Goal: Task Accomplishment & Management: Manage account settings

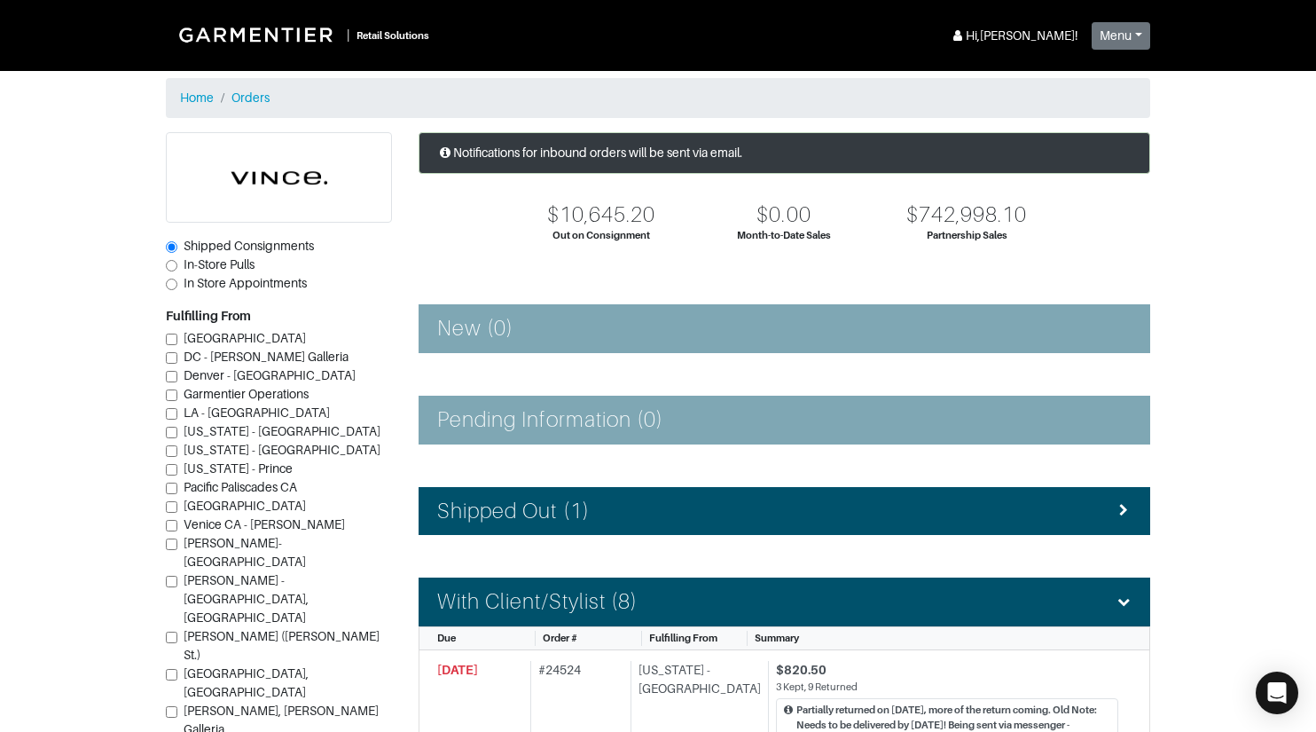
scroll to position [1224, 0]
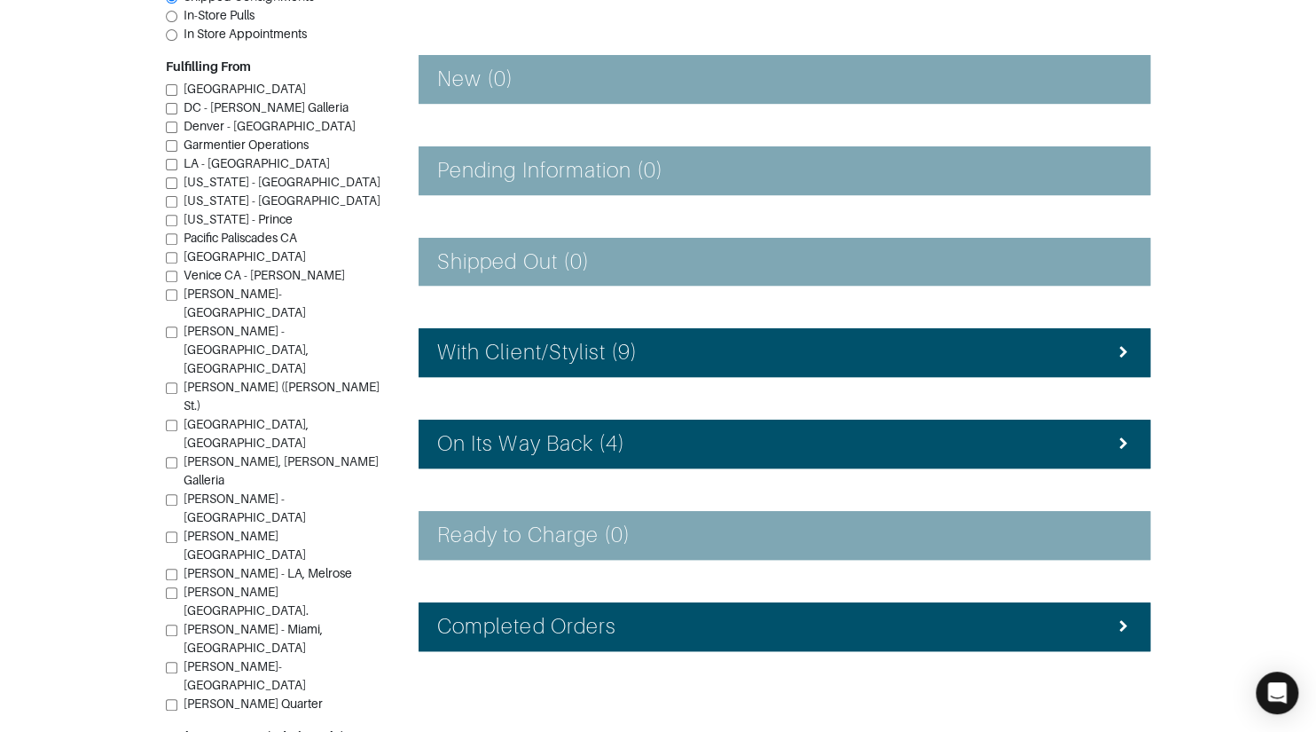
scroll to position [277, 0]
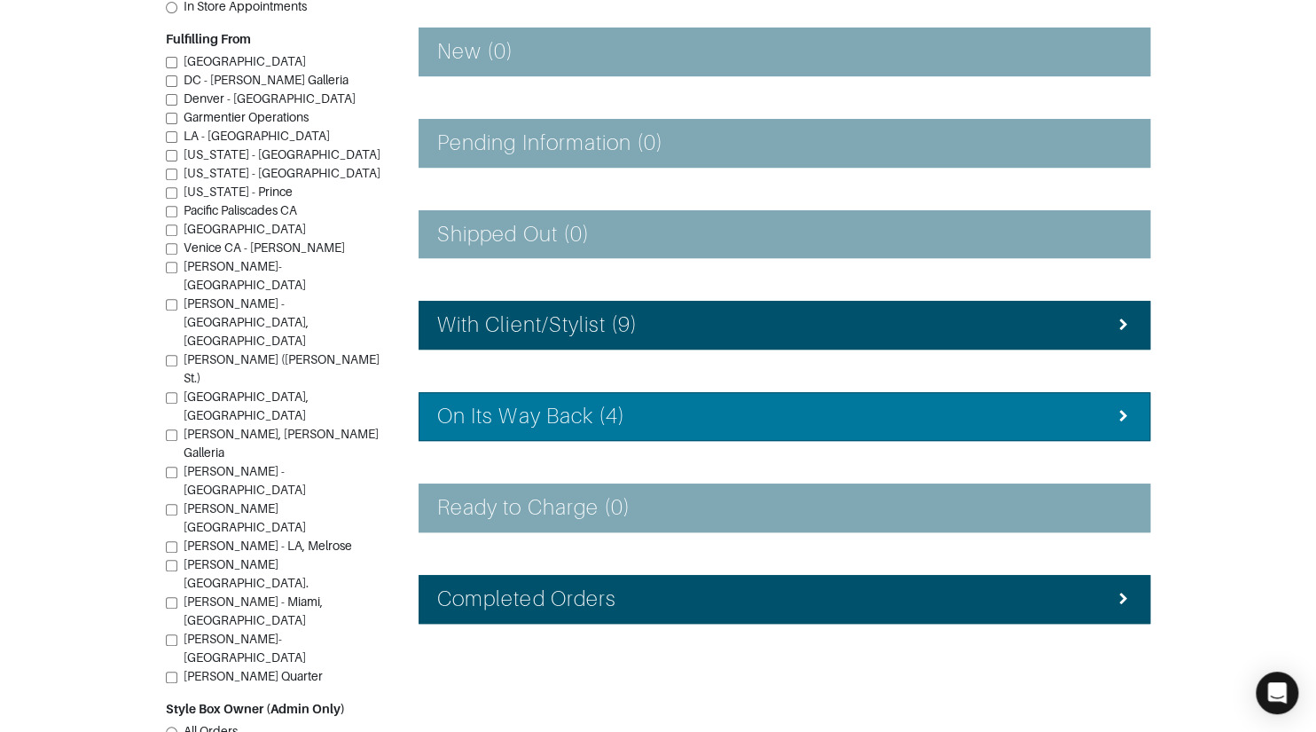
click at [666, 398] on li "On Its Way Back (4)" at bounding box center [785, 416] width 732 height 49
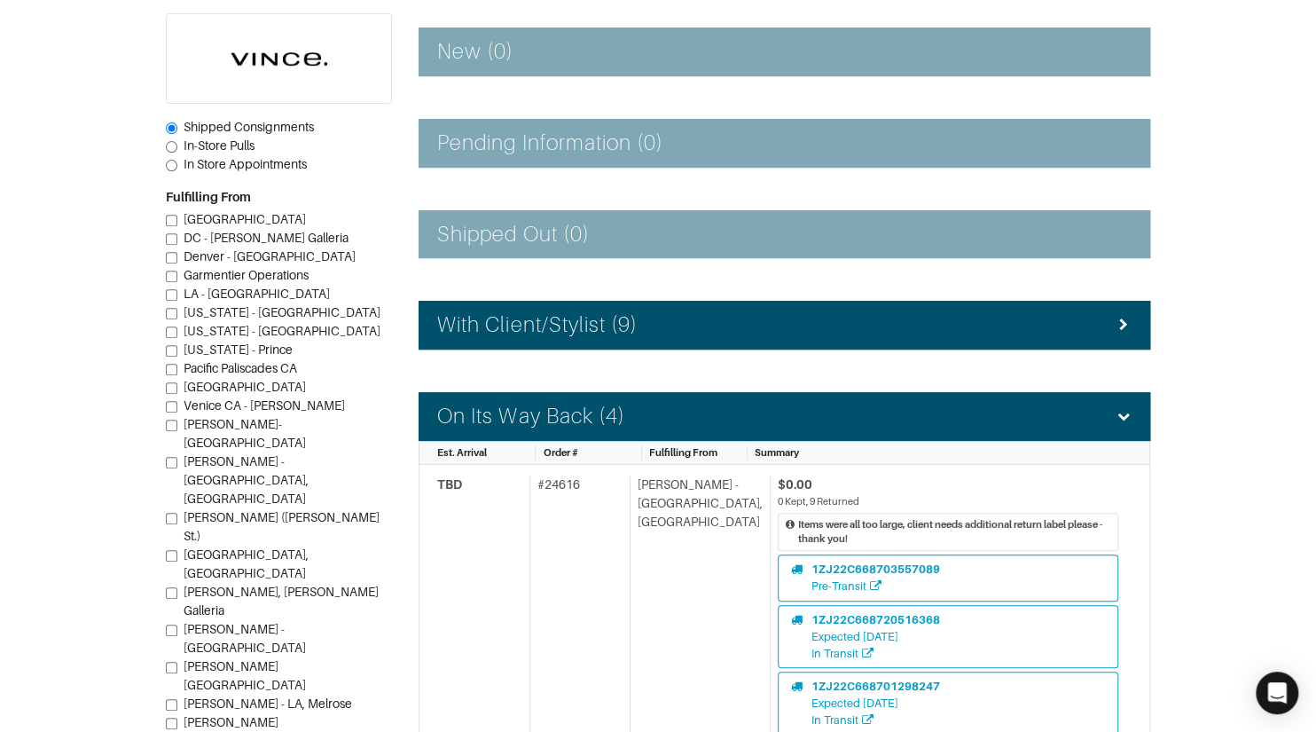
scroll to position [291, 0]
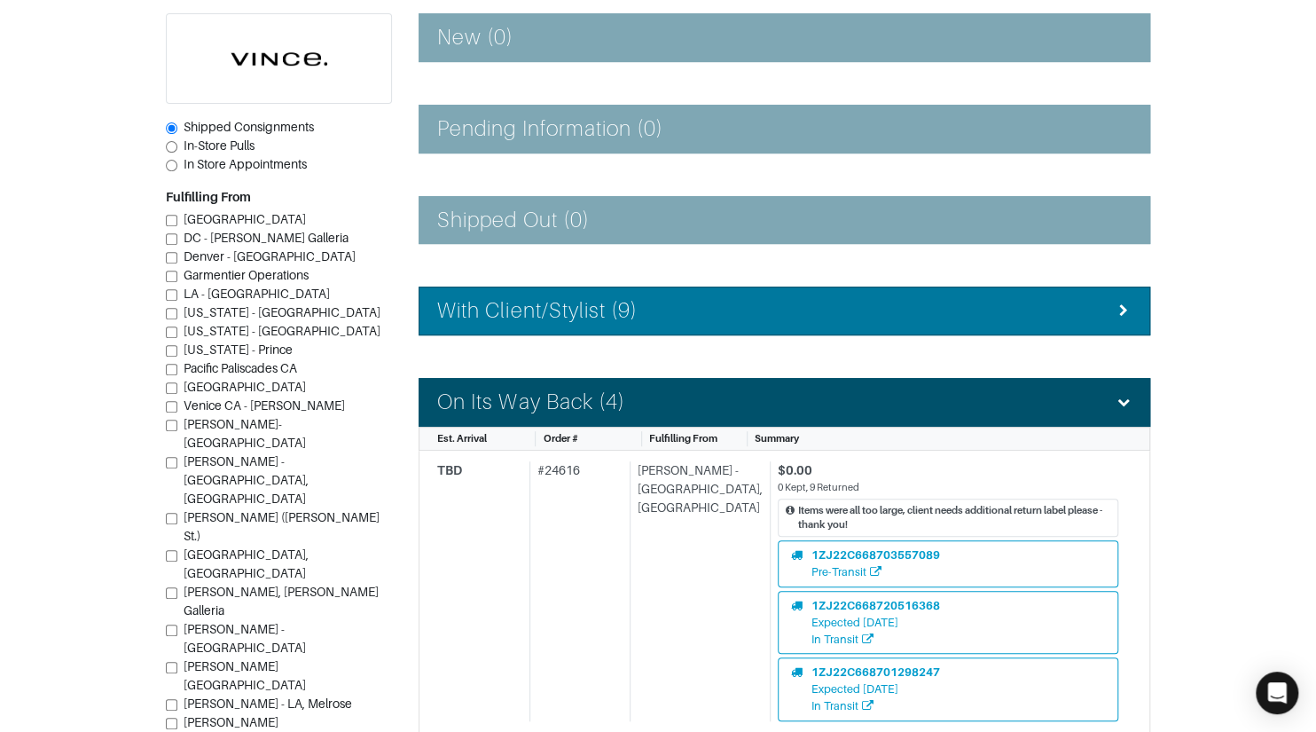
click at [660, 318] on div "With Client/Stylist (9)" at bounding box center [784, 311] width 695 height 26
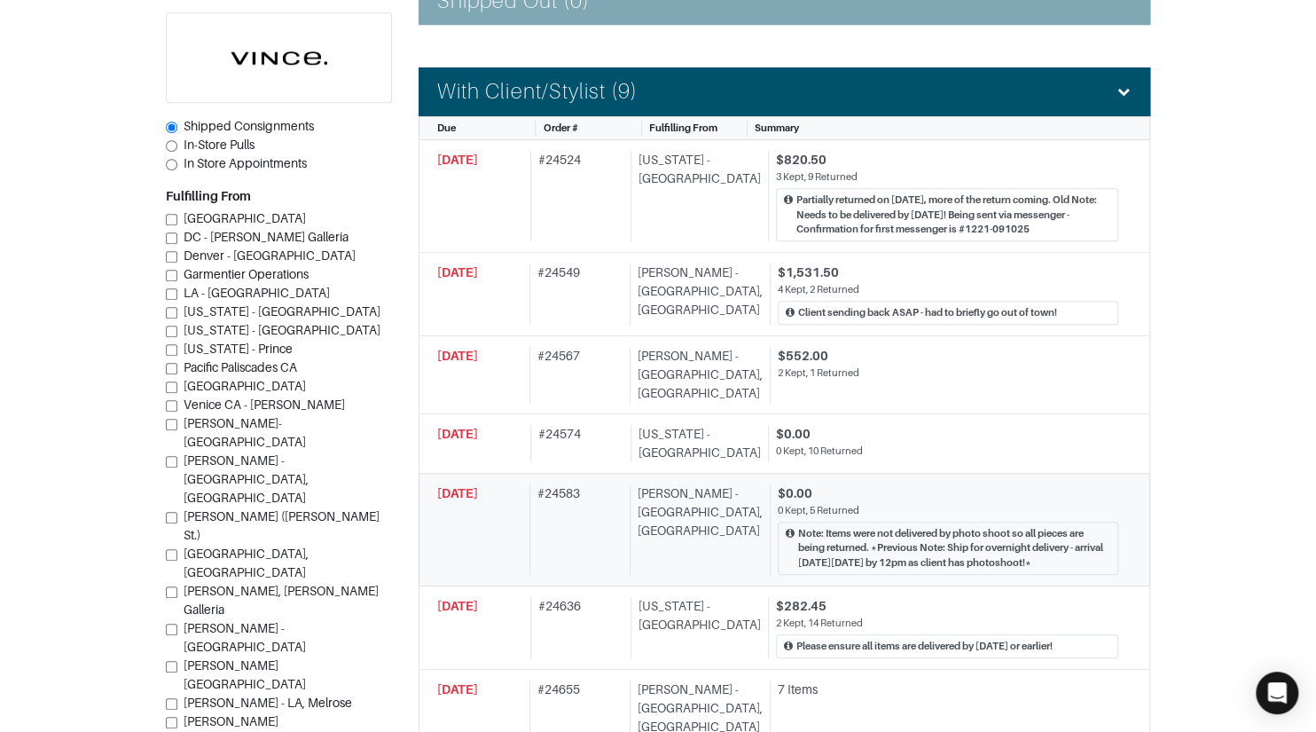
scroll to position [451, 0]
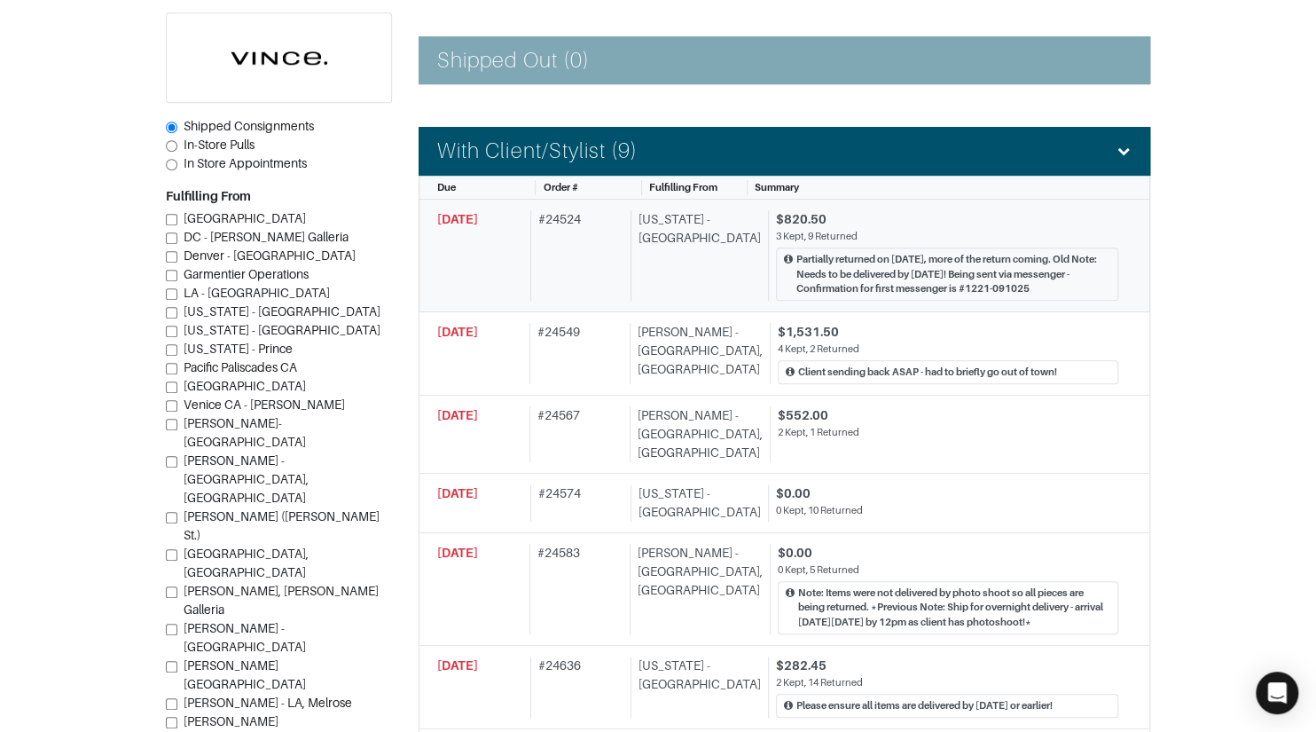
click at [610, 293] on div "# 24524" at bounding box center [577, 255] width 94 height 90
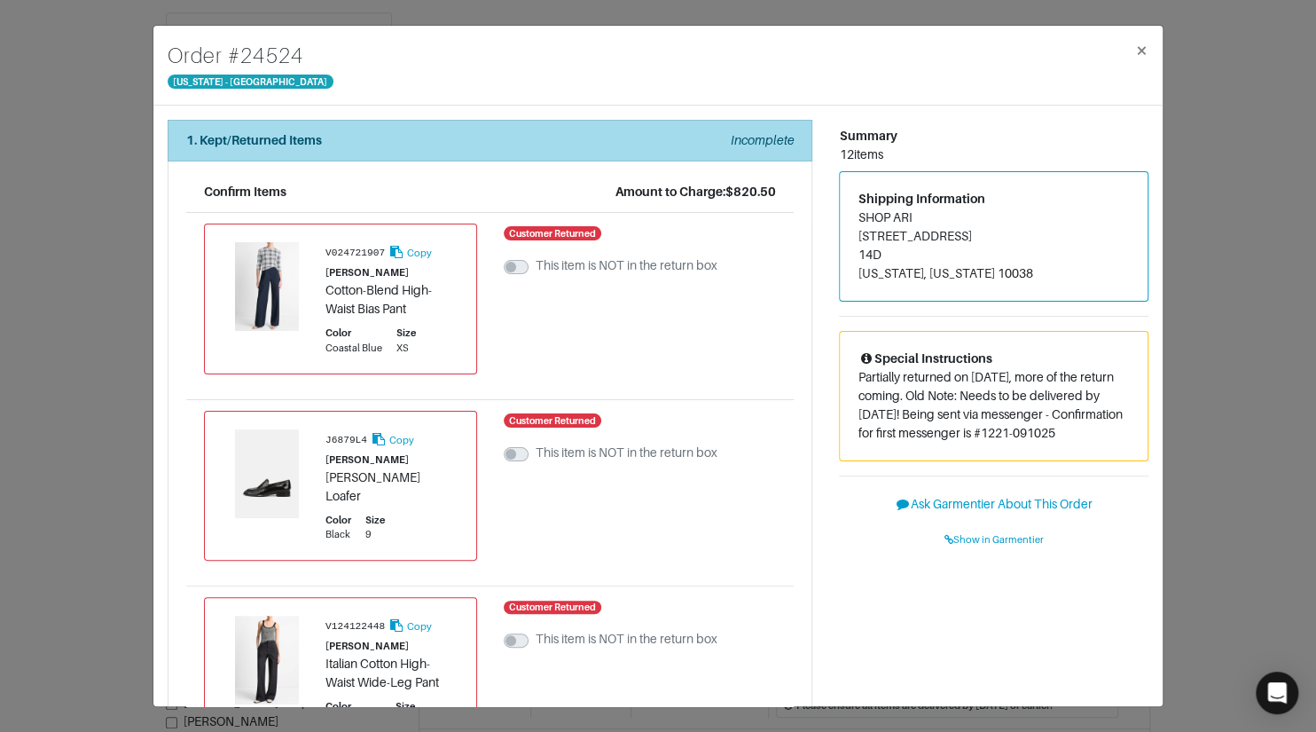
click at [551, 152] on li "1. Kept/Returned Items Incomplete" at bounding box center [490, 141] width 645 height 42
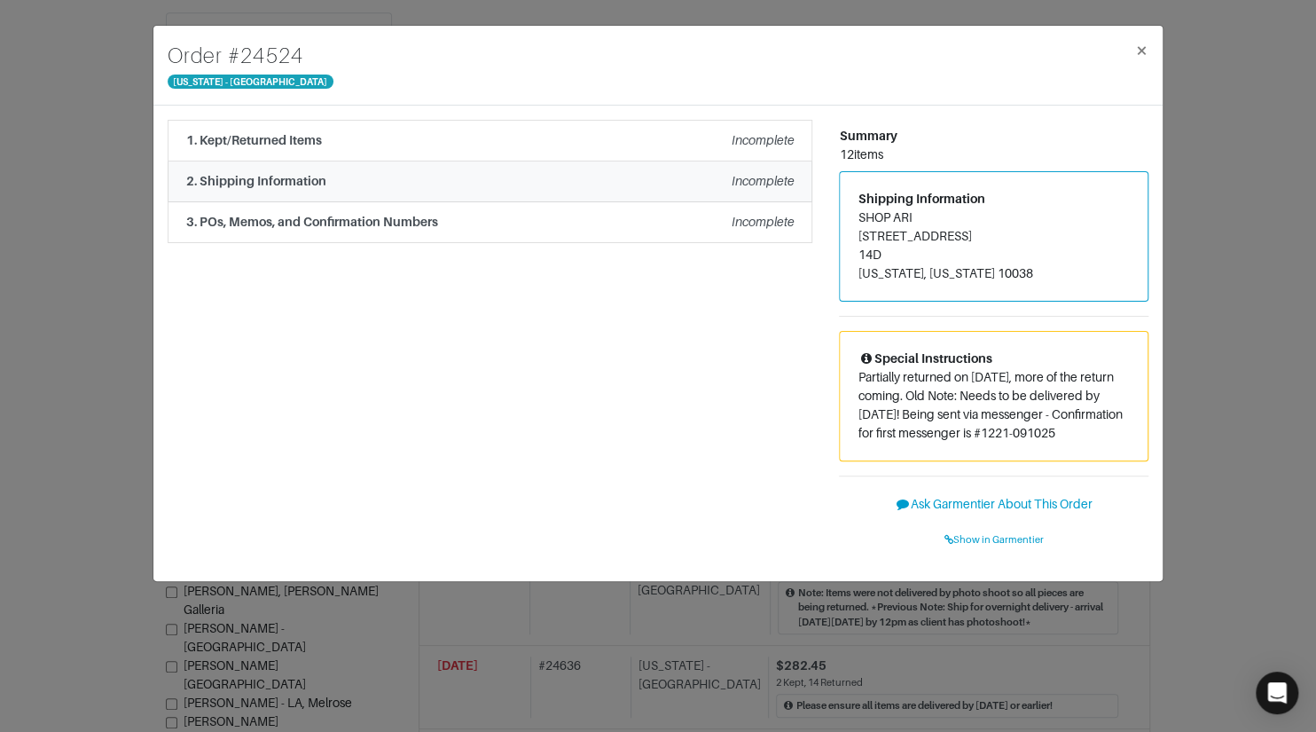
click at [551, 195] on li "2. Shipping Information Incomplete" at bounding box center [490, 181] width 645 height 41
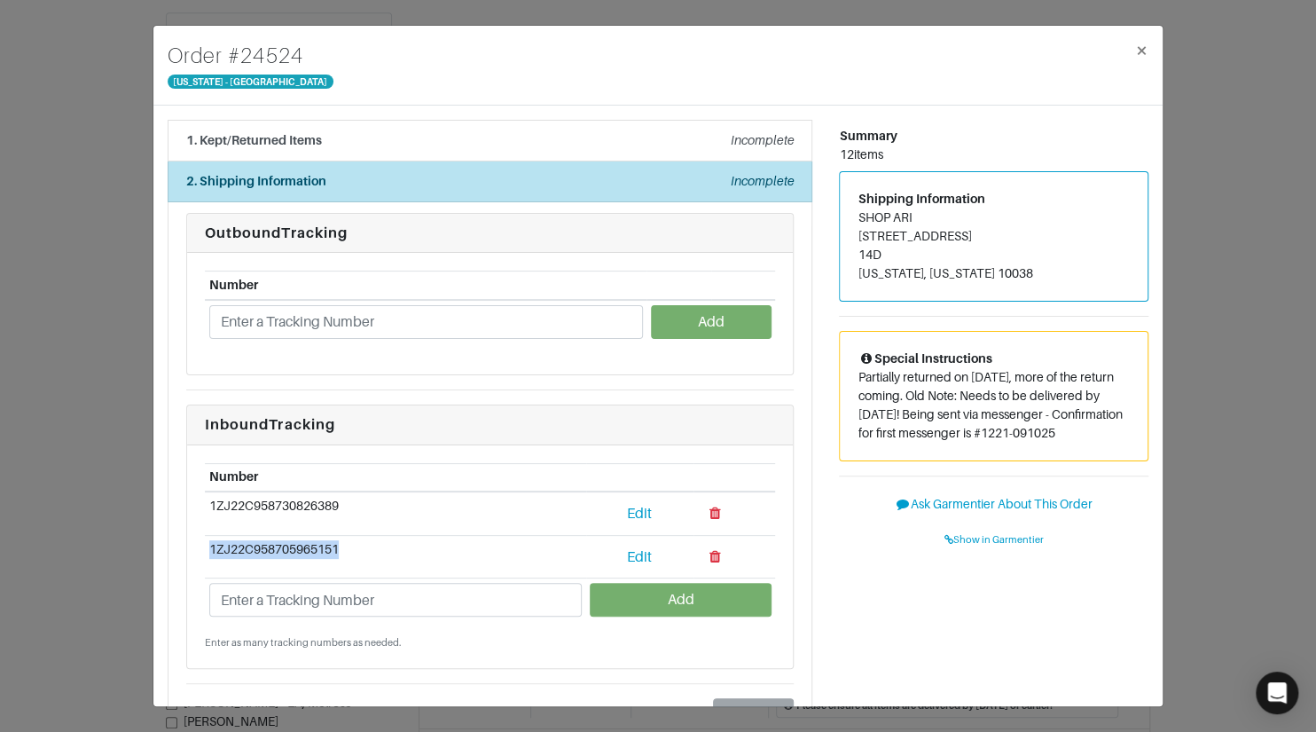
drag, startPoint x: 378, startPoint y: 546, endPoint x: 206, endPoint y: 548, distance: 172.1
click at [206, 548] on td "1ZJ22C958705965151" at bounding box center [395, 556] width 381 height 43
copy td "1ZJ22C958705965151"
click at [122, 261] on div "Order # 24524 New York - 5th Avenue × 1. Kept/Returned Items Incomplete Confirm…" at bounding box center [658, 366] width 1316 height 732
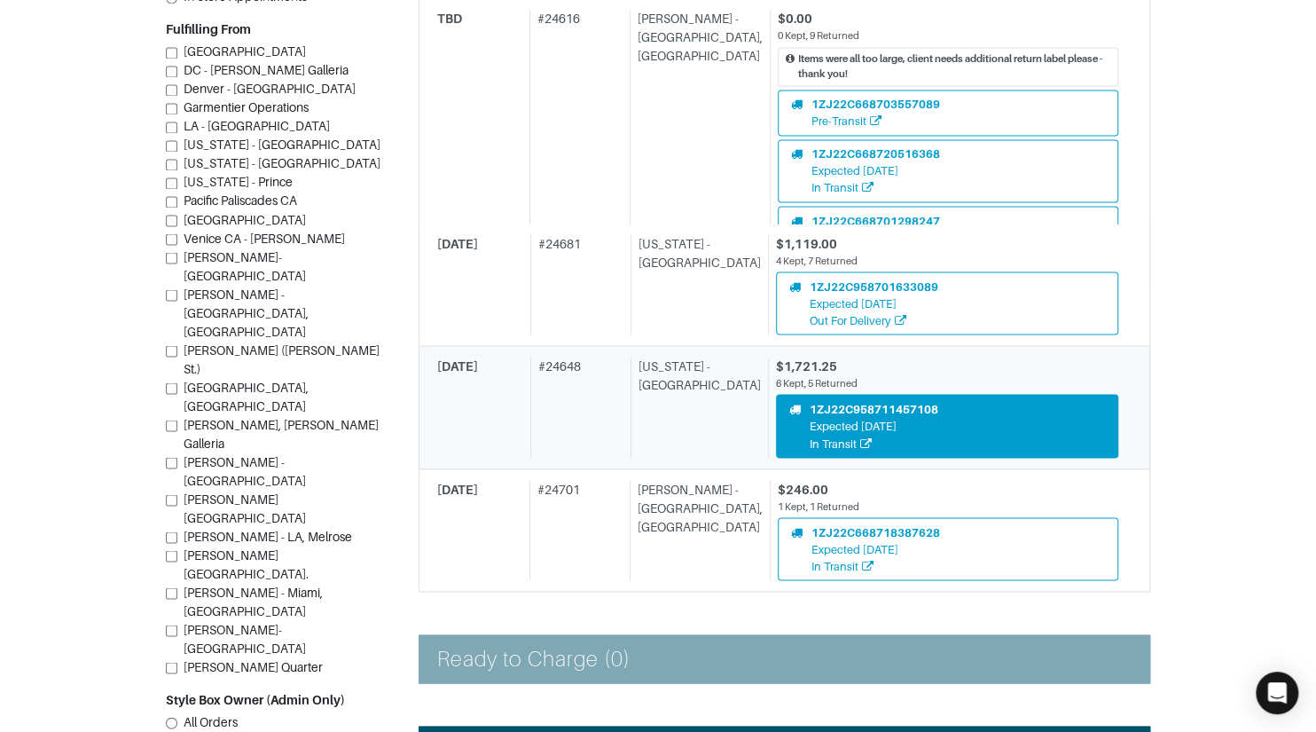
scroll to position [1669, 0]
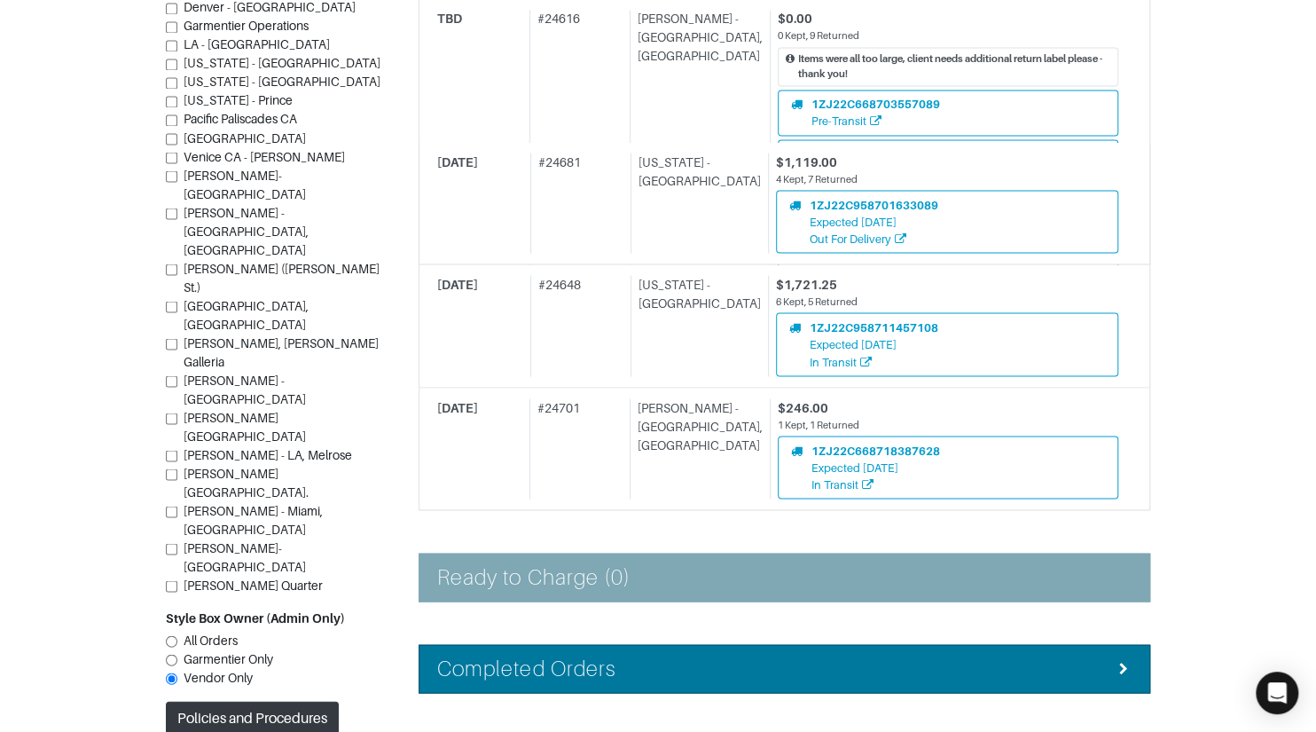
click at [669, 656] on div "Completed Orders" at bounding box center [784, 669] width 695 height 26
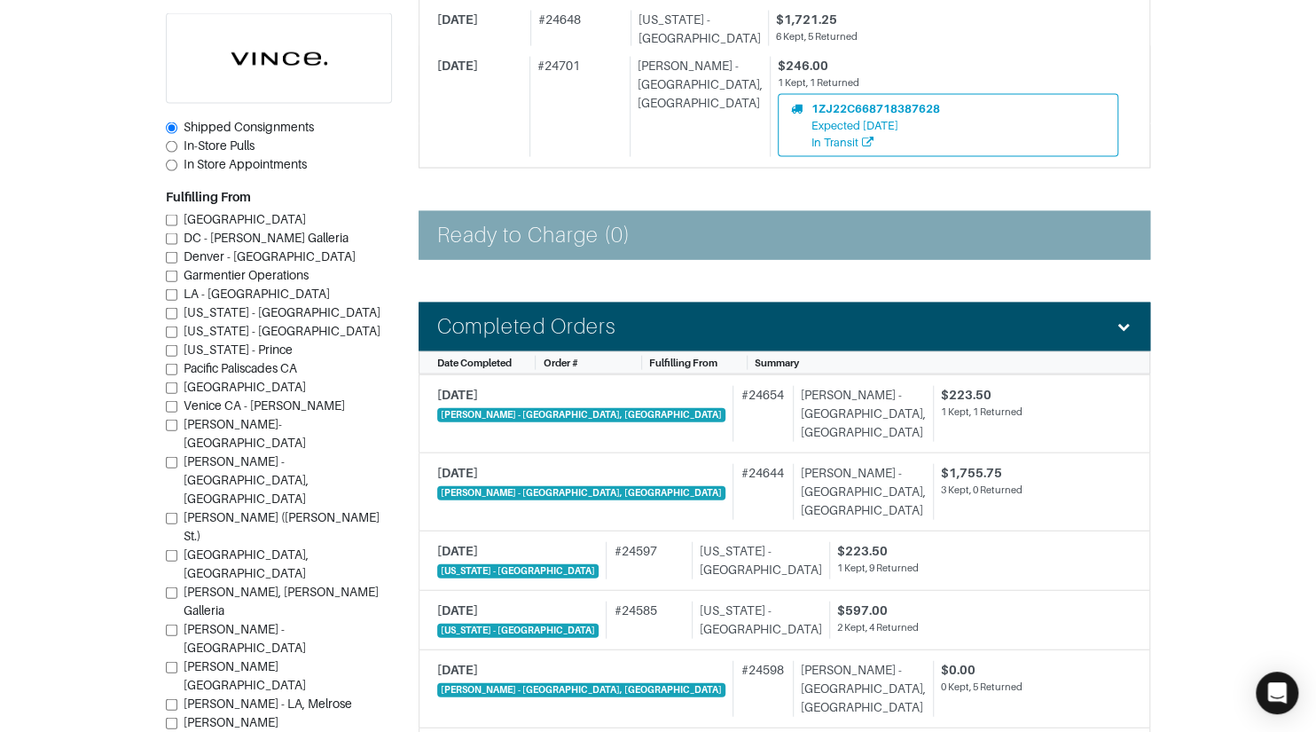
scroll to position [2014, 0]
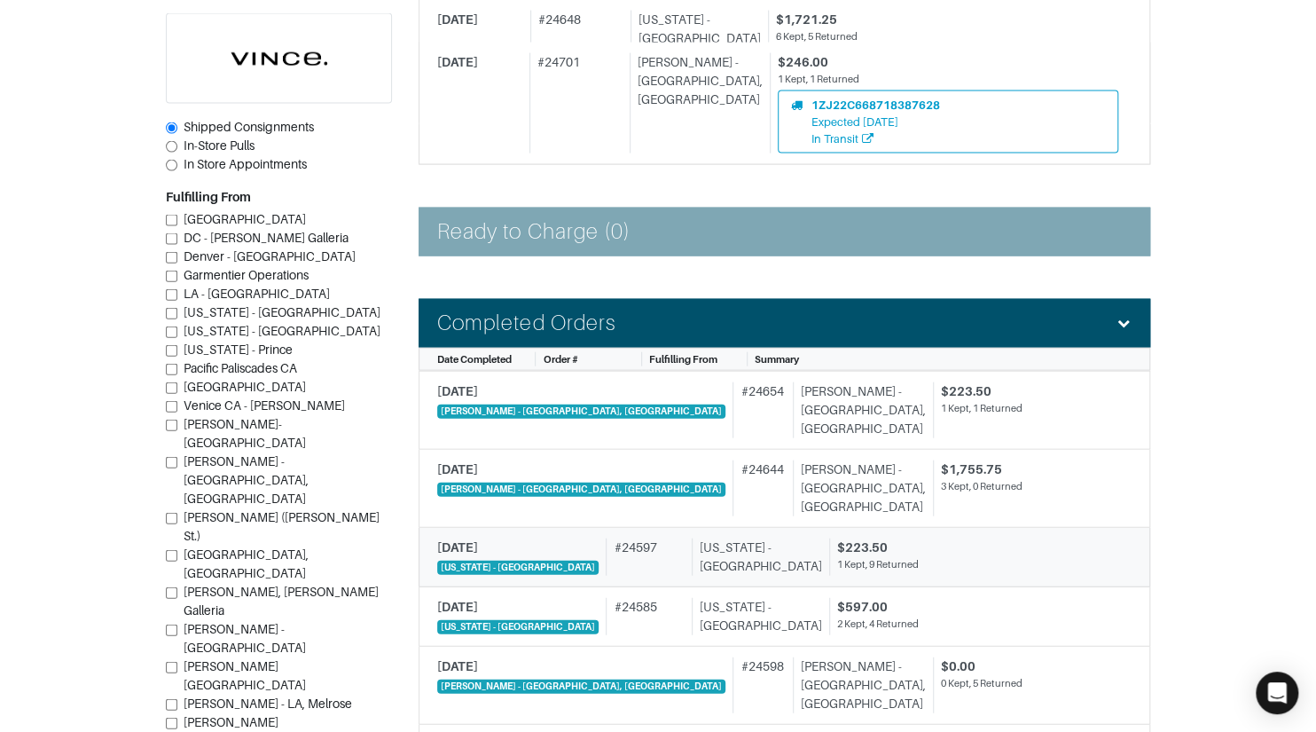
click at [620, 538] on div "# 24597" at bounding box center [645, 556] width 78 height 37
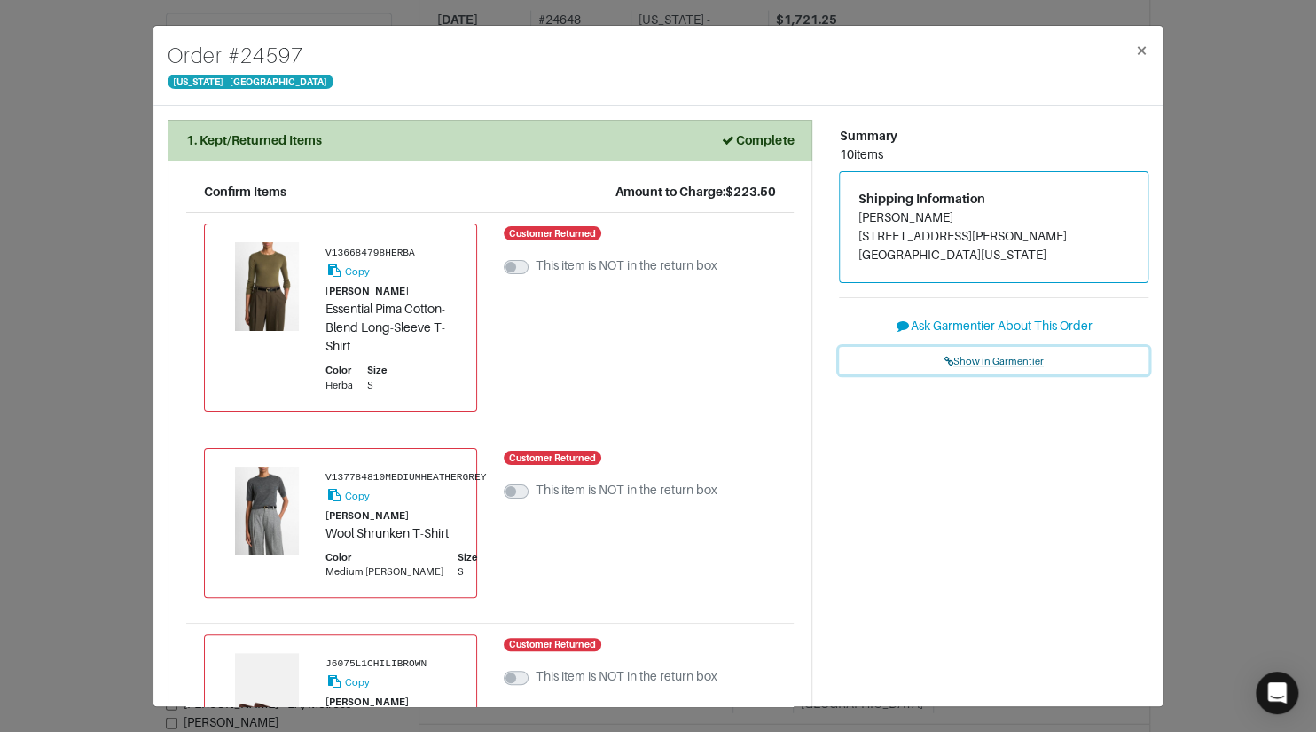
click at [986, 360] on span "Show in Garmentier" at bounding box center [994, 361] width 99 height 11
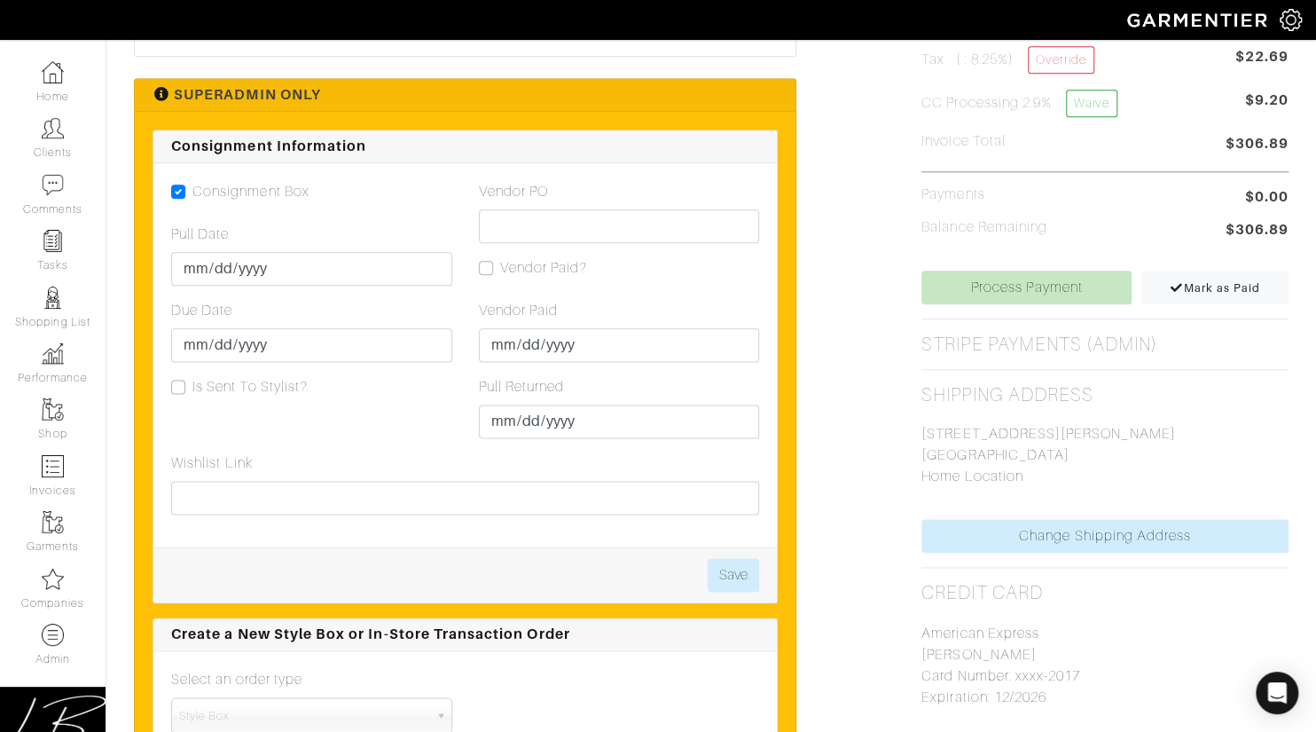
scroll to position [1017, 0]
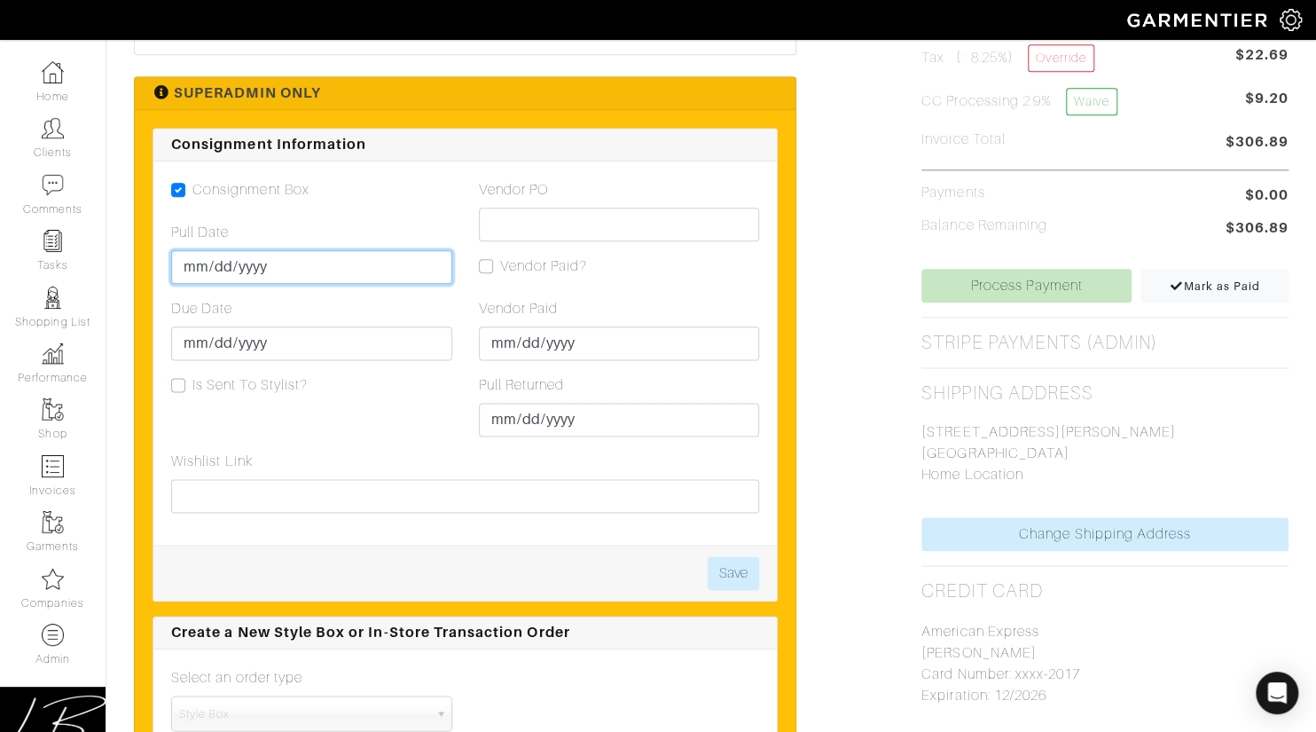
click at [189, 268] on input "Pull Date" at bounding box center [311, 267] width 281 height 34
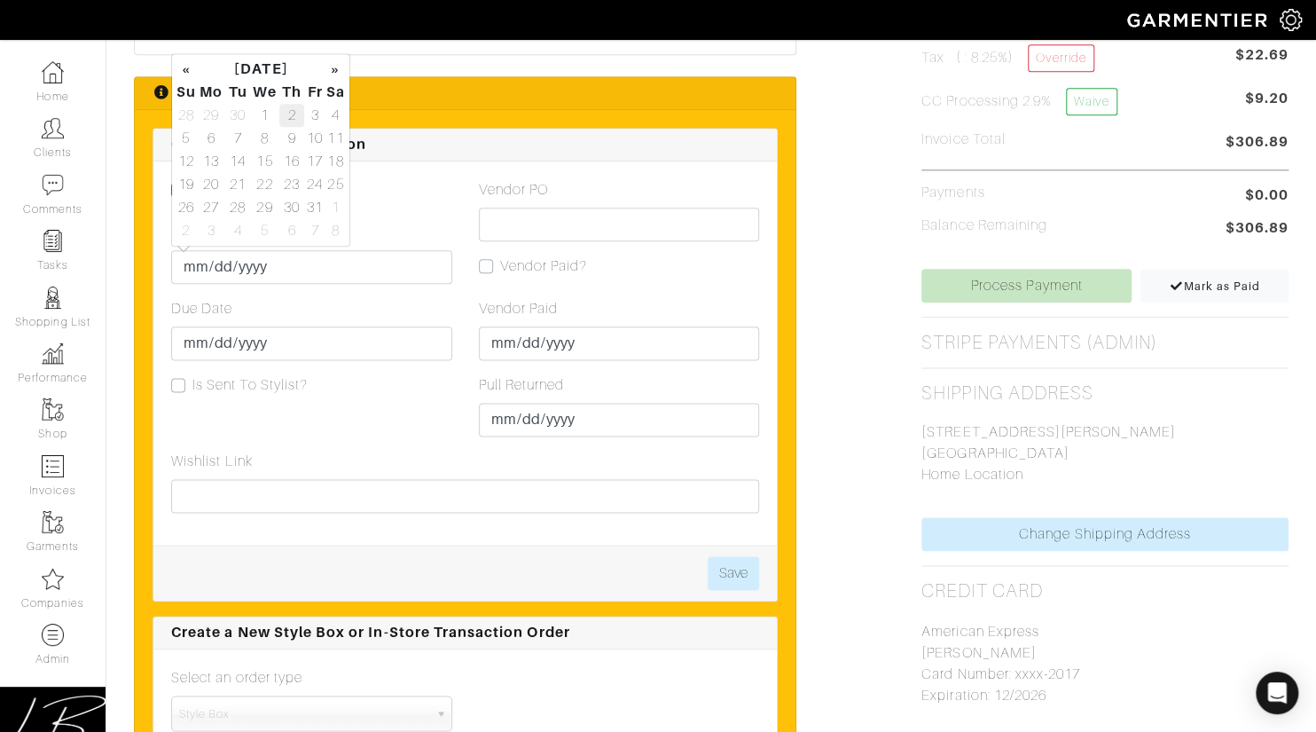
click at [292, 116] on td "2" at bounding box center [291, 115] width 25 height 23
type input "[DATE]"
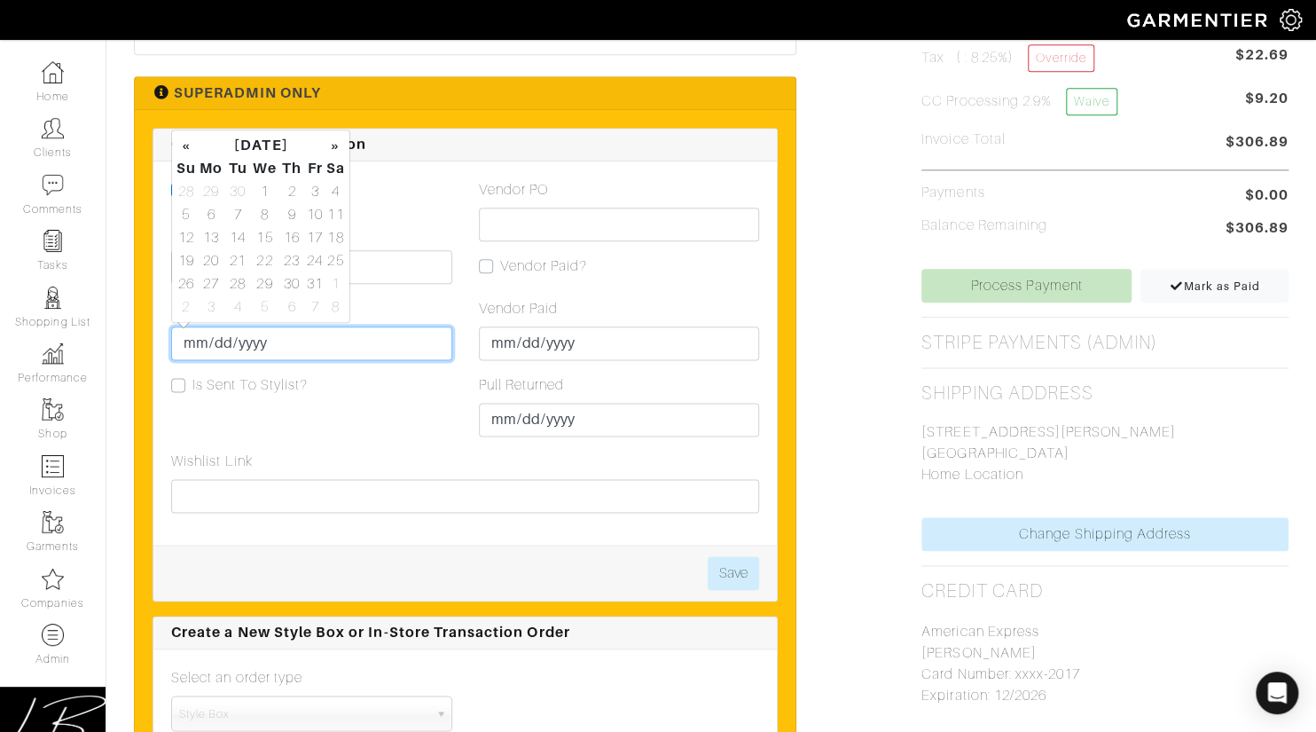
click at [193, 344] on input "Due Date" at bounding box center [311, 343] width 281 height 34
click at [291, 212] on td "9" at bounding box center [291, 214] width 25 height 23
type input "[DATE]"
click at [397, 200] on div "Consignment Box Pull Date 2025-10-02 Due Date 2025-10-09 Is Sent To Stylist?" at bounding box center [312, 314] width 308 height 271
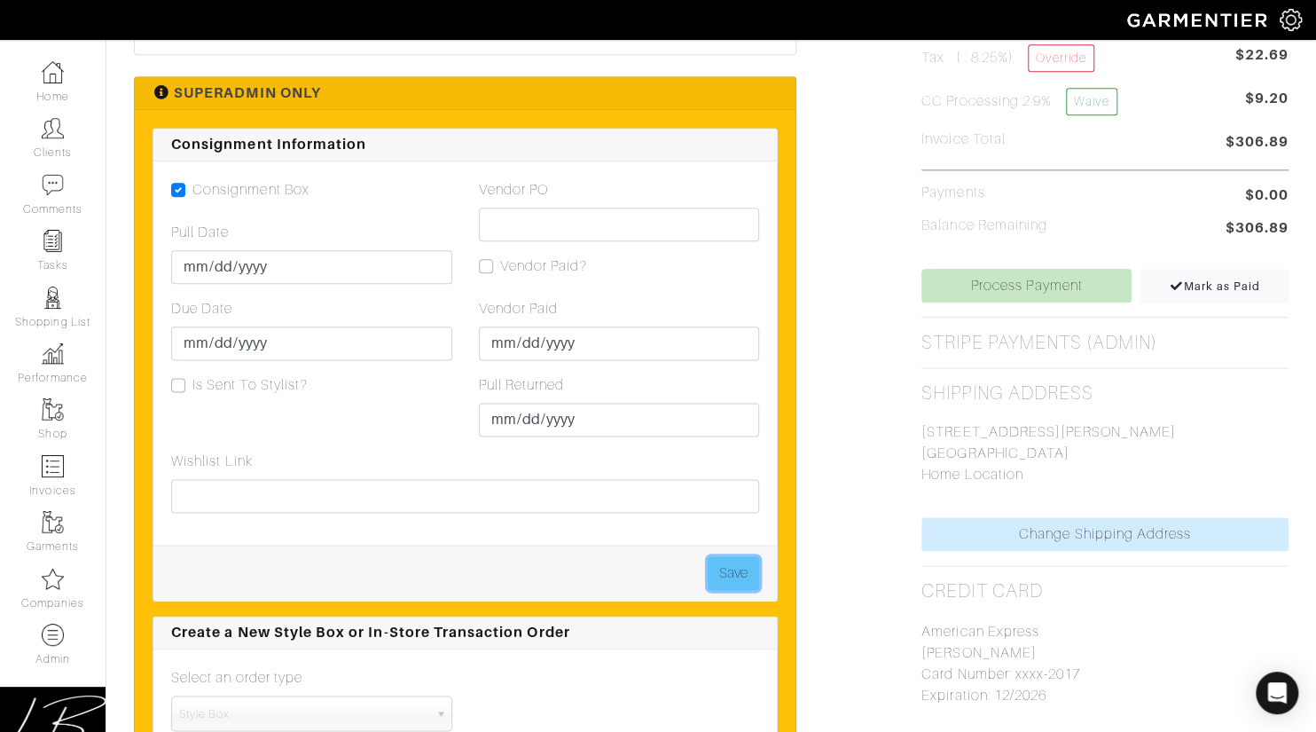
click at [719, 570] on button "Save" at bounding box center [733, 573] width 51 height 34
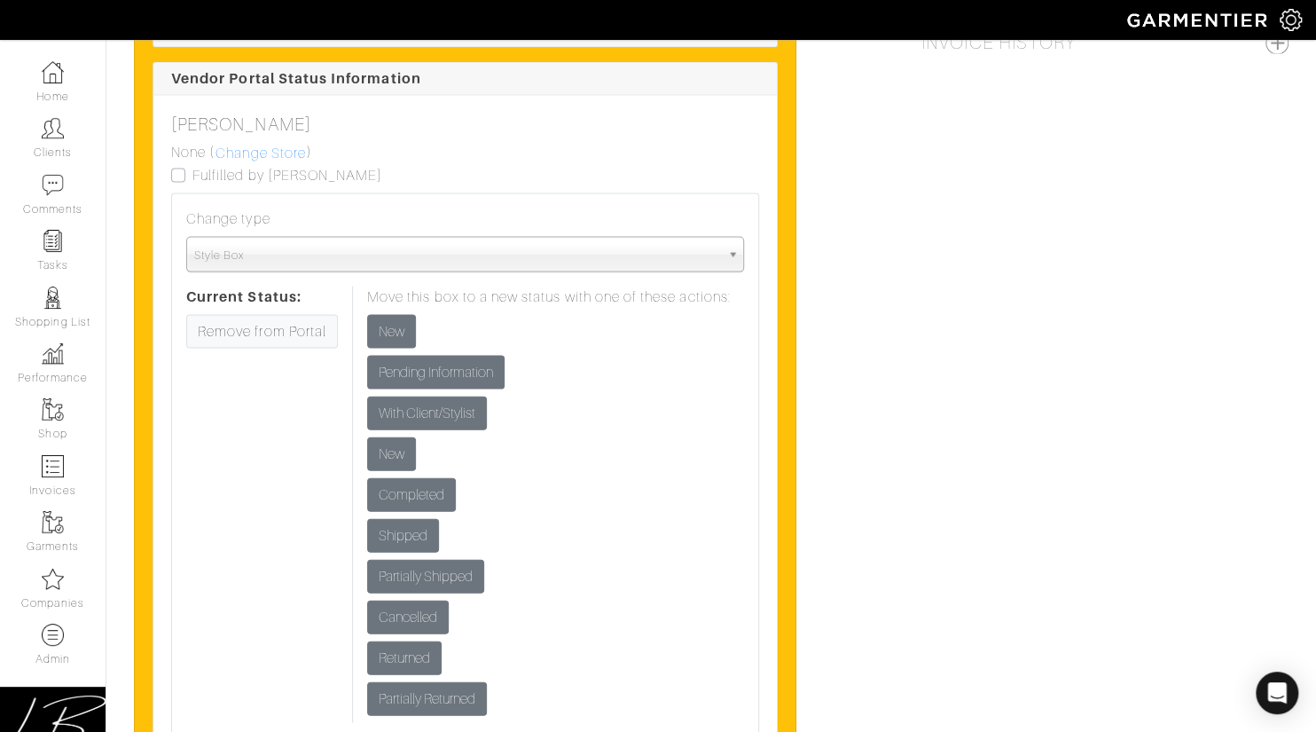
scroll to position [1709, 0]
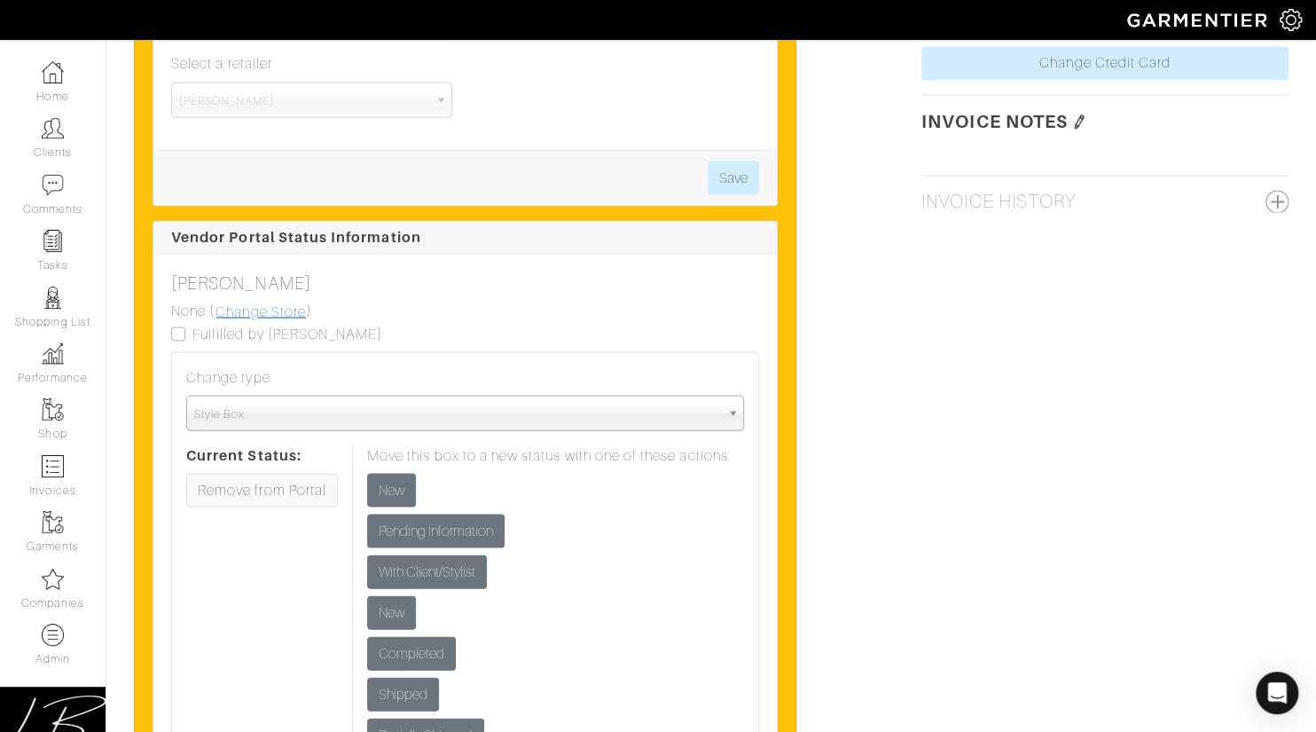
click at [273, 311] on link "Change Store" at bounding box center [261, 311] width 92 height 23
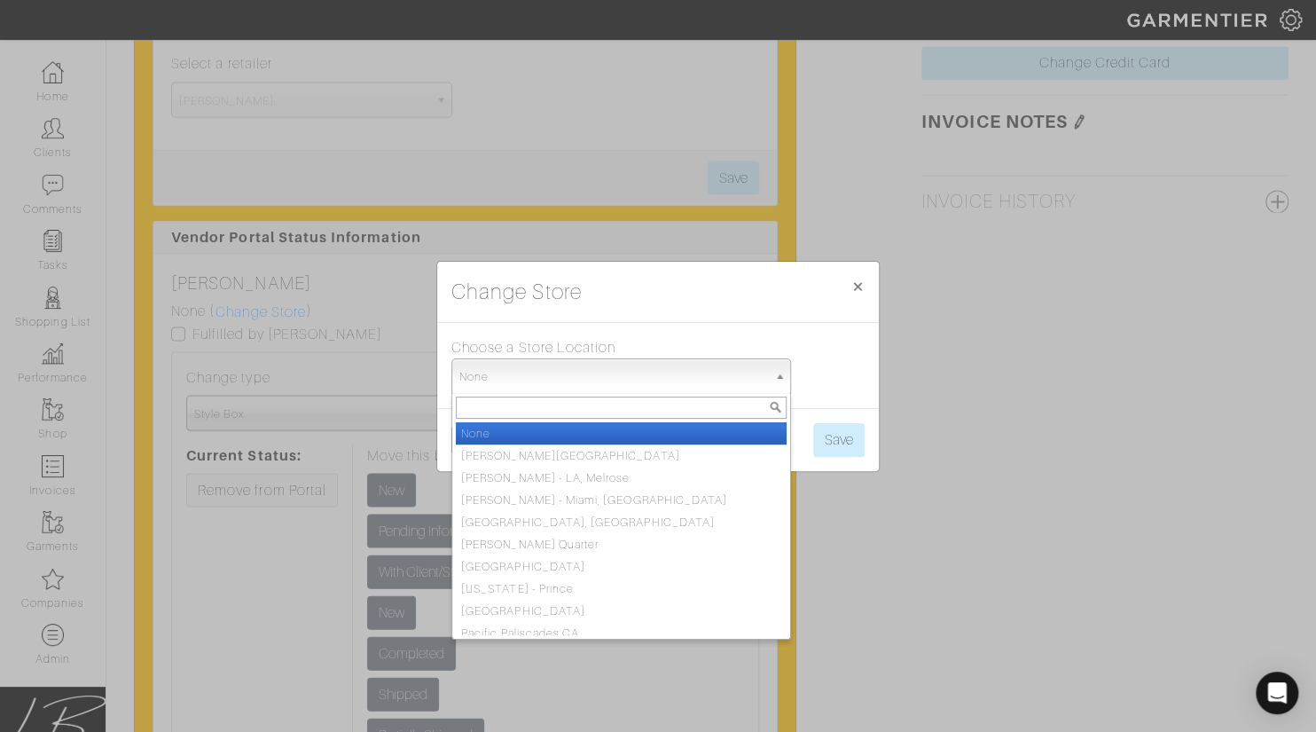
click at [494, 385] on span "None" at bounding box center [614, 376] width 308 height 35
type input "5"
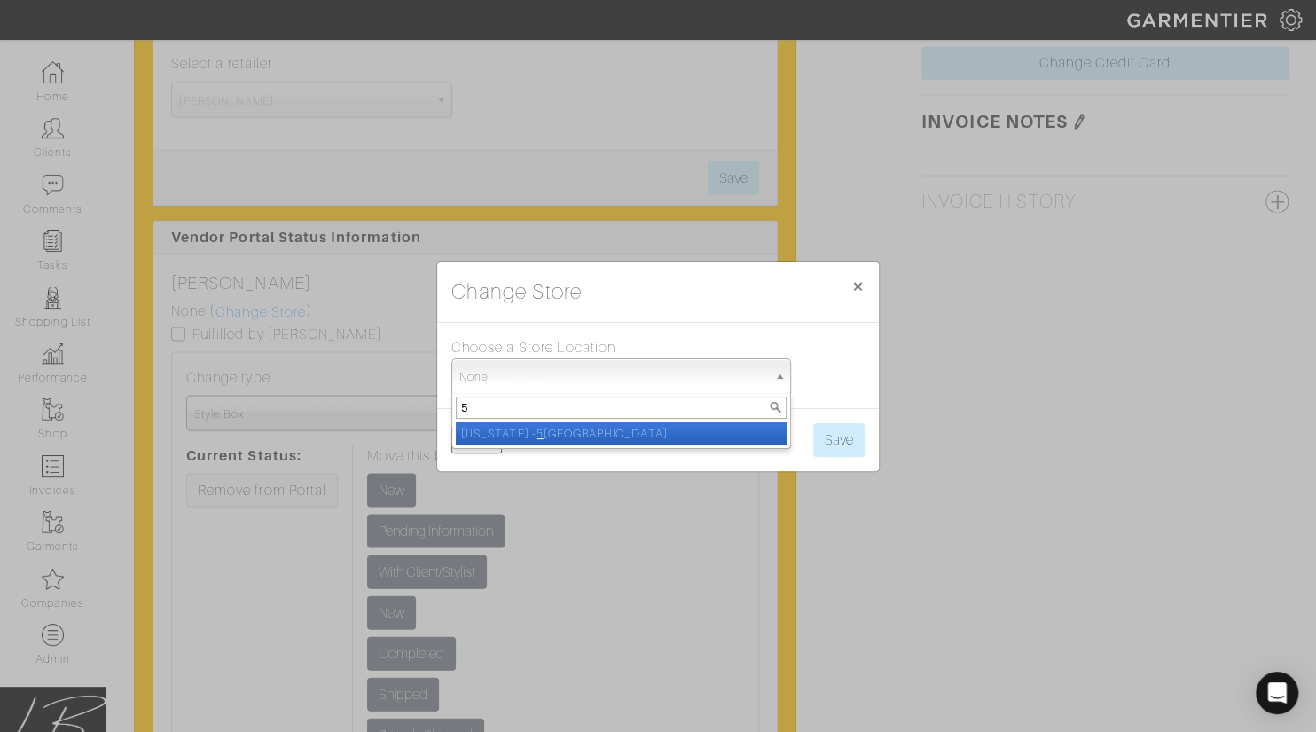
select select "93"
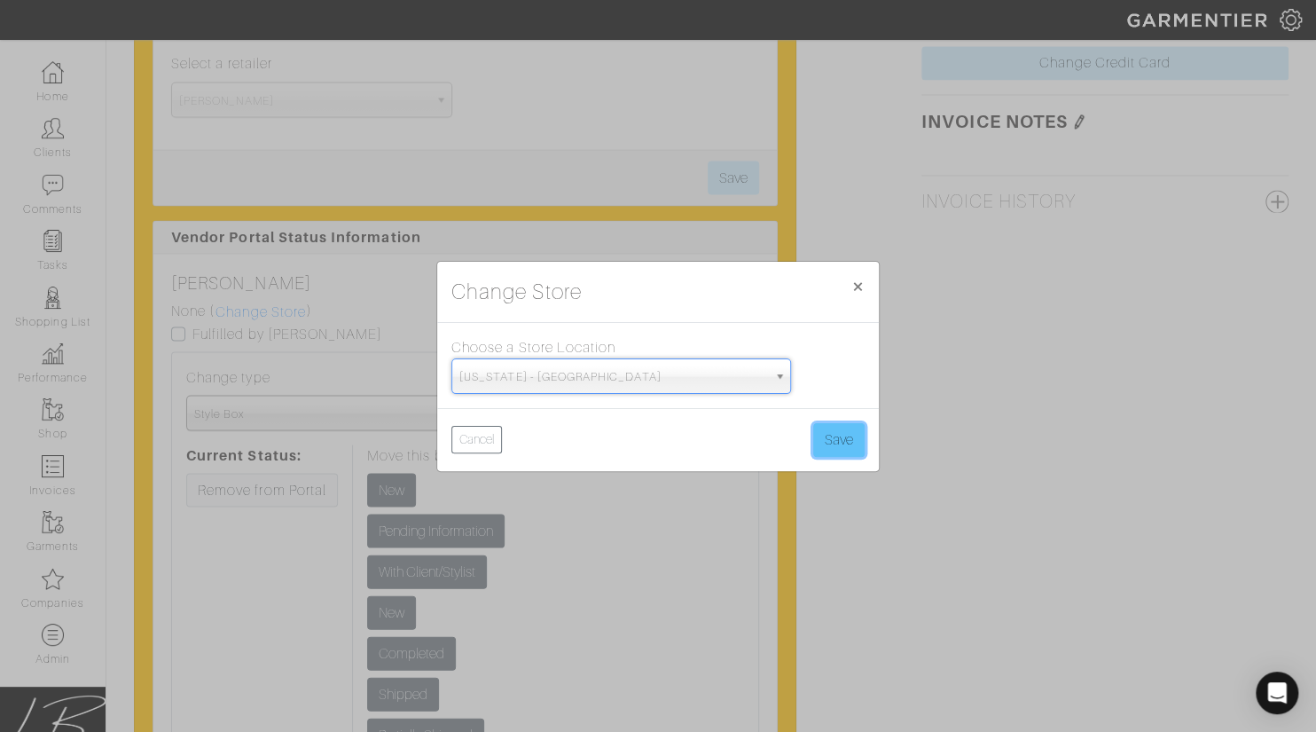
click at [822, 436] on button "Save" at bounding box center [838, 440] width 51 height 34
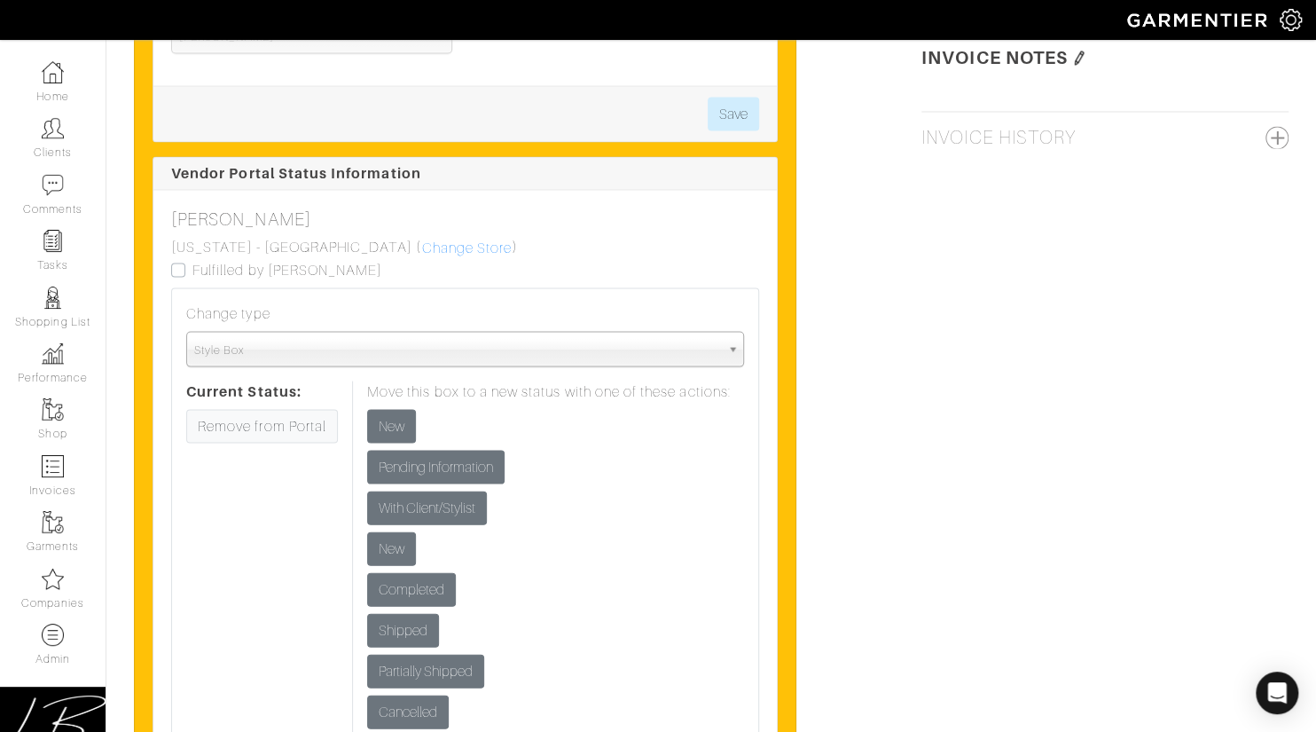
scroll to position [1849, 0]
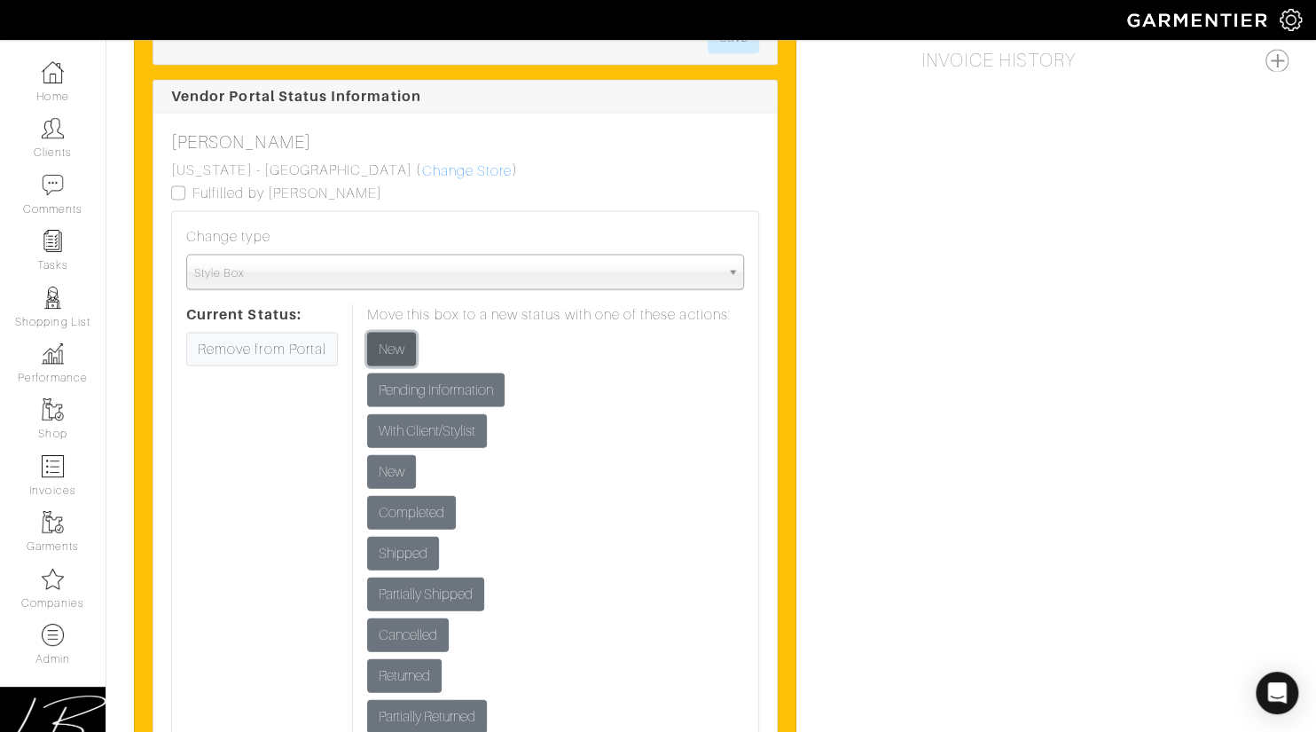
click at [394, 334] on input "New" at bounding box center [391, 350] width 49 height 34
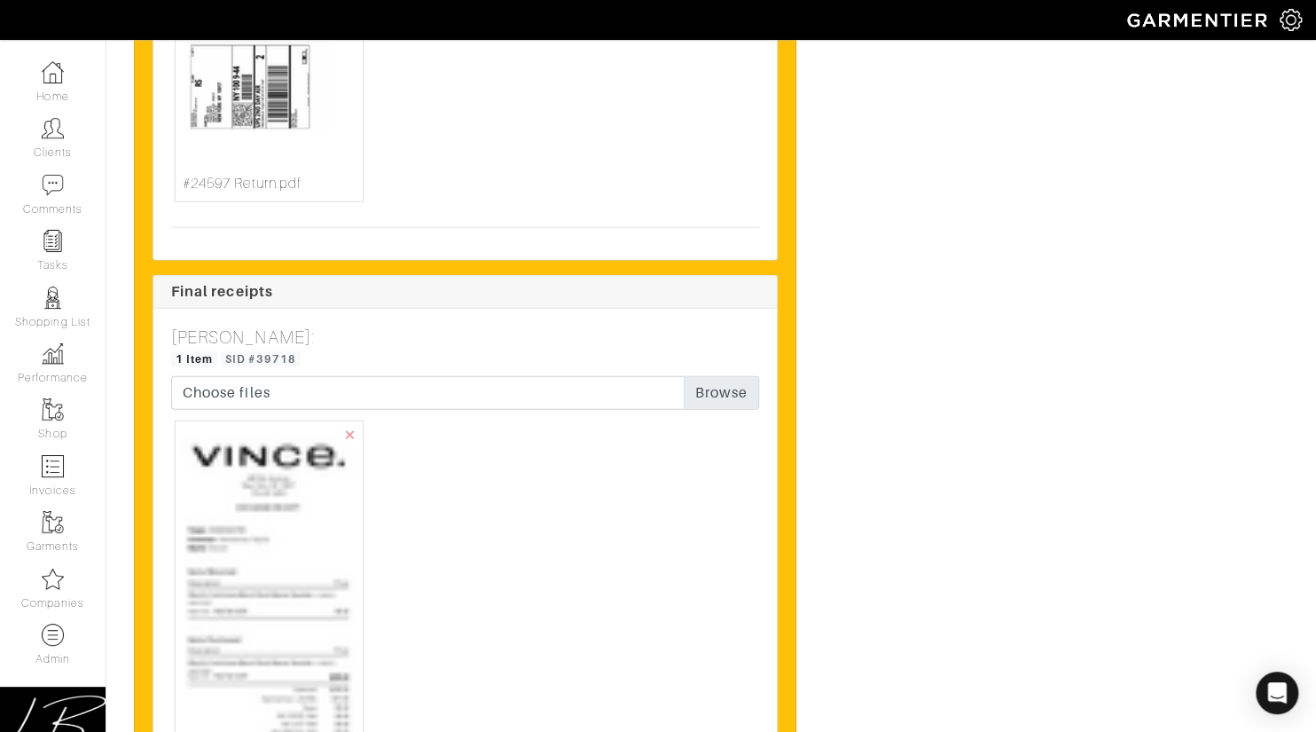
scroll to position [5979, 0]
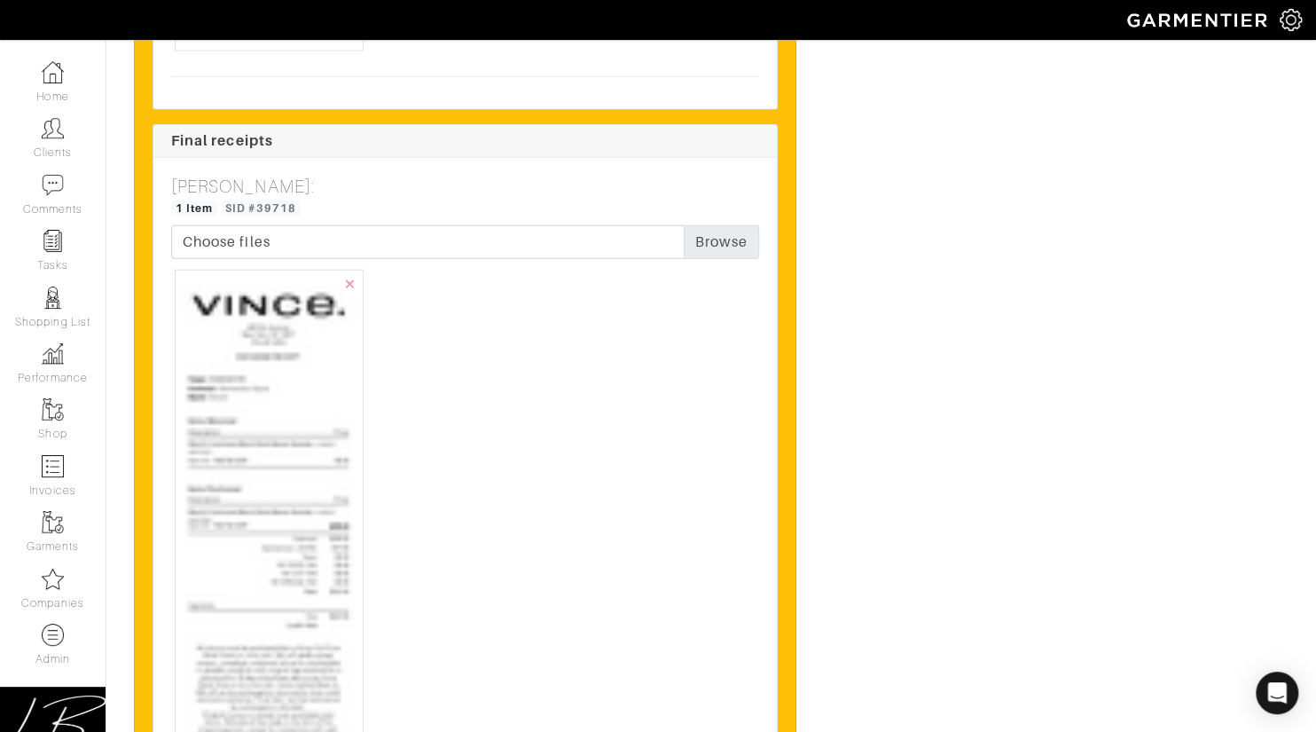
click at [225, 516] on img at bounding box center [269, 654] width 173 height 752
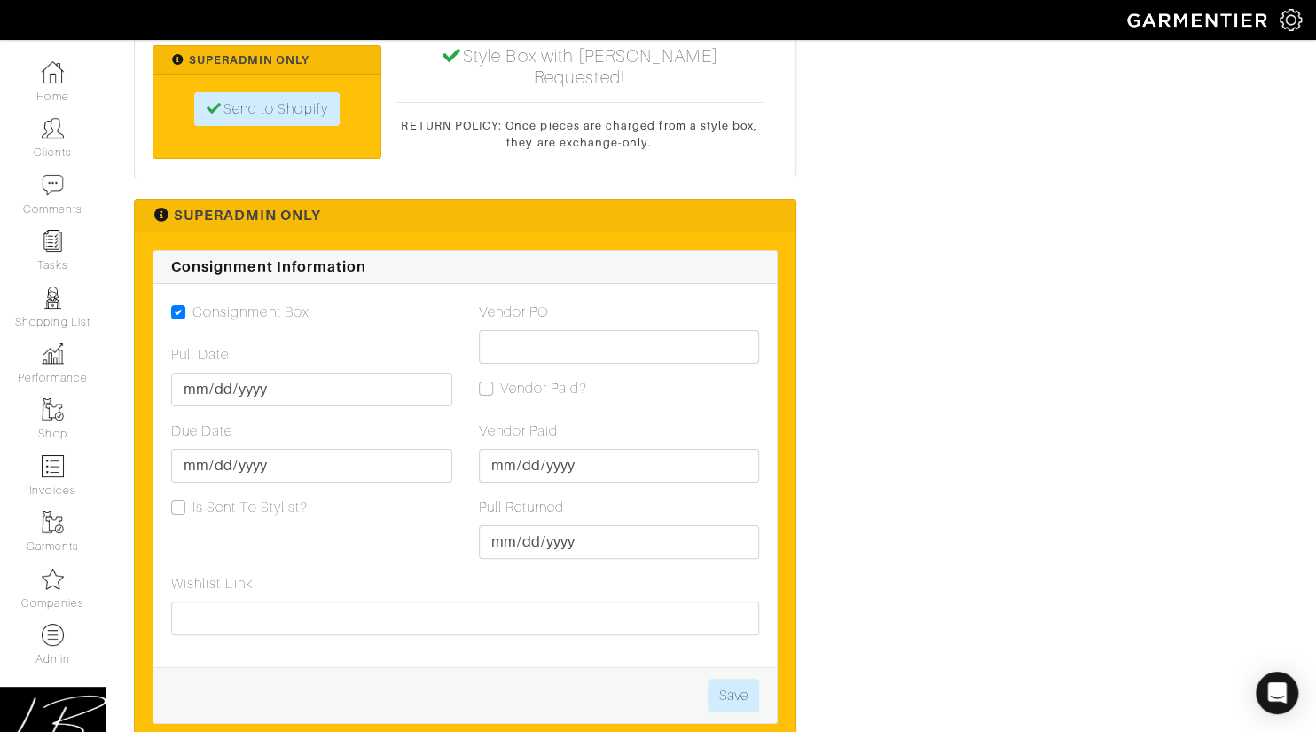
scroll to position [3512, 0]
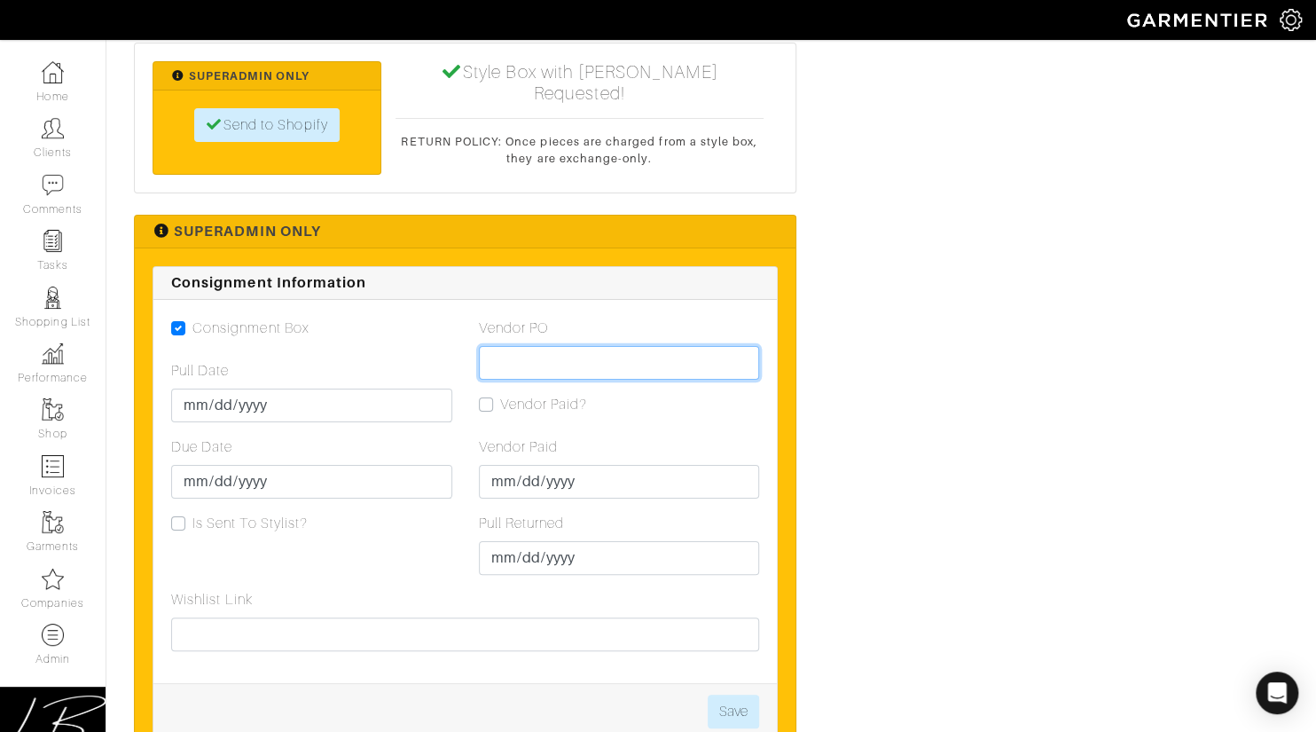
click at [516, 346] on input "Vendor PO" at bounding box center [619, 363] width 281 height 34
paste input "VN0003447595"
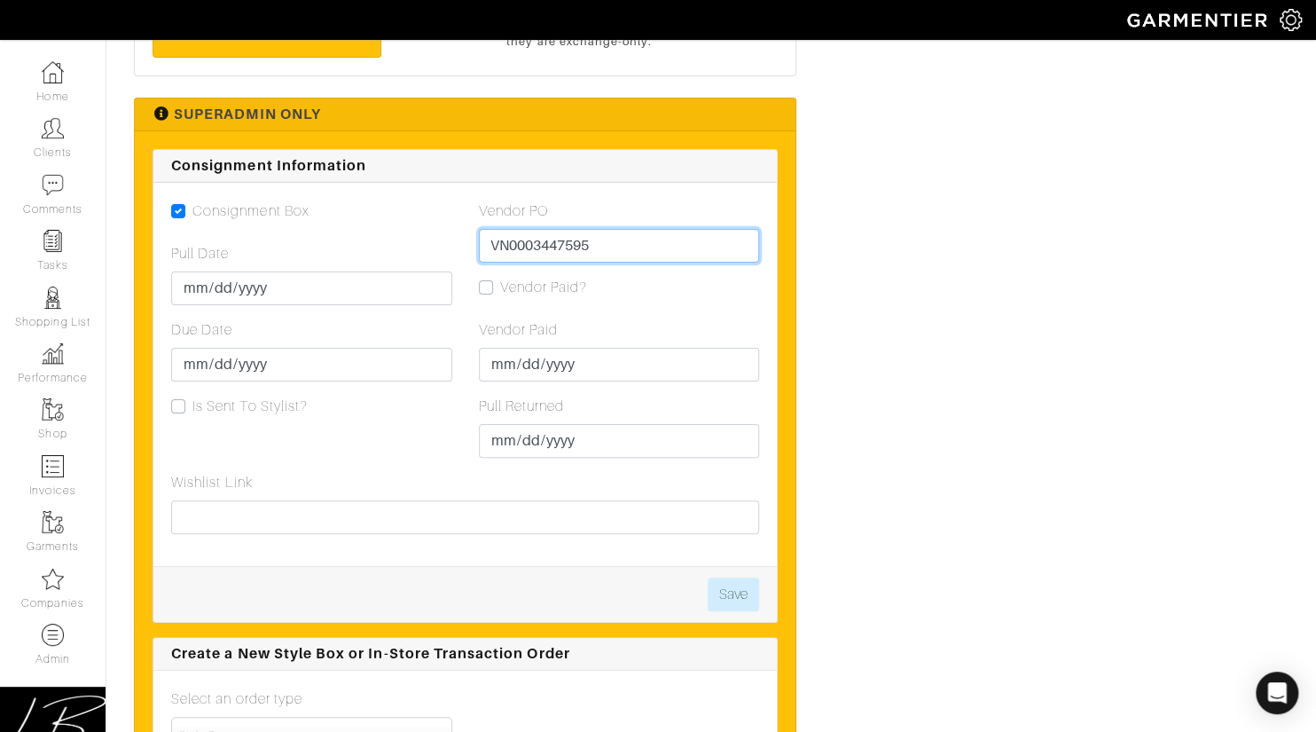
scroll to position [3639, 0]
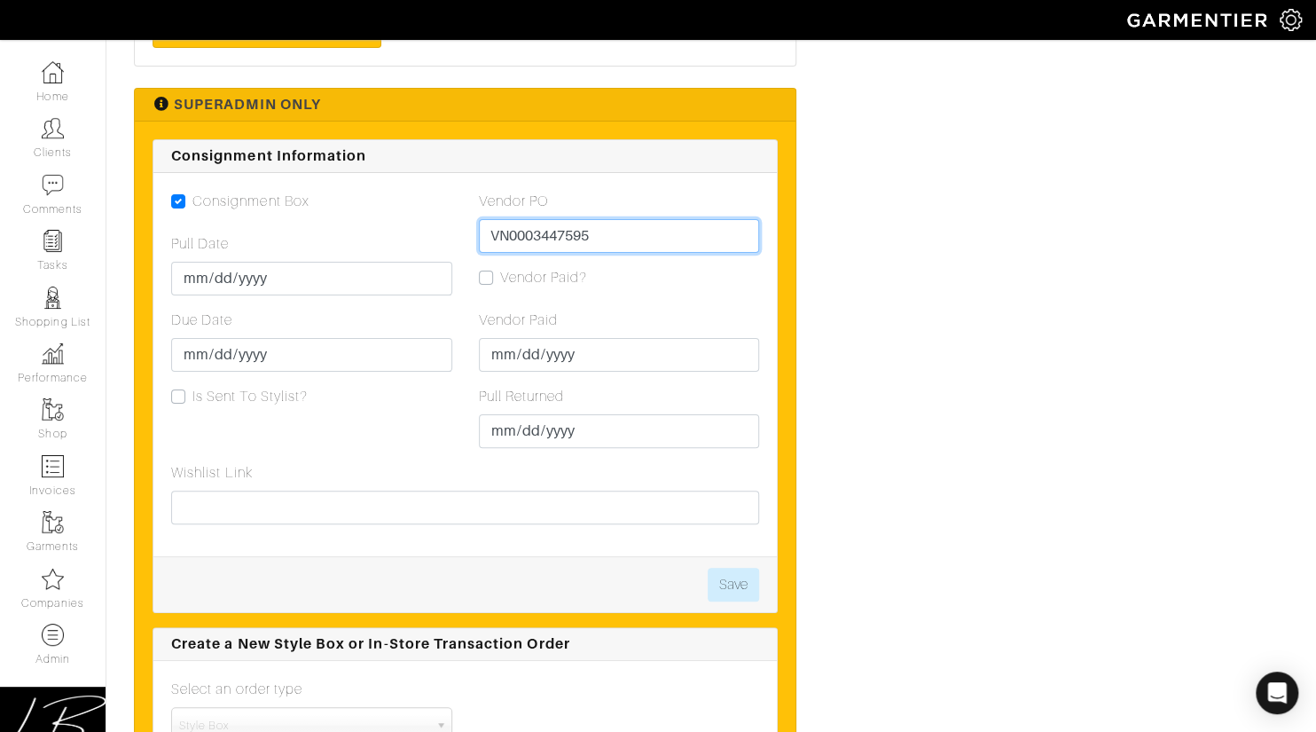
type input "VN0003447595"
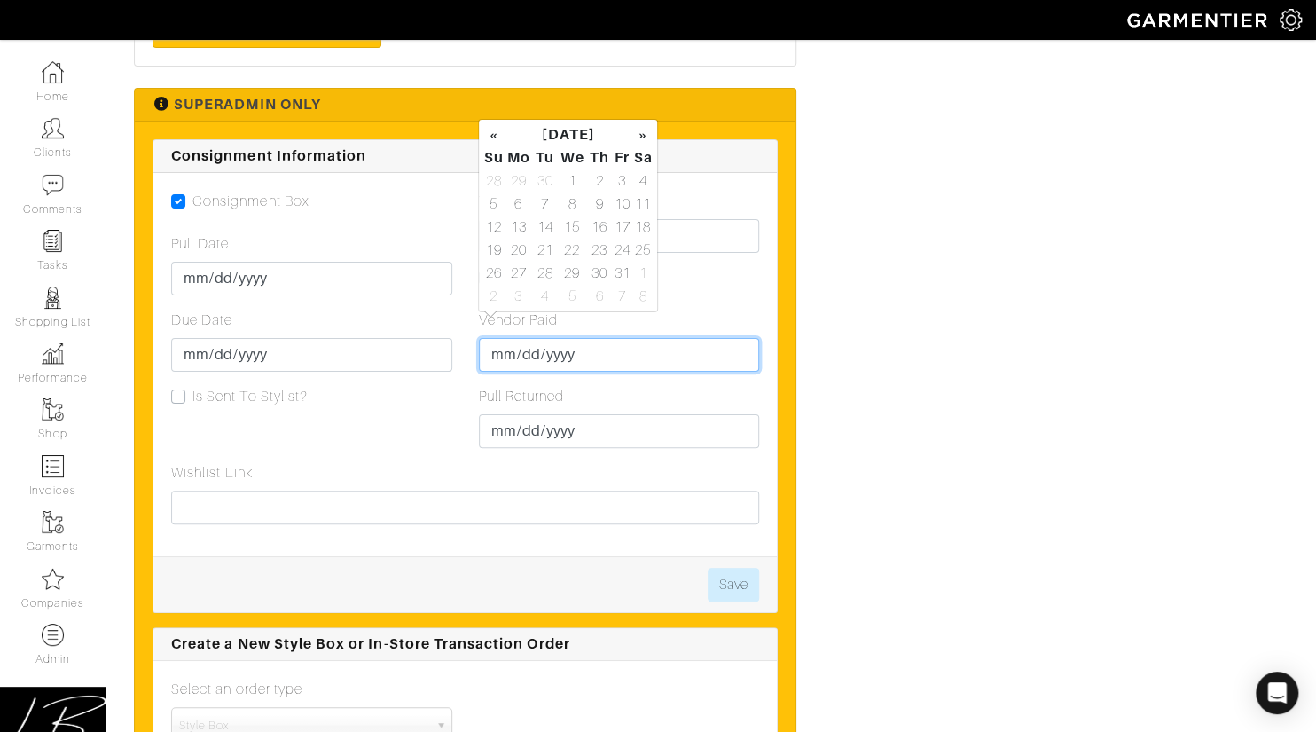
click at [499, 338] on input "Vendor Paid" at bounding box center [619, 355] width 281 height 34
click at [593, 179] on td "2" at bounding box center [599, 180] width 25 height 23
type input "[DATE]"
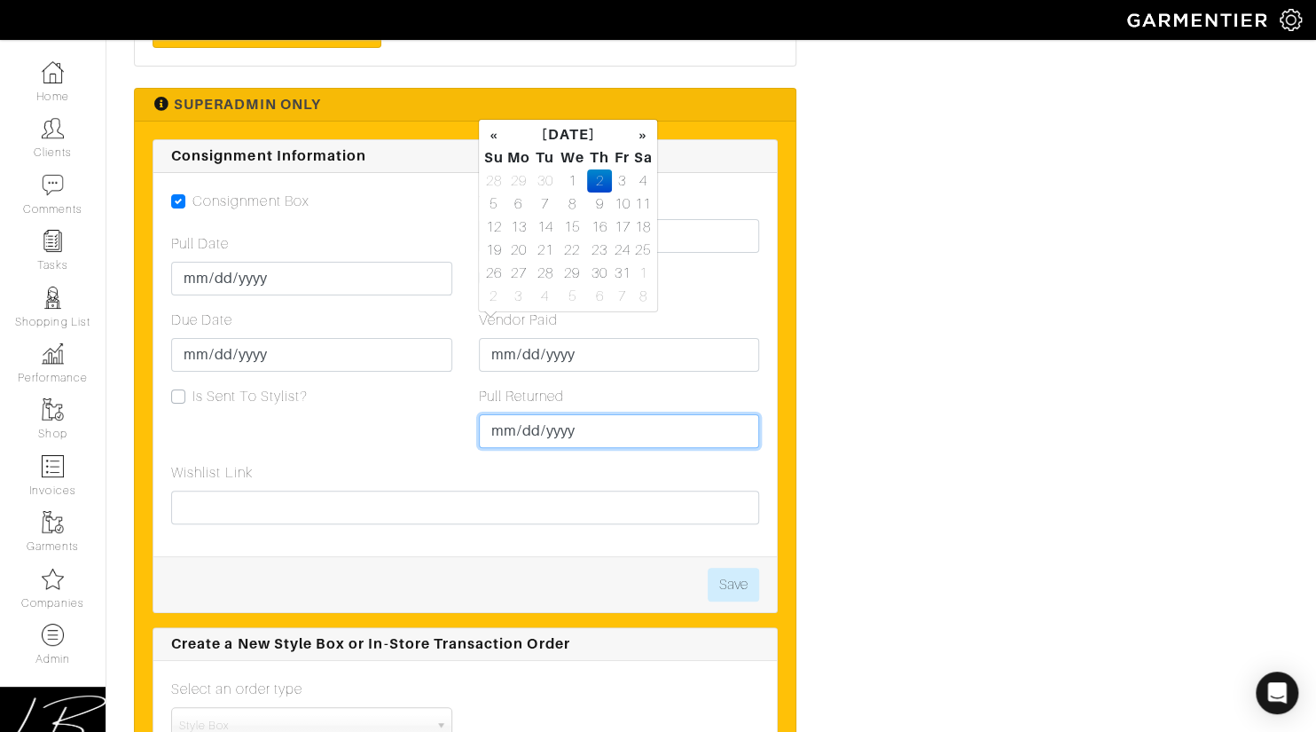
click at [507, 414] on input "Pull Returned" at bounding box center [619, 431] width 281 height 34
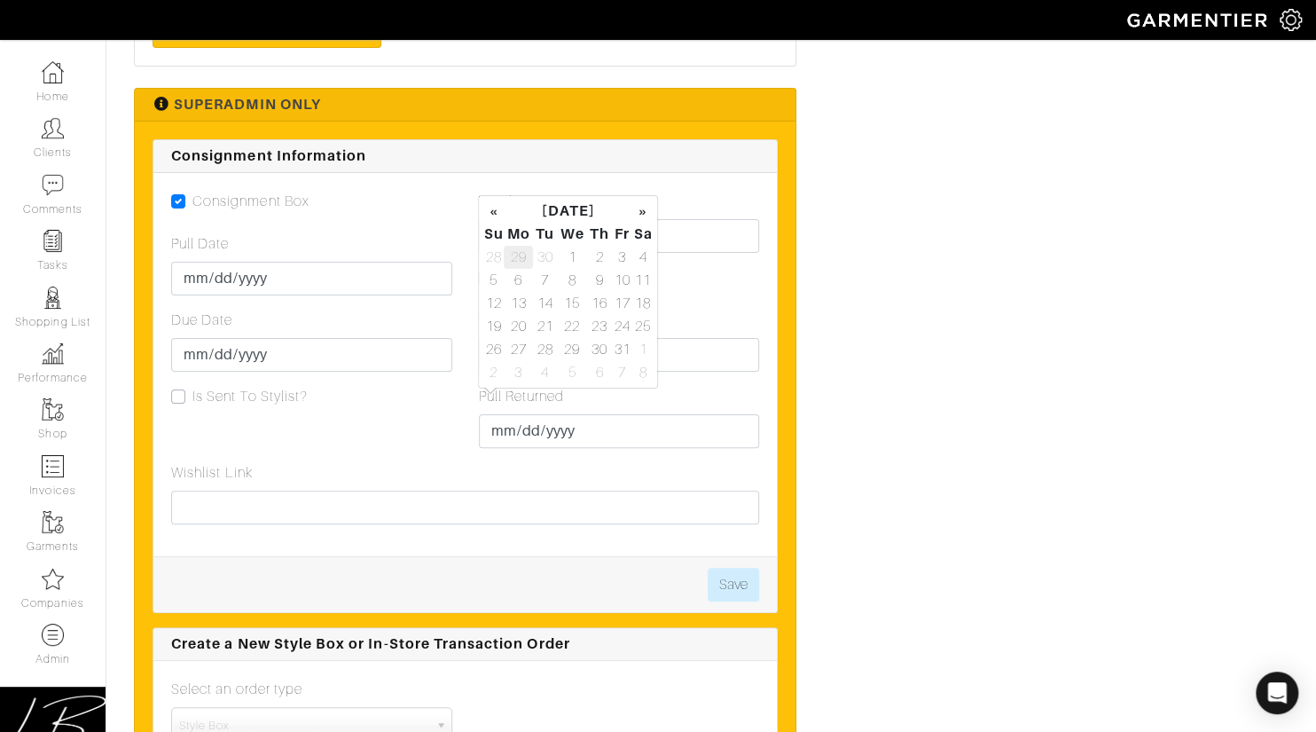
click at [524, 257] on td "29" at bounding box center [518, 257] width 29 height 23
type input "[DATE]"
click at [738, 310] on div "Vendor Paid 2025-10-02" at bounding box center [619, 341] width 281 height 62
click at [727, 568] on button "Save" at bounding box center [733, 585] width 51 height 34
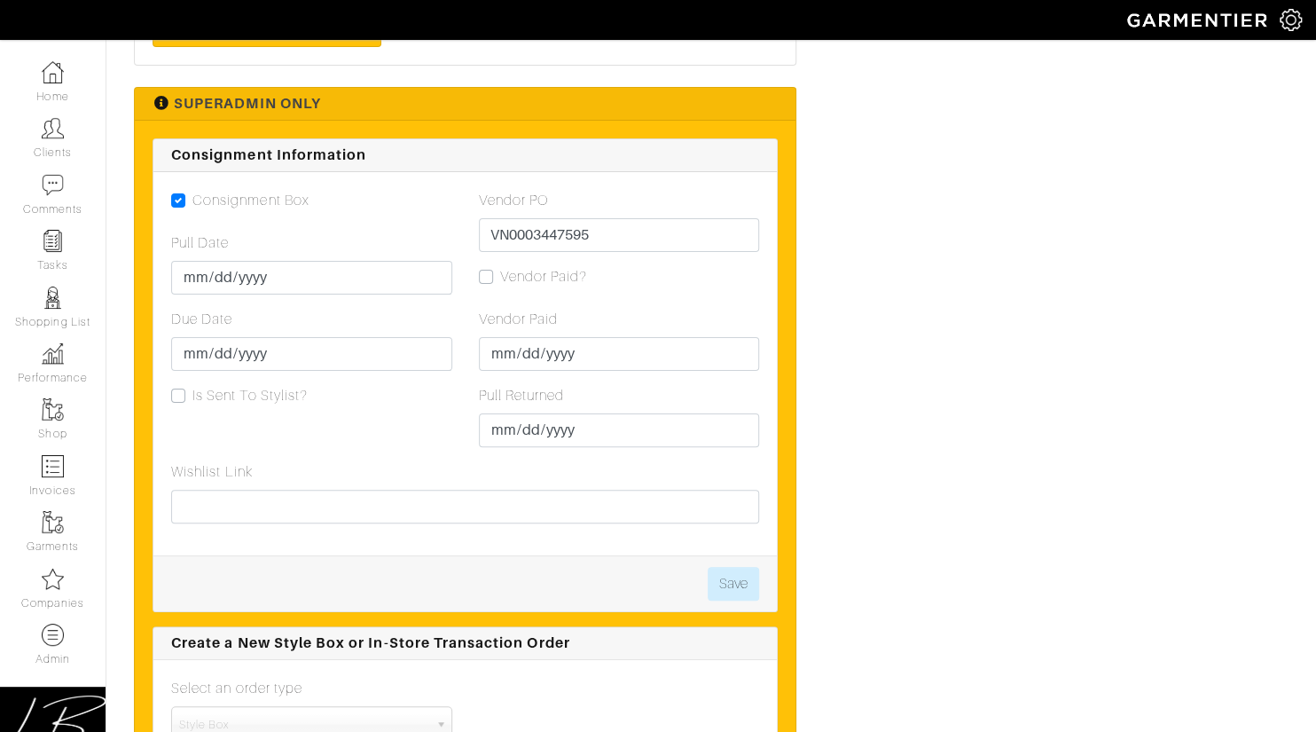
scroll to position [3633, 0]
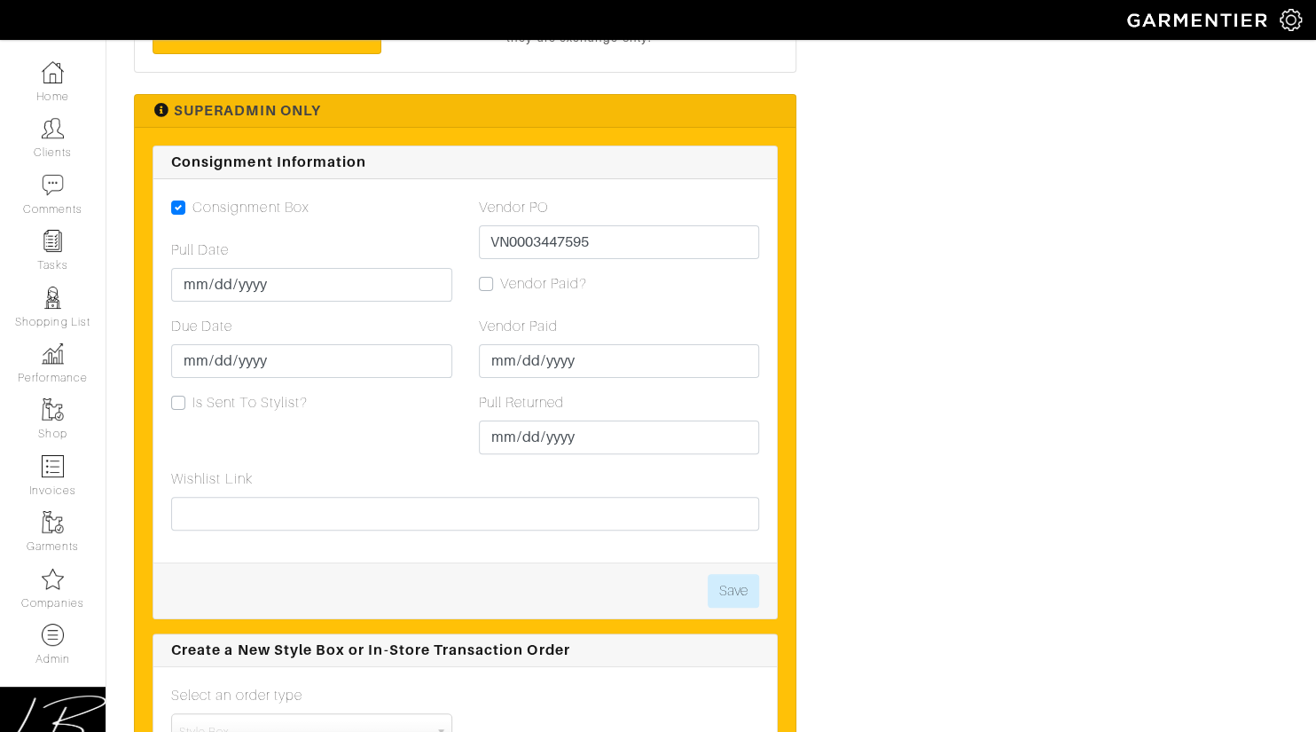
click at [500, 273] on label "Vendor Paid?" at bounding box center [544, 283] width 88 height 21
click at [484, 273] on input "Vendor Paid?" at bounding box center [486, 282] width 14 height 18
checkbox input "true"
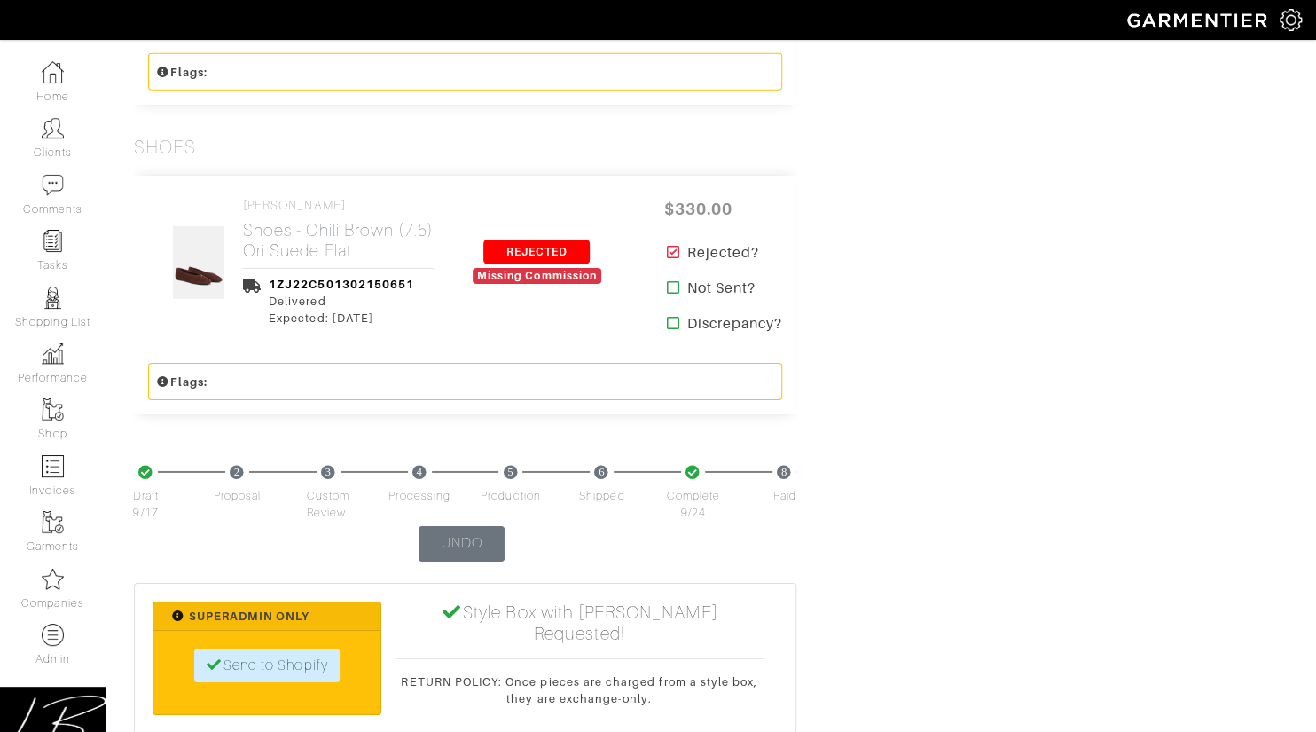
scroll to position [3508, 0]
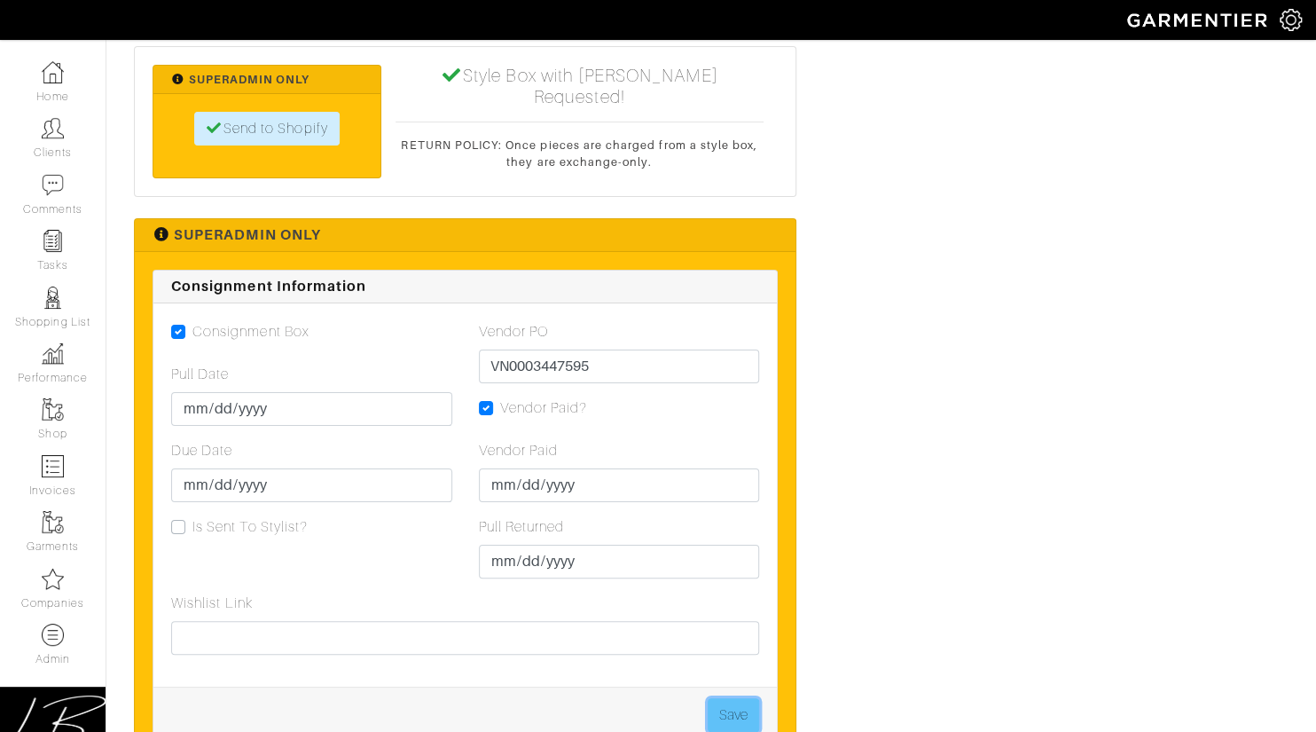
click at [742, 698] on button "Save" at bounding box center [733, 715] width 51 height 34
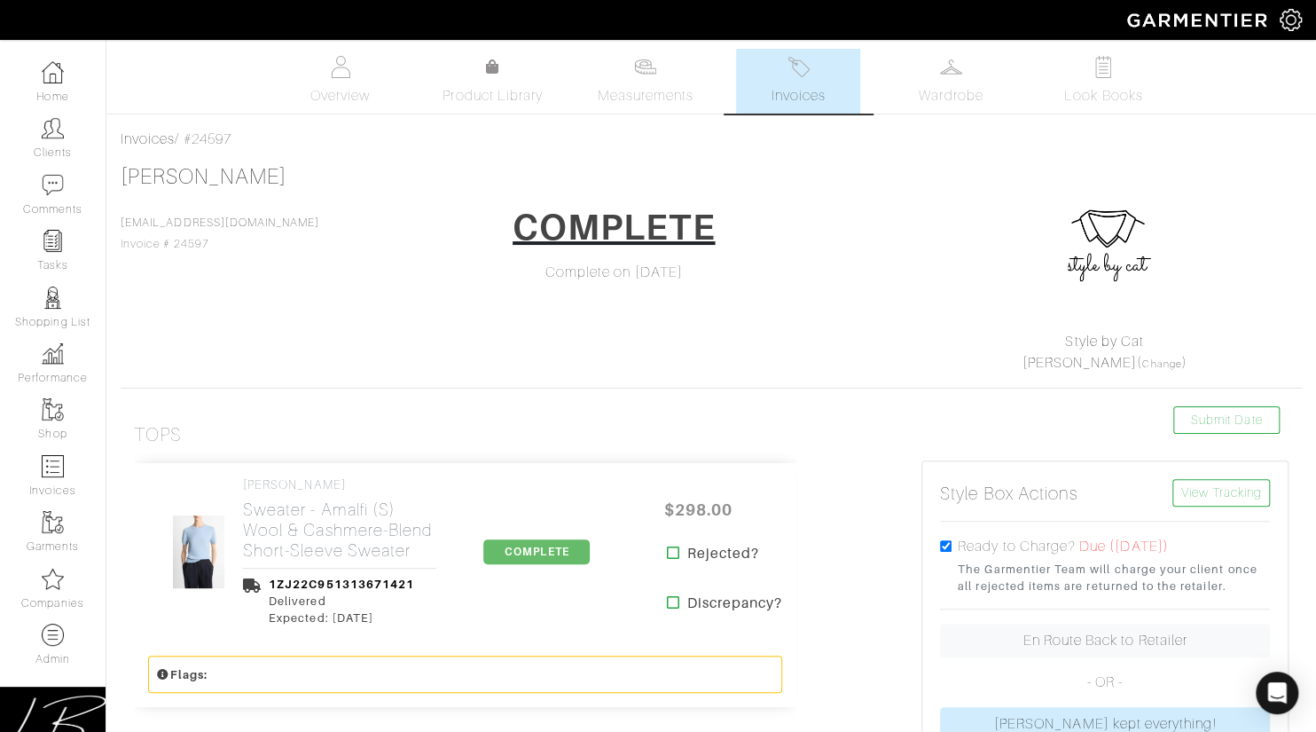
click at [501, 426] on div "Tops" at bounding box center [465, 435] width 663 height 22
click at [764, 224] on div "COMPLETE Complete on [DATE]" at bounding box center [614, 241] width 394 height 83
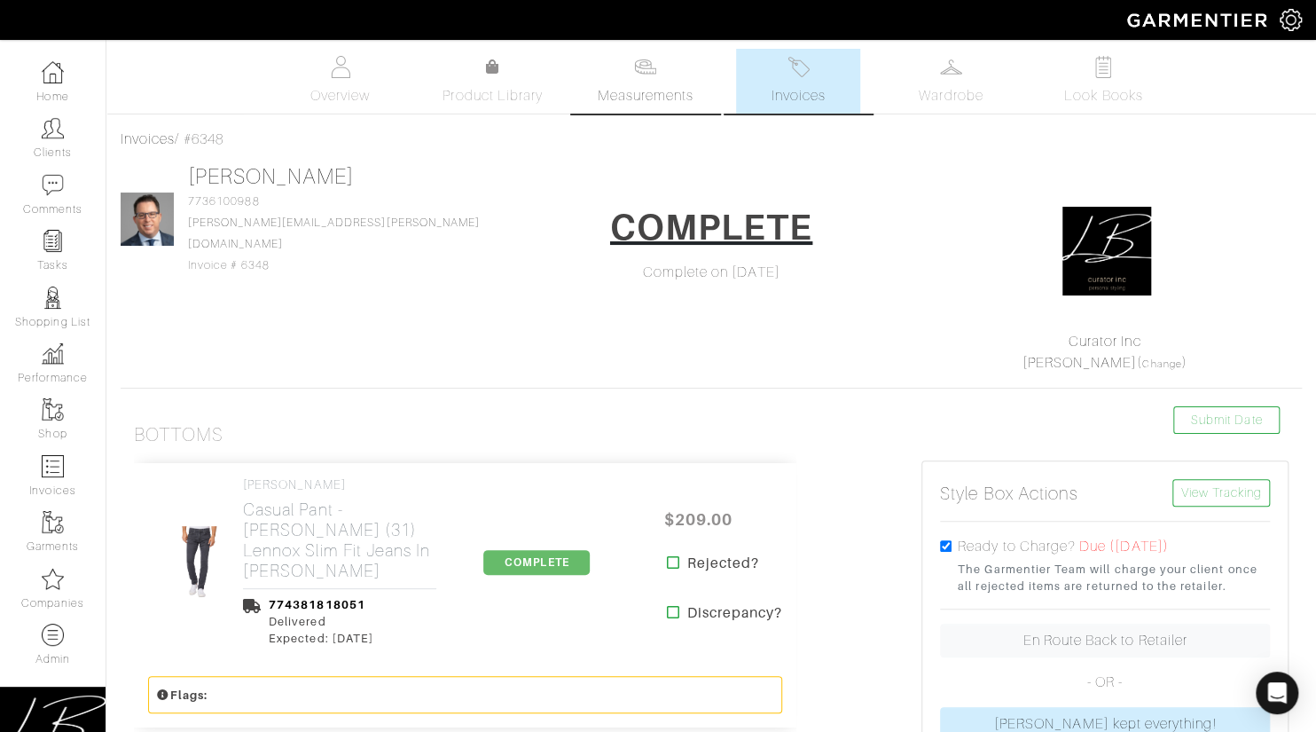
click at [648, 103] on span "Measurements" at bounding box center [646, 95] width 97 height 21
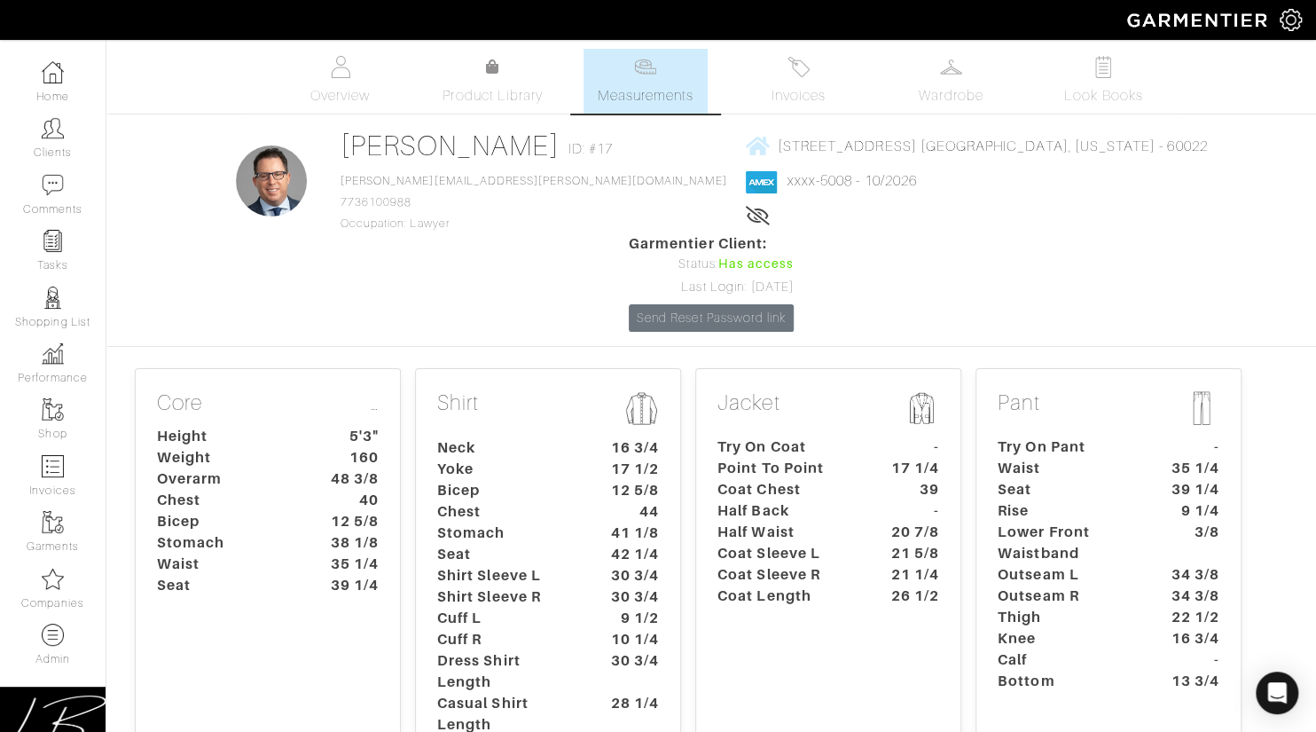
click at [743, 479] on dt "Coat Chest" at bounding box center [787, 489] width 166 height 21
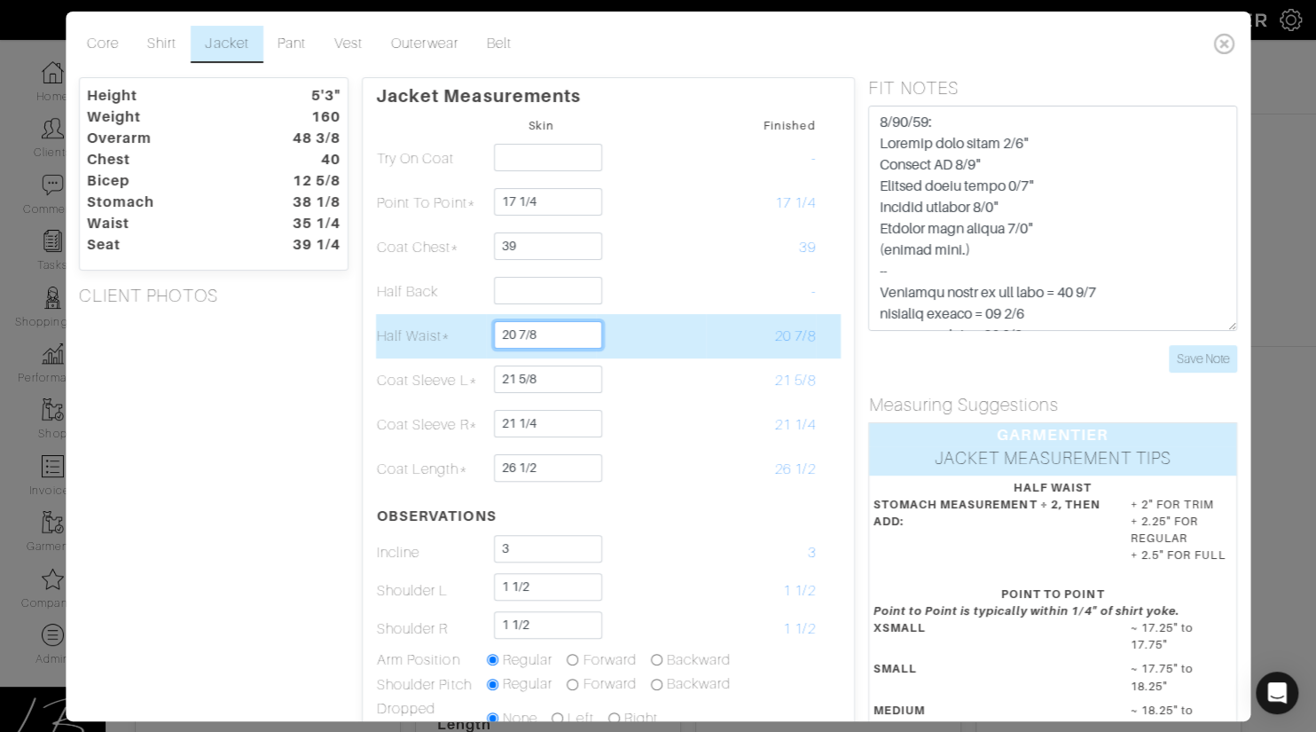
click at [562, 338] on input "20 7/8" at bounding box center [548, 335] width 108 height 28
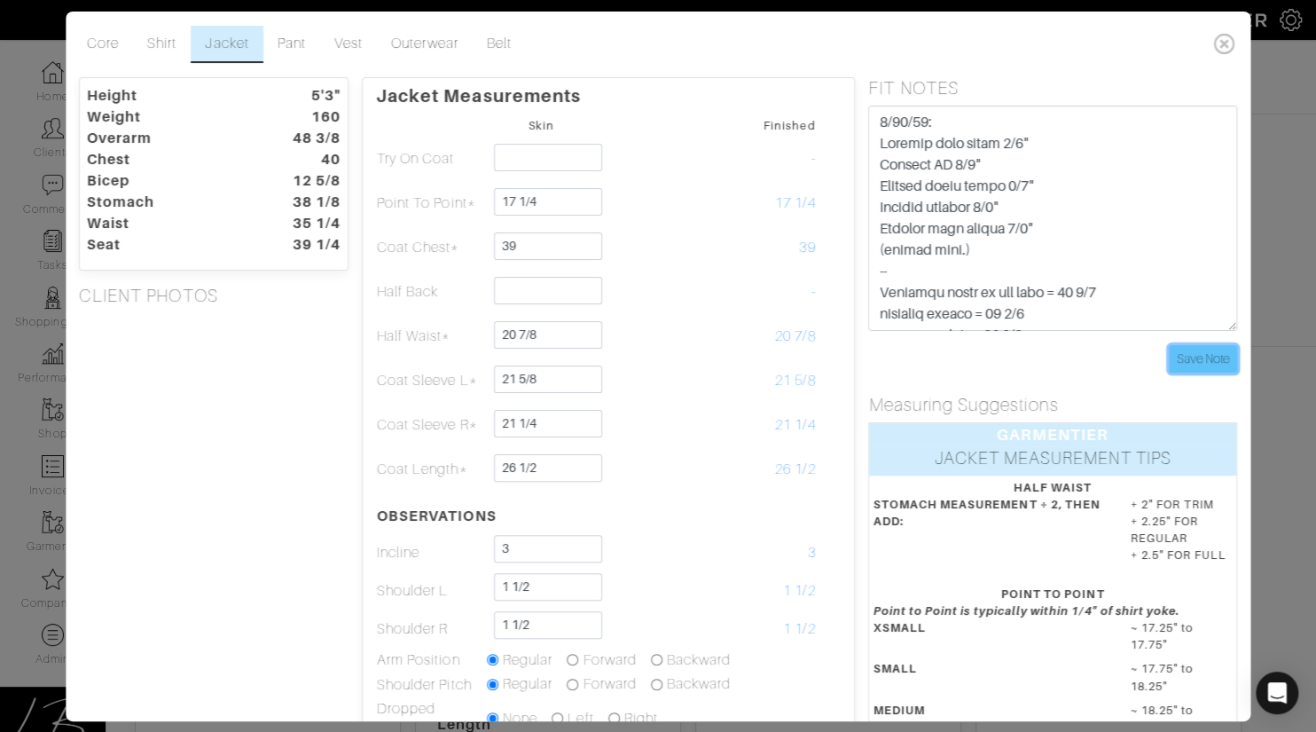
click at [1201, 358] on input "Save Note" at bounding box center [1203, 359] width 68 height 28
click at [1021, 358] on div "Save Note" at bounding box center [1053, 359] width 368 height 28
click at [307, 405] on div "Height 5'3" Weight 160 Overarm 48 3/8 Chest 40 Bicep 12 5/8 Stomach 38 1/8 Wais…" at bounding box center [214, 576] width 296 height 998
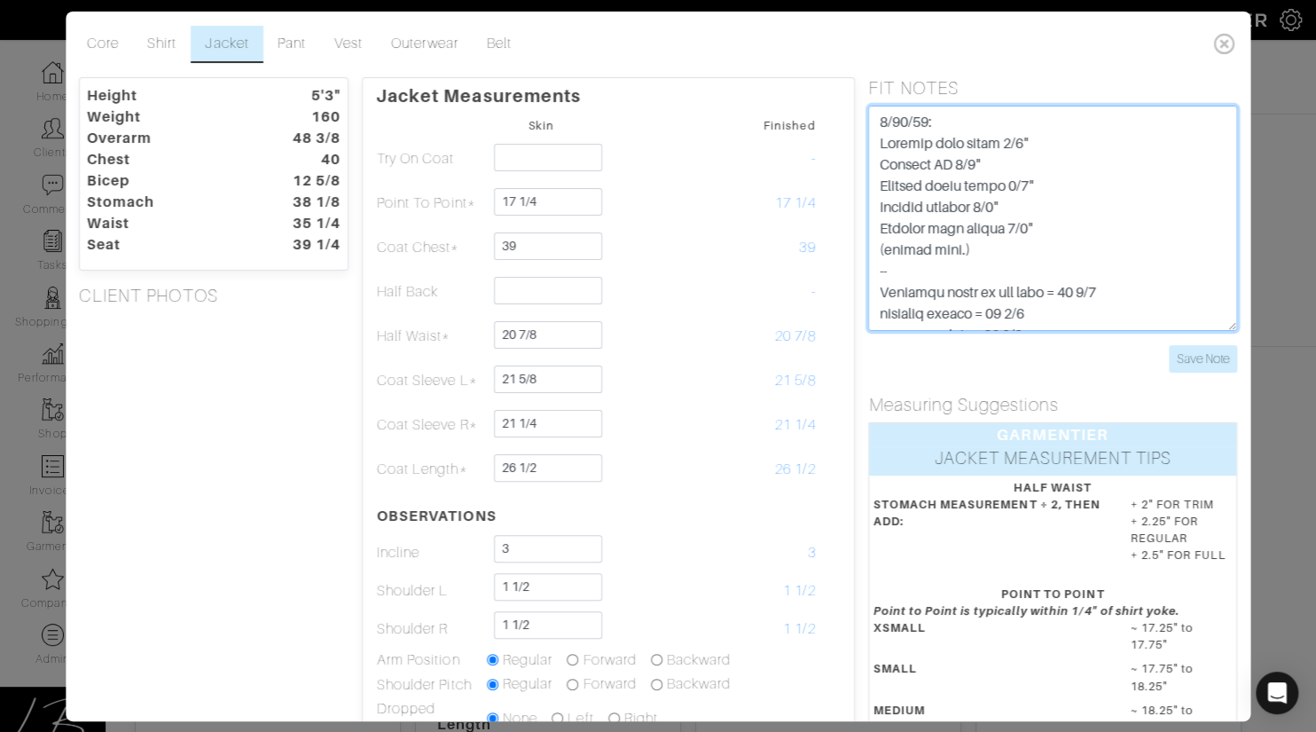
click at [881, 120] on textarea at bounding box center [1053, 218] width 368 height 225
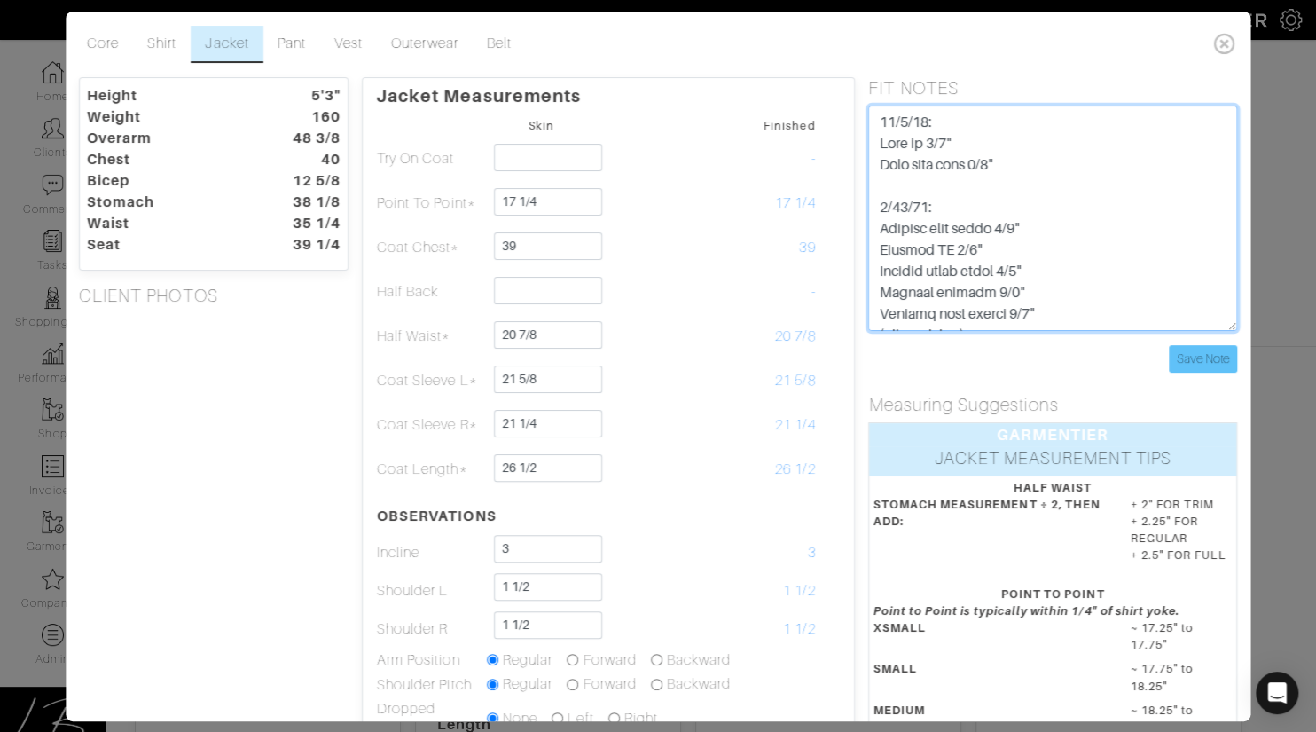
type textarea "10/2/25: Seat in 1/2" Rise take down 1/4" 9/24/25: Reduced coat chest 1/4" Redu…"
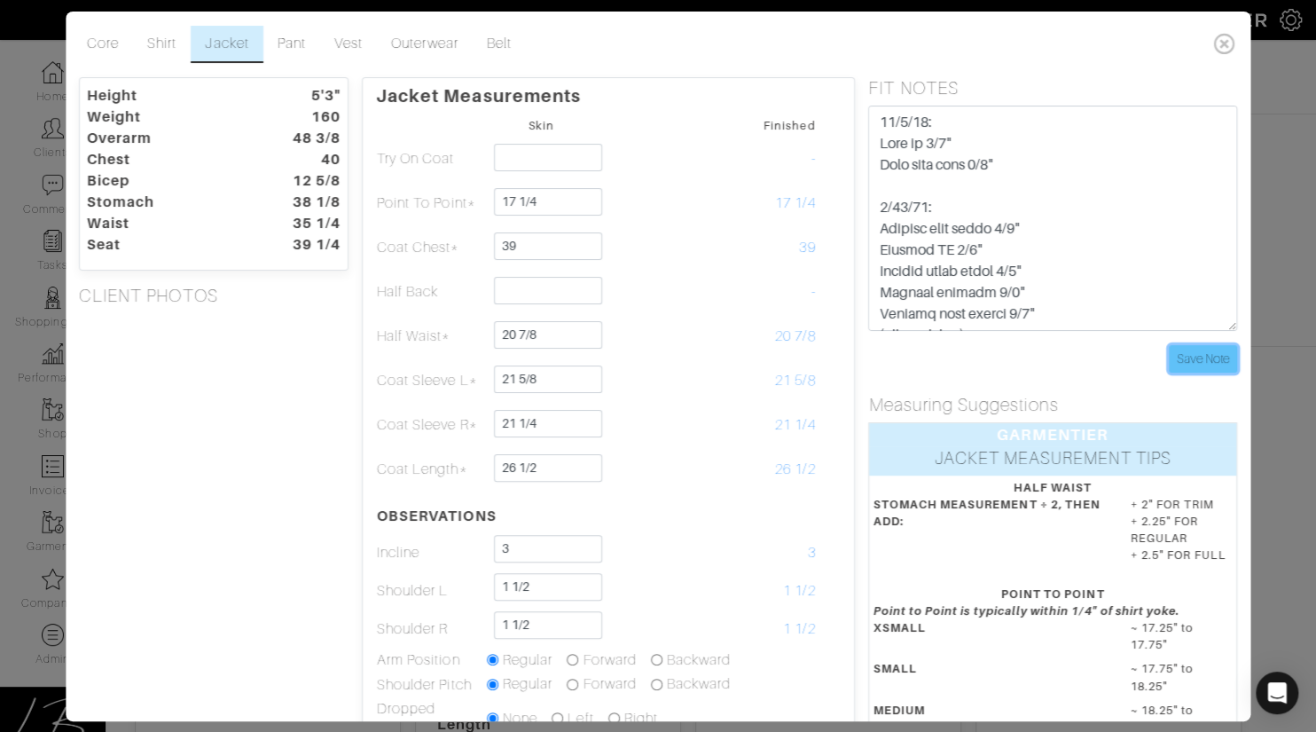
click at [1210, 350] on input "Save Note" at bounding box center [1203, 359] width 68 height 28
click at [278, 39] on link "Pant" at bounding box center [291, 44] width 57 height 37
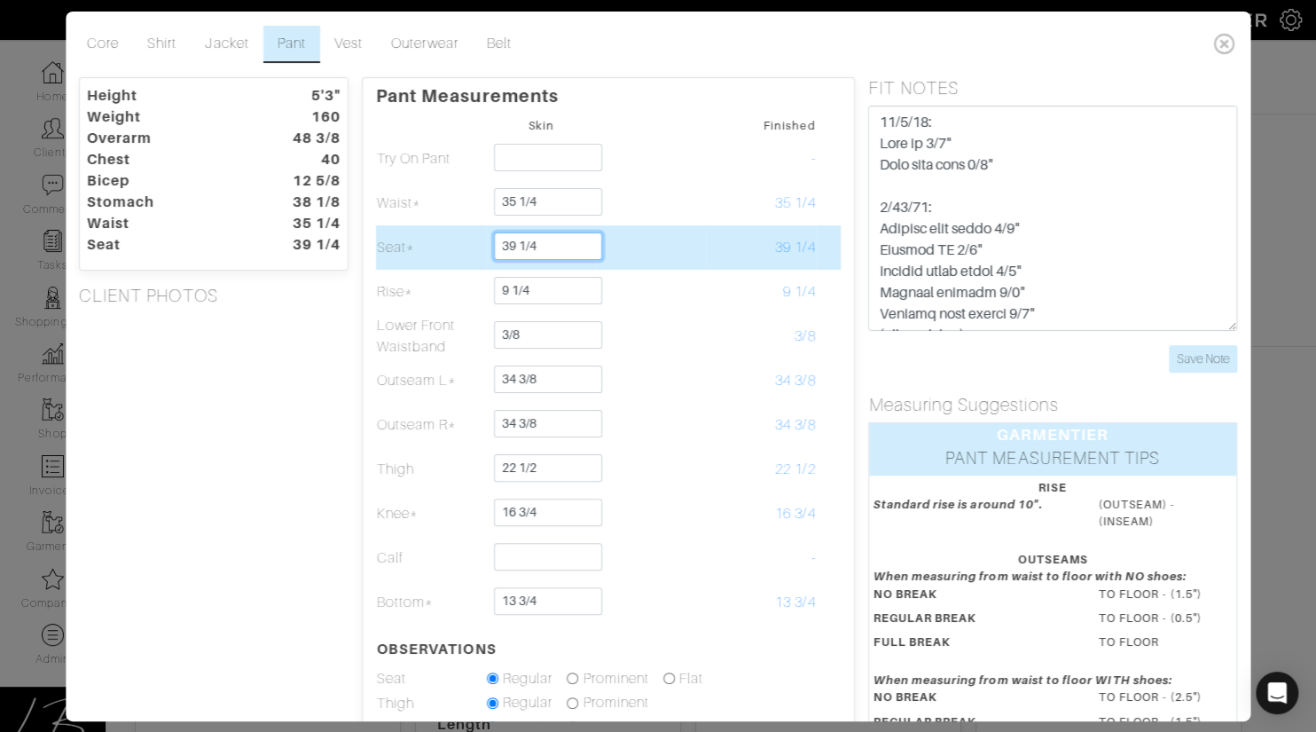
drag, startPoint x: 555, startPoint y: 242, endPoint x: 554, endPoint y: 230, distance: 12.5
click at [554, 232] on input "39 1/4" at bounding box center [548, 246] width 108 height 28
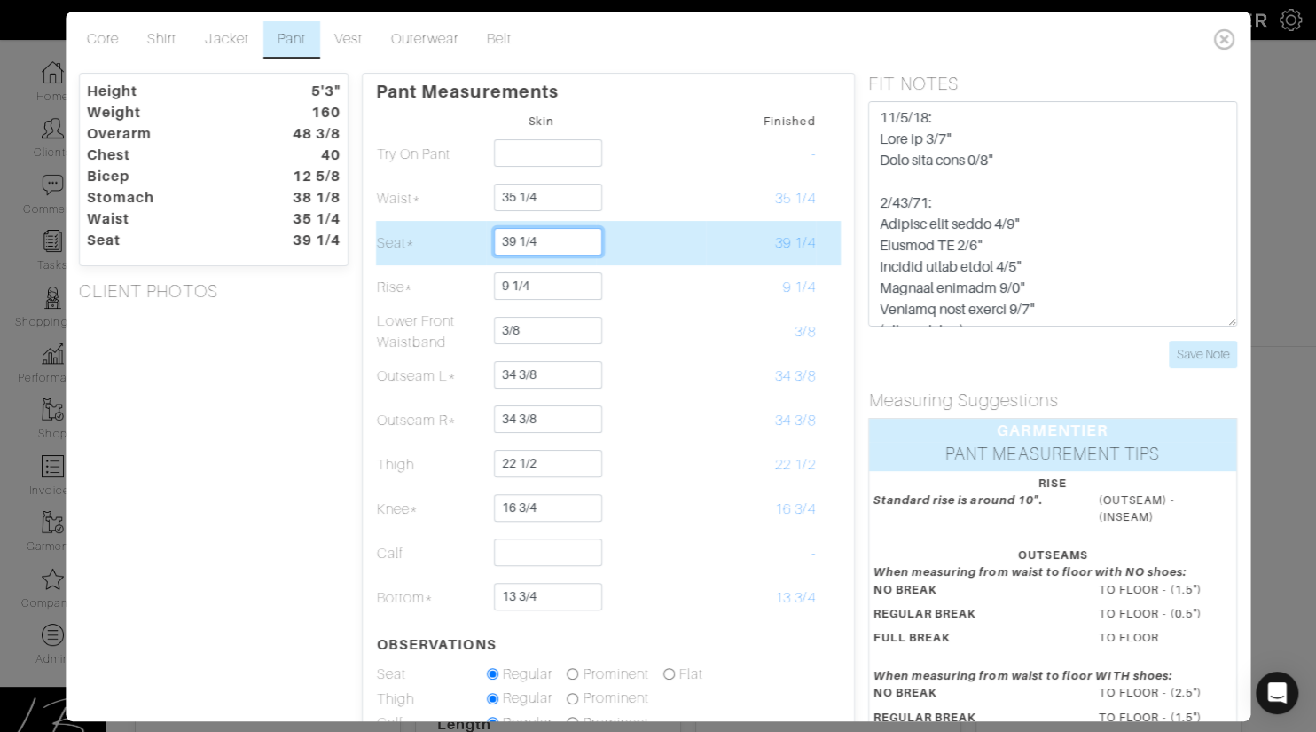
scroll to position [2, 0]
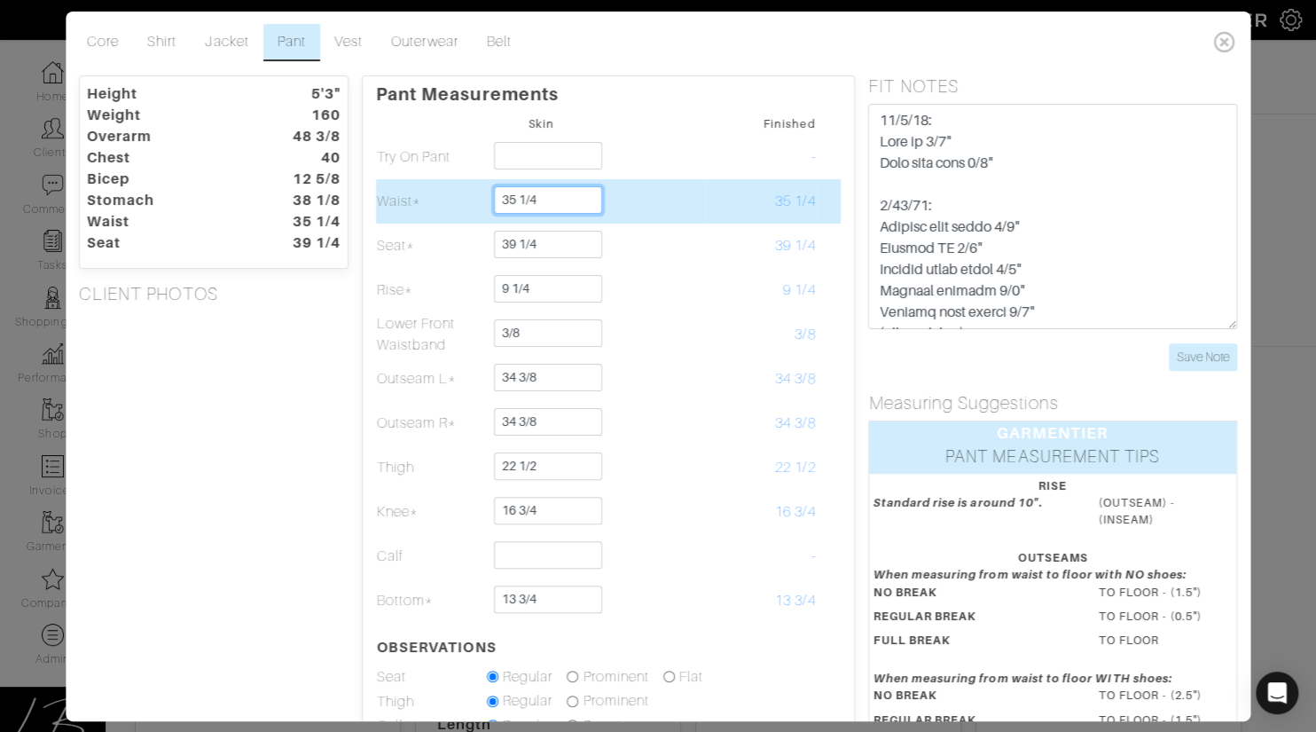
drag, startPoint x: 538, startPoint y: 198, endPoint x: 515, endPoint y: 196, distance: 23.1
click at [515, 196] on input "35 1/4" at bounding box center [548, 200] width 108 height 28
type input "35"
click at [619, 181] on td at bounding box center [651, 201] width 110 height 44
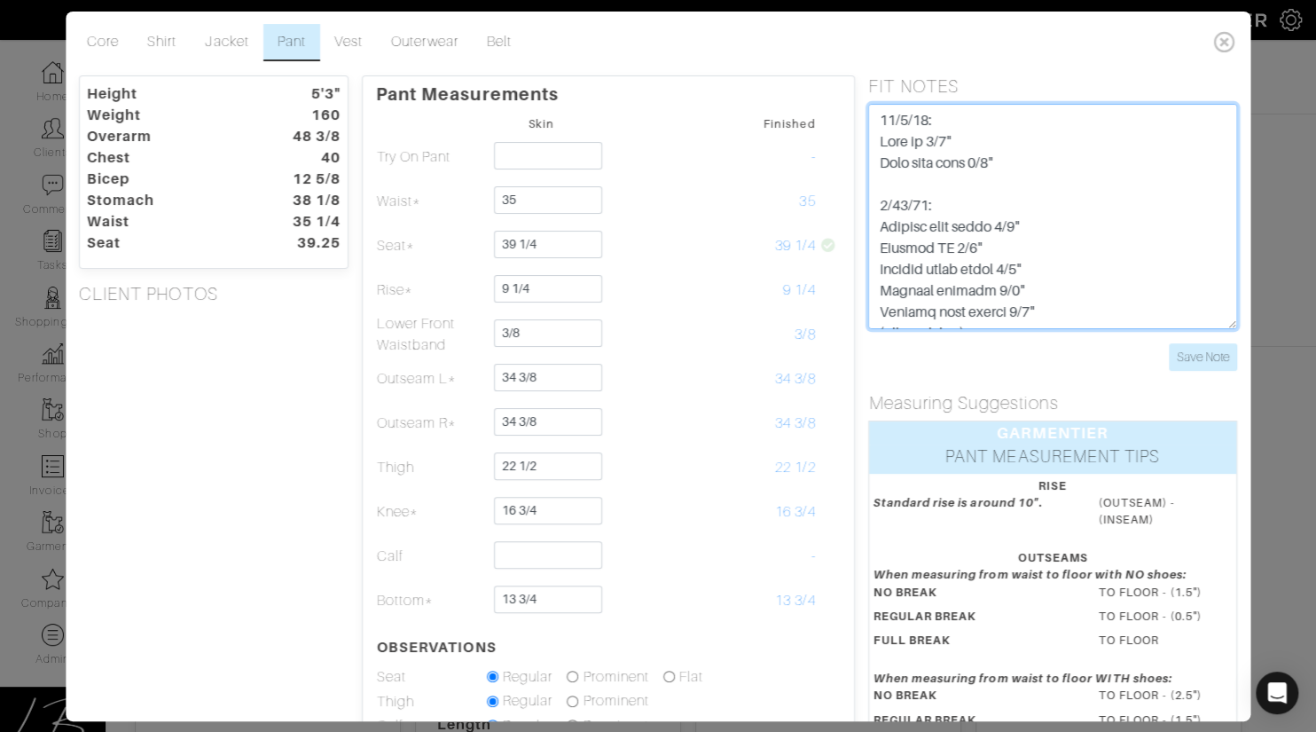
click at [880, 138] on textarea at bounding box center [1053, 216] width 368 height 225
drag, startPoint x: 942, startPoint y: 161, endPoint x: 925, endPoint y: 161, distance: 16.9
click at [925, 161] on textarea at bounding box center [1053, 216] width 368 height 225
drag, startPoint x: 948, startPoint y: 161, endPoint x: 929, endPoint y: 161, distance: 19.5
click at [928, 161] on textarea at bounding box center [1053, 216] width 368 height 225
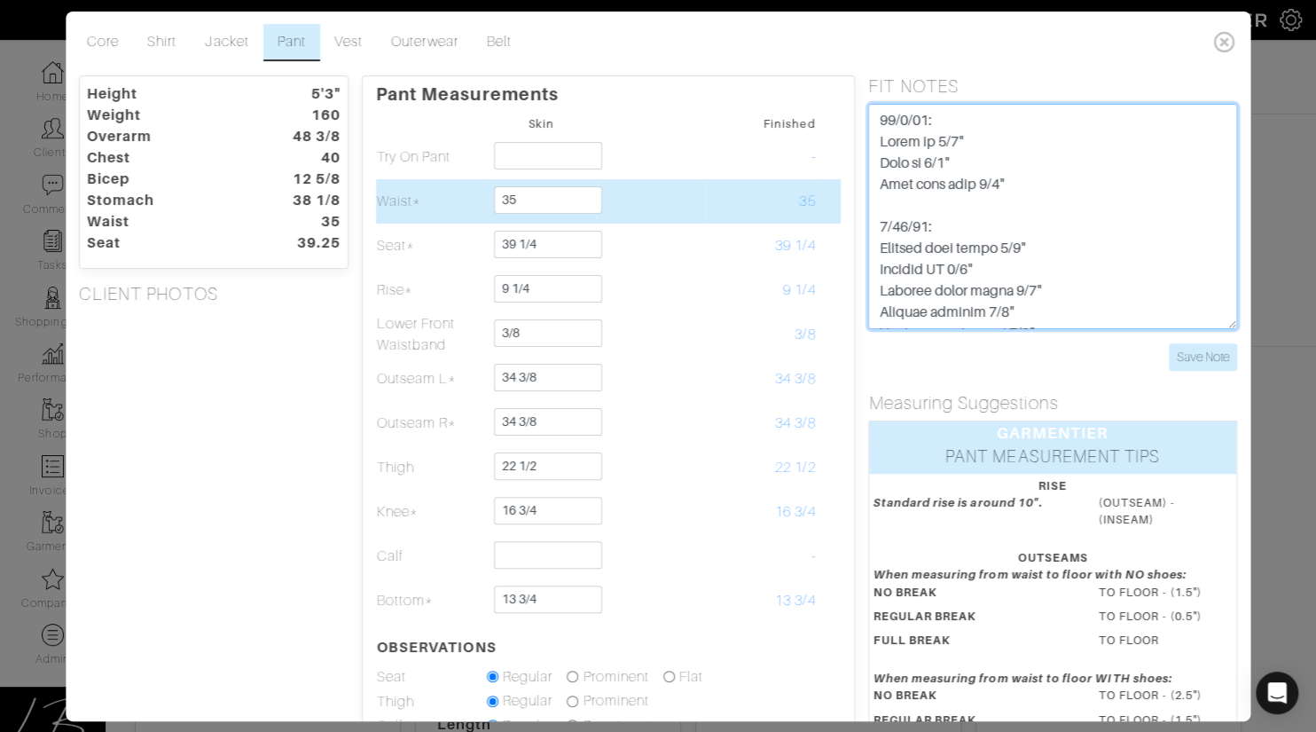
type textarea "10/2/25: Waist in 1/4" Seat in 3/8" Rise take down 1/4" 9/24/25: Reduced coat c…"
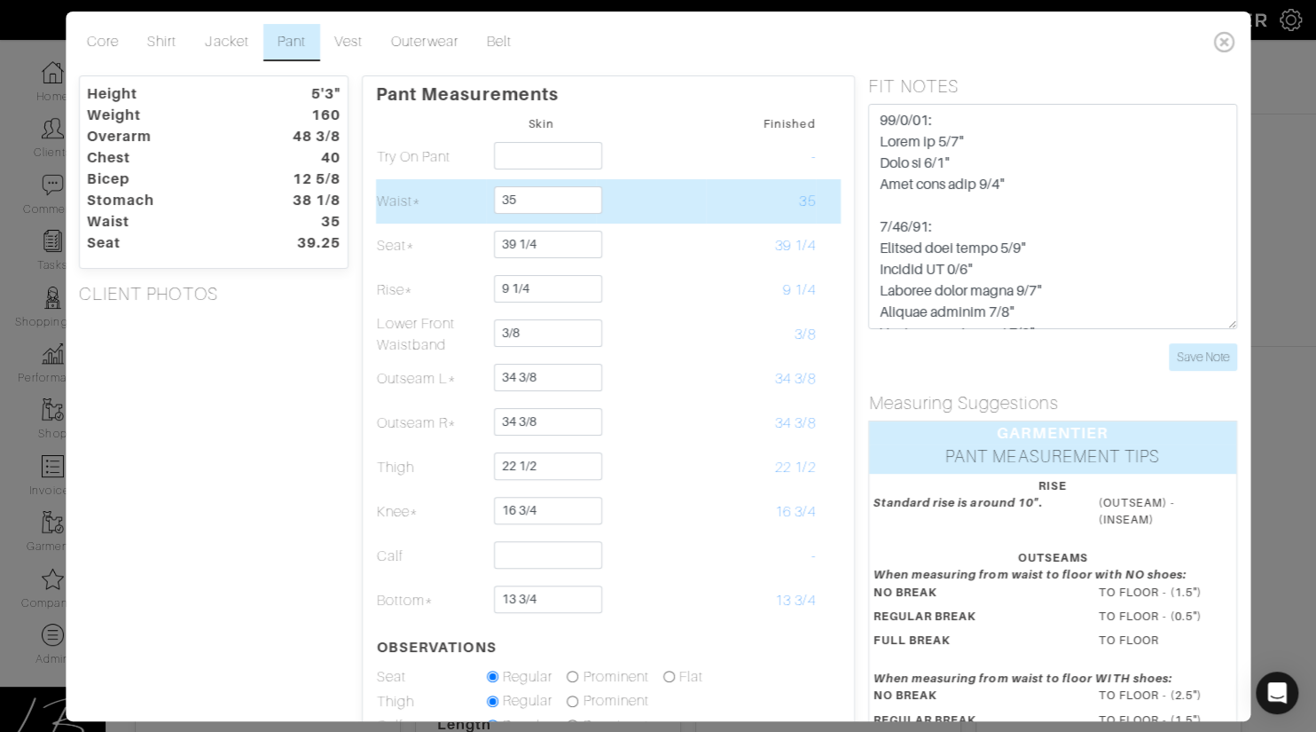
click at [712, 212] on td "35" at bounding box center [761, 201] width 110 height 44
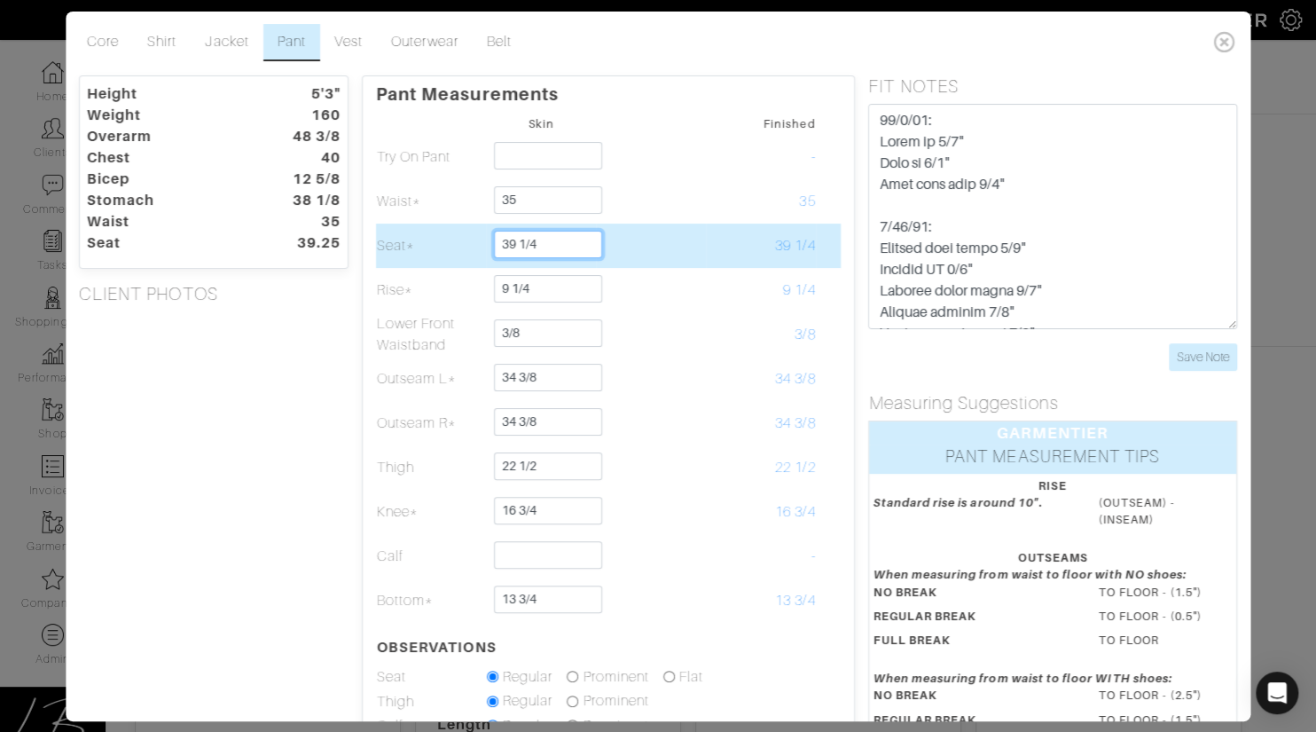
drag, startPoint x: 564, startPoint y: 241, endPoint x: 490, endPoint y: 240, distance: 74.5
click at [490, 240] on td "39 1/4" at bounding box center [541, 246] width 110 height 44
type input "38 7/8"
type input "9"
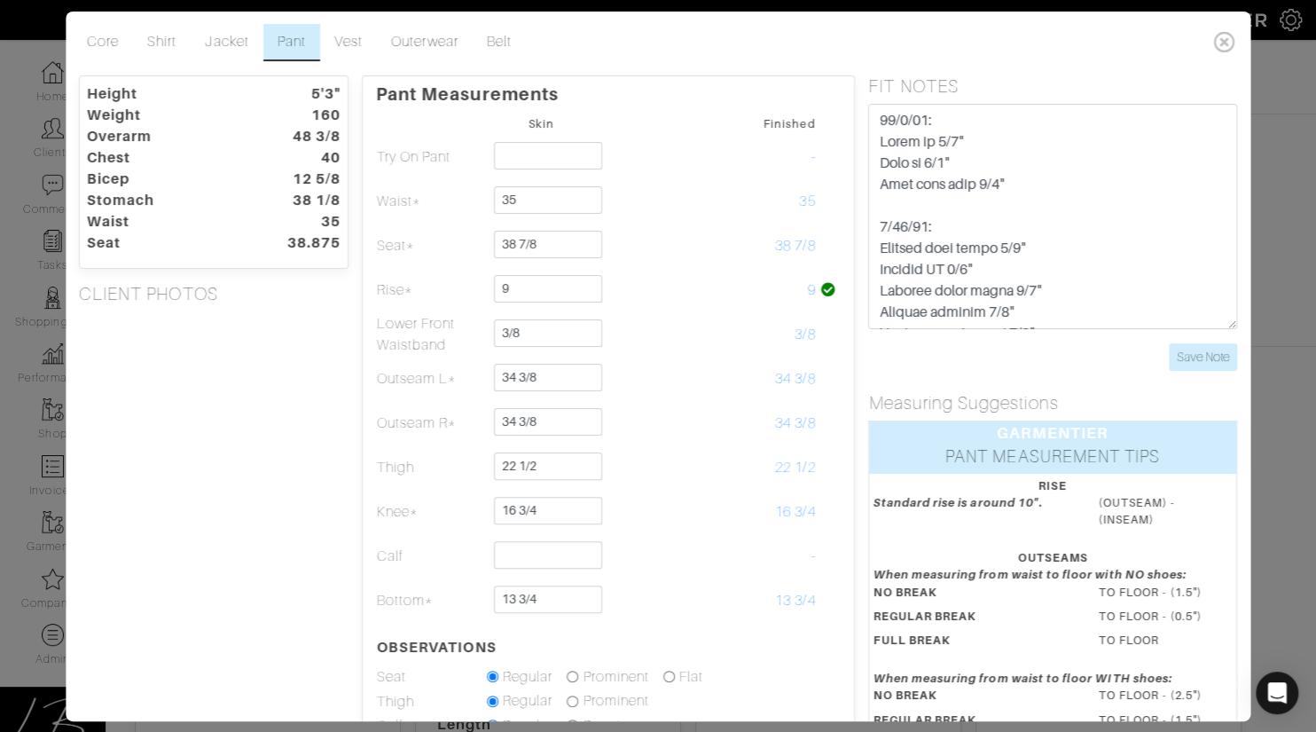
click at [324, 351] on div "Height 5'3" Weight 160 Overarm 48 3/8 Chest 40 Bicep 12 5/8 Stomach 38 1/8 Wais…" at bounding box center [214, 536] width 296 height 923
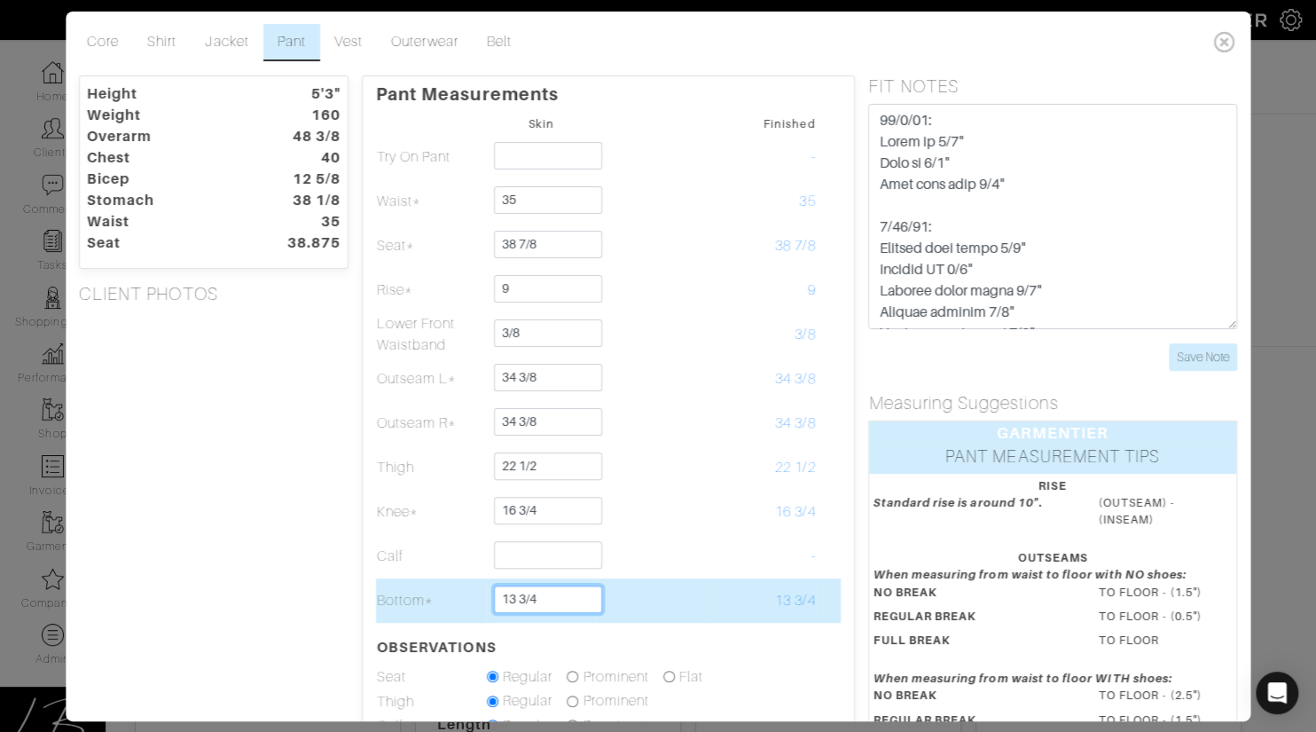
drag, startPoint x: 553, startPoint y: 597, endPoint x: 553, endPoint y: 585, distance: 11.5
click at [553, 585] on input "13 3/4" at bounding box center [548, 599] width 108 height 28
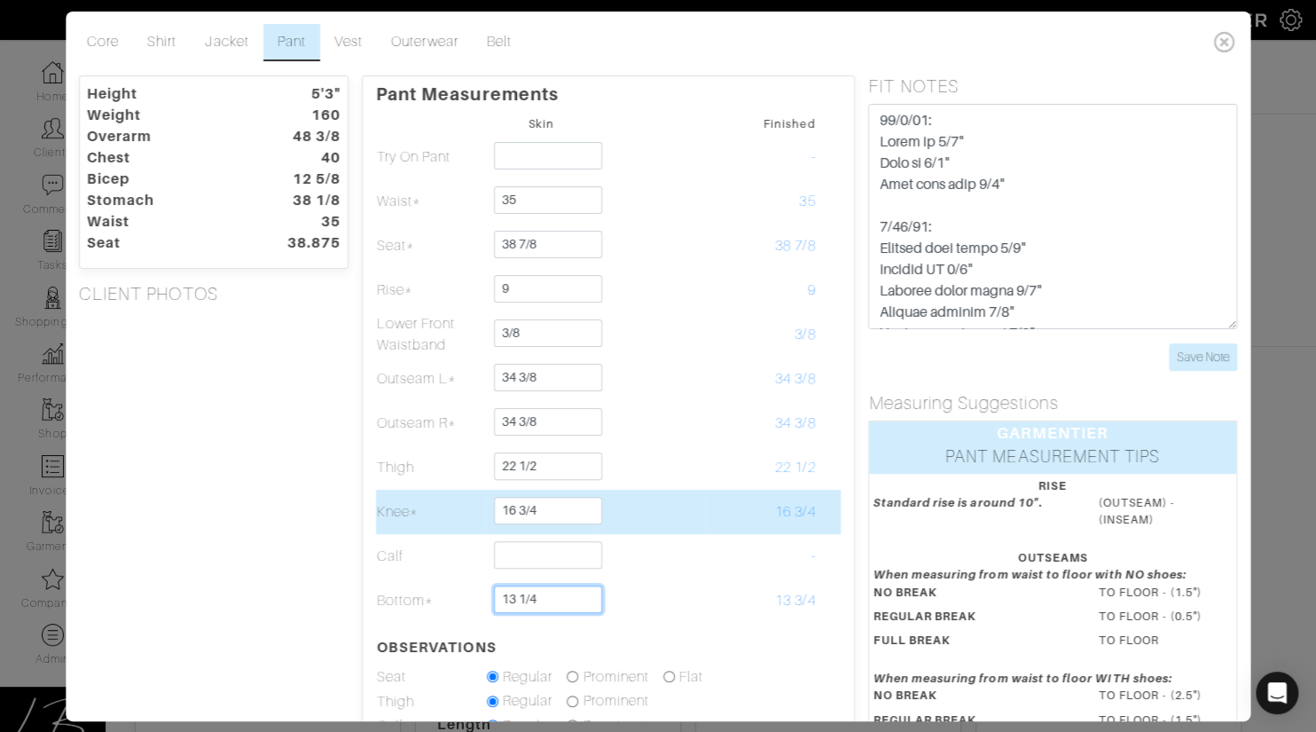
type input "13 1/4"
drag, startPoint x: 570, startPoint y: 506, endPoint x: 568, endPoint y: 492, distance: 13.4
click at [568, 492] on td "16 3/4" at bounding box center [541, 512] width 110 height 44
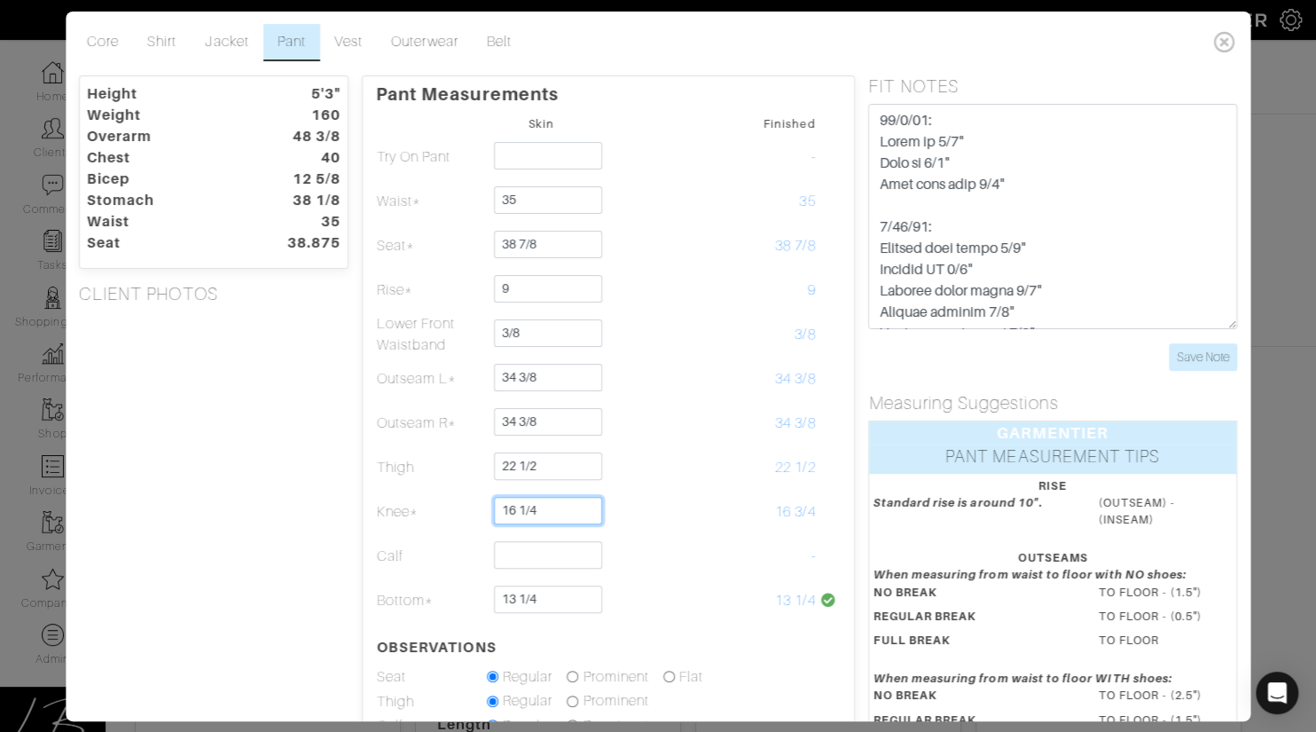
type input "16 1/4"
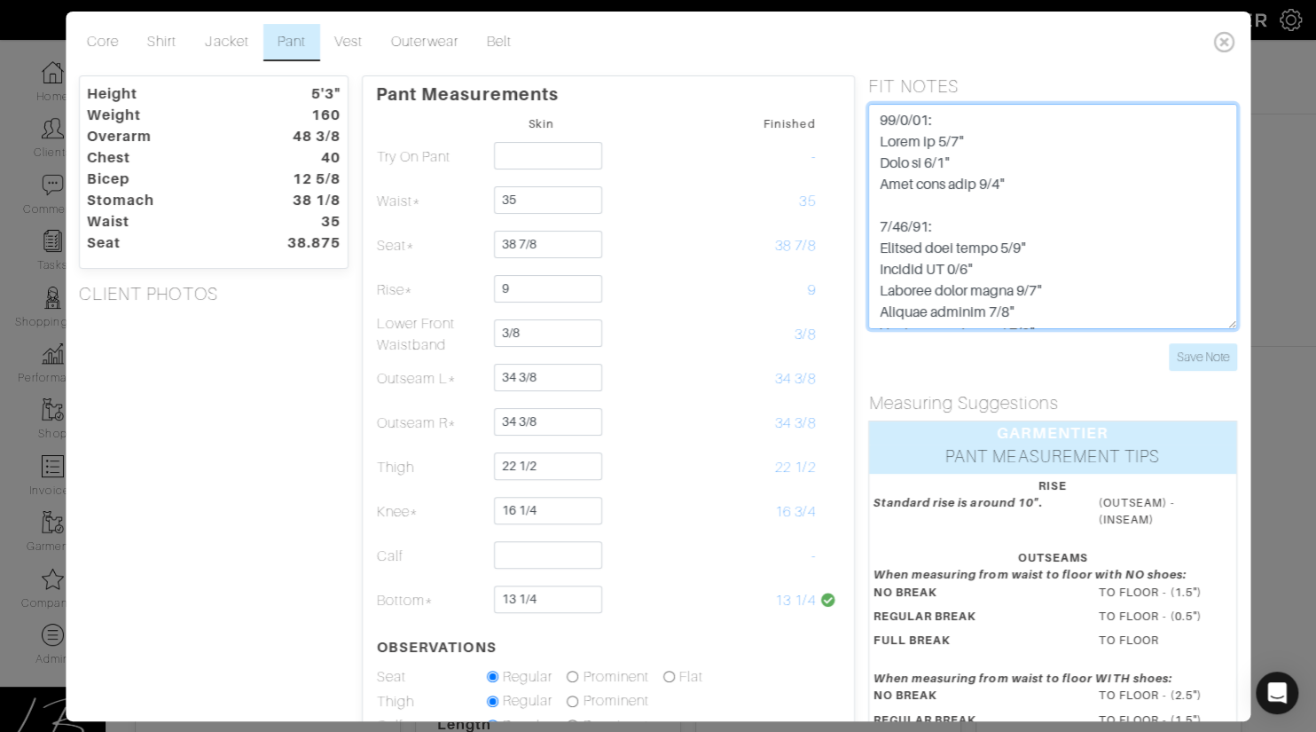
click at [1045, 185] on textarea at bounding box center [1053, 216] width 368 height 225
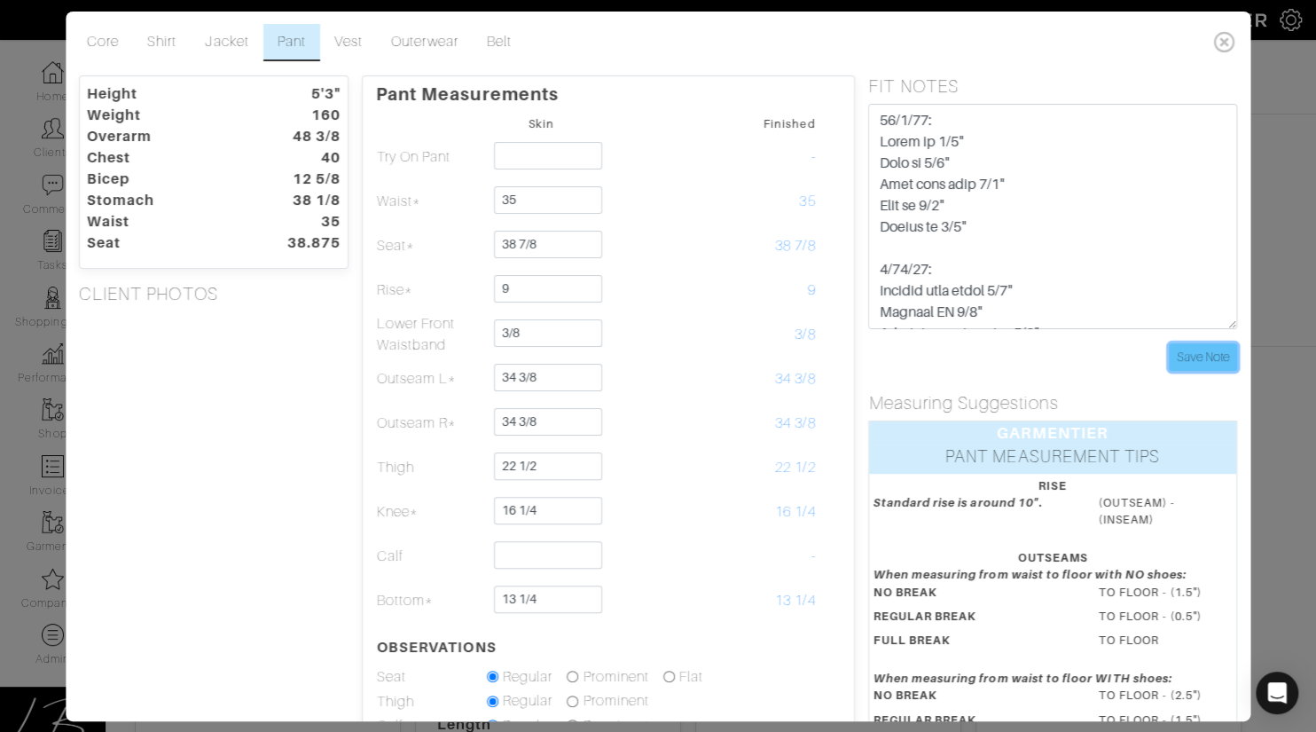
click at [1195, 351] on input "Save Note" at bounding box center [1203, 357] width 68 height 28
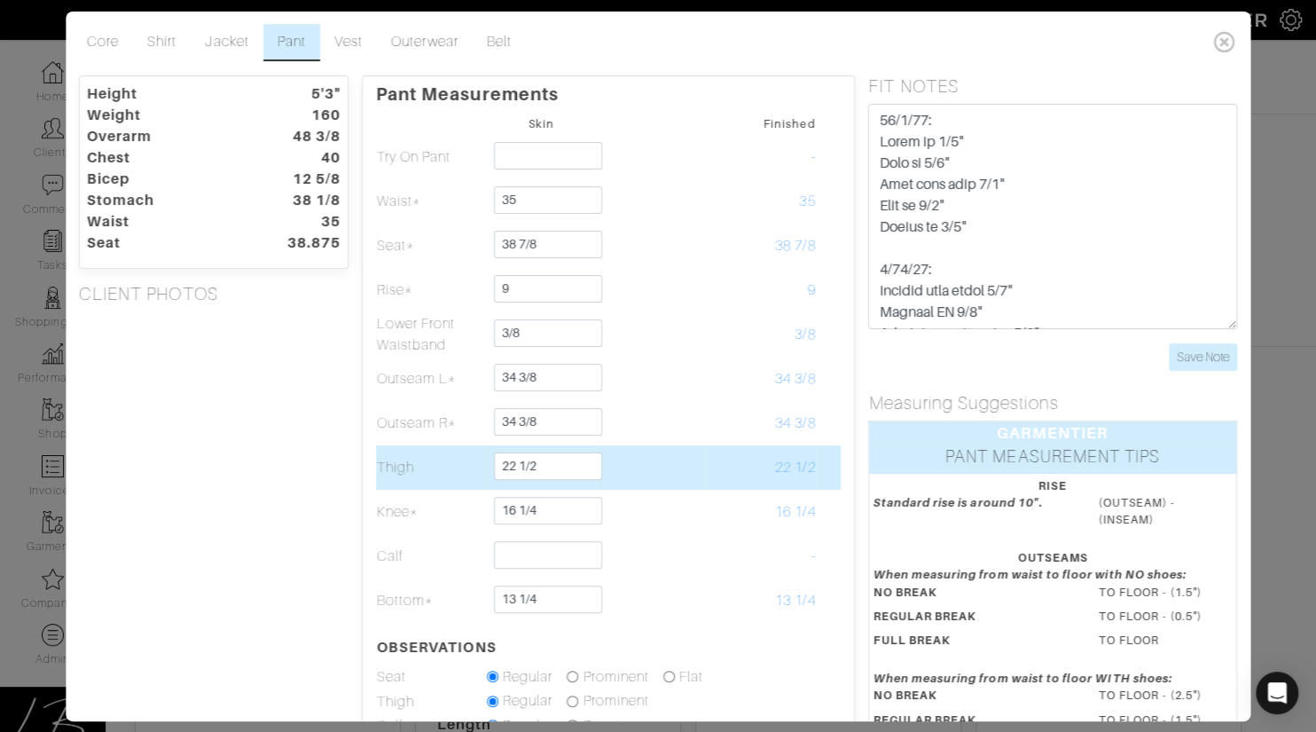
scroll to position [3, 0]
click at [732, 448] on td "22 1/2" at bounding box center [761, 466] width 110 height 44
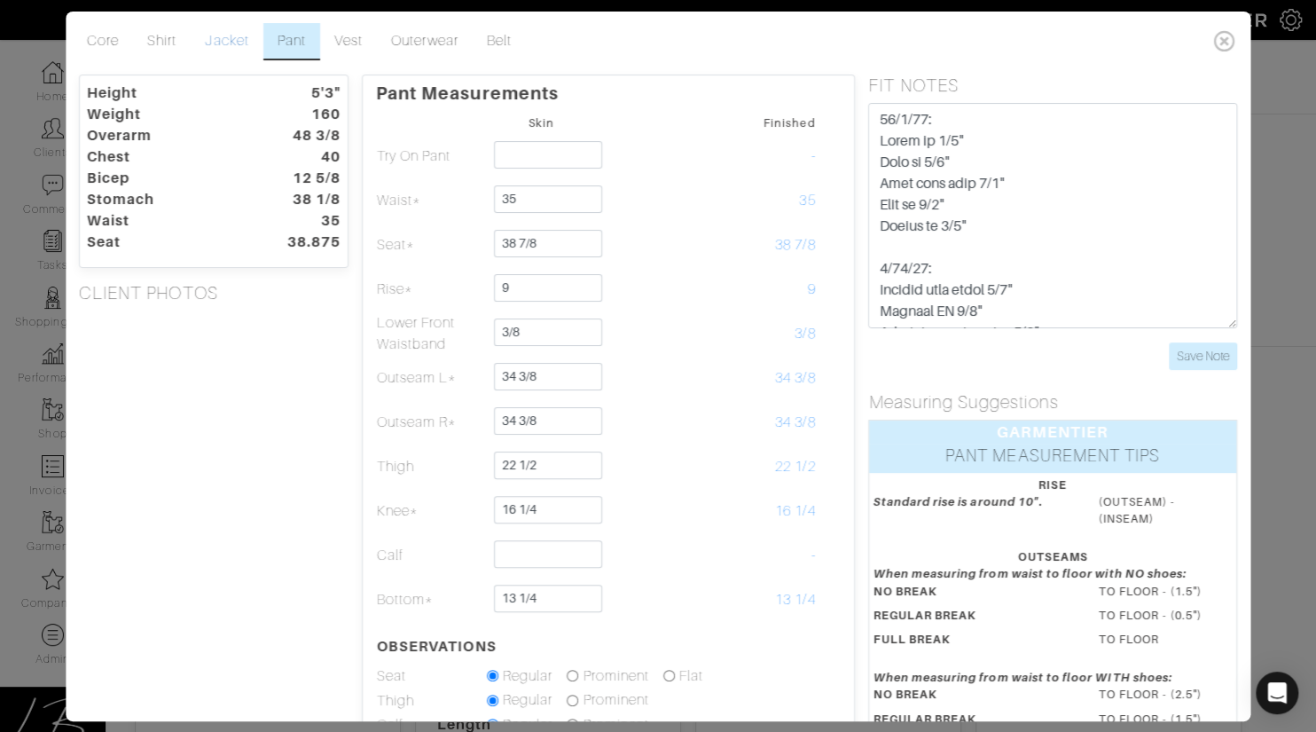
click at [232, 38] on link "Jacket" at bounding box center [228, 41] width 72 height 37
click at [1198, 351] on input "Save Note" at bounding box center [1203, 356] width 68 height 28
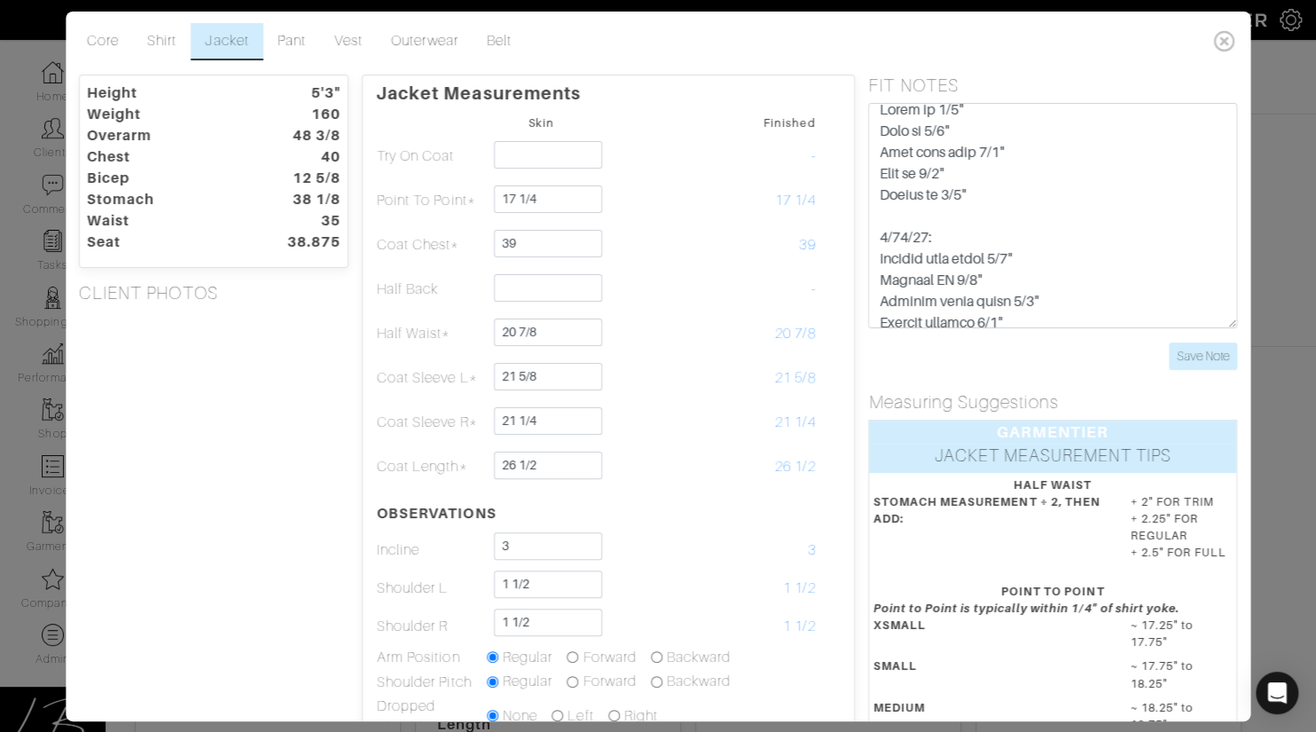
scroll to position [42, 0]
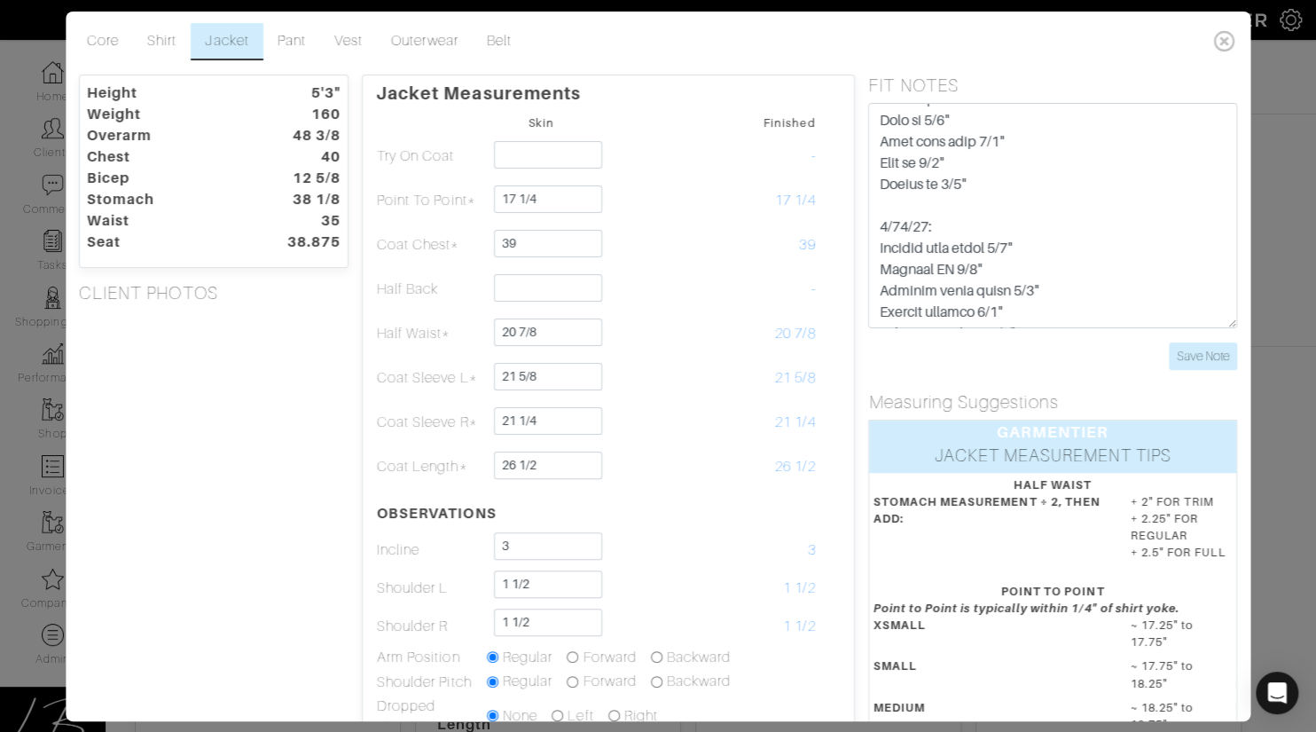
click at [299, 388] on div "Height 5'3" Weight 160 Overarm 48 3/8 Chest 40 Bicep 12 5/8 Stomach 38 1/8 Wais…" at bounding box center [214, 574] width 296 height 998
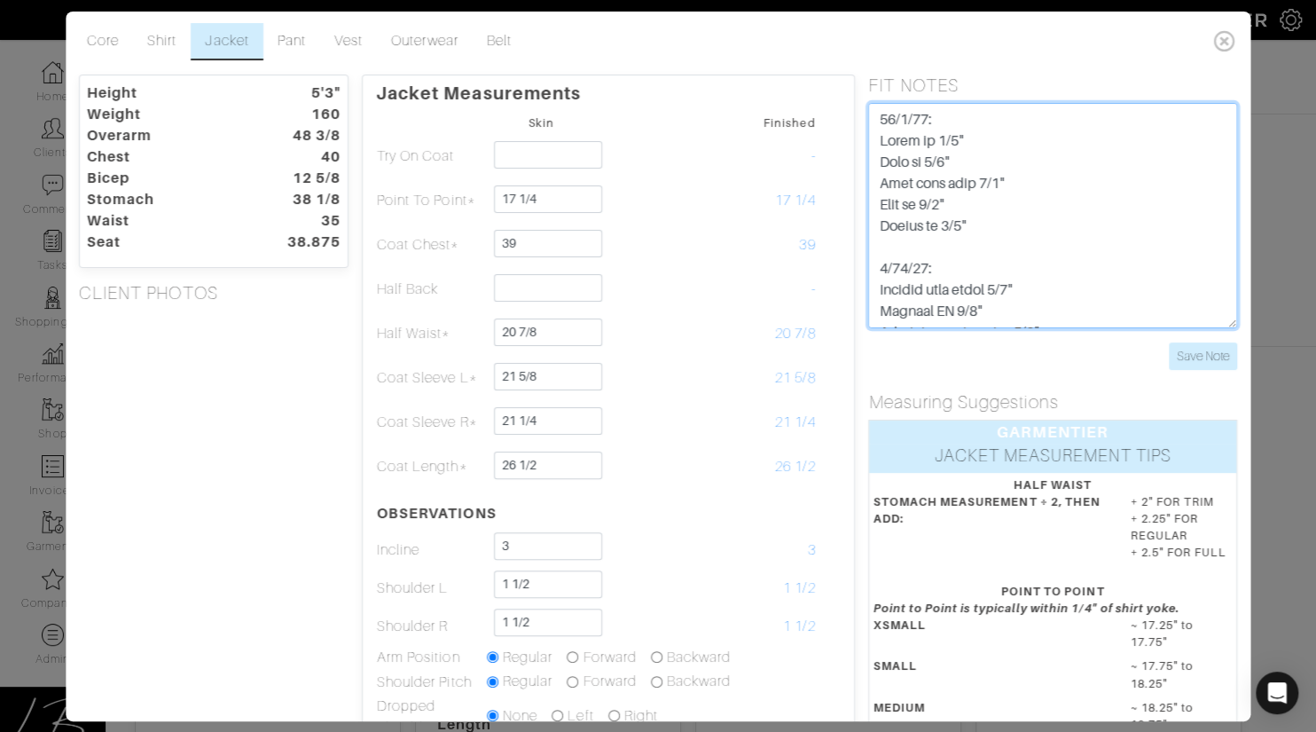
click at [875, 114] on textarea at bounding box center [1053, 215] width 368 height 225
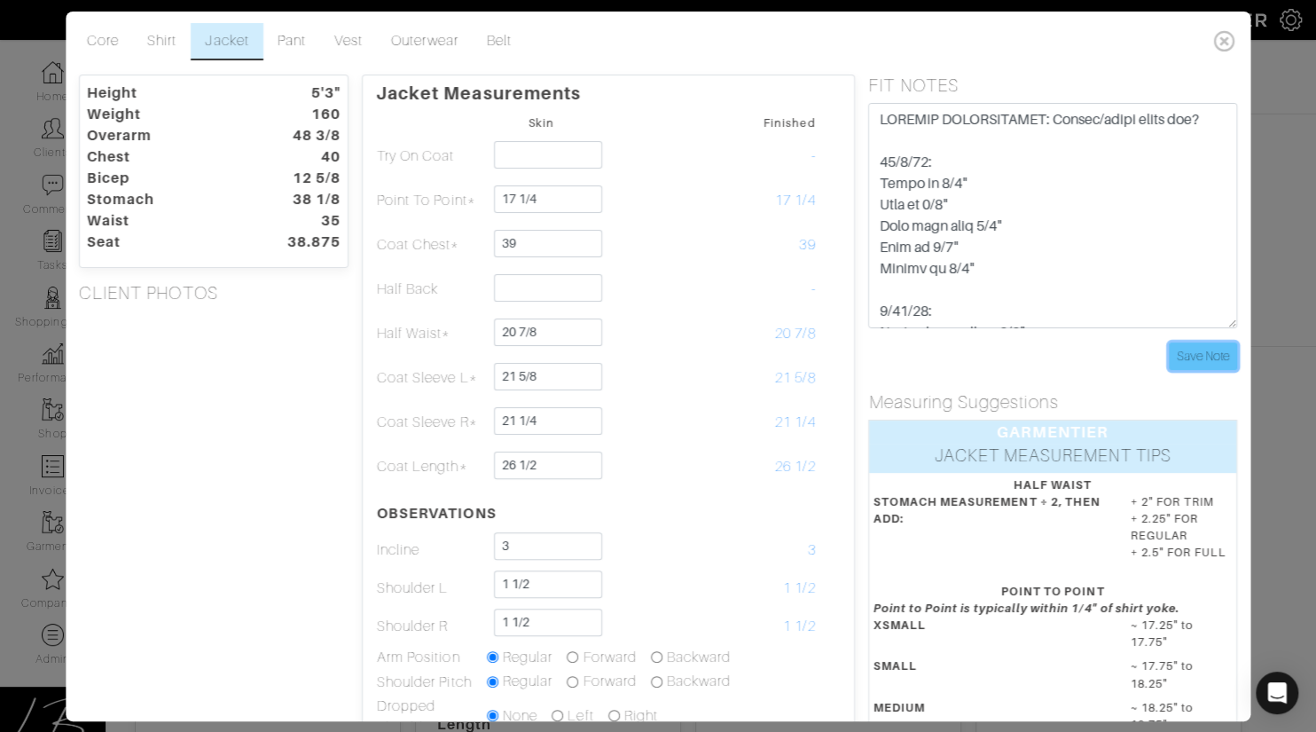
click at [1185, 348] on input "Save Note" at bounding box center [1203, 356] width 68 height 28
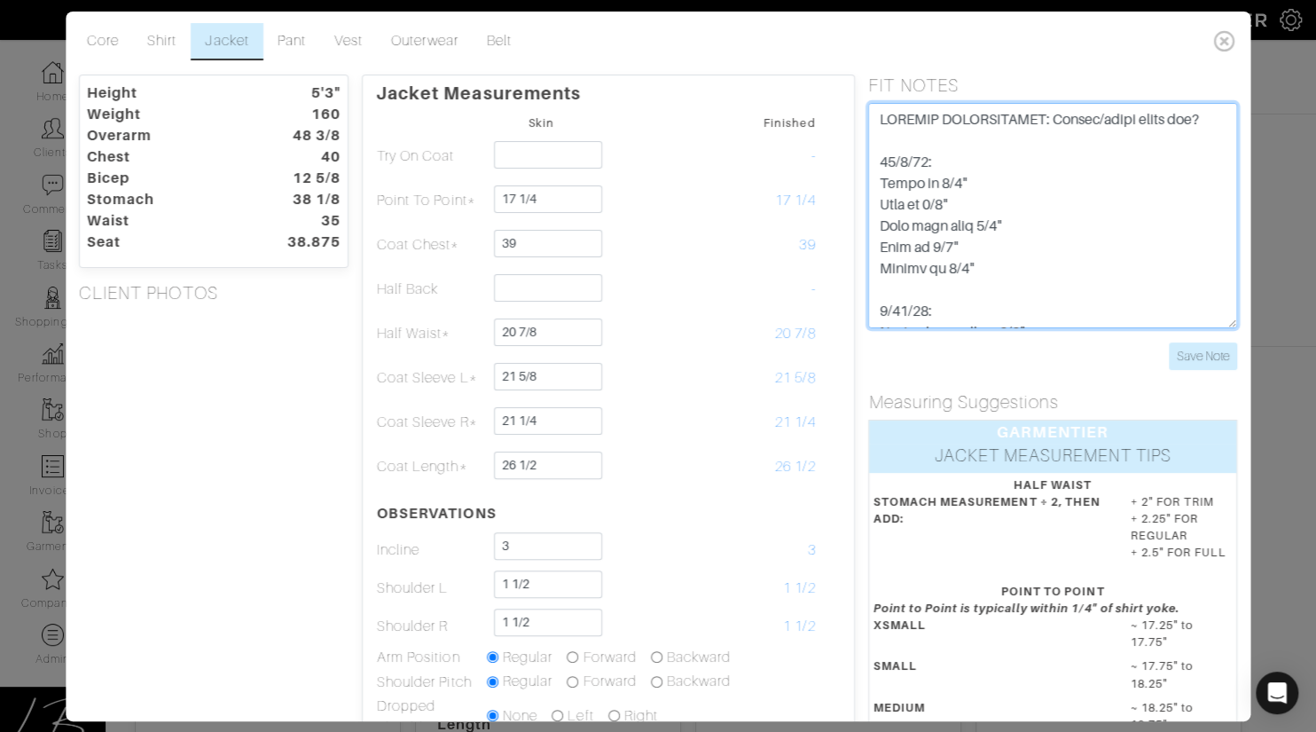
click at [1218, 118] on textarea at bounding box center [1053, 215] width 368 height 225
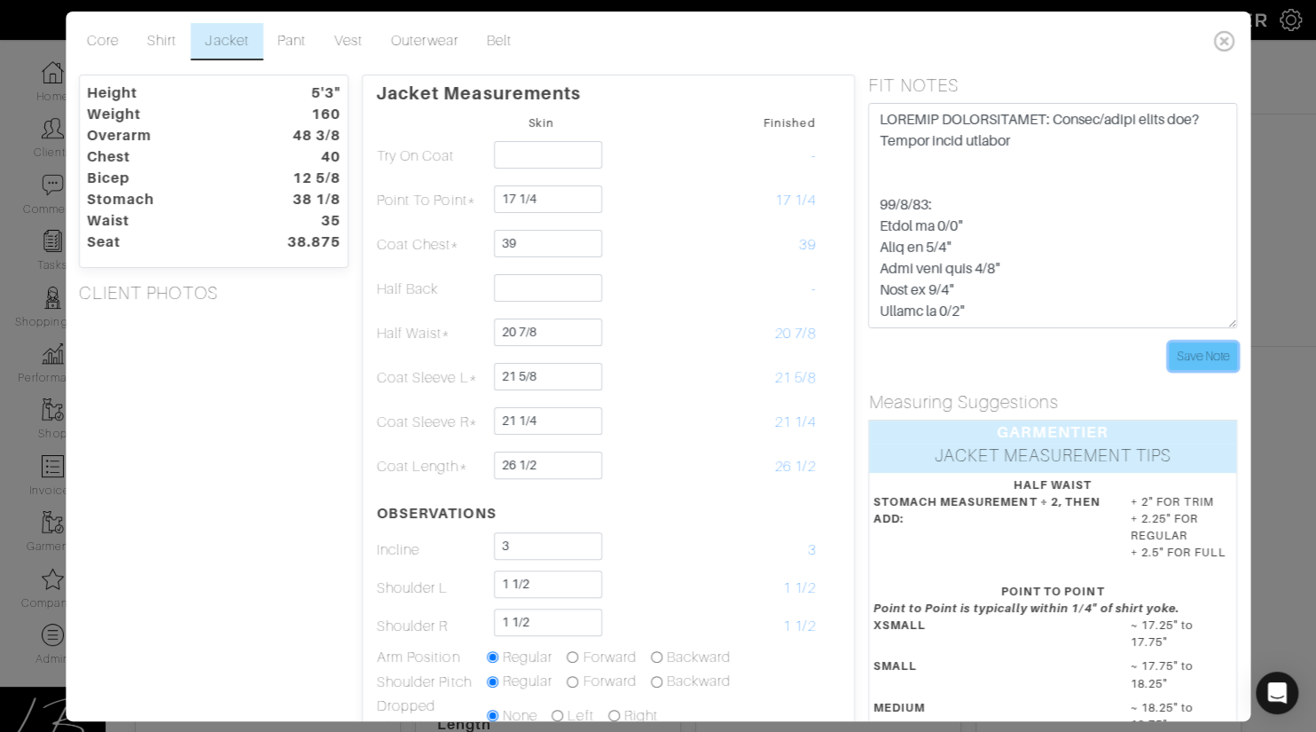
click at [1228, 352] on input "Save Note" at bounding box center [1203, 356] width 68 height 28
click at [281, 397] on div "Height 5'3" Weight 160 Overarm 48 3/8 Chest 40 Bicep 12 5/8 Stomach 38 1/8 Wais…" at bounding box center [214, 574] width 296 height 998
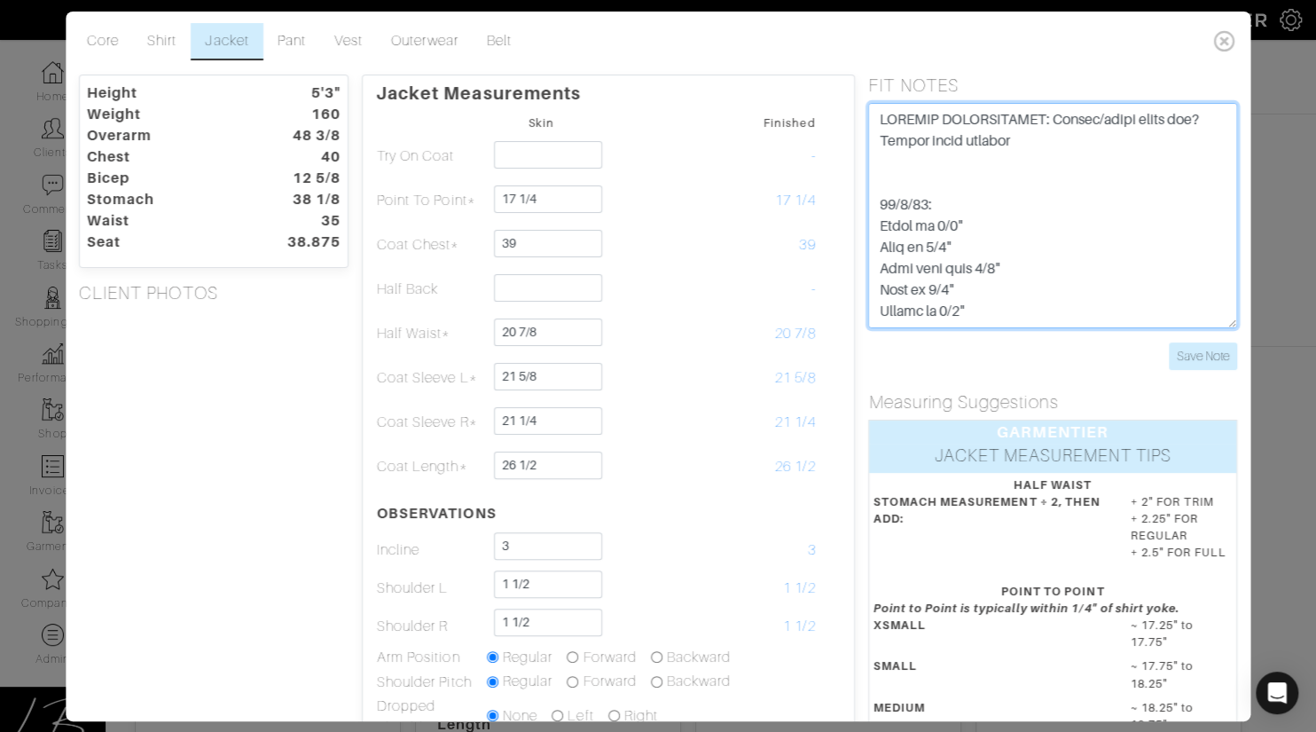
click at [1063, 143] on textarea at bounding box center [1053, 215] width 368 height 225
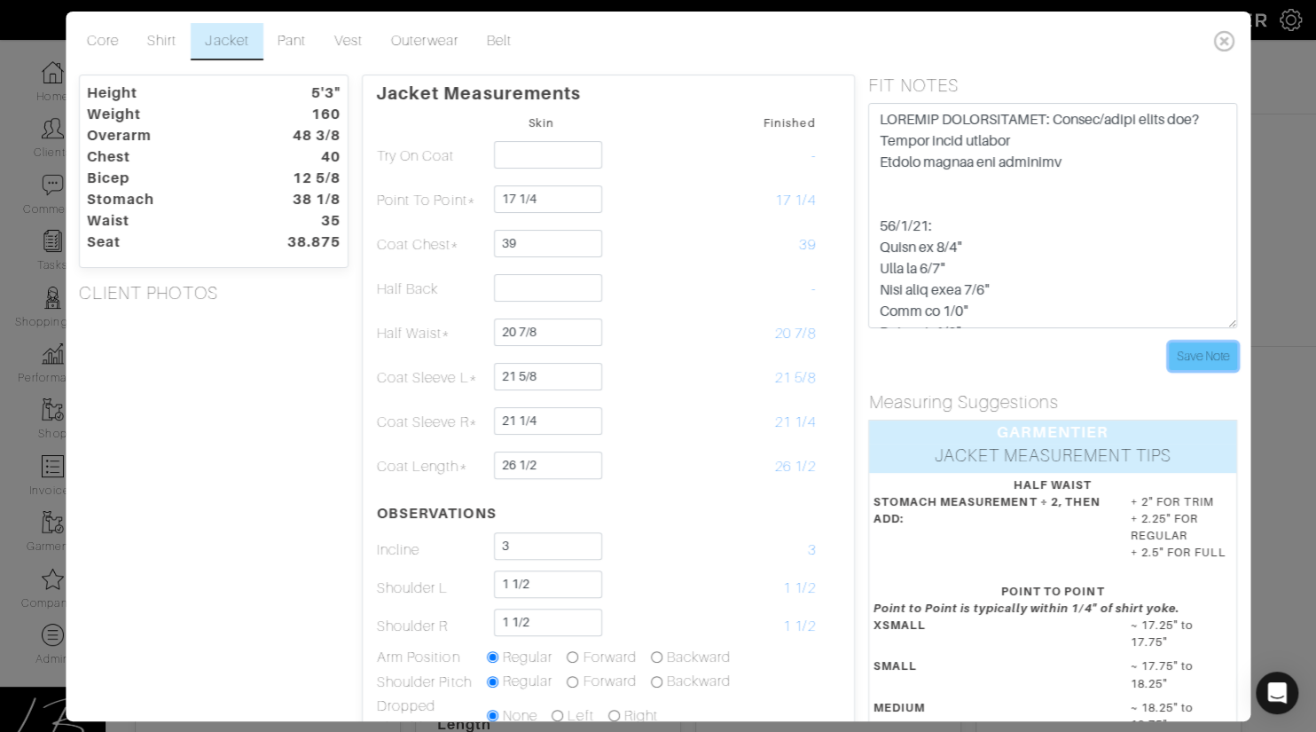
click at [1188, 351] on input "Save Note" at bounding box center [1203, 356] width 68 height 28
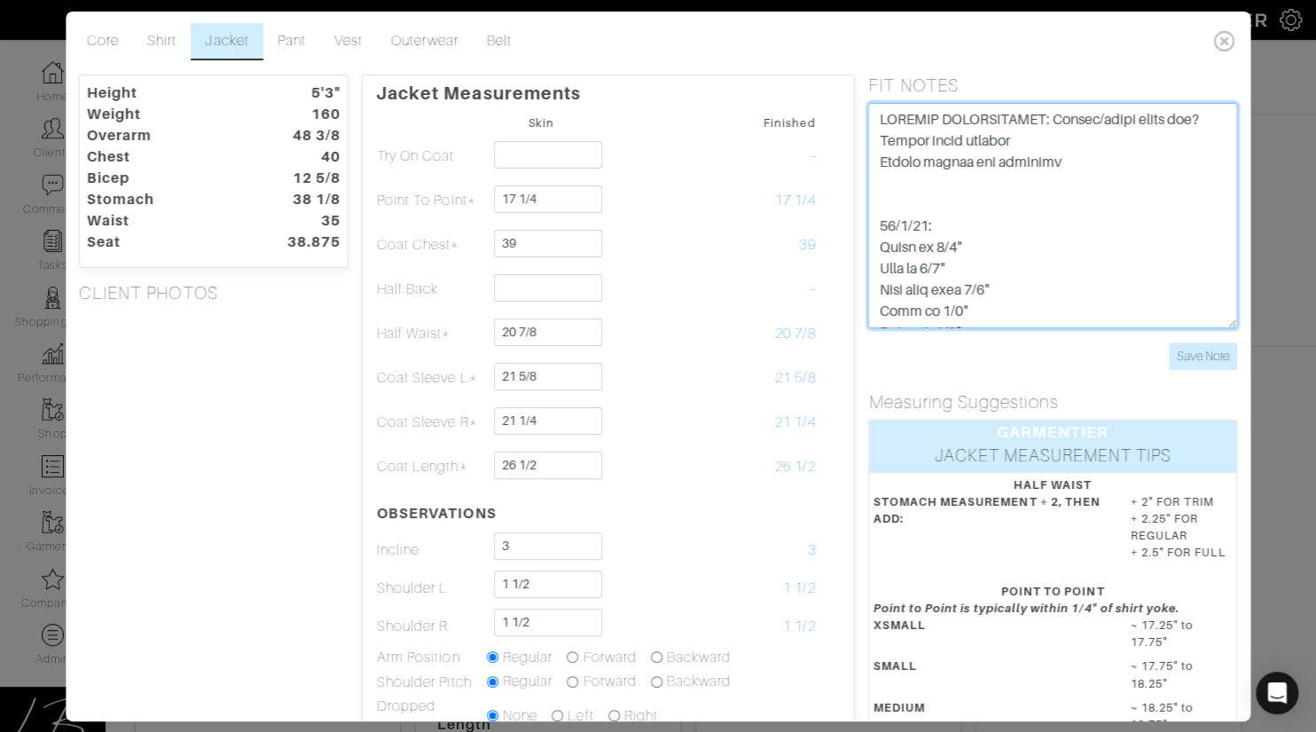
click at [1100, 163] on textarea at bounding box center [1053, 215] width 368 height 225
click at [976, 231] on textarea at bounding box center [1053, 215] width 368 height 225
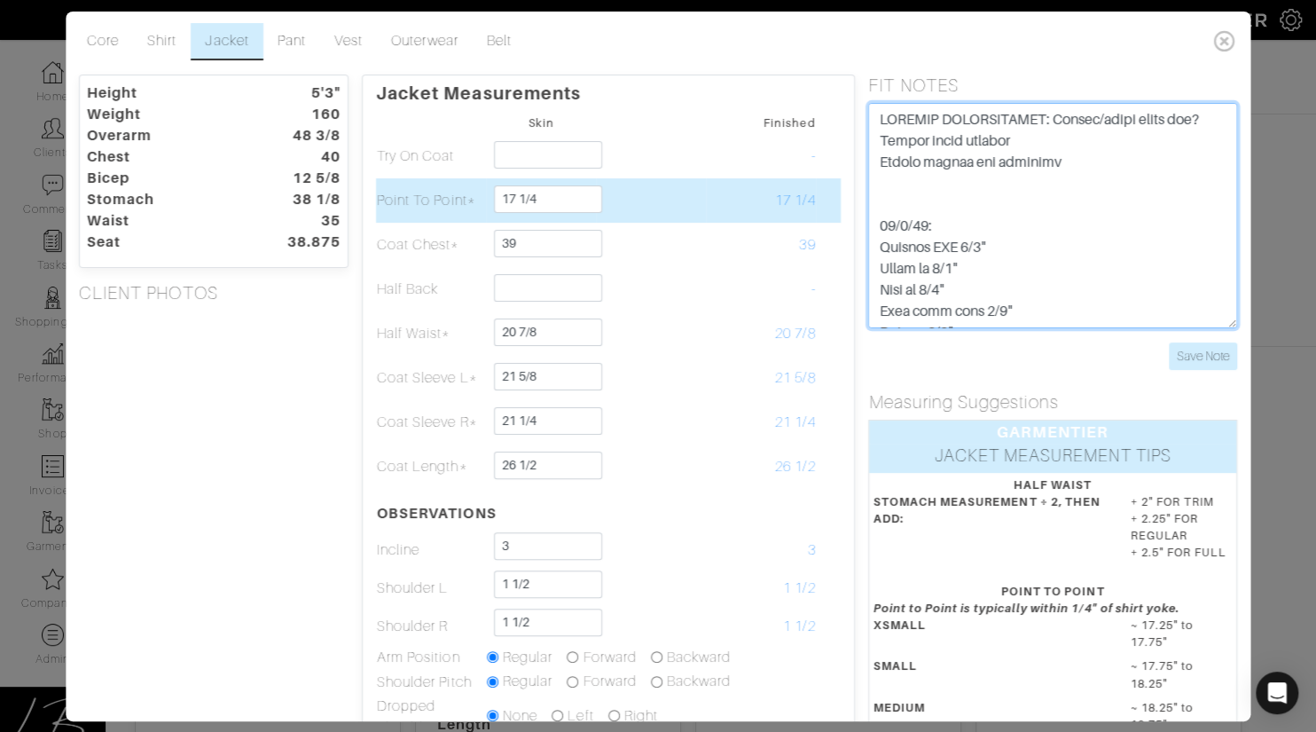
type textarea "SPECIAL INSTRUCTIONS: Reduce/clean chest mod? Reduce bicep maximum Reduce sleev…"
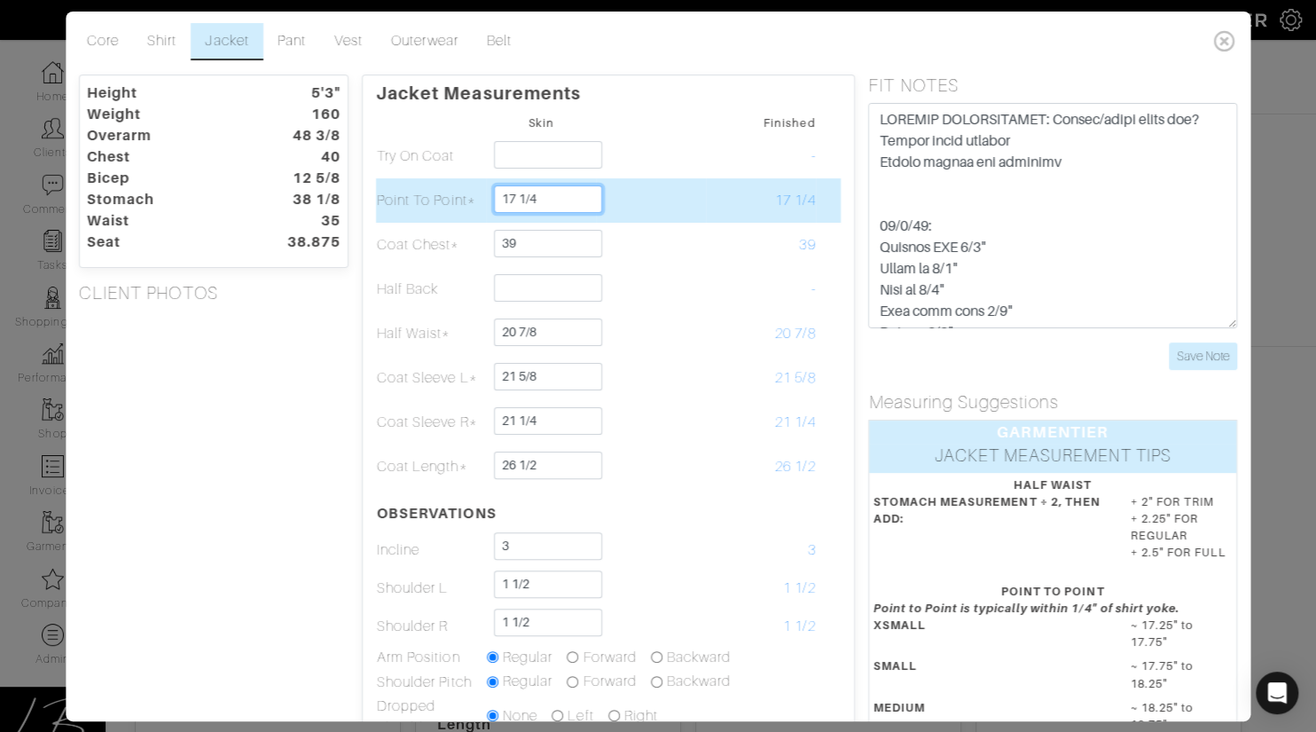
click at [577, 202] on input "17 1/4" at bounding box center [548, 199] width 108 height 28
click at [566, 201] on input "17 1/9" at bounding box center [548, 199] width 108 height 28
type input "17 1/8"
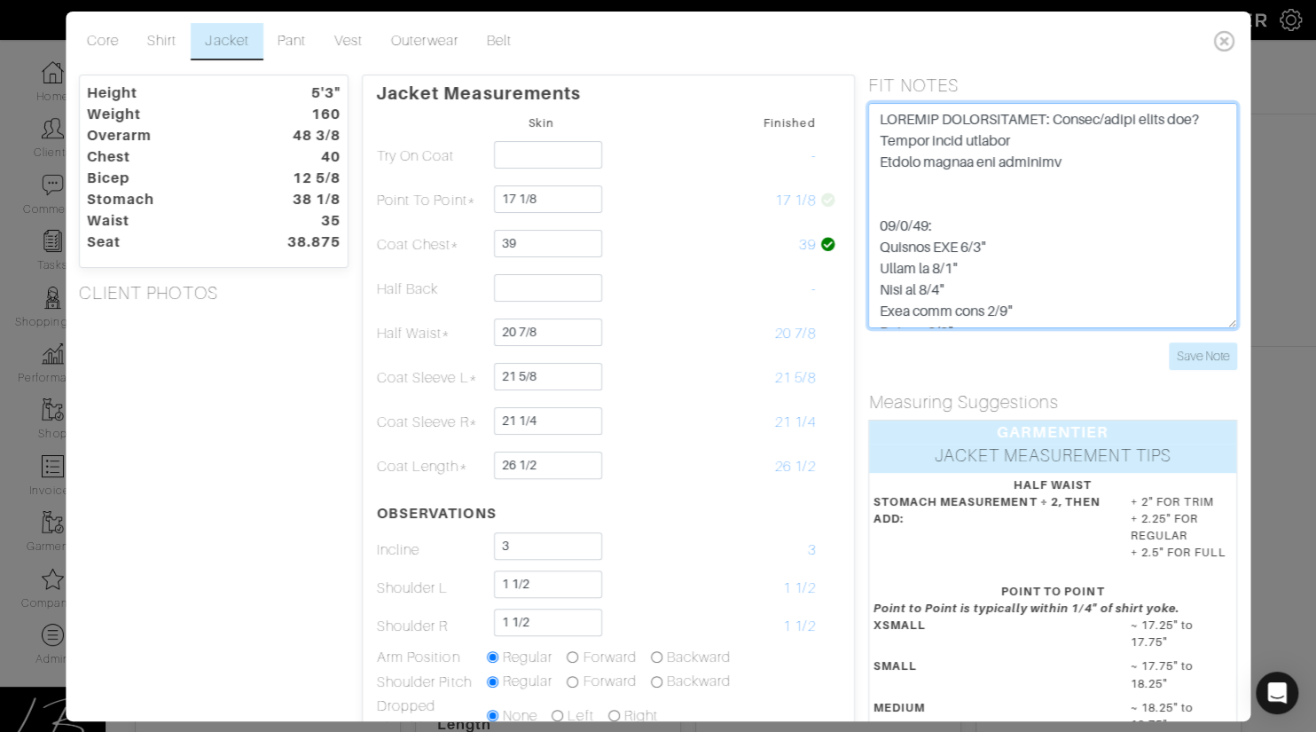
click at [1047, 248] on textarea at bounding box center [1053, 215] width 368 height 225
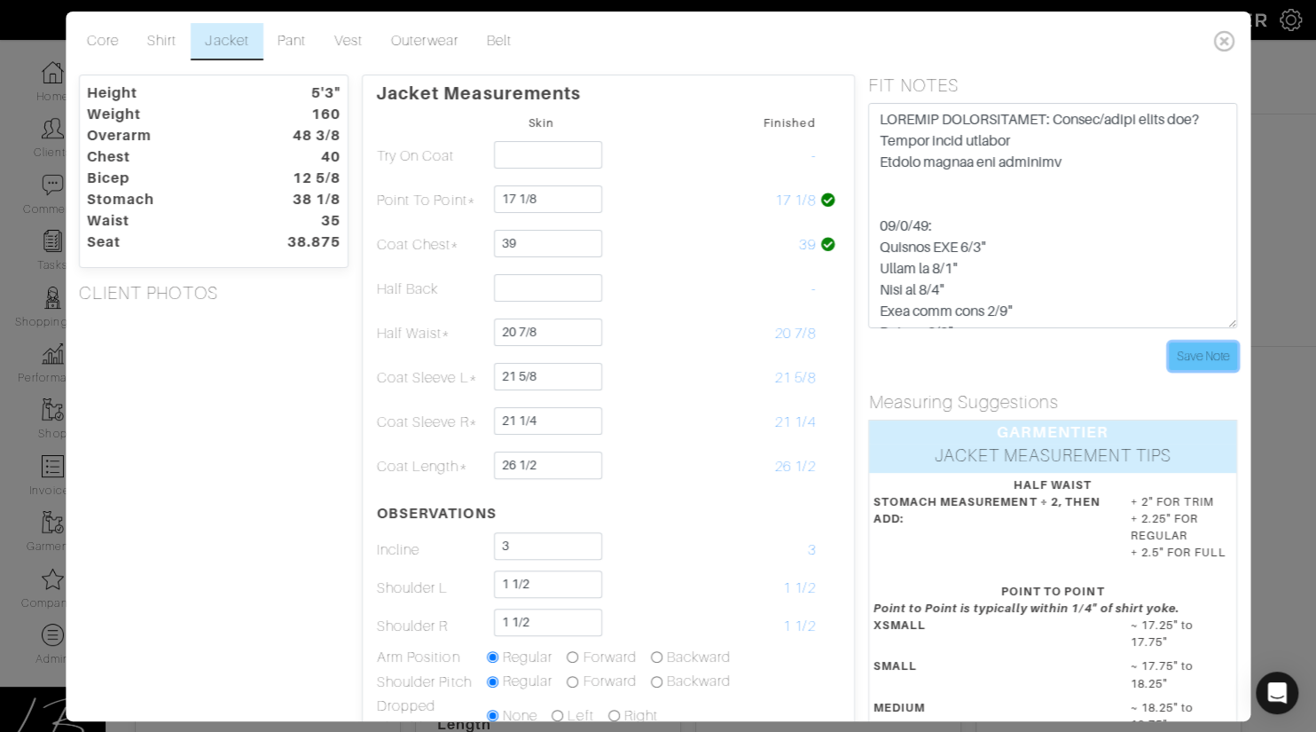
click at [1206, 344] on input "Save Note" at bounding box center [1203, 356] width 68 height 28
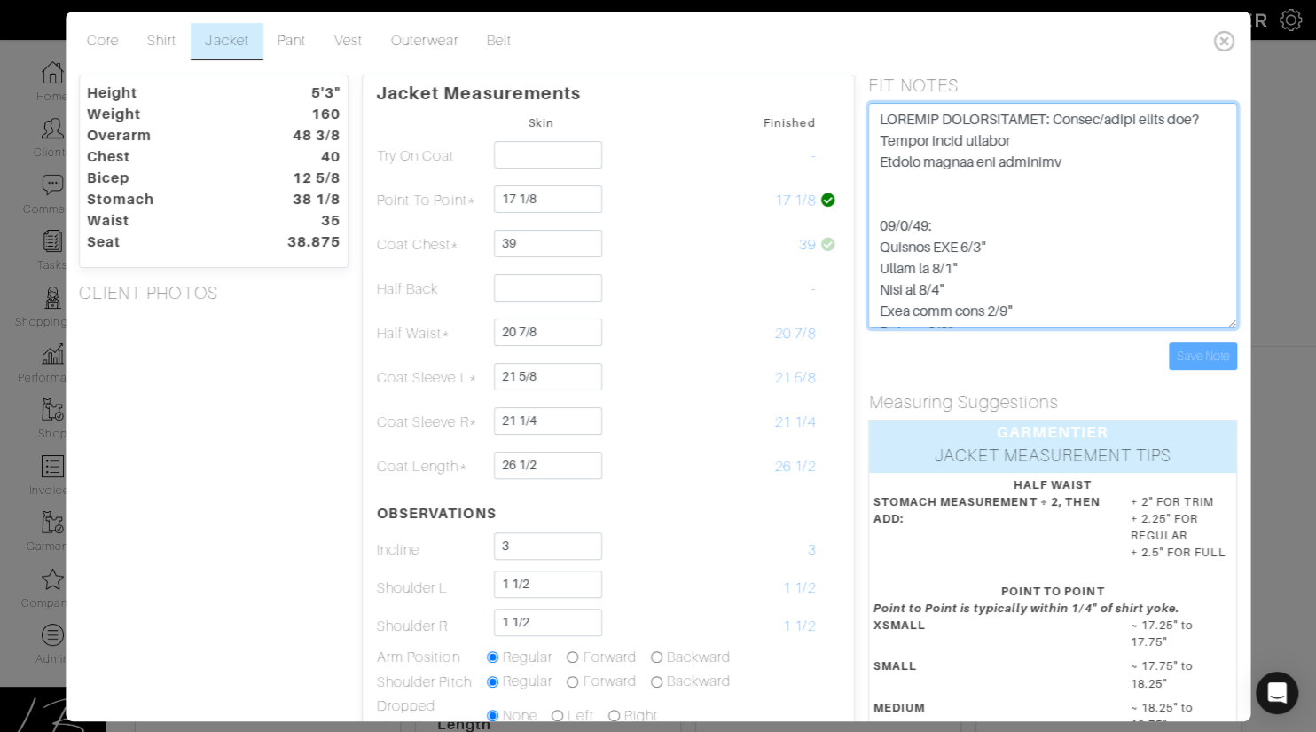
click at [963, 199] on textarea at bounding box center [1053, 215] width 368 height 225
click at [881, 116] on textarea at bounding box center [1053, 215] width 368 height 225
click at [1083, 118] on textarea at bounding box center [1053, 215] width 368 height 225
type textarea "NEW SPECIAL INSTRUCTIONS: Reduce/clean chest mod? Reduce bicep maximum Reduce s…"
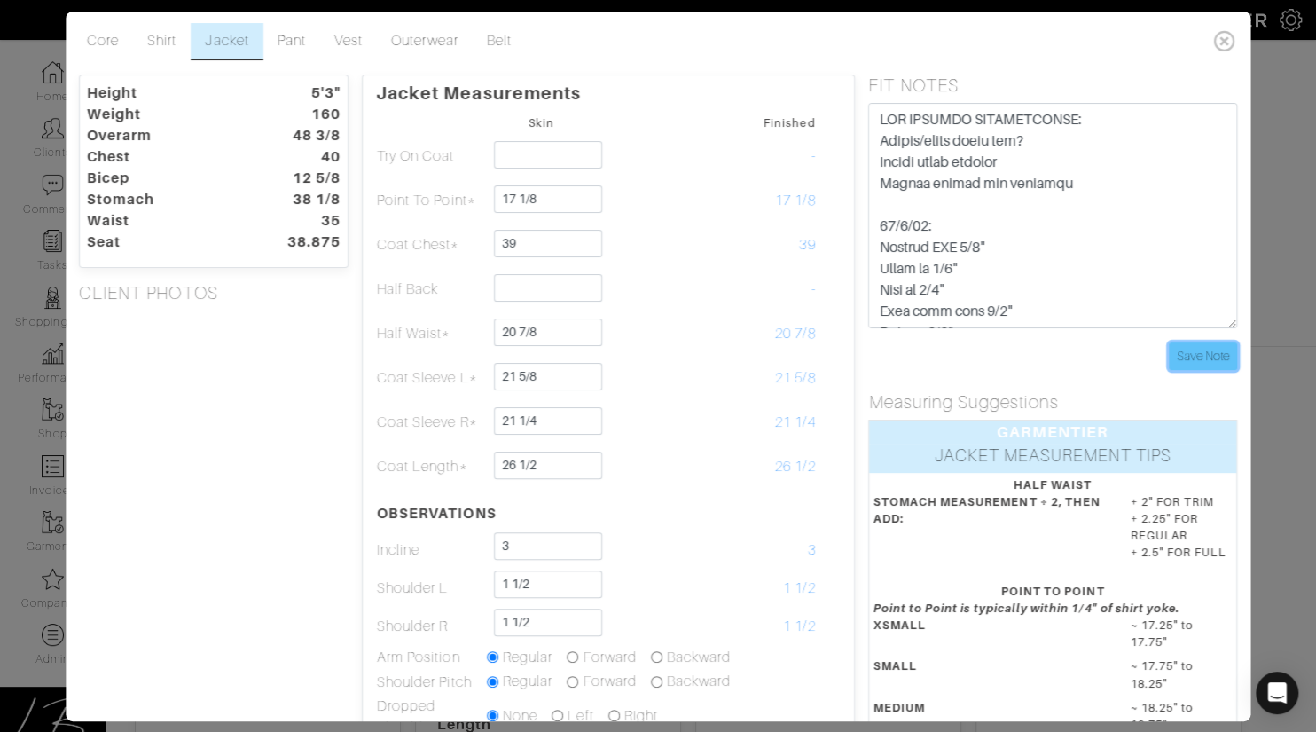
click at [1201, 347] on input "Save Note" at bounding box center [1203, 356] width 68 height 28
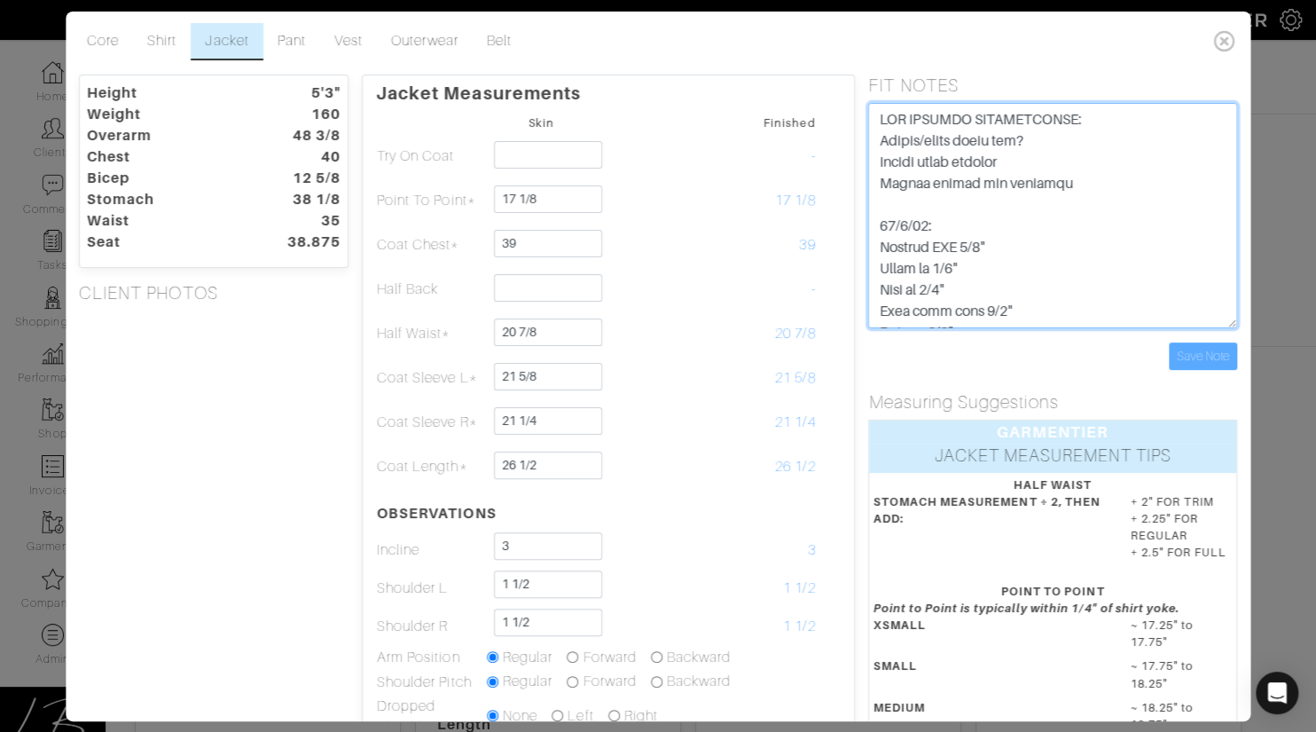
click at [1084, 252] on textarea at bounding box center [1053, 215] width 368 height 225
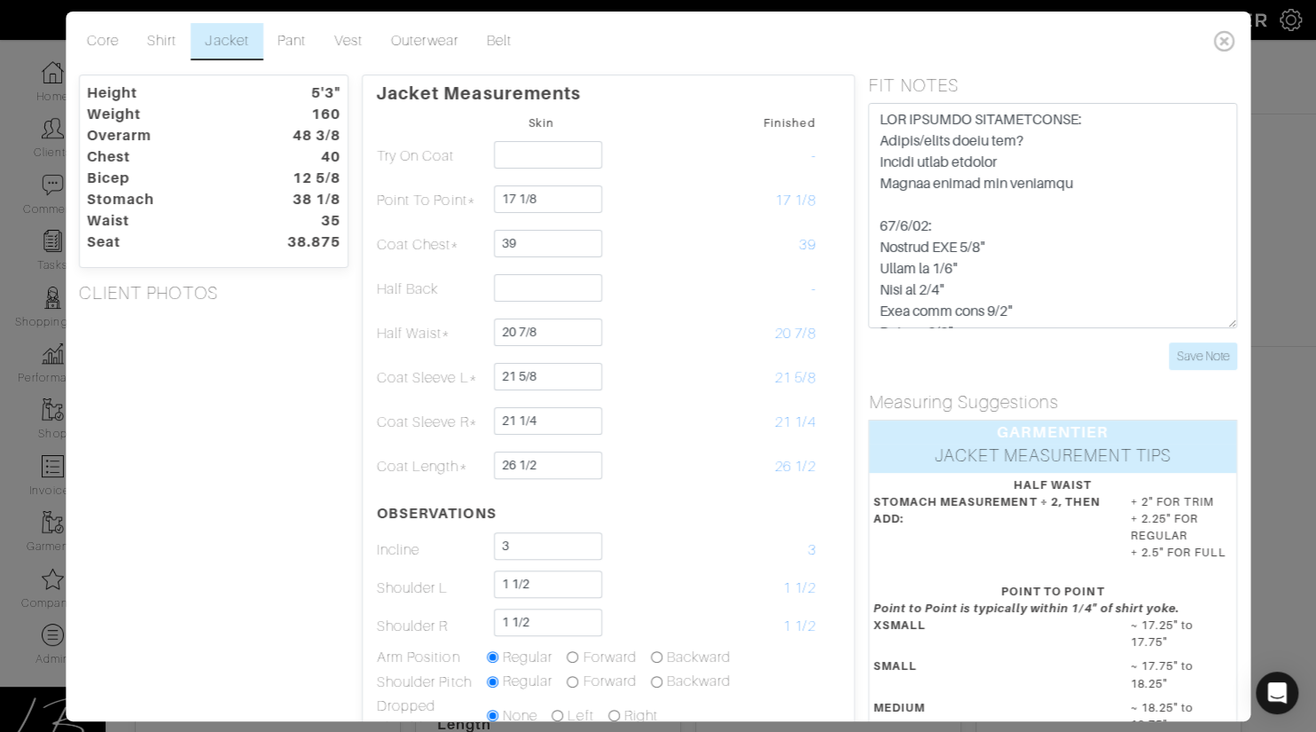
click at [308, 431] on div "Height 5'3" Weight 160 Overarm 48 3/8 Chest 40 Bicep 12 5/8 Stomach 38 1/8 Wais…" at bounding box center [214, 574] width 296 height 998
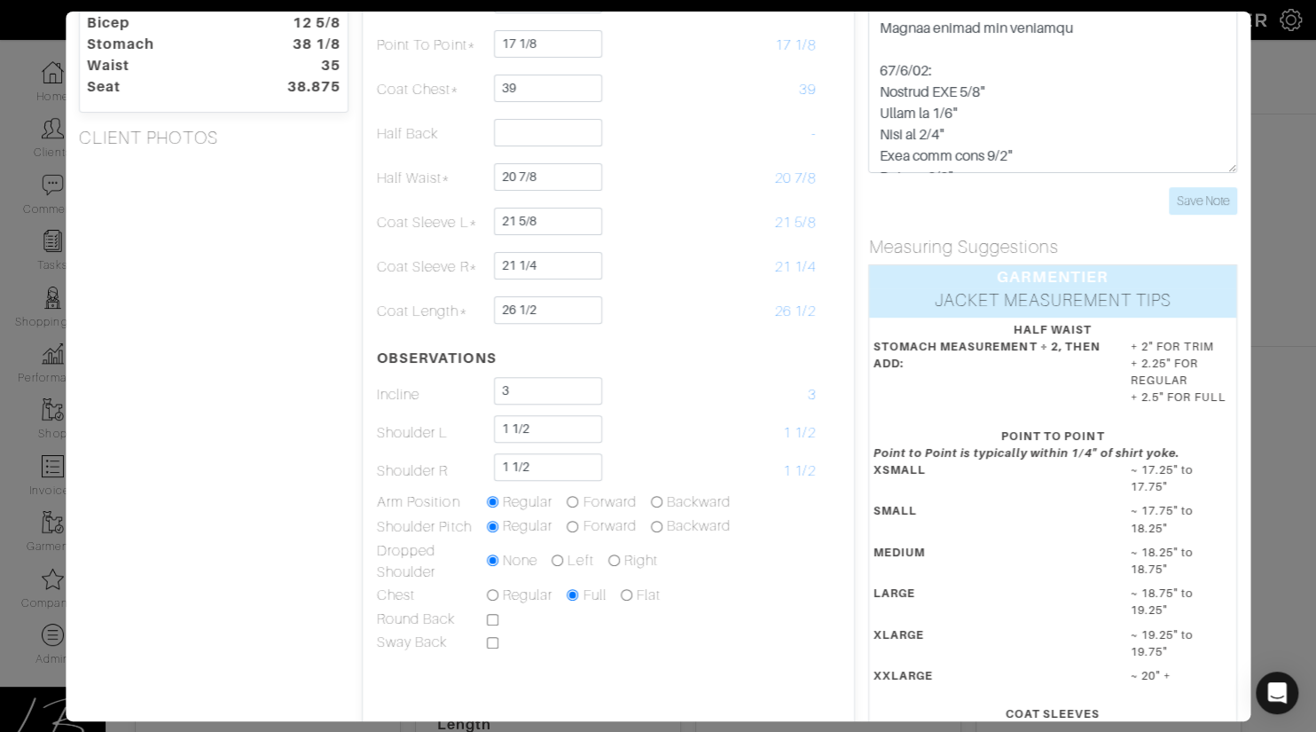
scroll to position [161, 0]
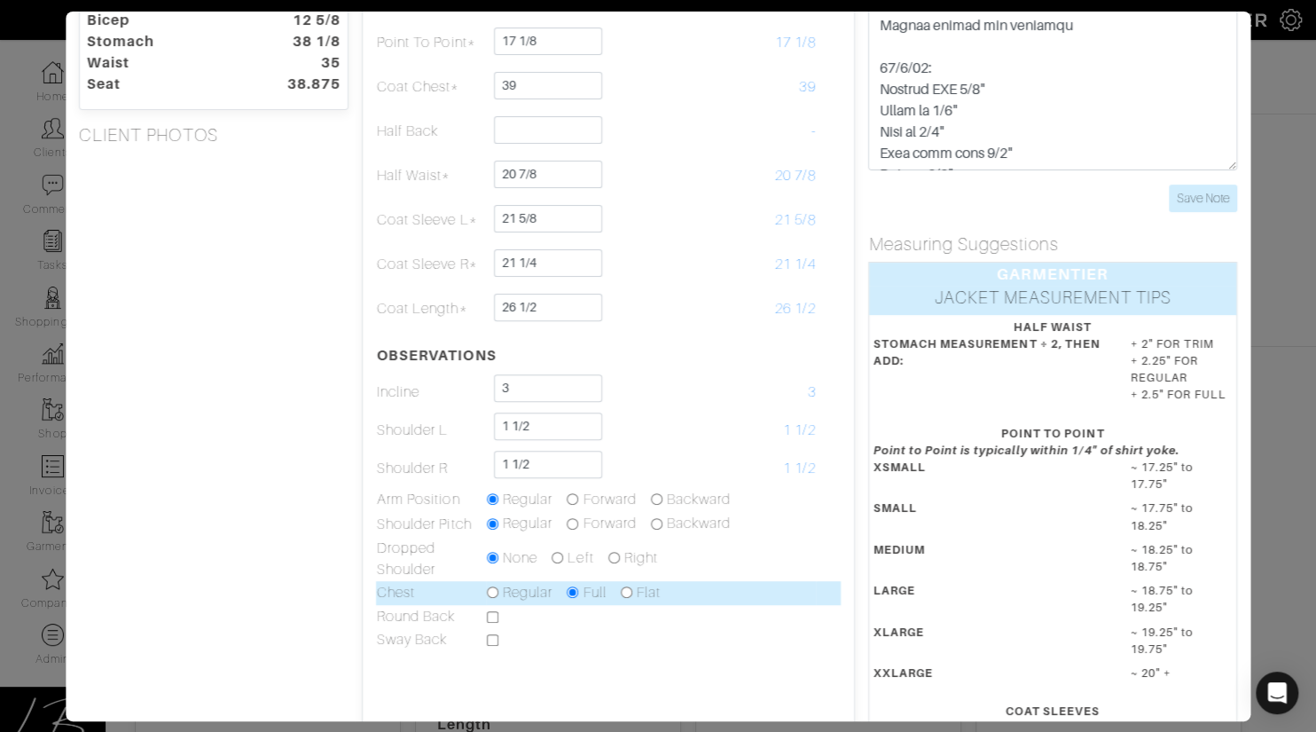
click at [496, 587] on input "radio" at bounding box center [493, 592] width 12 height 12
radio input "true"
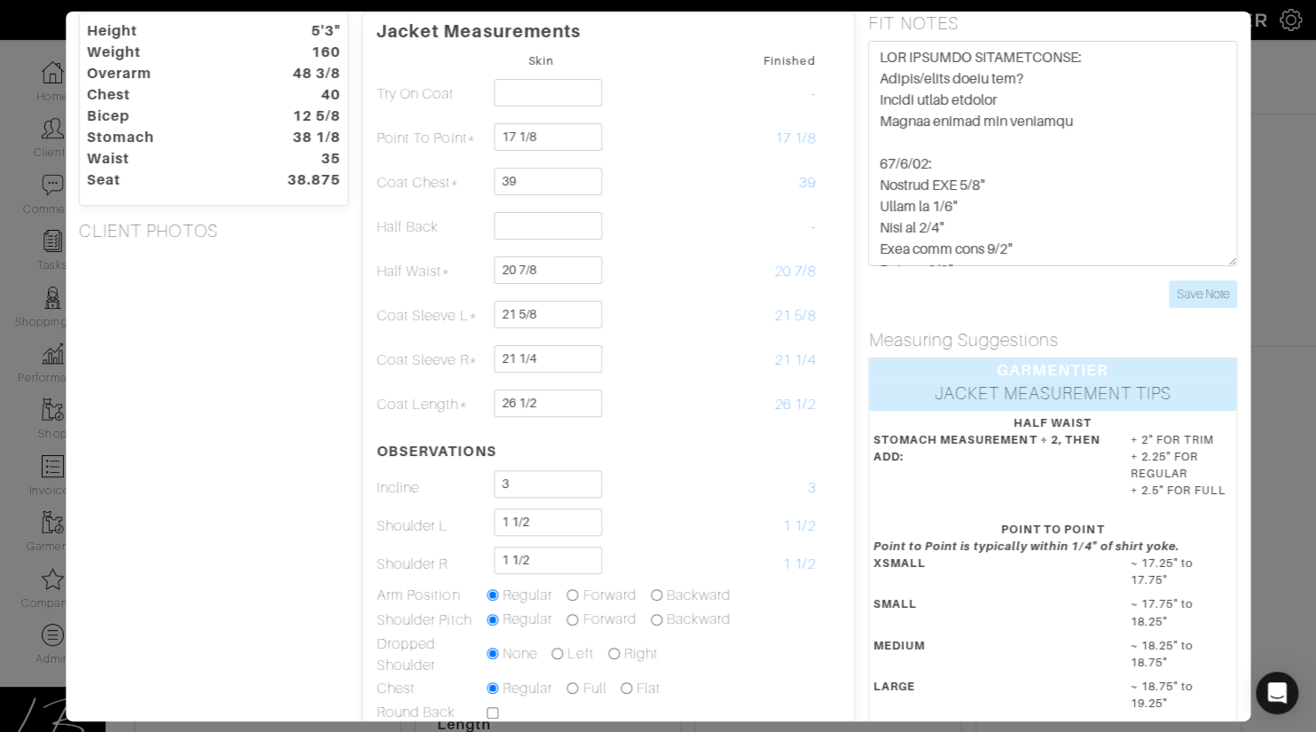
scroll to position [0, 0]
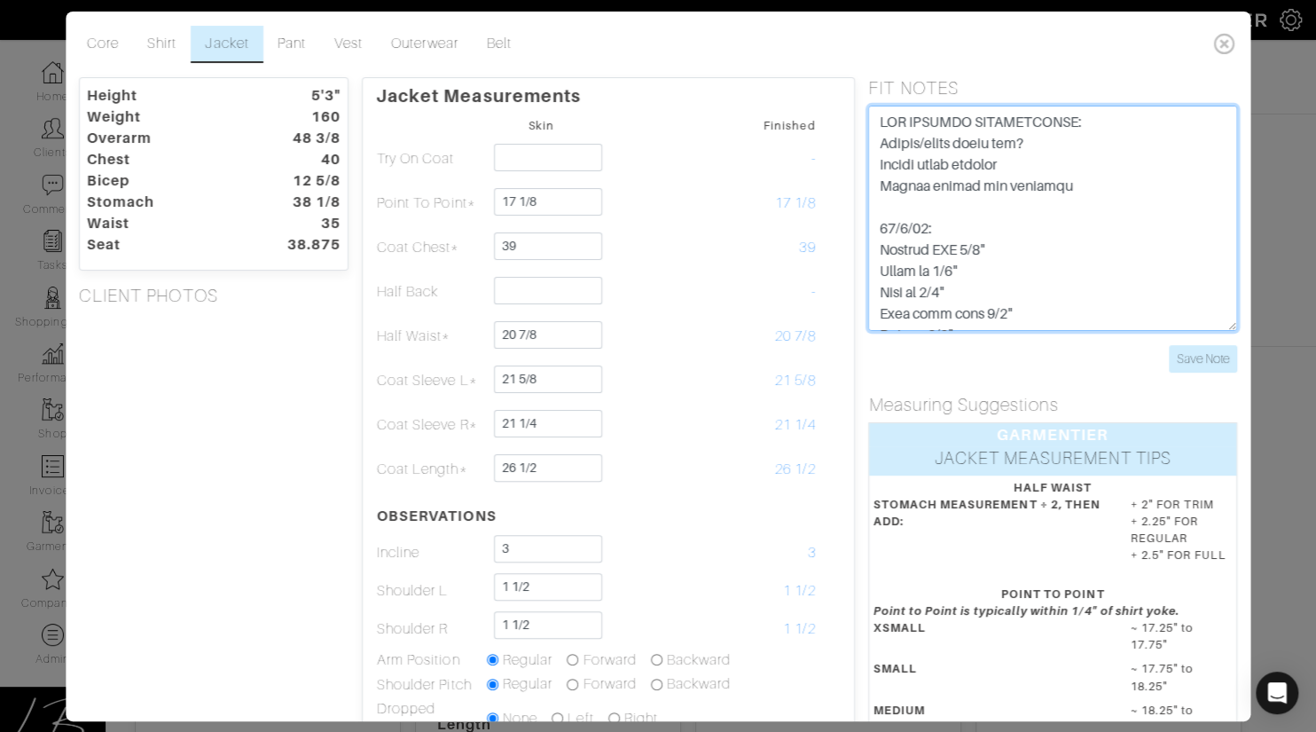
click at [1108, 172] on textarea at bounding box center [1053, 218] width 368 height 225
click at [1106, 191] on textarea at bounding box center [1053, 218] width 368 height 225
type textarea "NEW SPECIAL INSTRUCTIONS: Reduce/clean chest mod? Reduce bicep maximum Reduce s…"
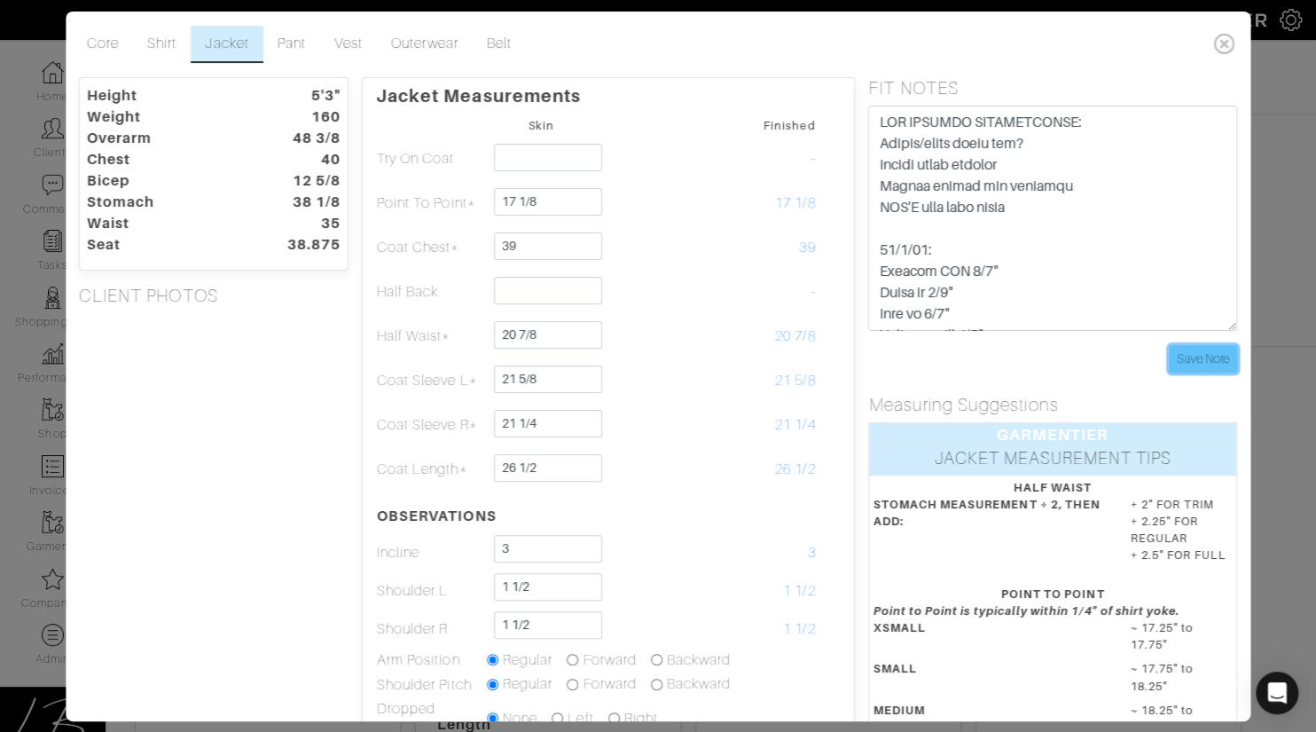
click at [1192, 350] on input "Save Note" at bounding box center [1203, 359] width 68 height 28
click at [99, 405] on div "Height 5'3" Weight 160 Overarm 48 3/8 Chest 40 Bicep 12 5/8 Stomach 38 1/8 Wais…" at bounding box center [214, 576] width 296 height 998
click at [44, 118] on div "Core Shirt Jacket Pant Vest Outerwear Belt Height 5'3" Weight 160 Overarm 48 3/…" at bounding box center [658, 366] width 1316 height 732
click at [1222, 350] on input "Save Note" at bounding box center [1203, 359] width 68 height 28
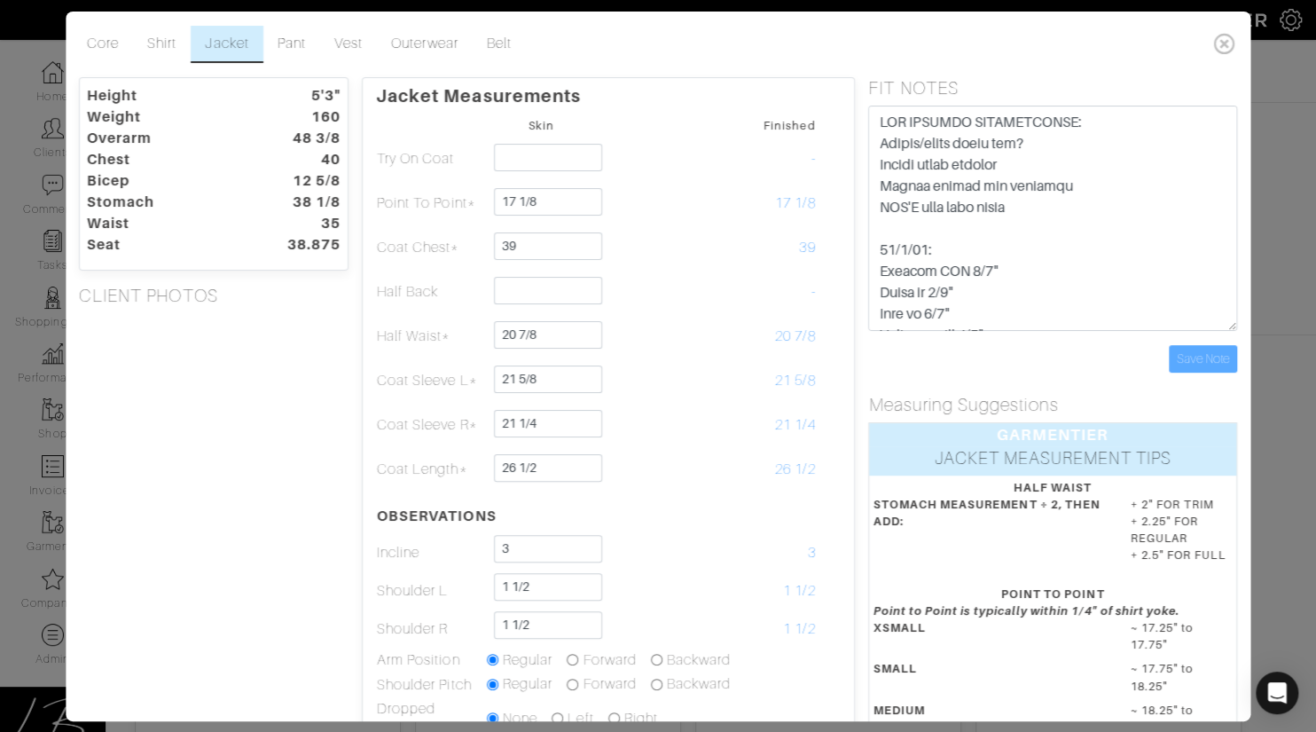
click at [1224, 43] on icon at bounding box center [1225, 43] width 36 height 35
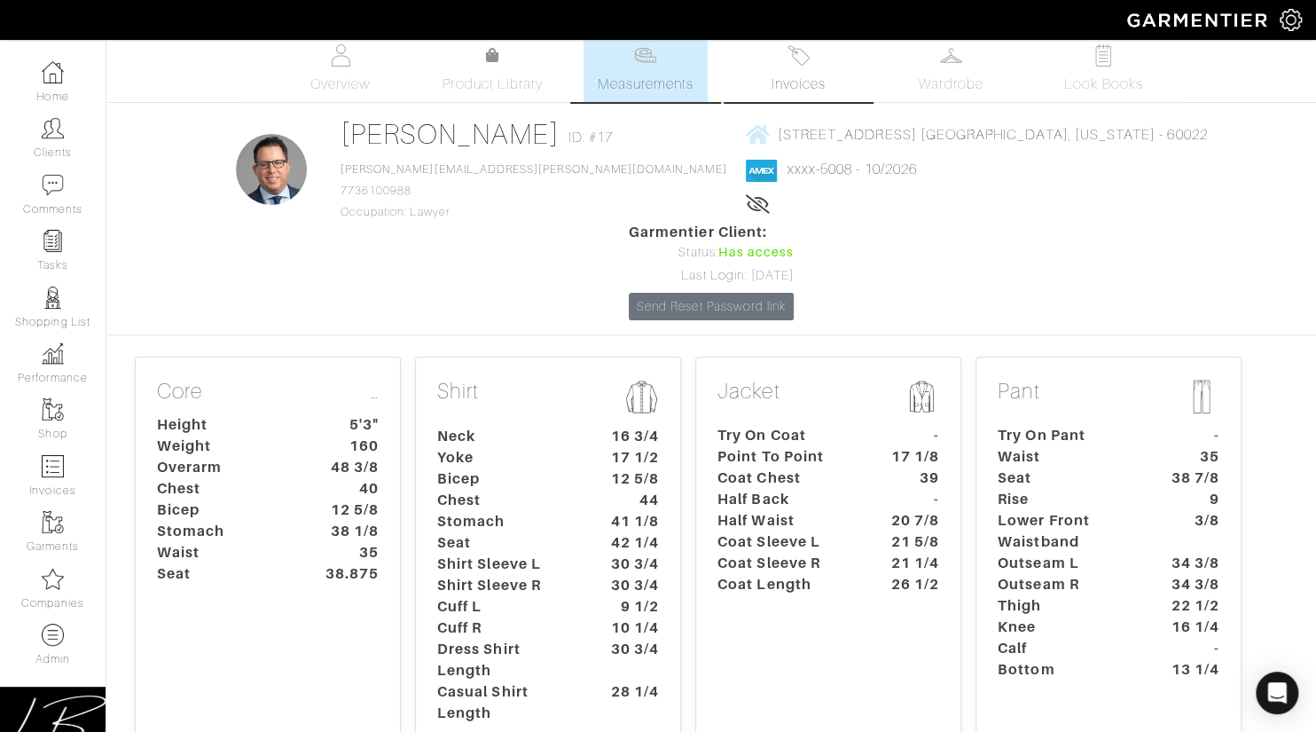
click at [811, 59] on link "Invoices" at bounding box center [798, 69] width 124 height 65
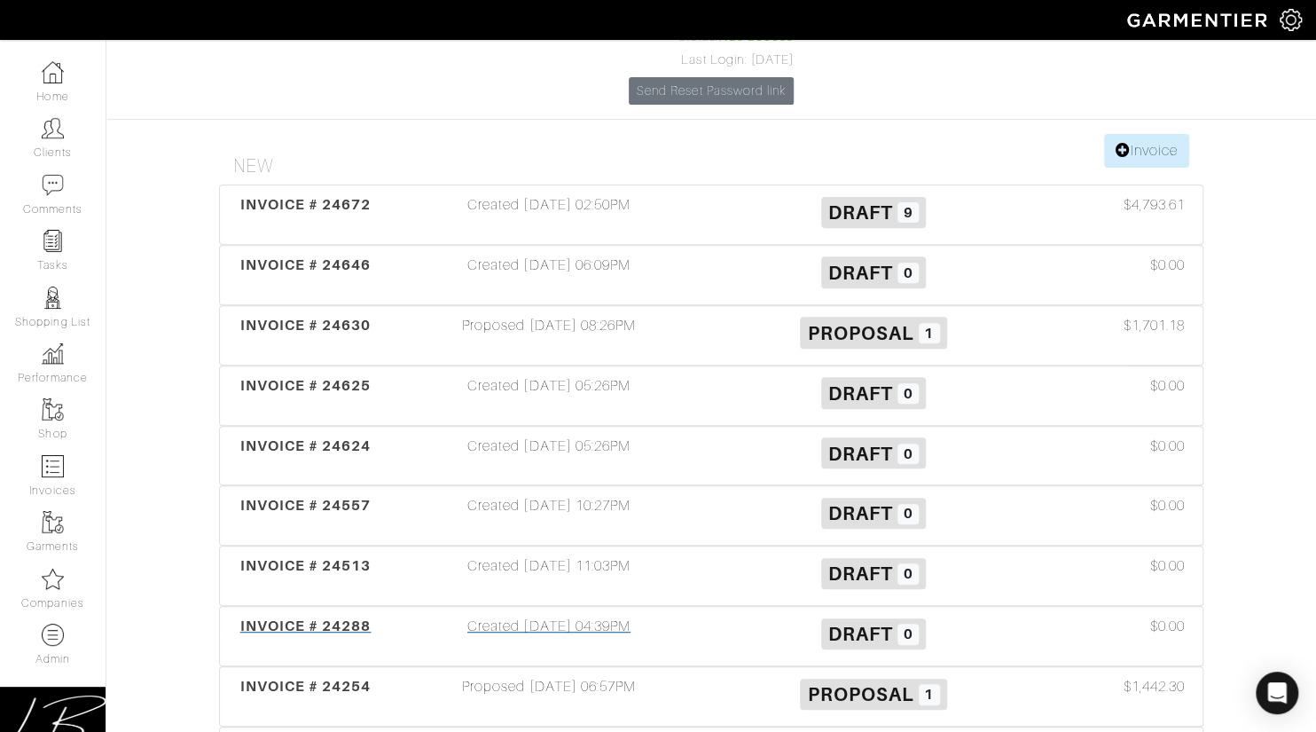
scroll to position [115, 0]
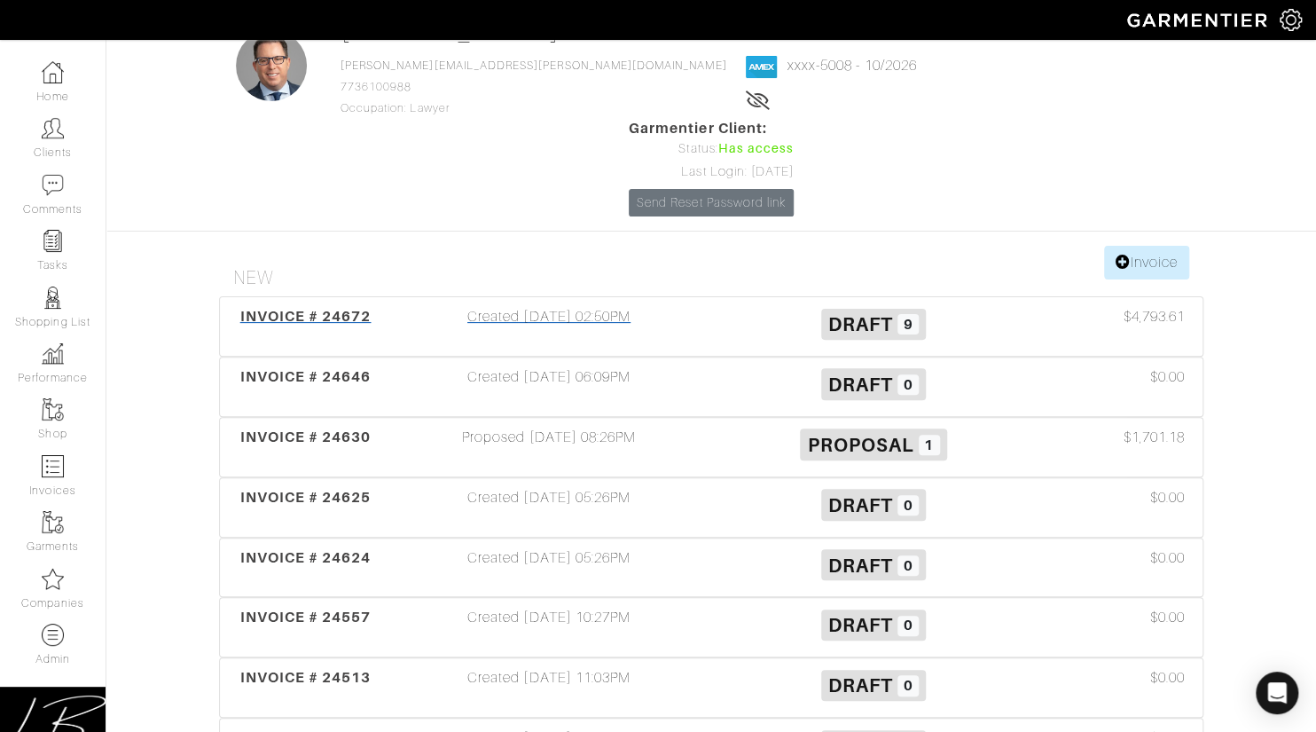
click at [554, 306] on div "Created 09/24/25 02:50PM" at bounding box center [549, 326] width 325 height 41
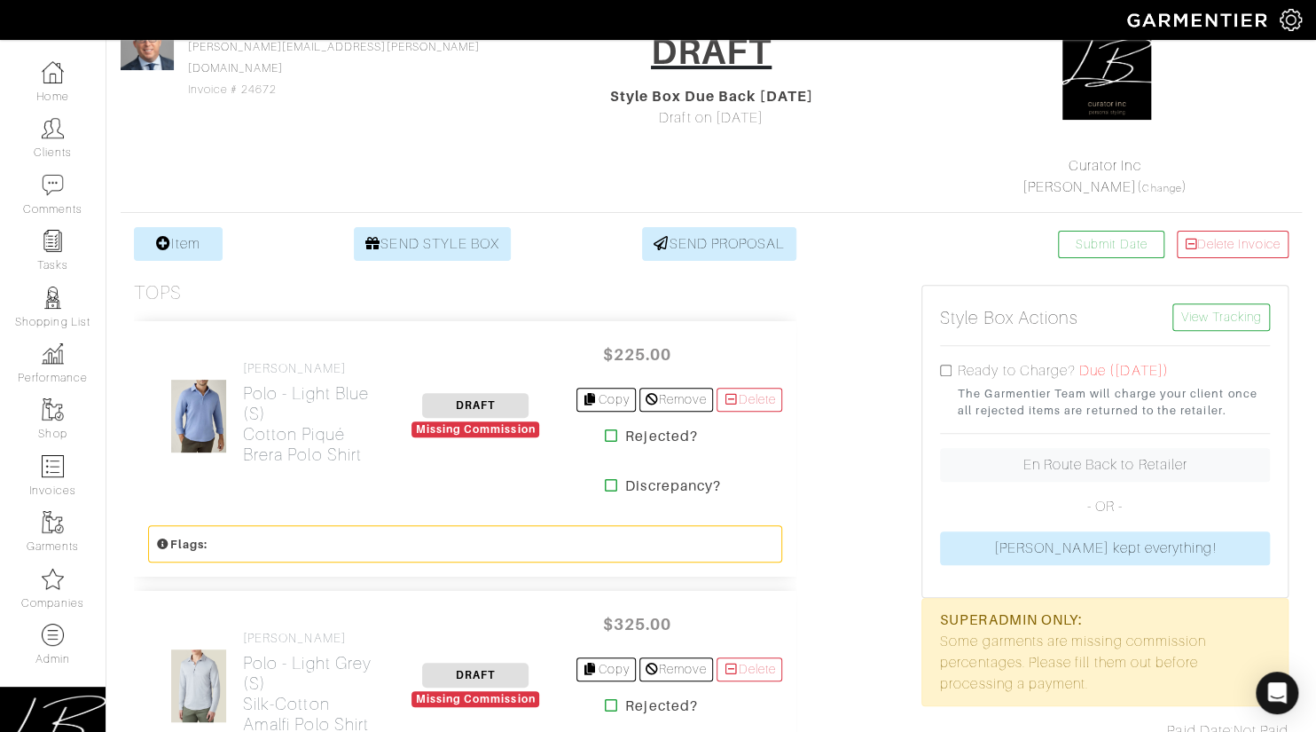
scroll to position [98, 0]
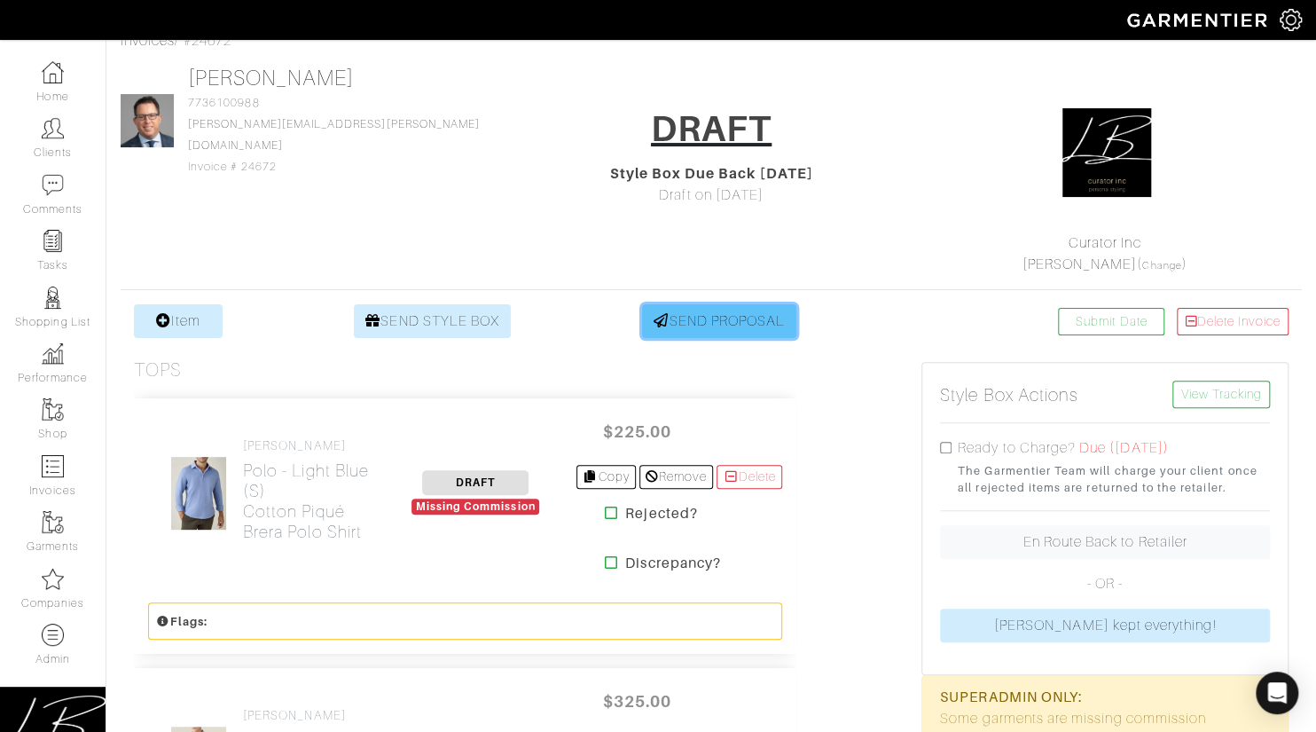
click at [711, 305] on link "SEND PROPOSAL" at bounding box center [719, 321] width 154 height 34
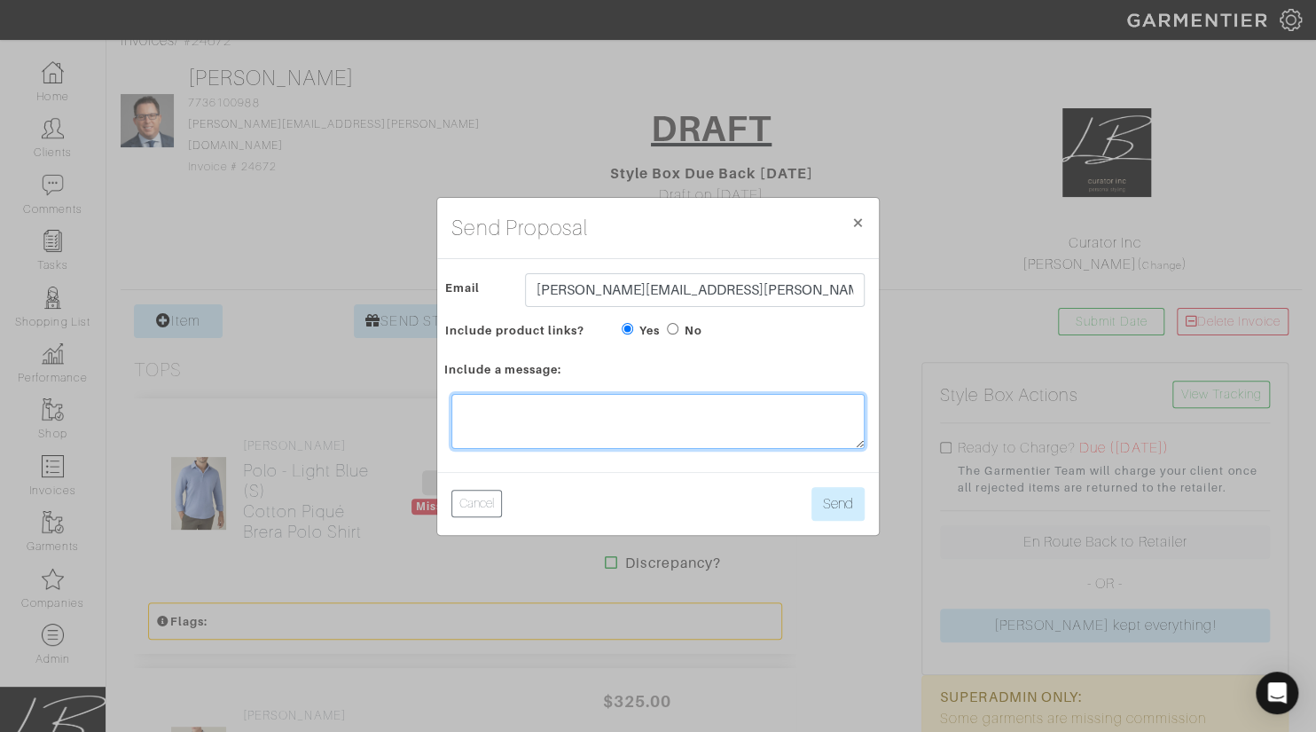
click at [752, 417] on textarea at bounding box center [658, 421] width 413 height 55
type textarea "here ar"
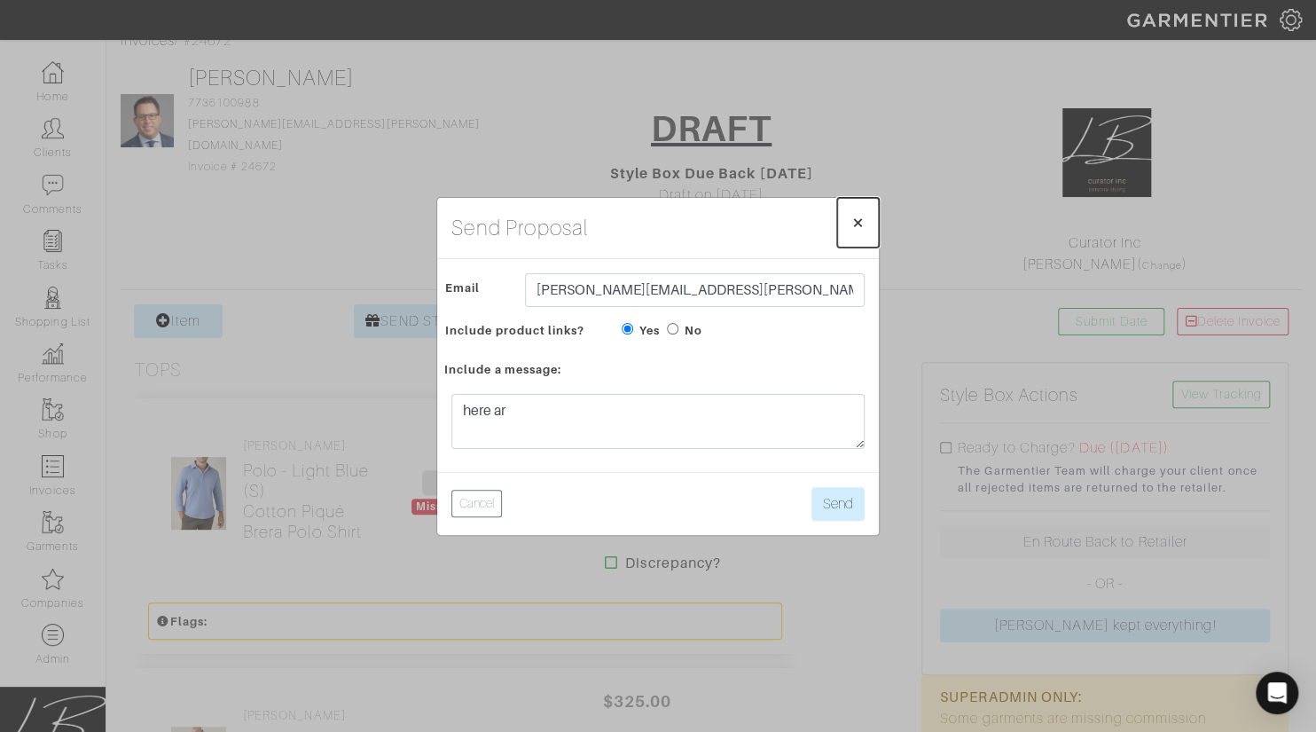
click at [860, 225] on span "×" at bounding box center [858, 222] width 13 height 24
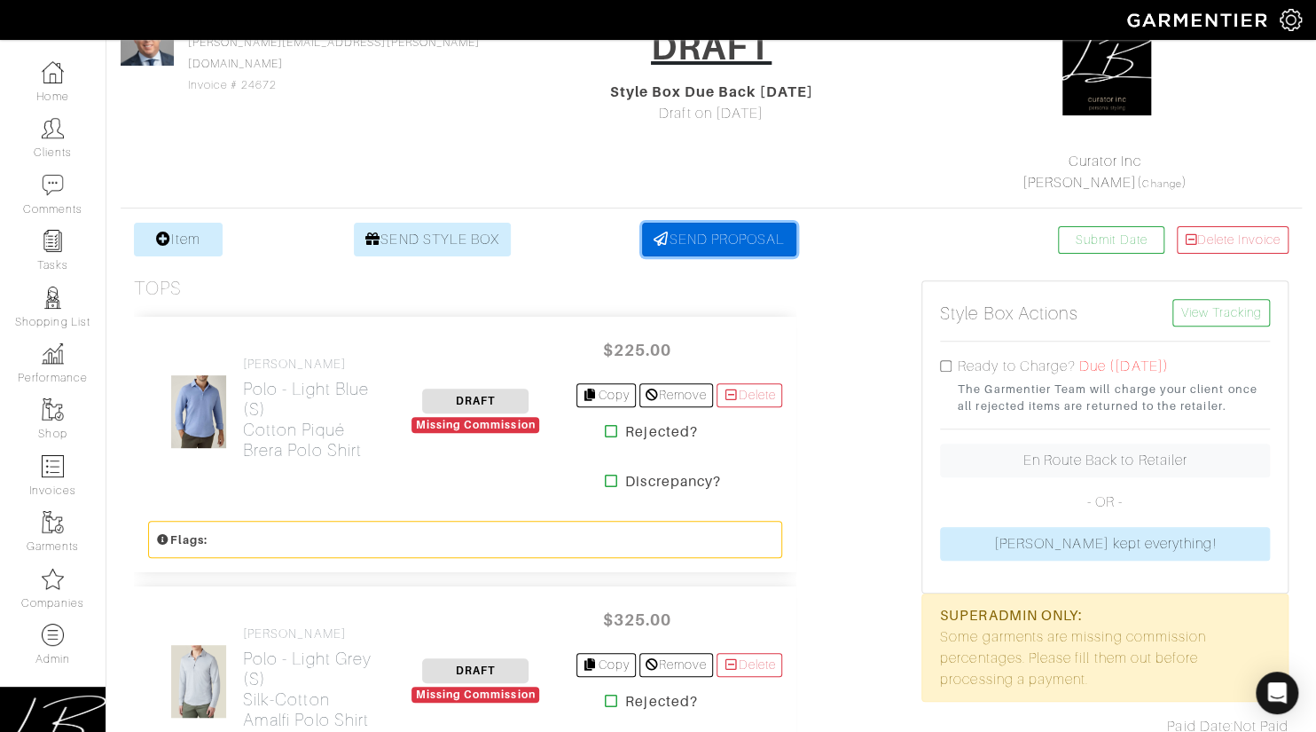
scroll to position [177, 0]
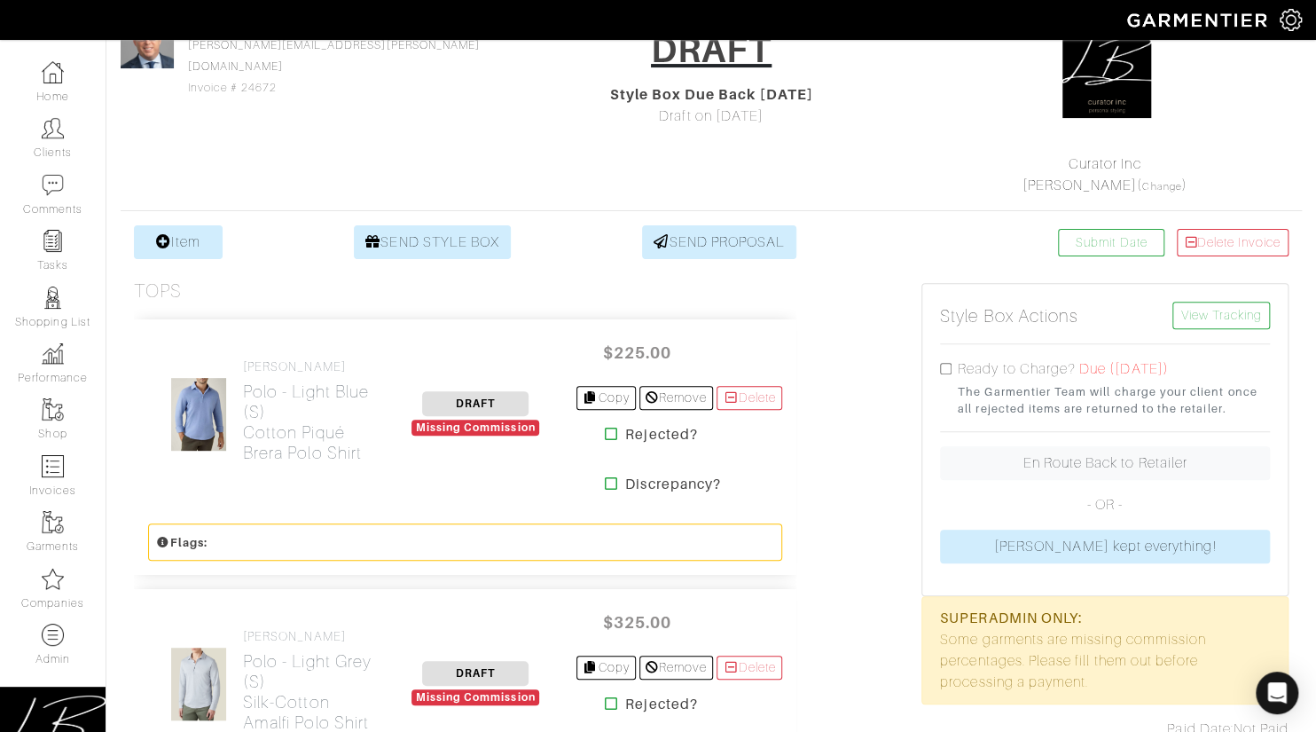
drag, startPoint x: 817, startPoint y: 585, endPoint x: 813, endPoint y: 599, distance: 14.9
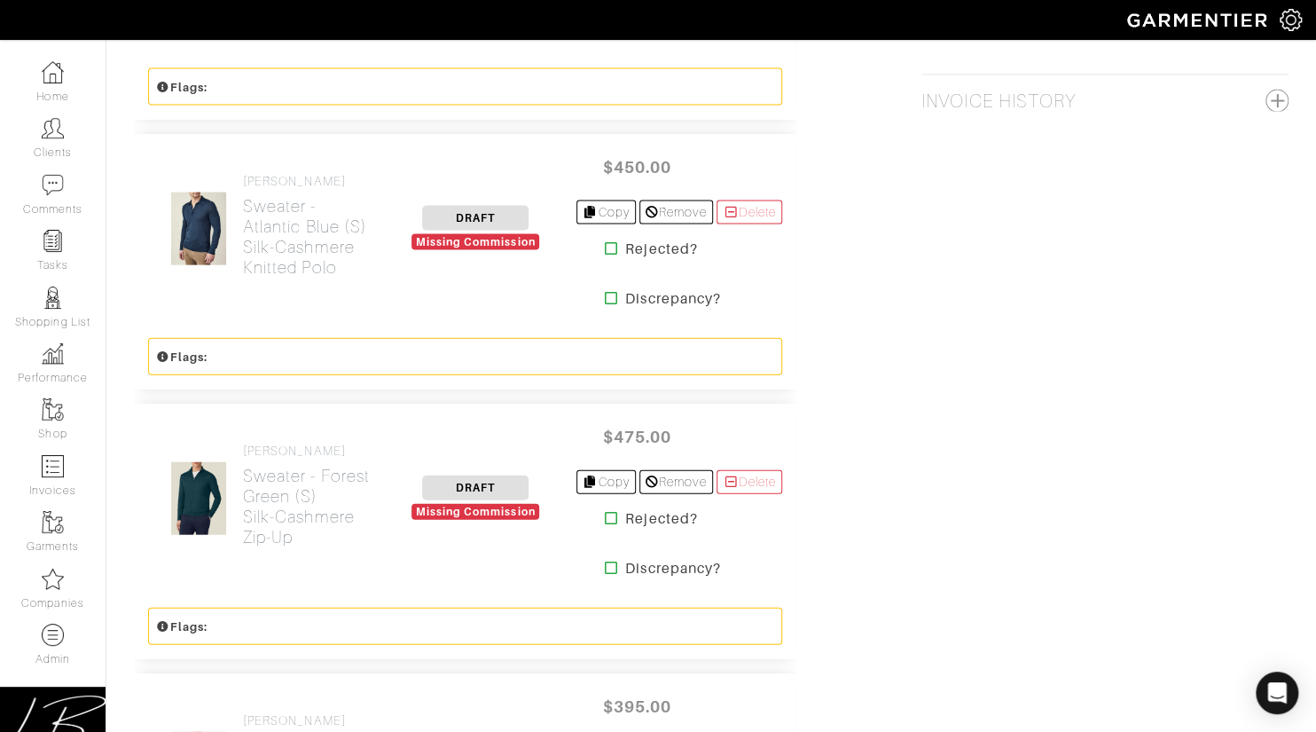
scroll to position [1988, 0]
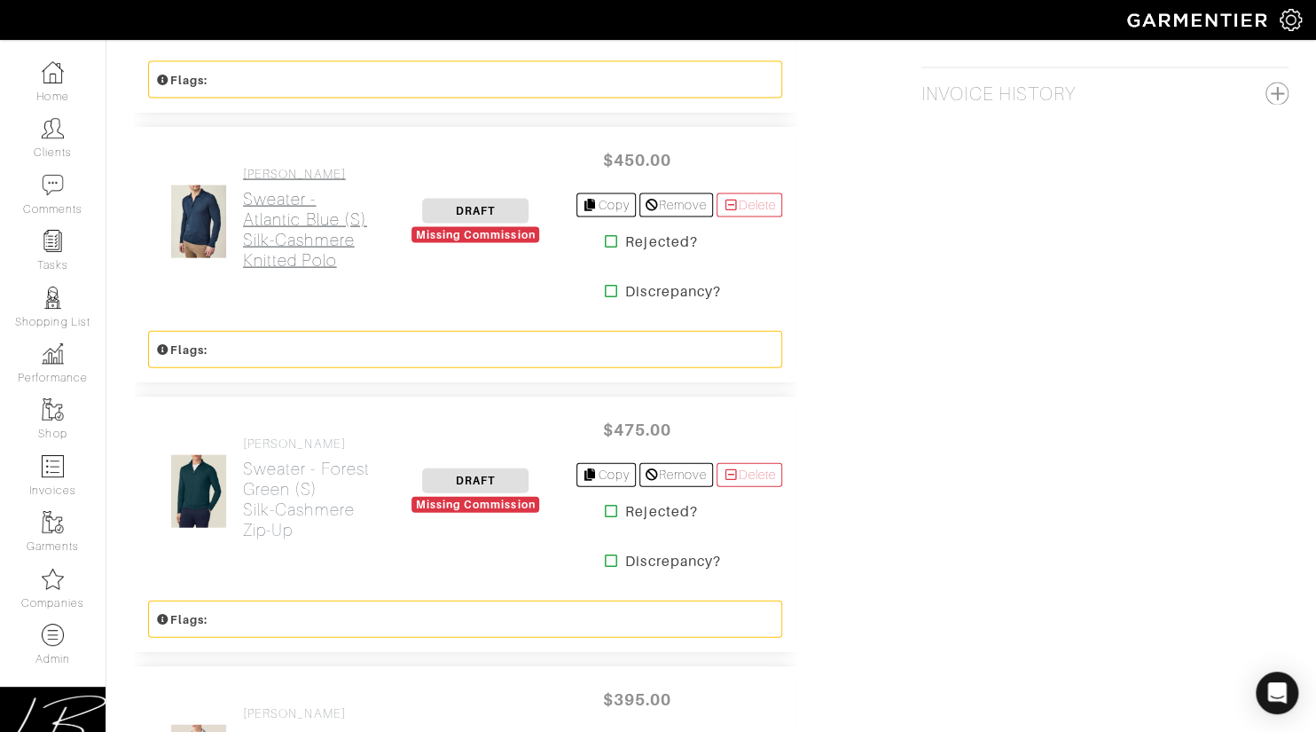
click at [273, 217] on h2 "Sweater - Atlantic Blue (S) Silk-Cashmere Knitted Polo" at bounding box center [309, 230] width 132 height 82
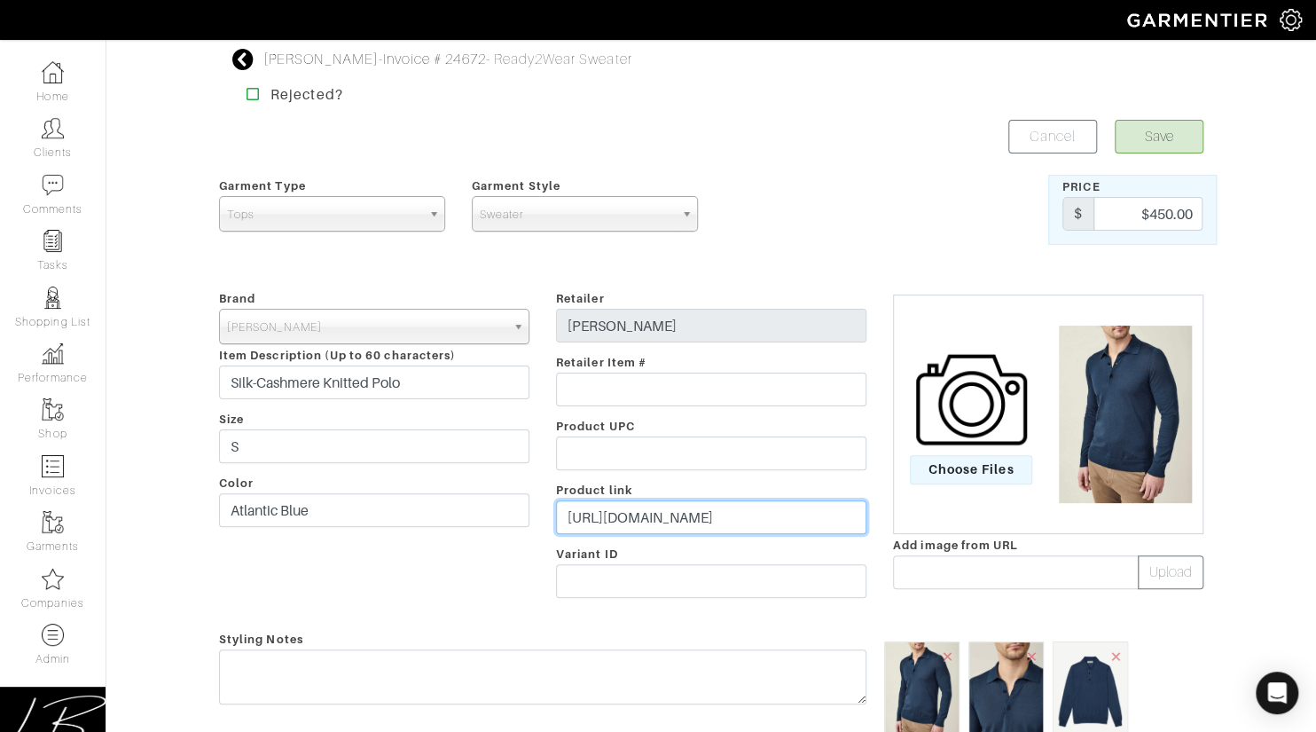
click at [673, 515] on input "https://lucafaloni.com/en/us/shop/atlantic-blue-silk-cashmere-polo" at bounding box center [711, 517] width 310 height 34
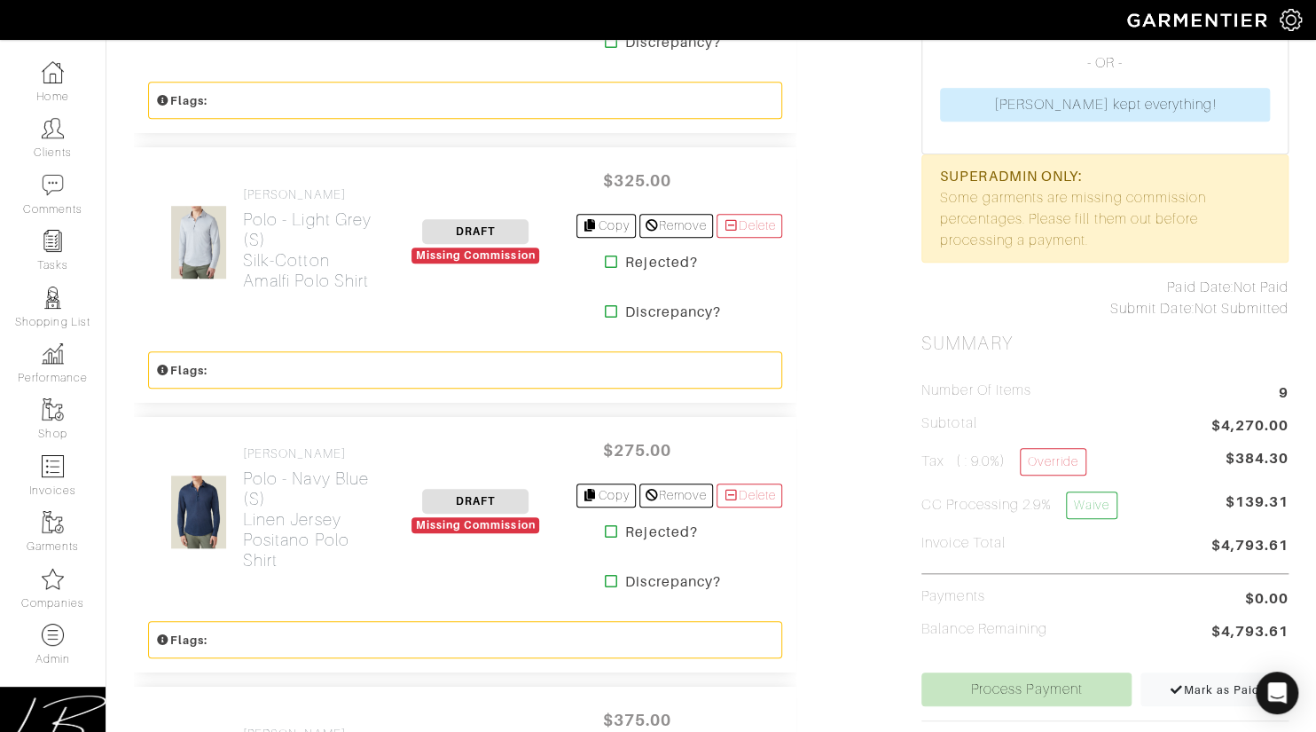
scroll to position [606, 0]
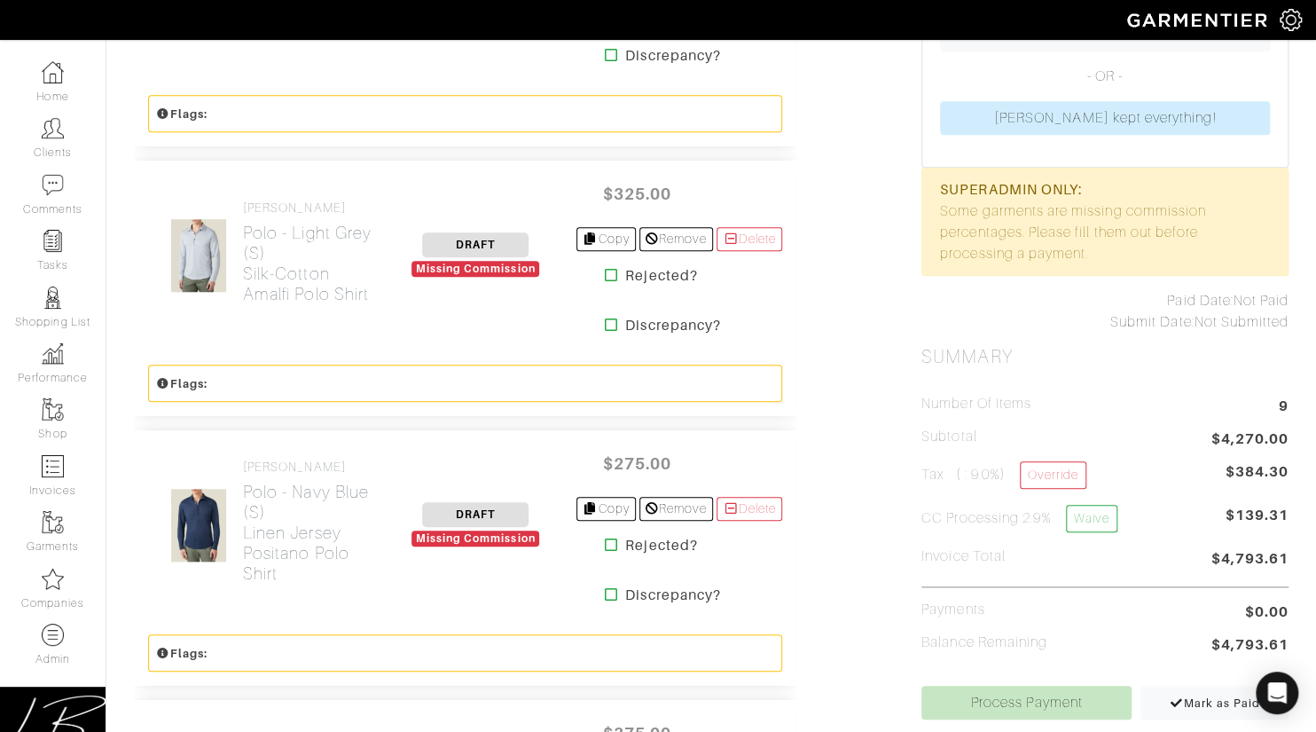
click at [605, 272] on icon at bounding box center [611, 275] width 13 height 14
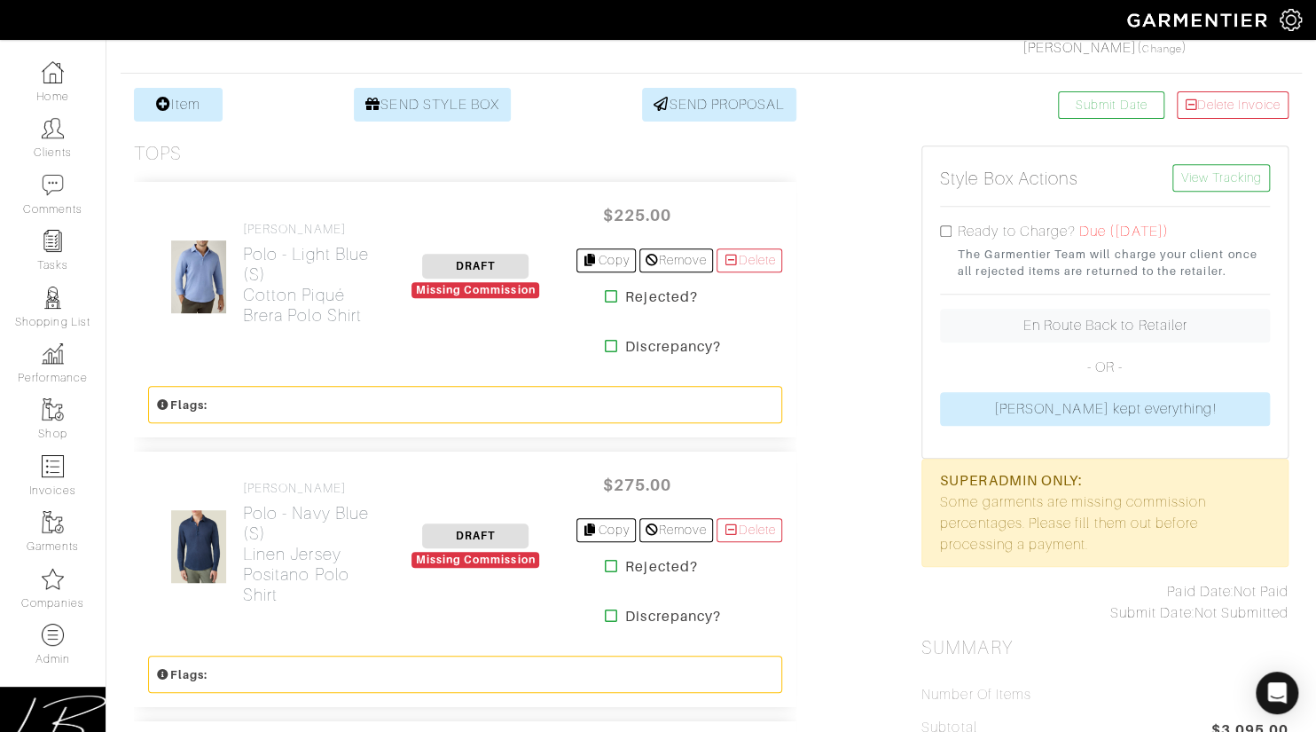
scroll to position [310, 0]
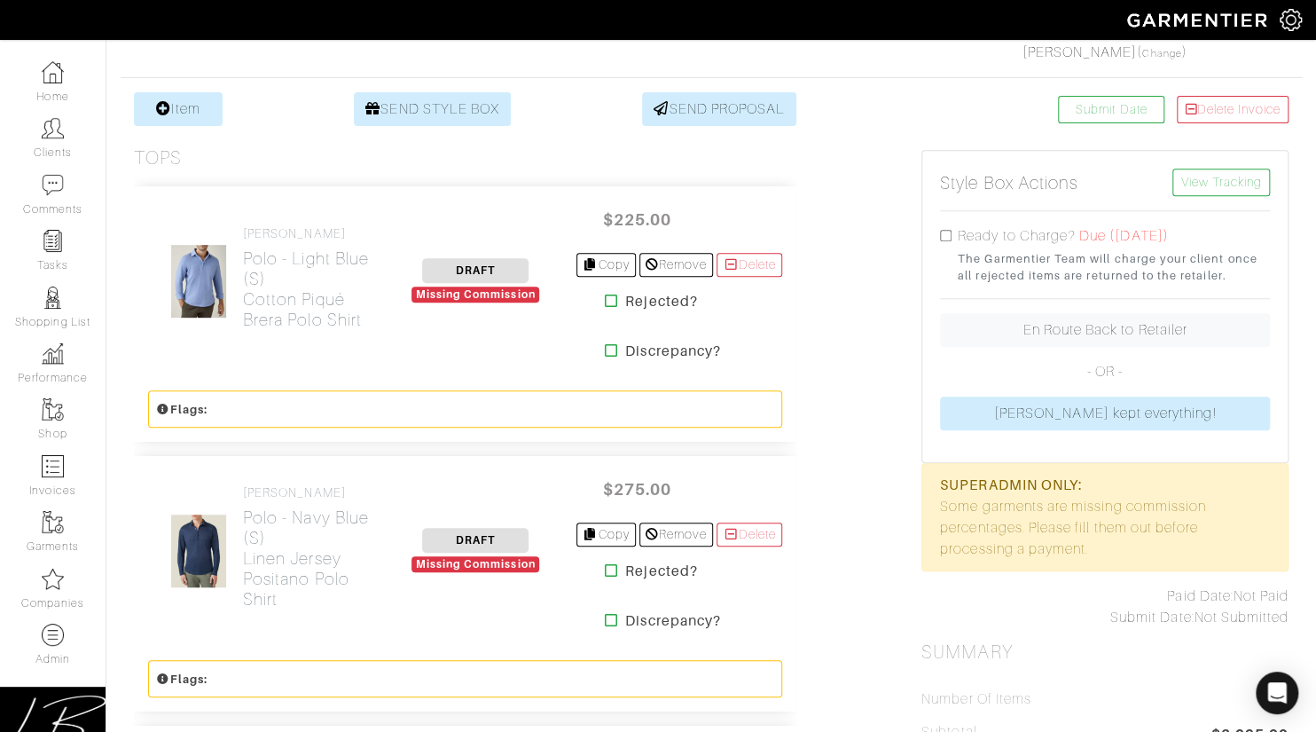
click at [605, 295] on icon at bounding box center [611, 301] width 13 height 14
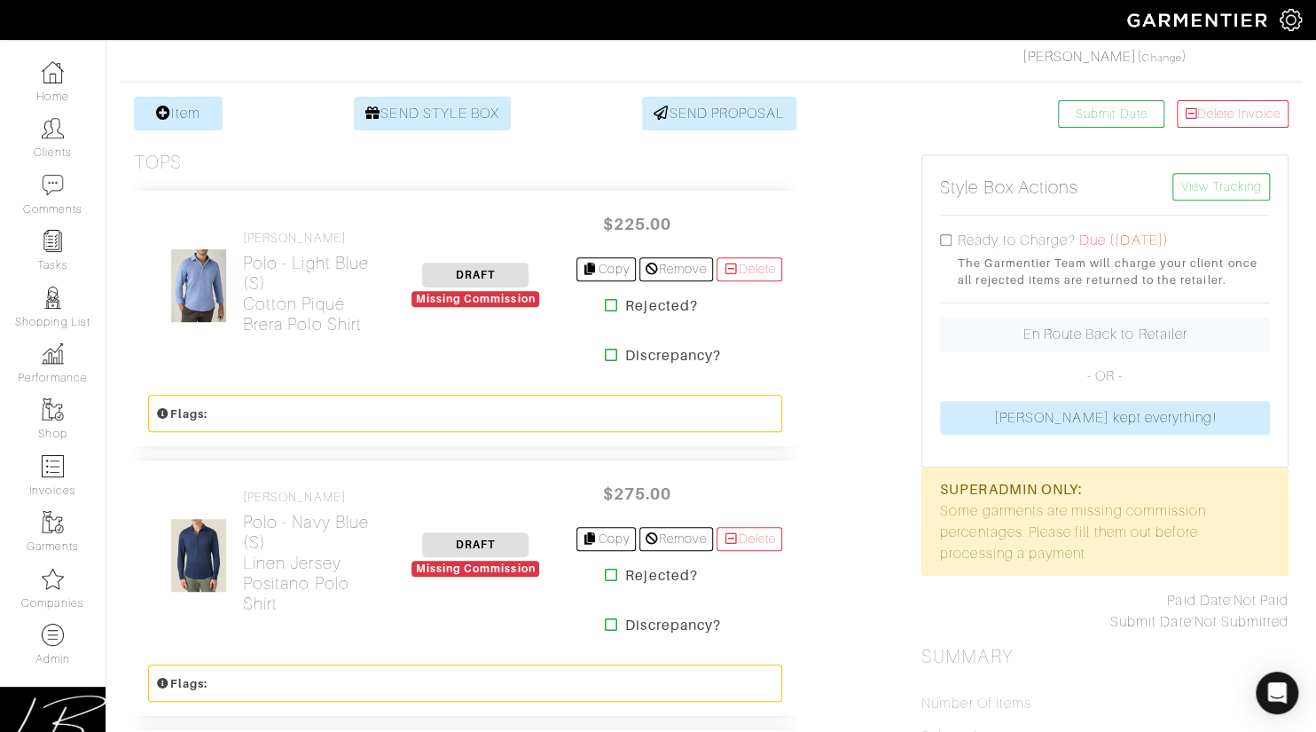
scroll to position [307, 0]
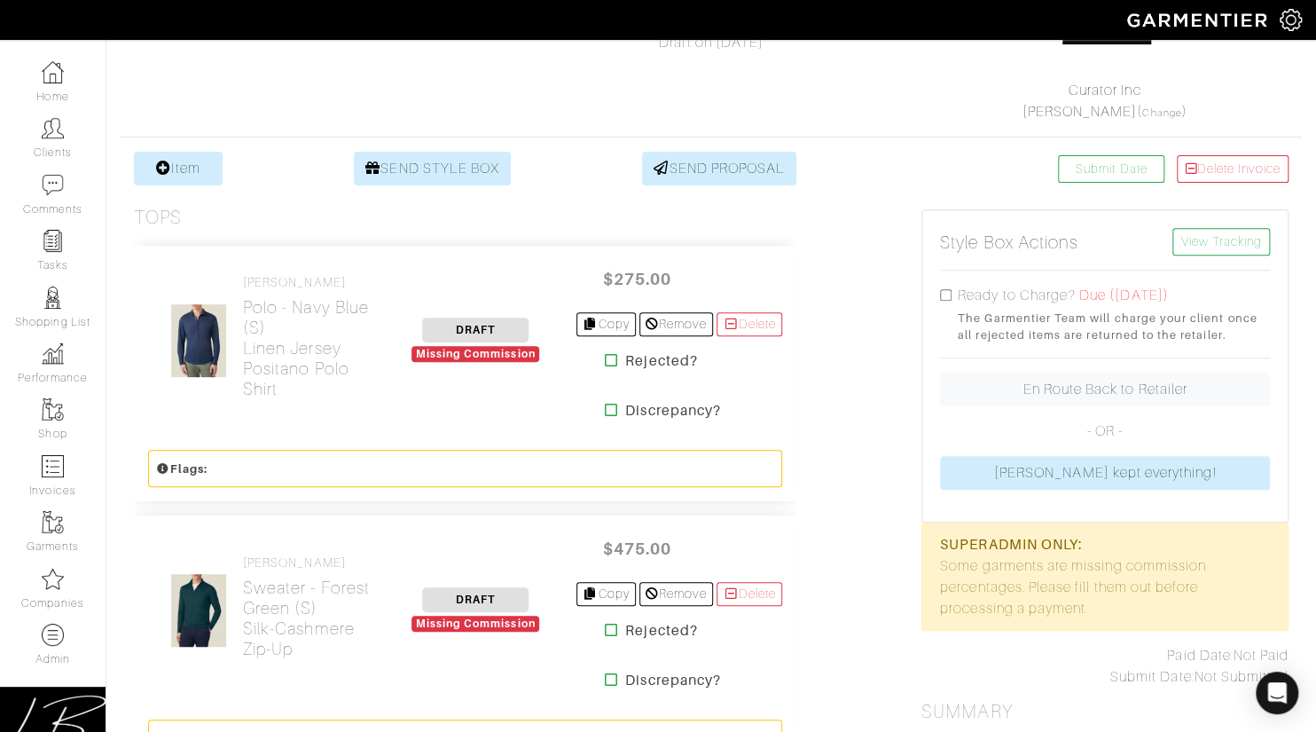
scroll to position [259, 0]
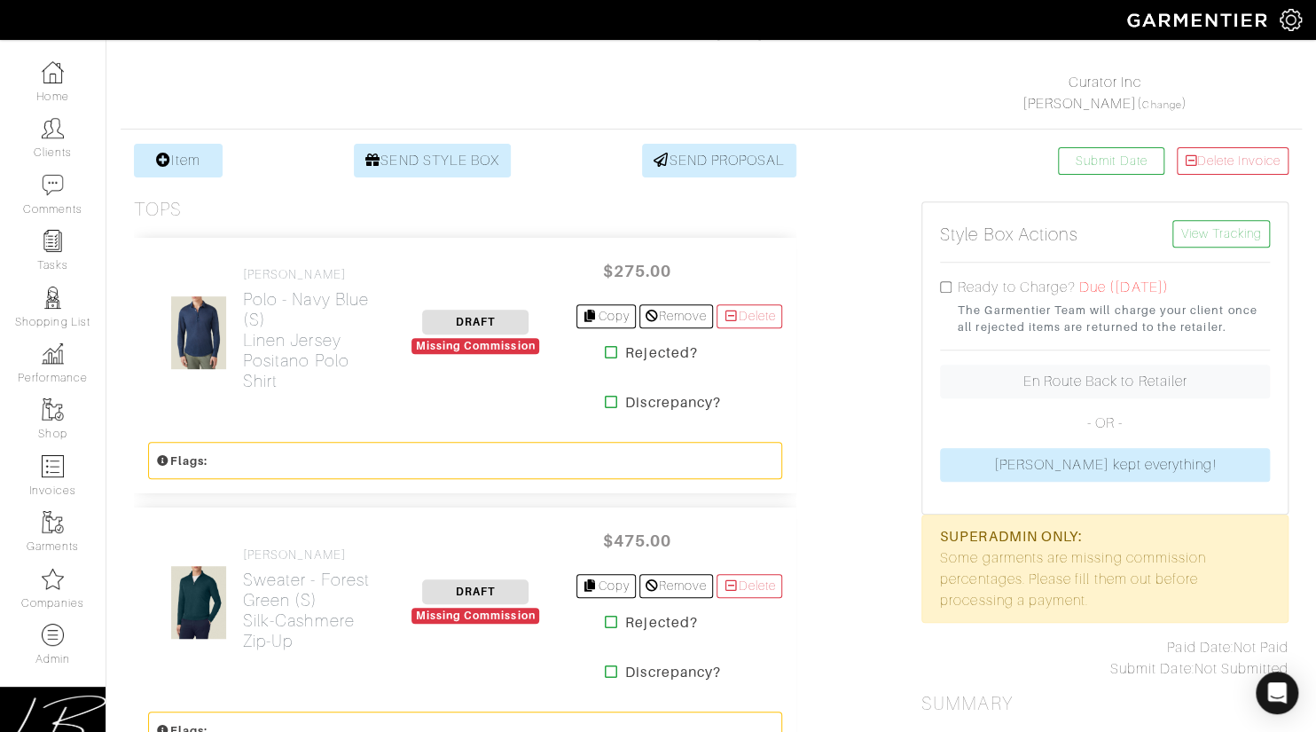
click at [605, 348] on icon at bounding box center [611, 352] width 13 height 14
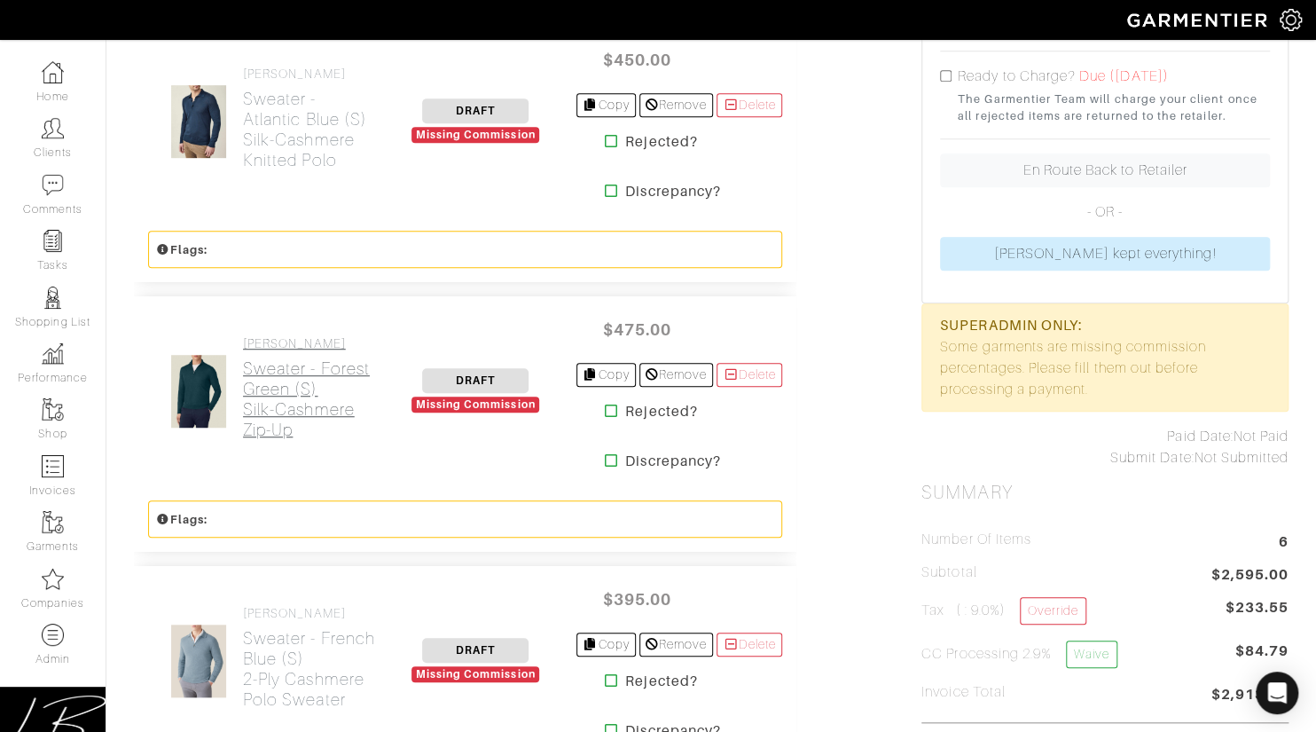
scroll to position [474, 0]
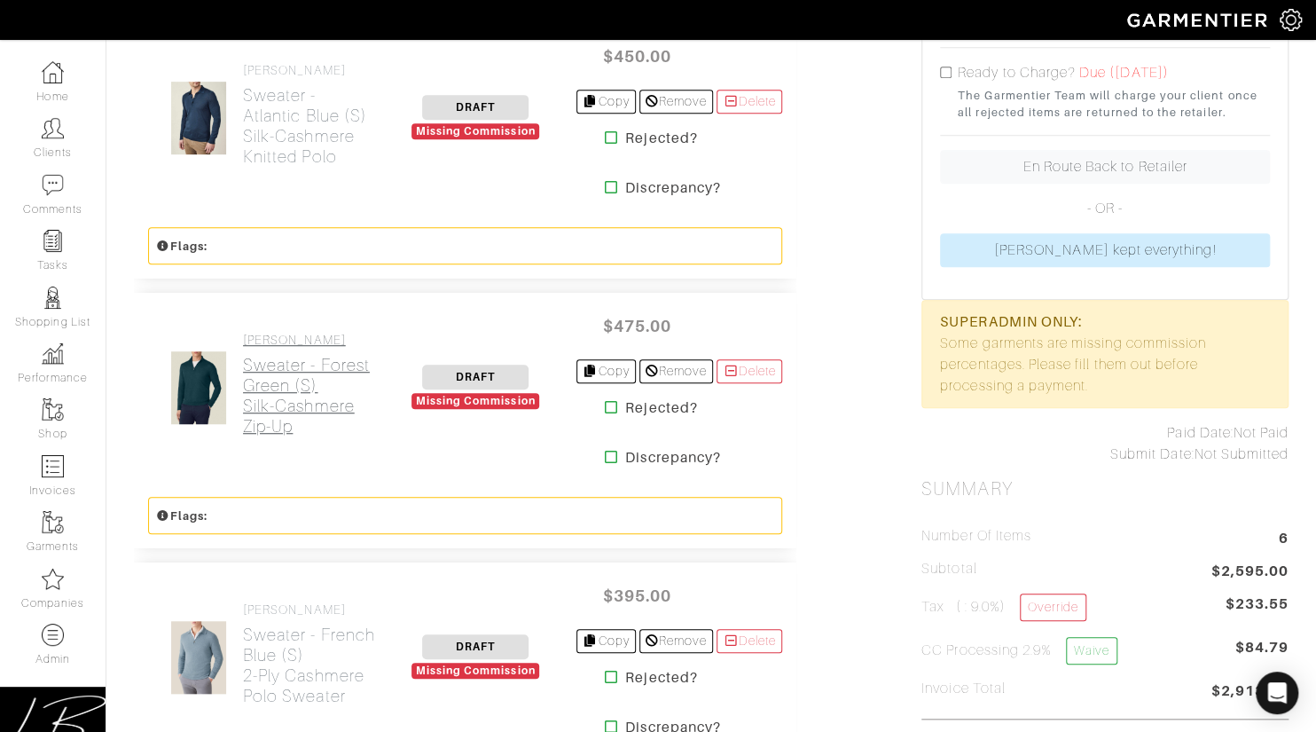
click at [257, 380] on h2 "Sweater - Forest Green (S) Silk-Cashmere Zip-up" at bounding box center [309, 396] width 132 height 82
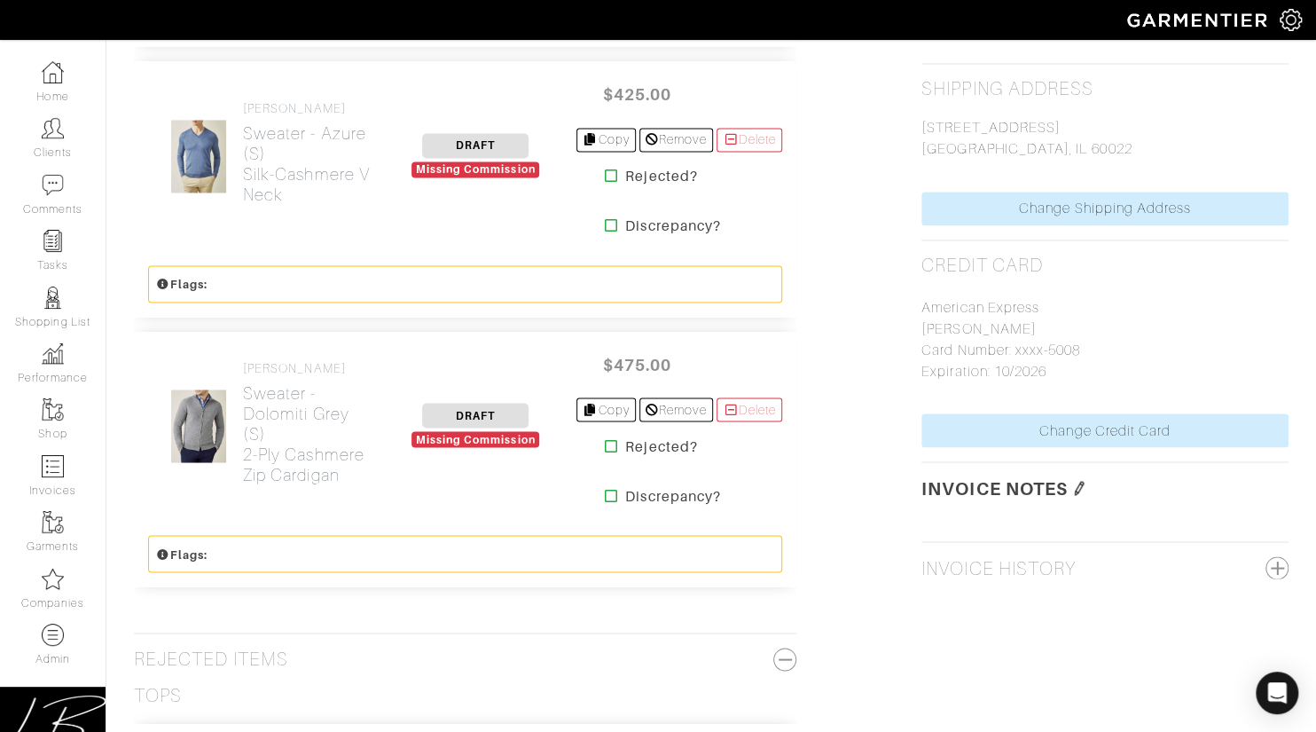
scroll to position [1524, 0]
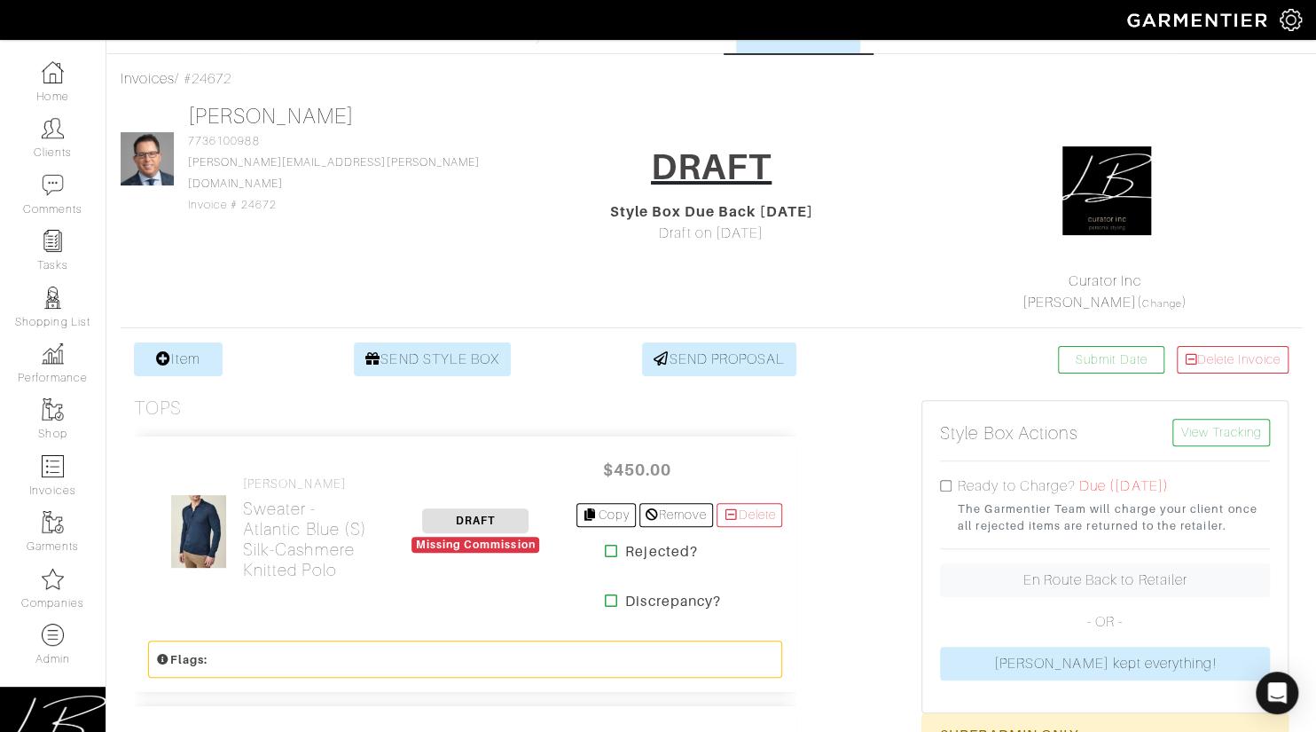
scroll to position [0, 0]
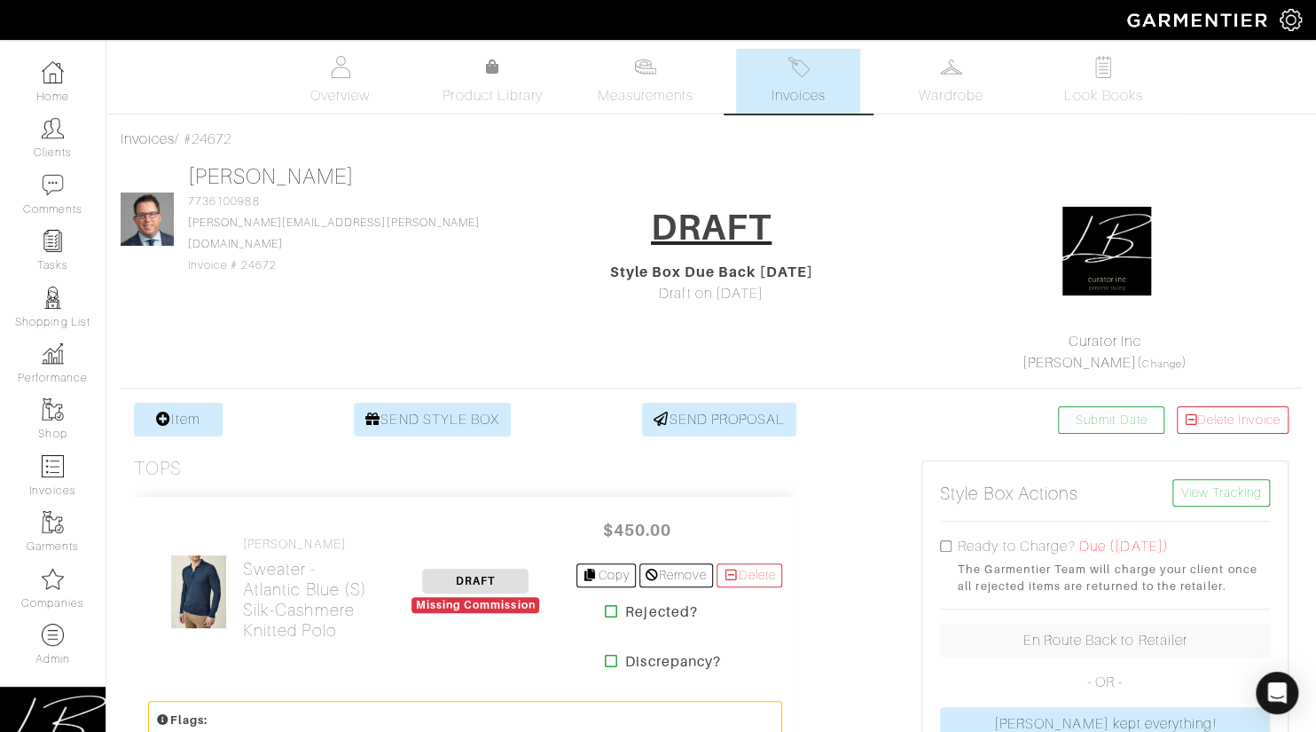
click at [751, 76] on link "Invoices" at bounding box center [798, 81] width 124 height 65
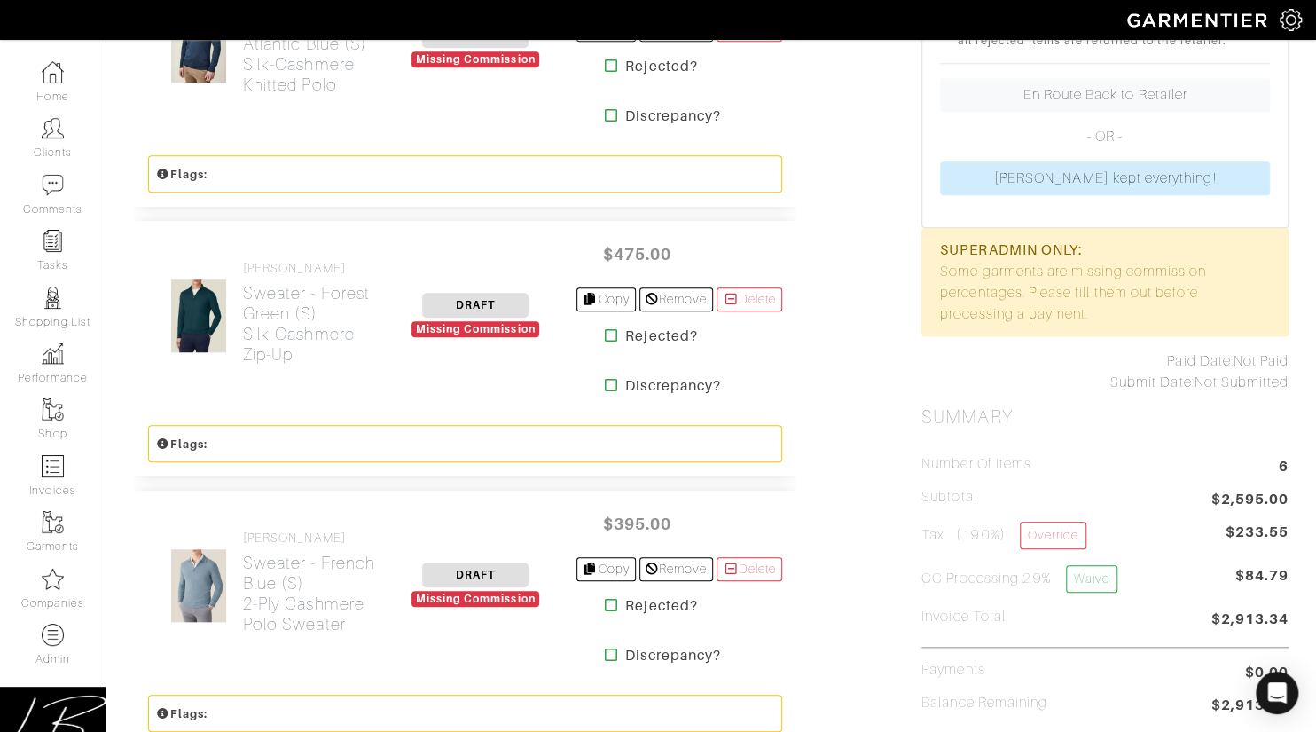
scroll to position [554, 0]
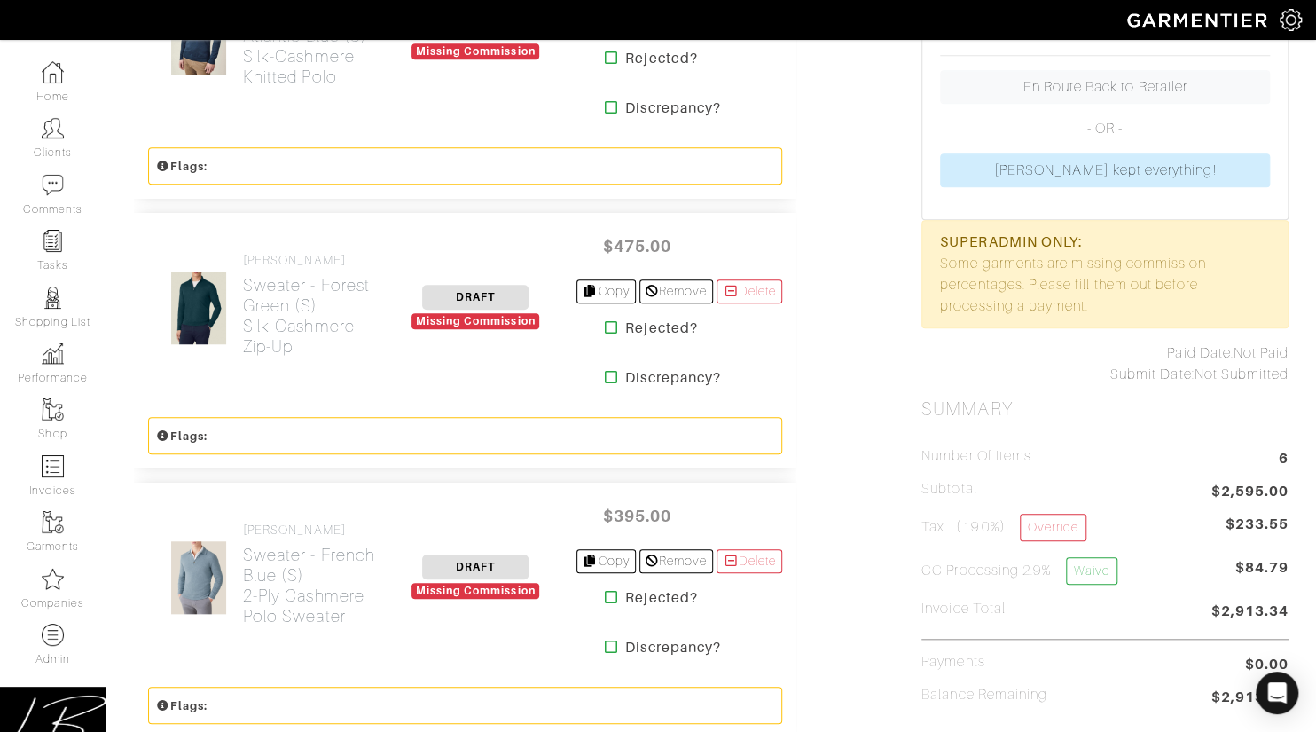
click at [605, 327] on icon at bounding box center [611, 327] width 13 height 14
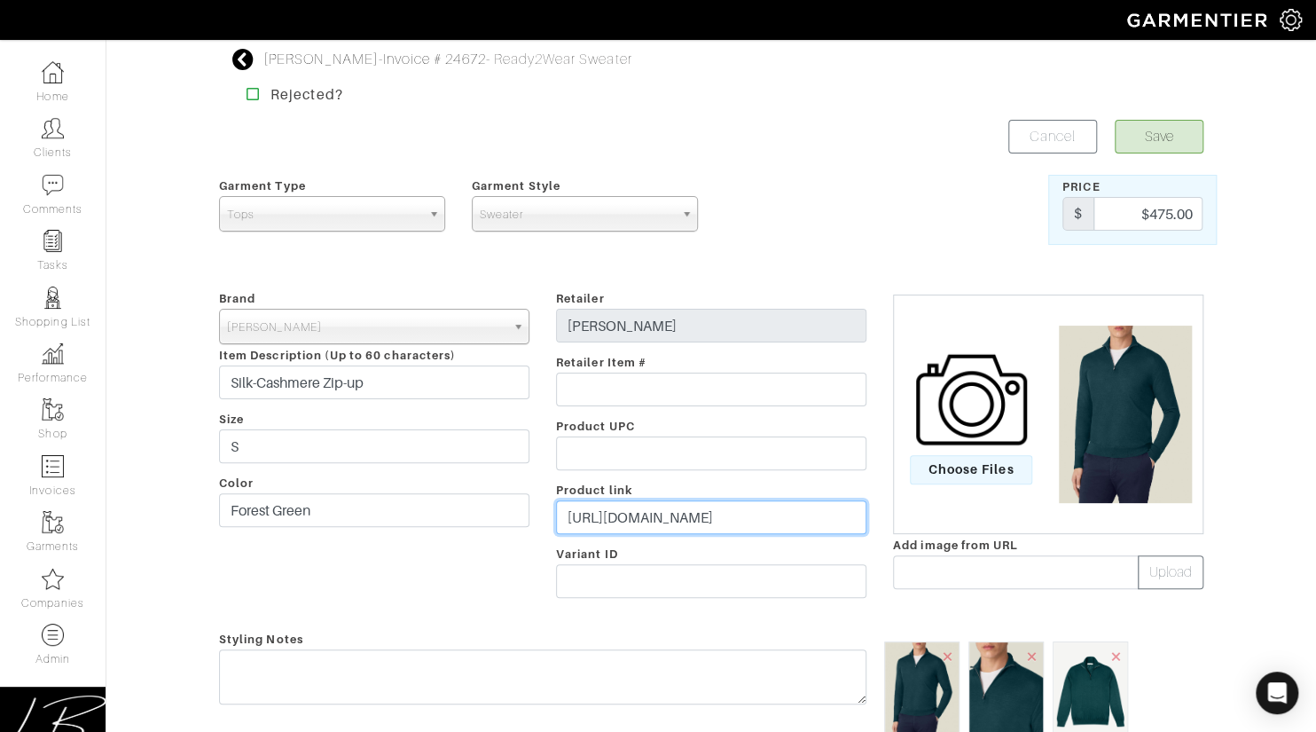
click at [656, 515] on input "https://lucafaloni.com/en/us/shop/forest-green-silk-cashmere-zip-up" at bounding box center [711, 517] width 310 height 34
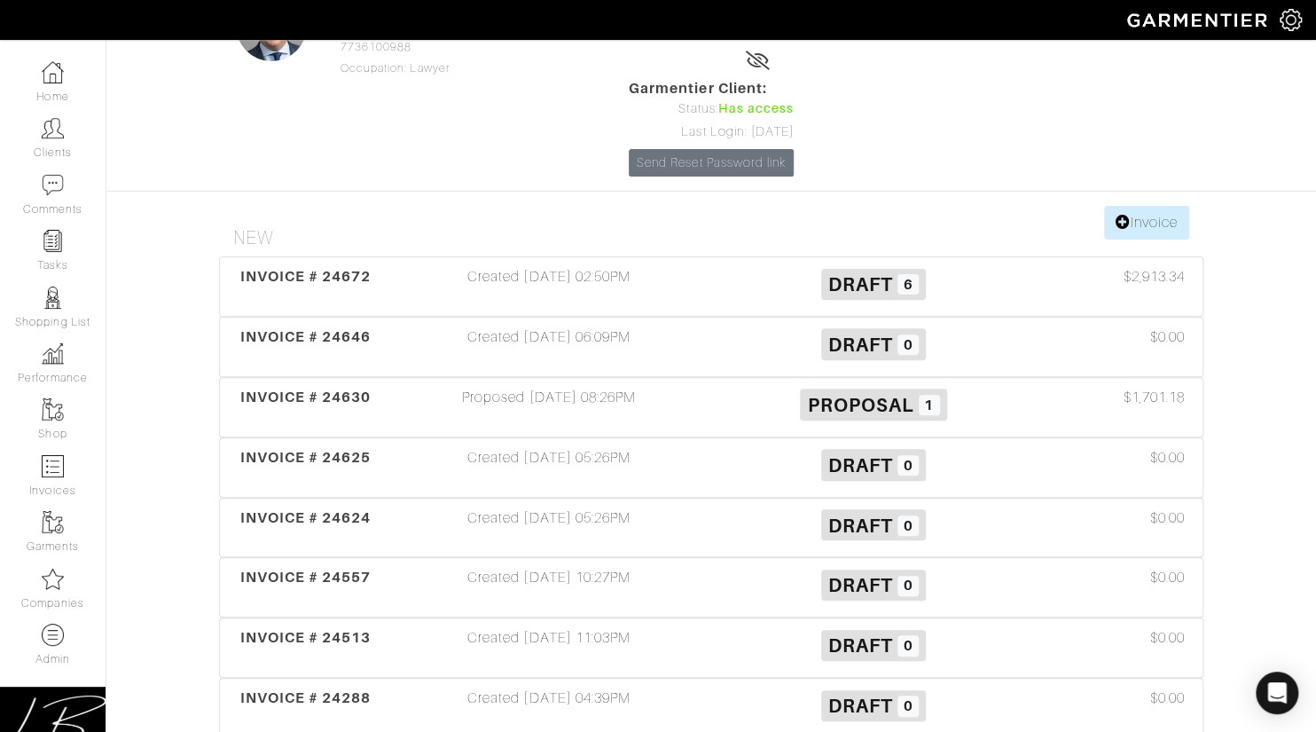
scroll to position [151, 0]
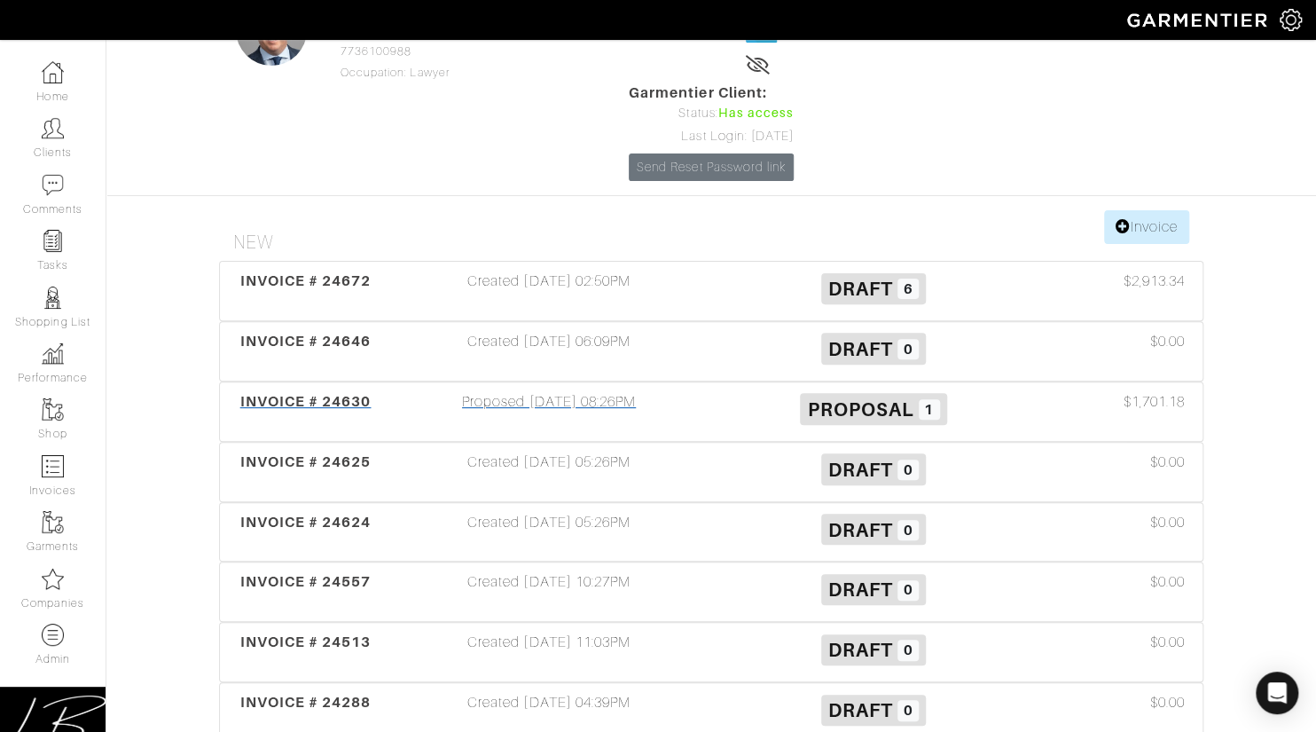
click at [546, 391] on div "Proposed [DATE] 08:26PM" at bounding box center [549, 411] width 325 height 41
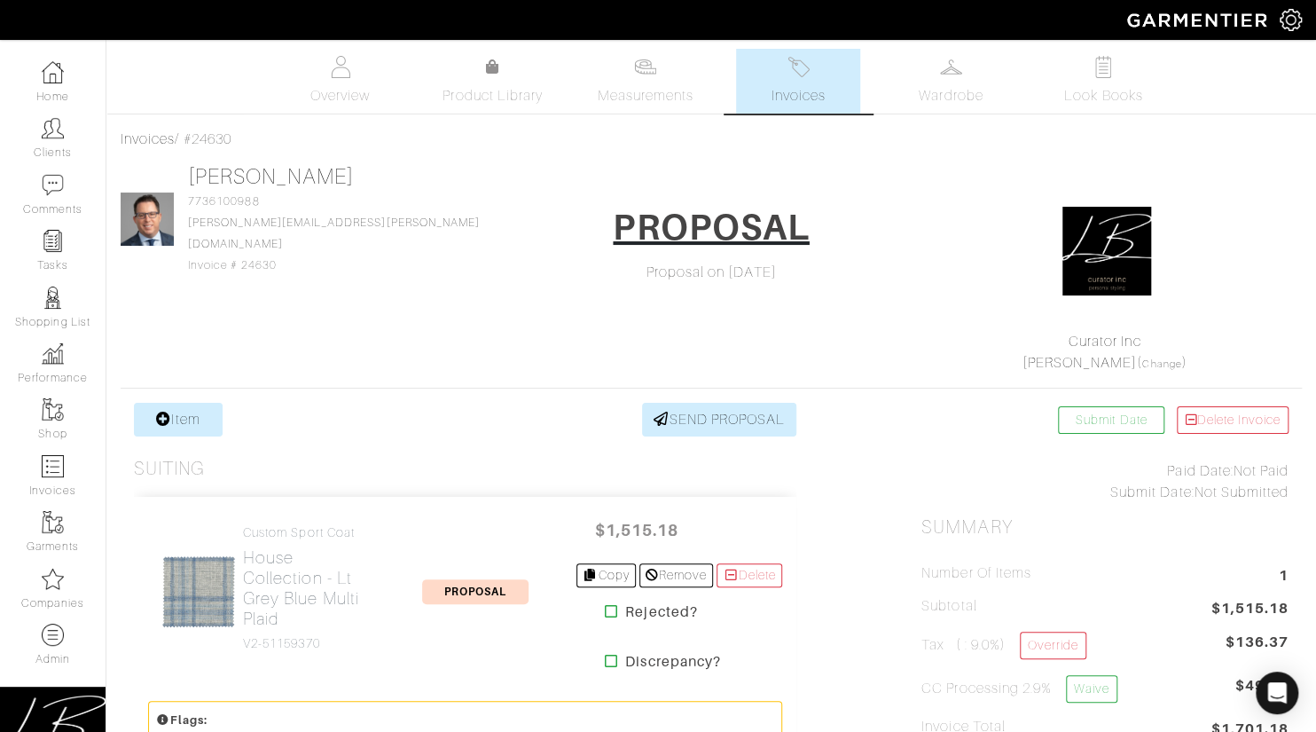
scroll to position [151, 0]
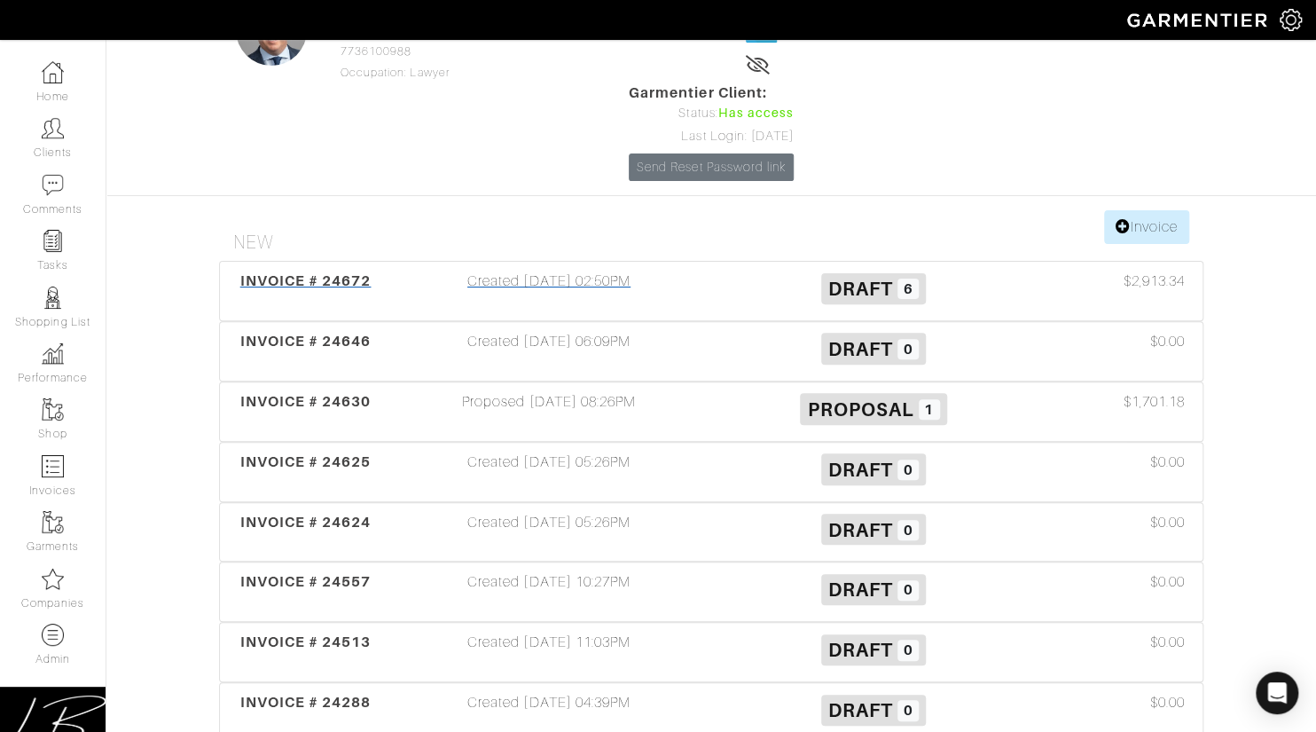
click at [508, 271] on div "Created [DATE] 02:50PM" at bounding box center [549, 291] width 325 height 41
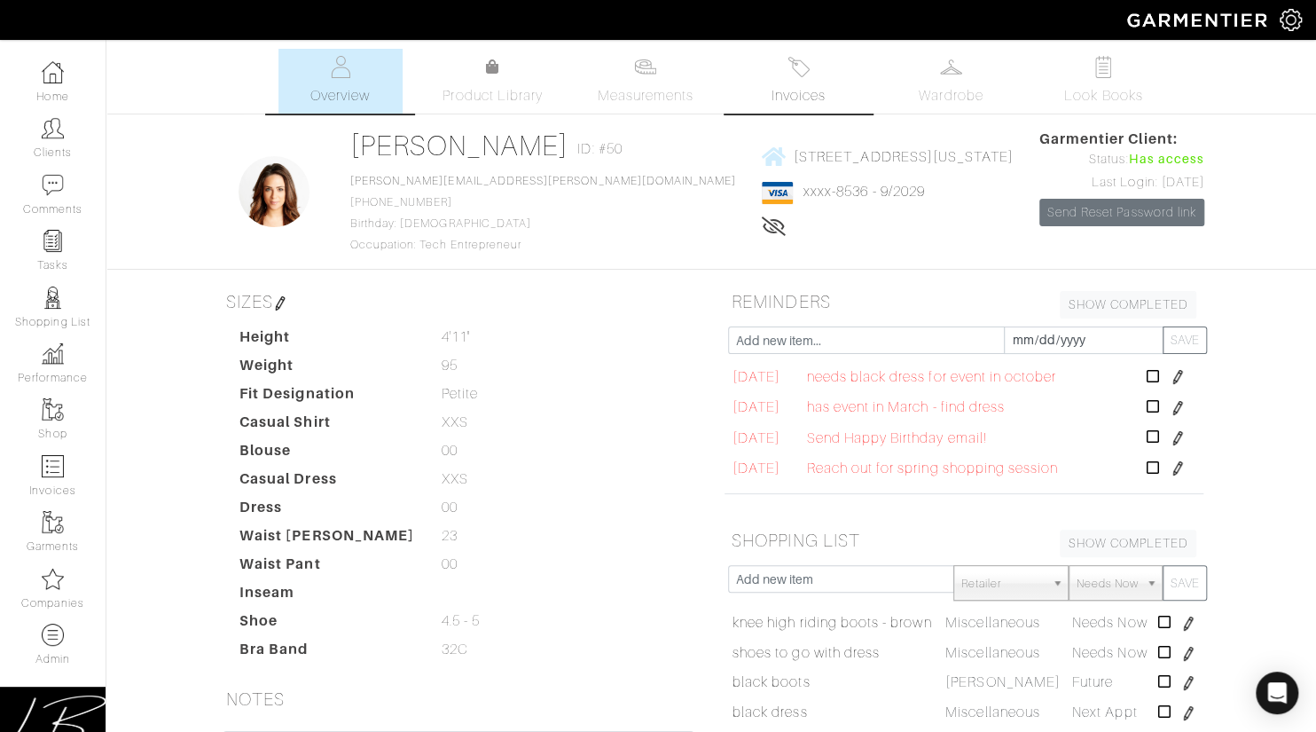
click at [788, 85] on span "Invoices" at bounding box center [799, 95] width 54 height 21
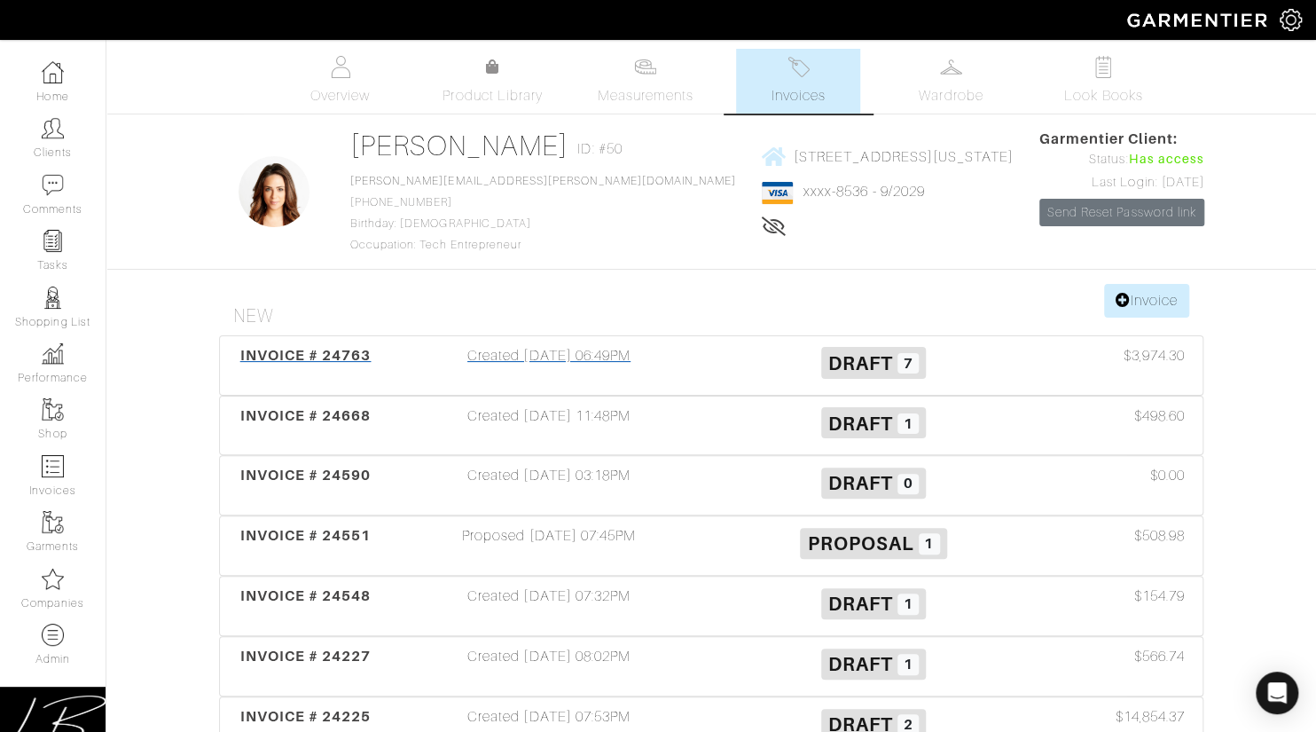
click at [568, 365] on div "Created 10/02/25 06:49PM" at bounding box center [549, 365] width 325 height 41
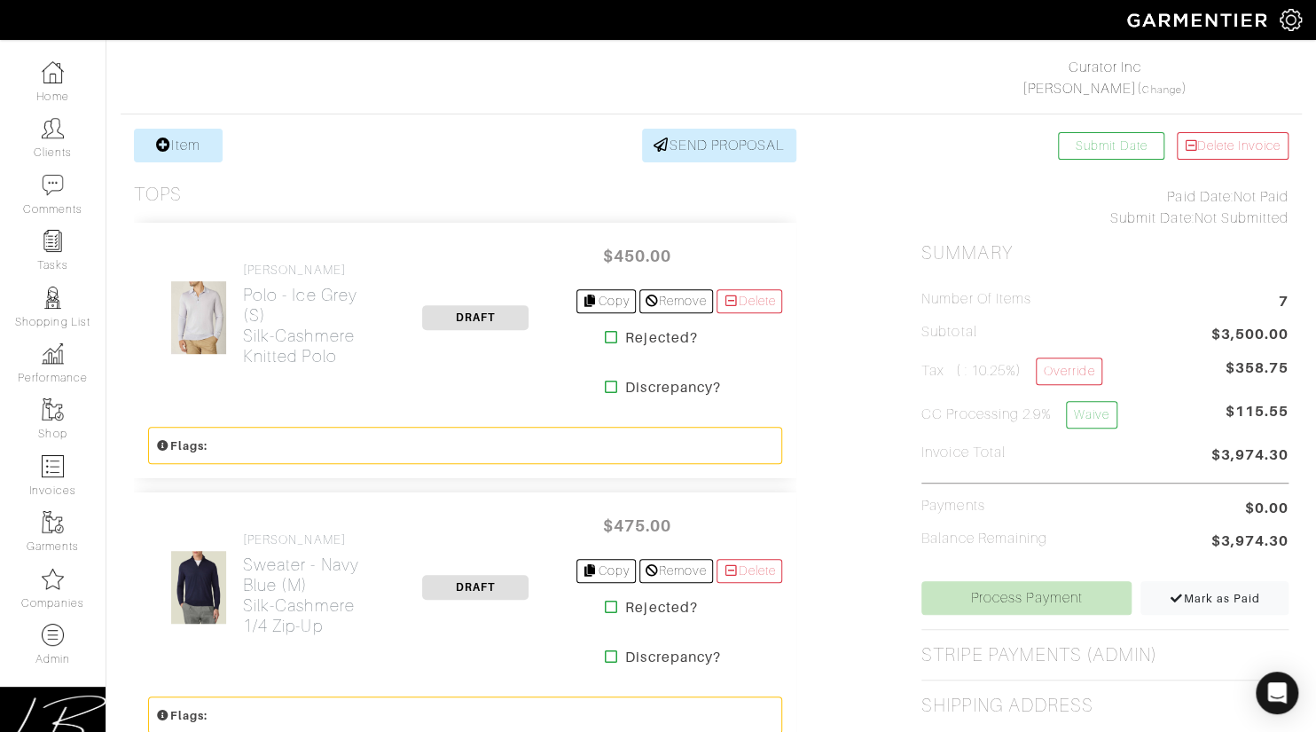
scroll to position [273, 0]
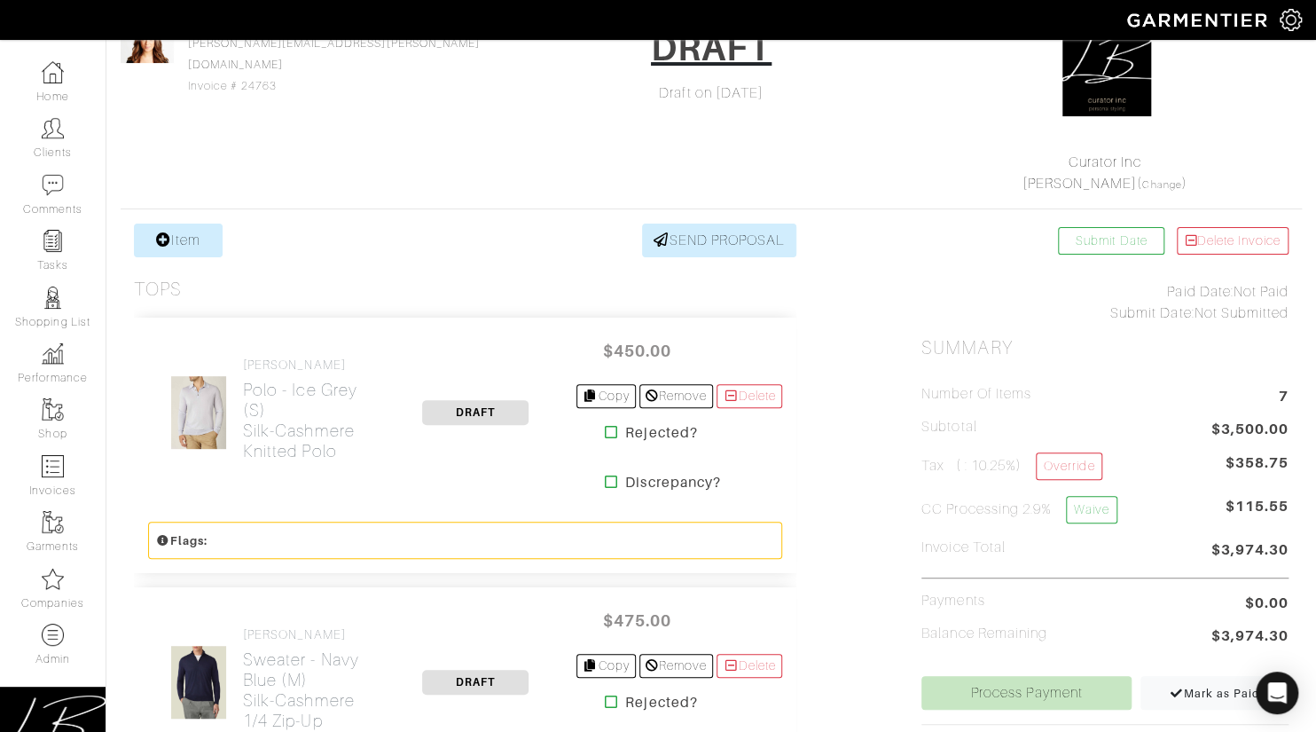
scroll to position [186, 0]
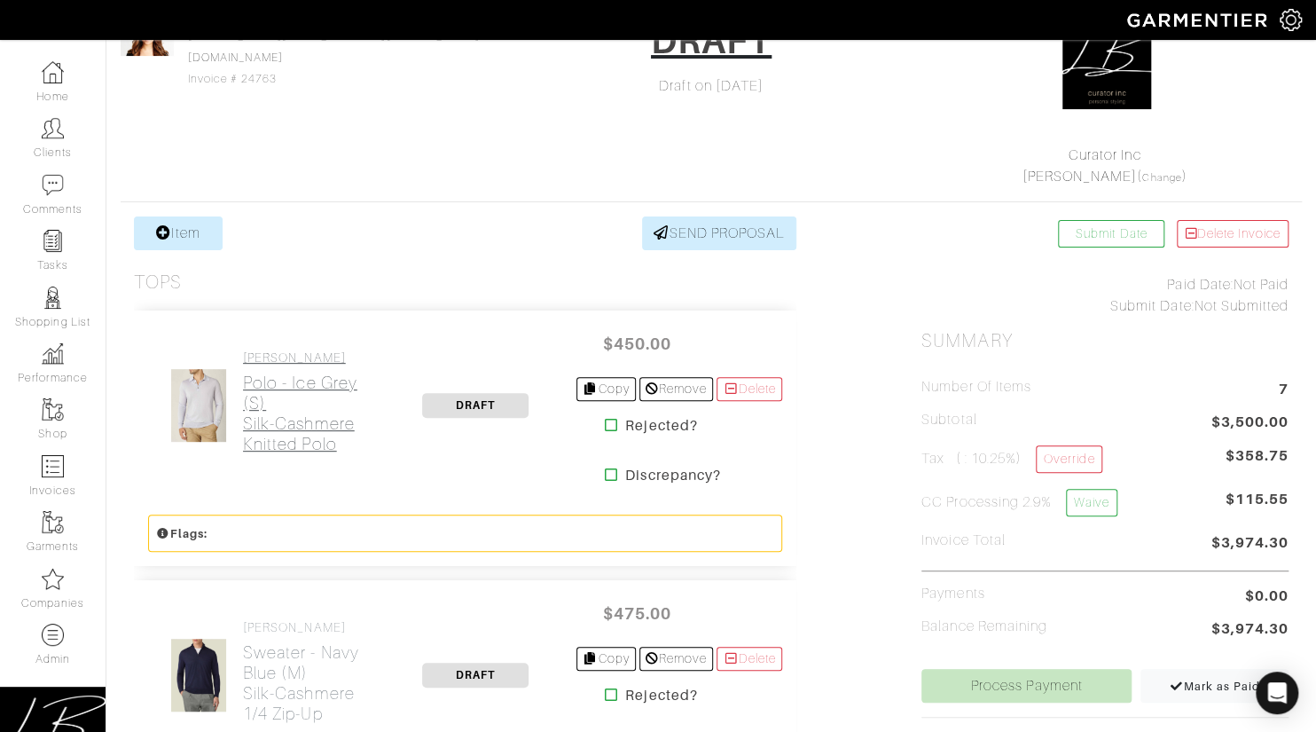
click at [311, 367] on link "Luca Faloni Polo - Ice Grey (S) Silk-Cashmere Knitted Polo" at bounding box center [309, 402] width 132 height 104
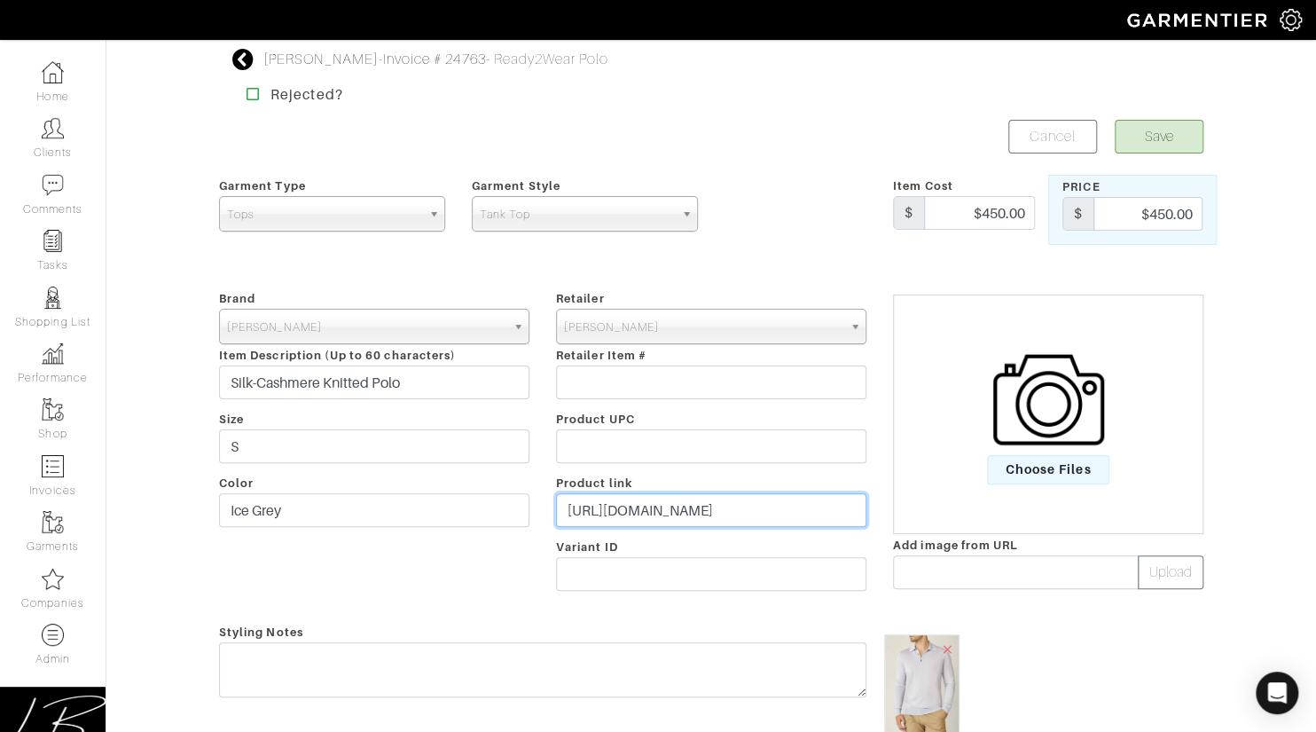
click at [661, 510] on input "https://lucafaloni.com/en/us/shop/ice-grey-silk-cashmere-polo" at bounding box center [711, 510] width 310 height 34
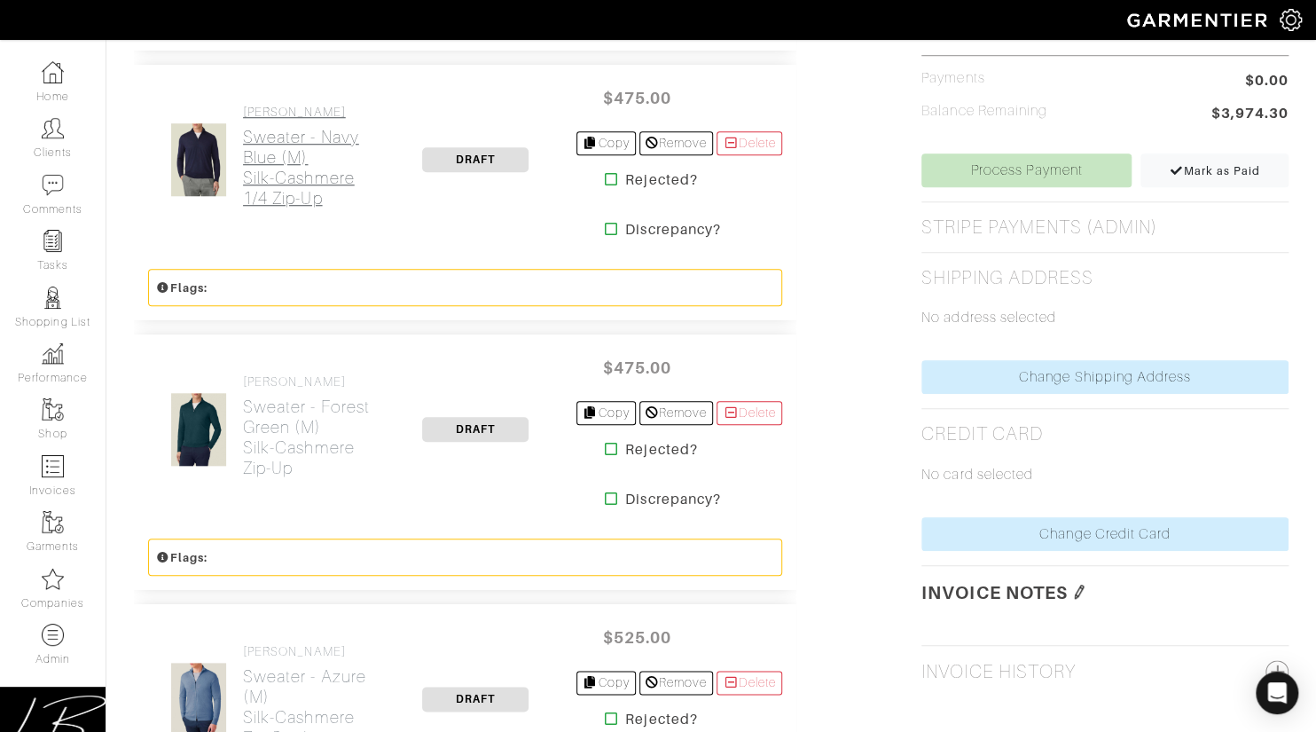
scroll to position [703, 0]
click at [282, 144] on h2 "Sweater - Navy Blue (M) Silk-Cashmere 1/4 Zip-up" at bounding box center [309, 166] width 132 height 82
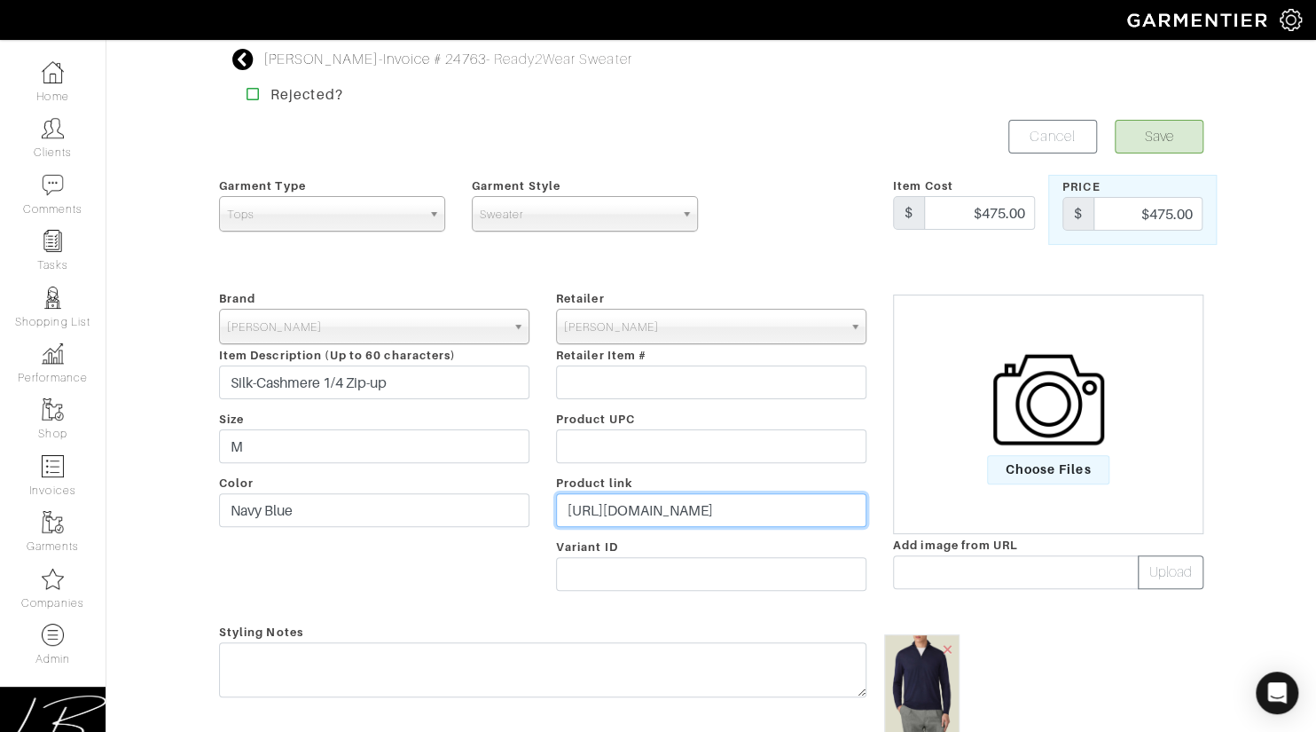
click at [705, 510] on input "https://lucafaloni.com/en/us/shop/navy-blue-silk-cashmere-zip-up" at bounding box center [711, 510] width 310 height 34
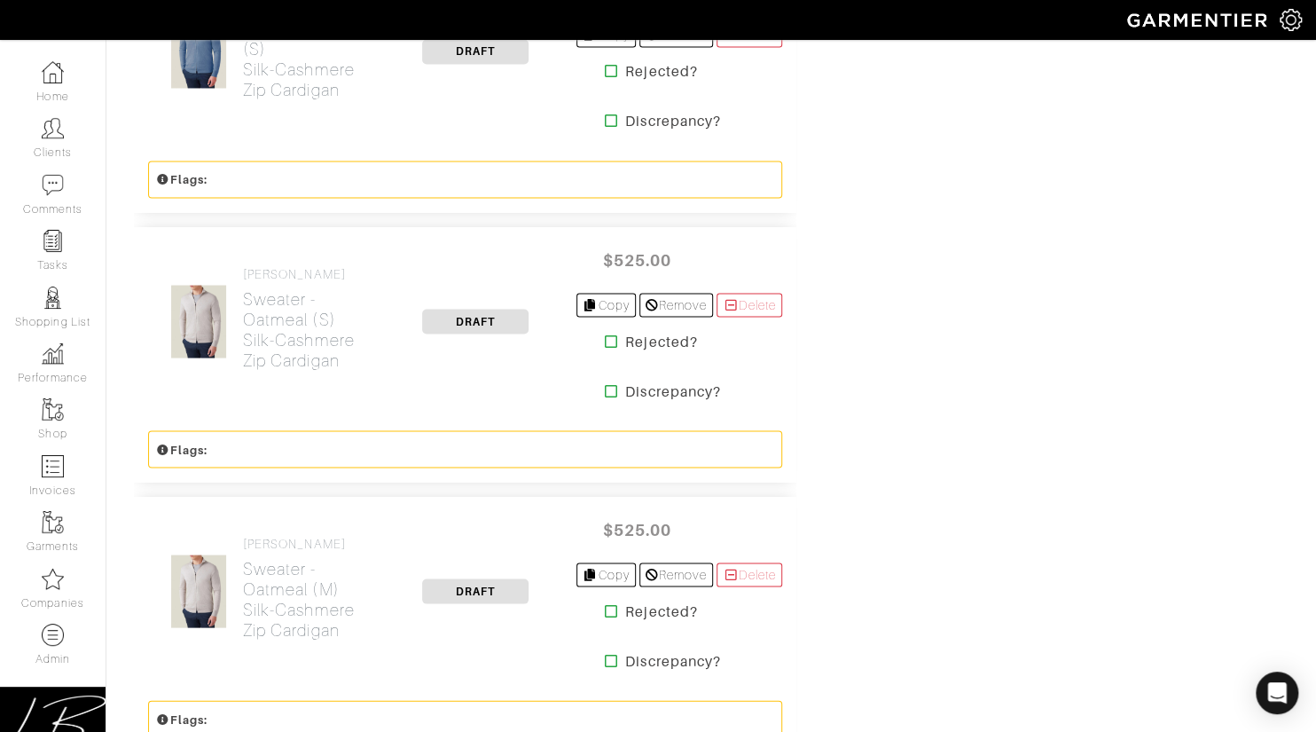
scroll to position [1634, 0]
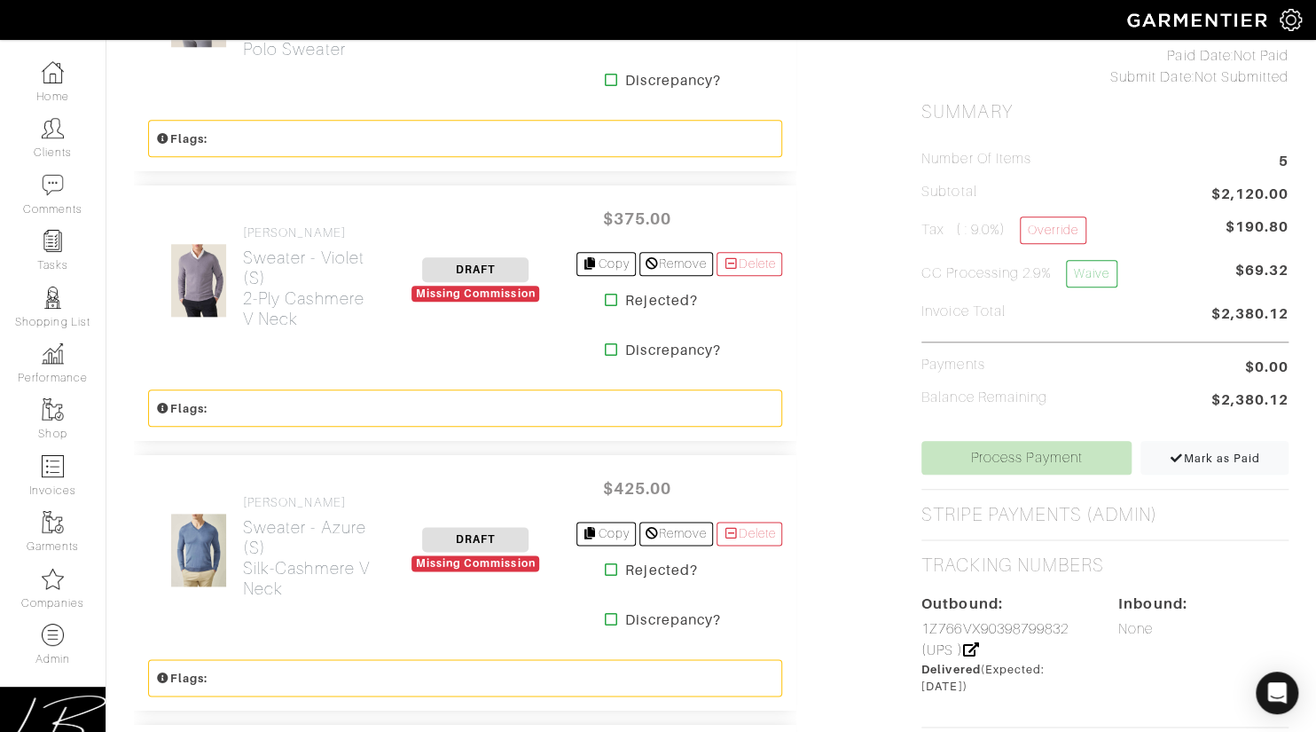
scroll to position [830, 0]
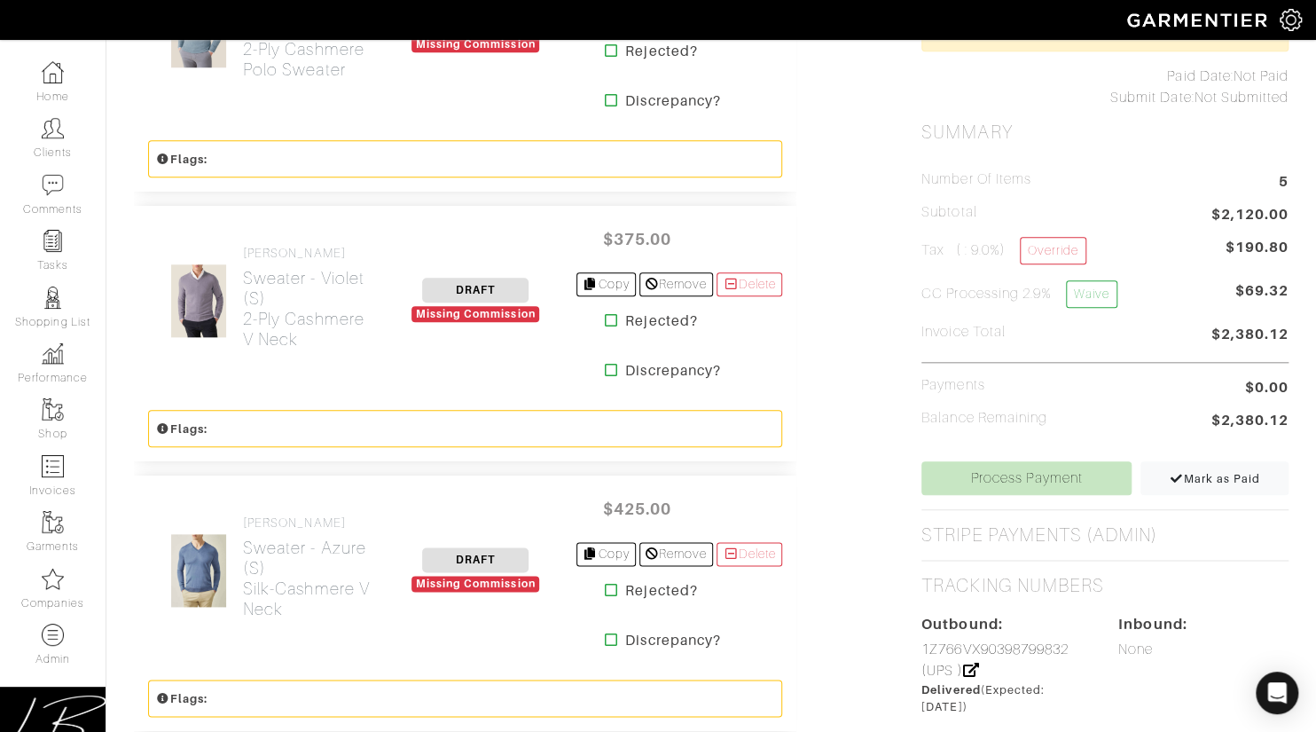
click at [605, 319] on icon at bounding box center [611, 320] width 13 height 14
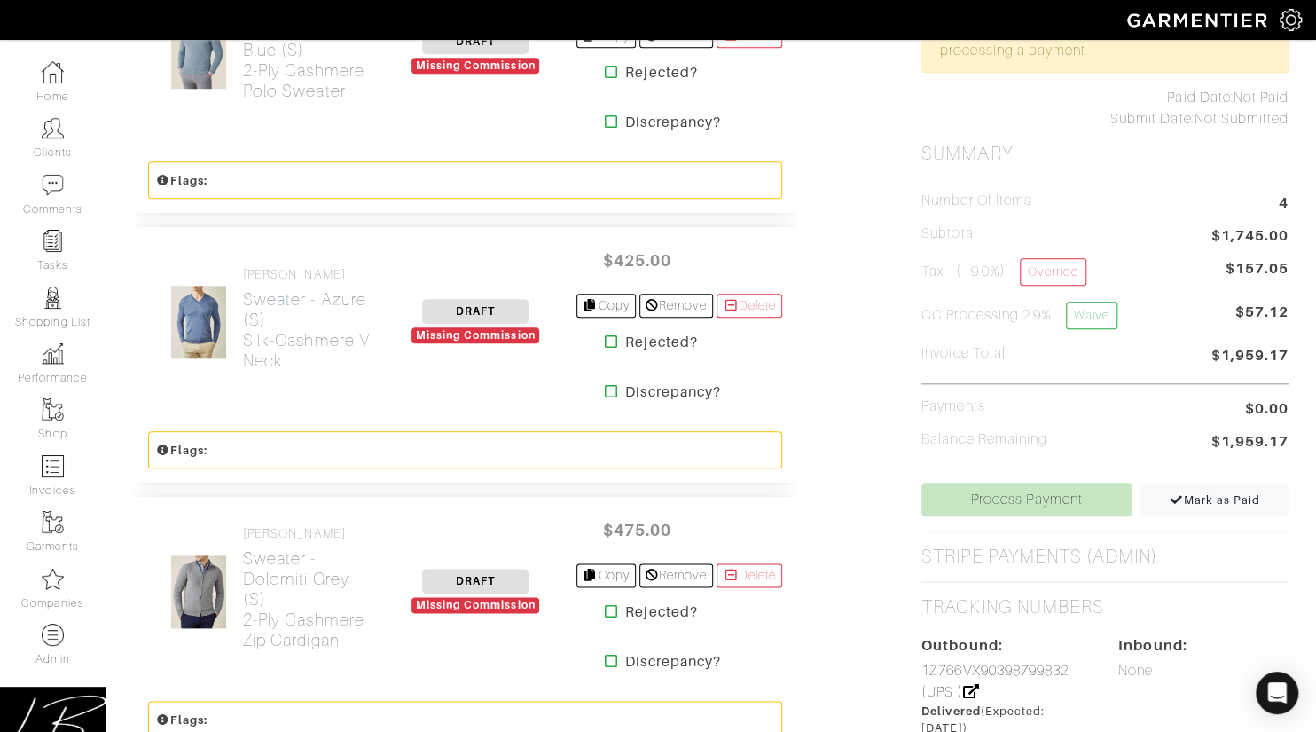
scroll to position [810, 0]
click at [605, 334] on icon at bounding box center [611, 341] width 13 height 14
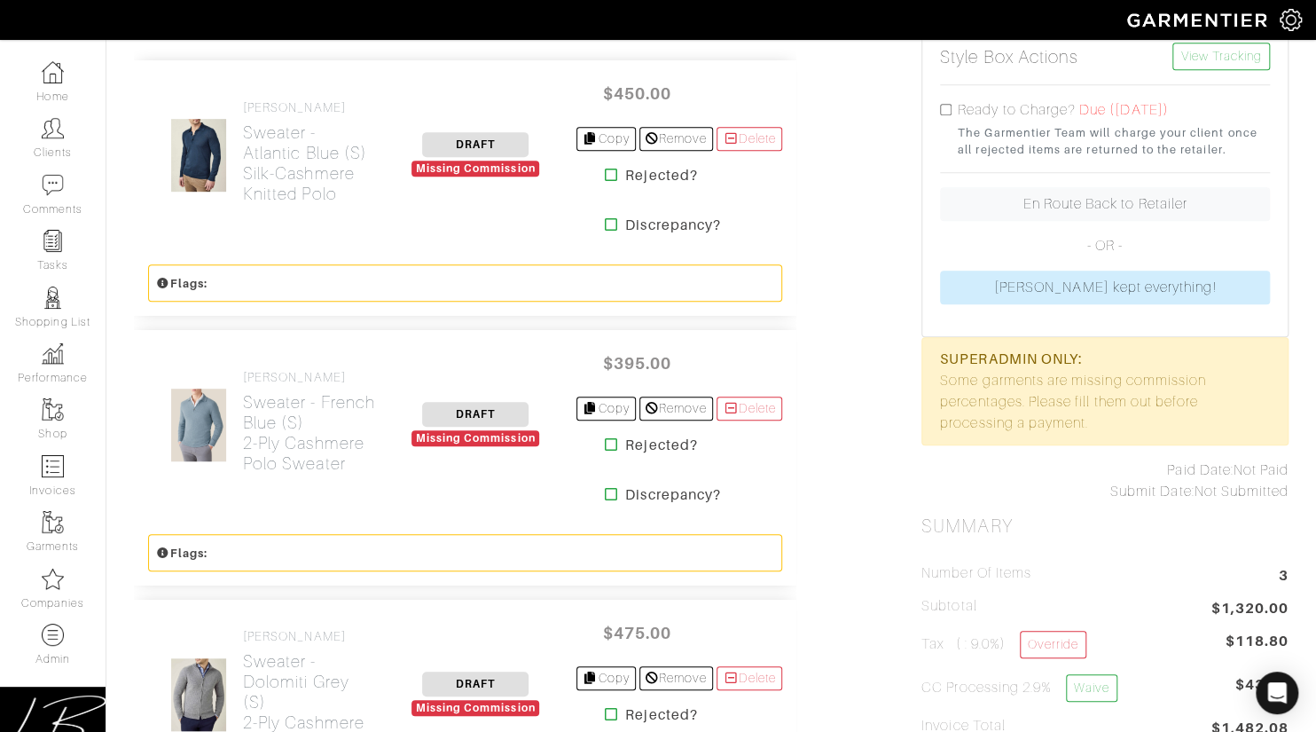
scroll to position [444, 0]
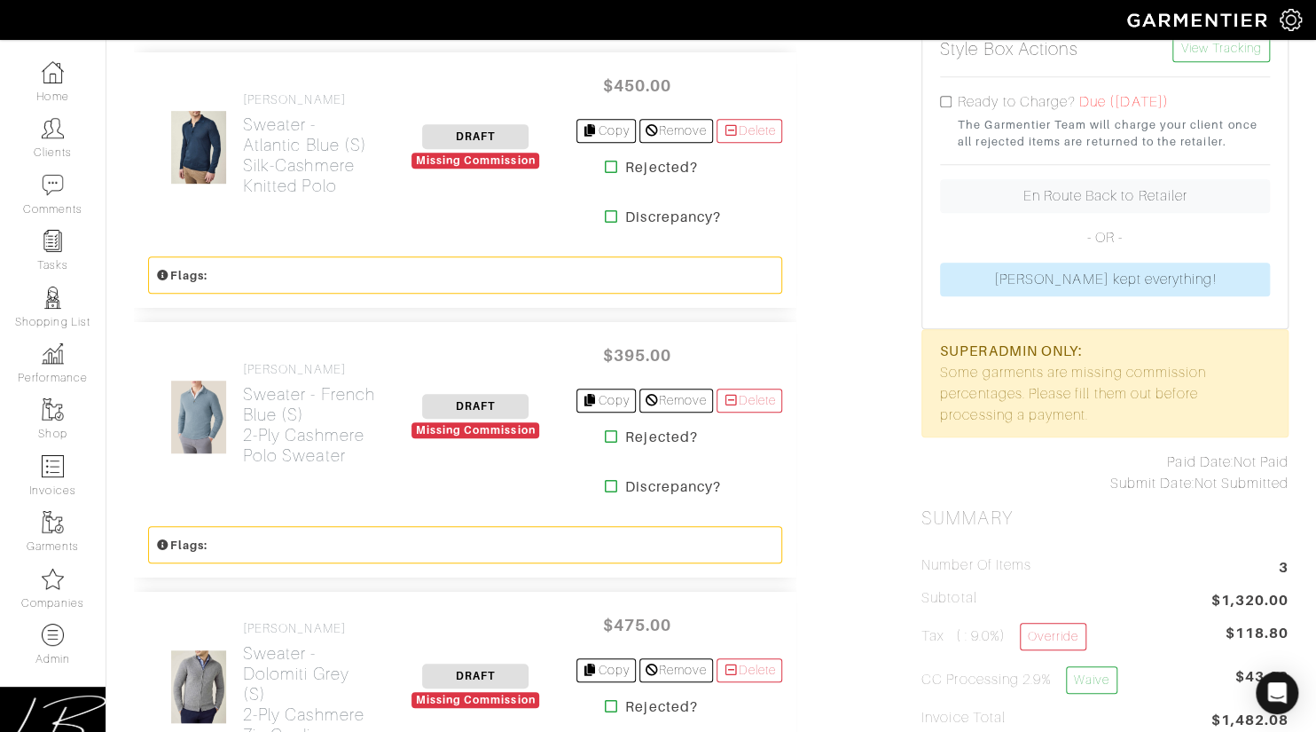
click at [605, 434] on icon at bounding box center [611, 436] width 13 height 14
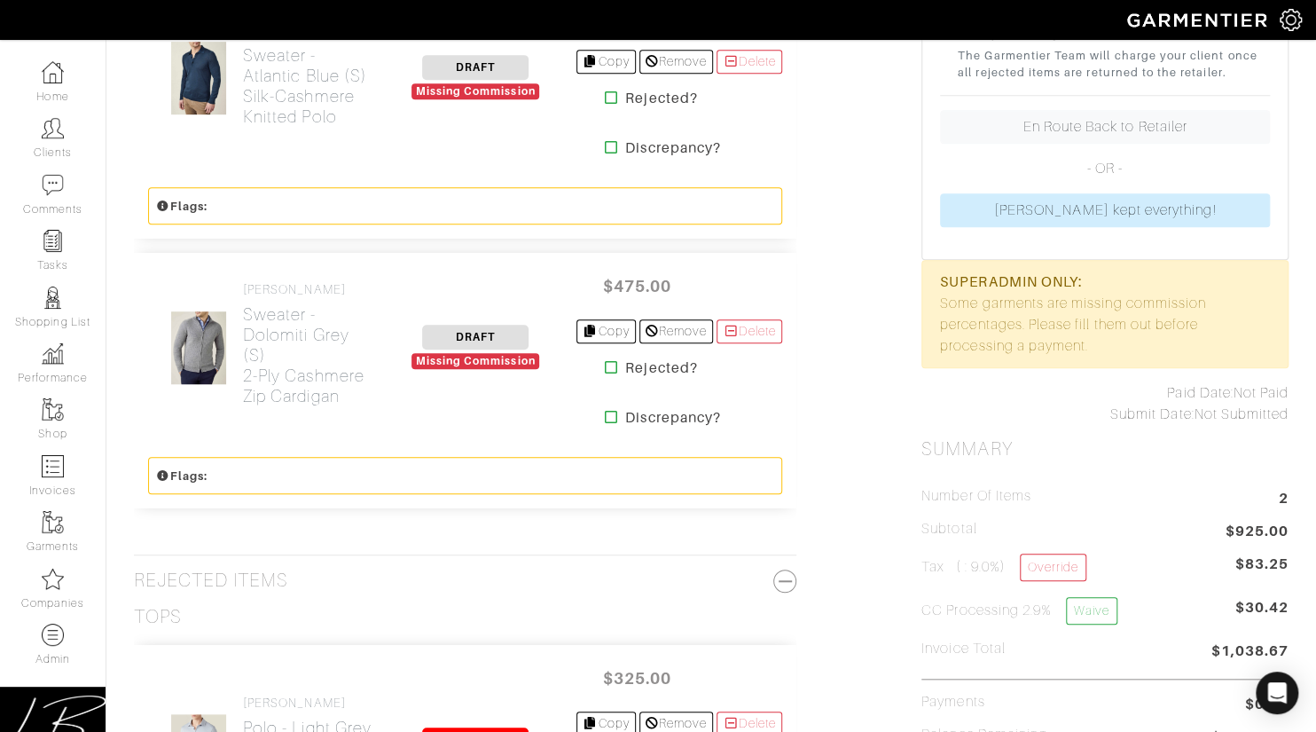
scroll to position [516, 0]
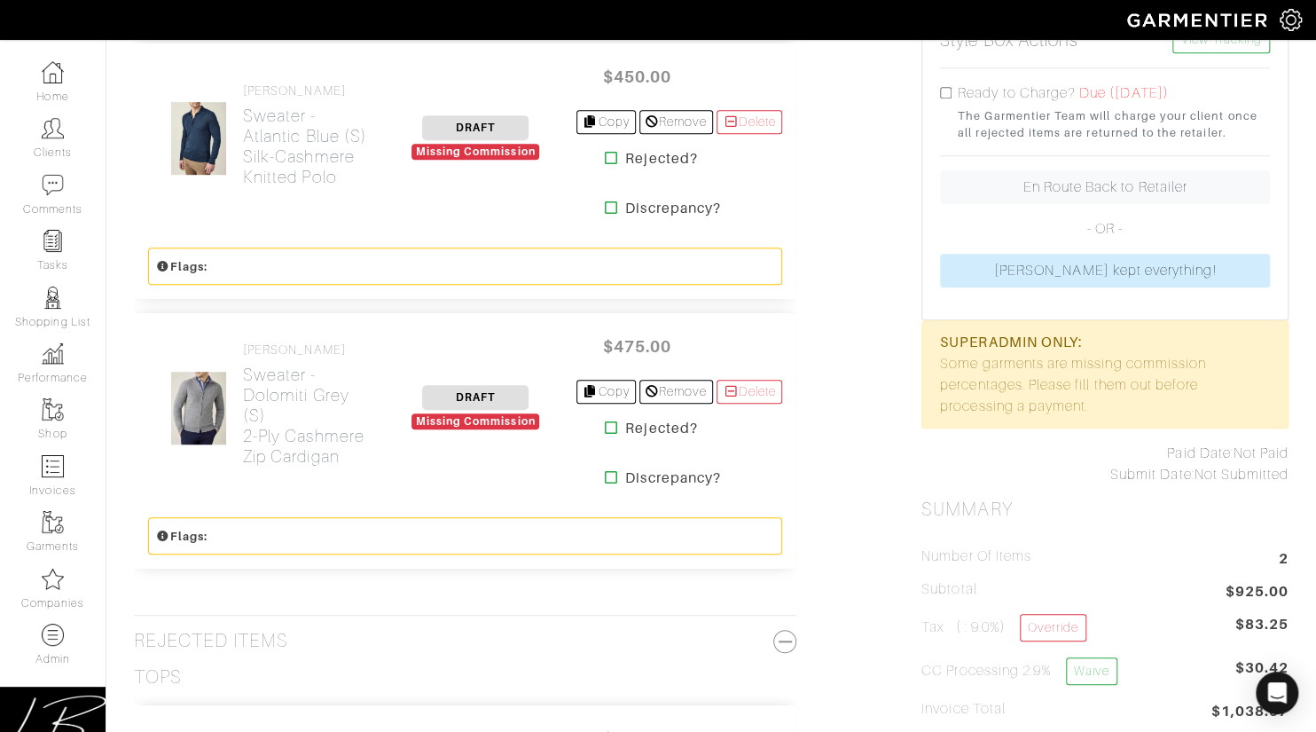
scroll to position [452, 0]
click at [267, 403] on h2 "Sweater - Dolomiti Grey (S) 2-Ply Cashmere Zip Cardigan" at bounding box center [309, 416] width 132 height 102
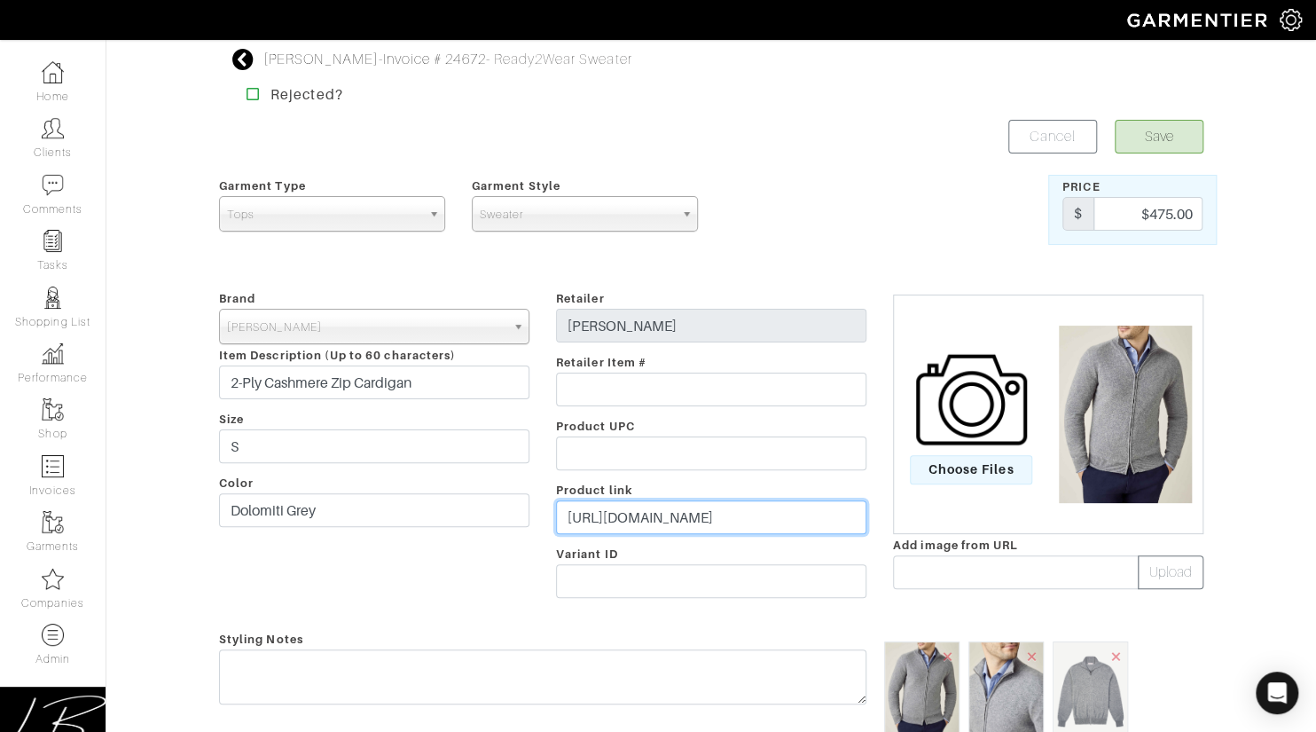
click at [677, 520] on input "[URL][DOMAIN_NAME]" at bounding box center [711, 517] width 310 height 34
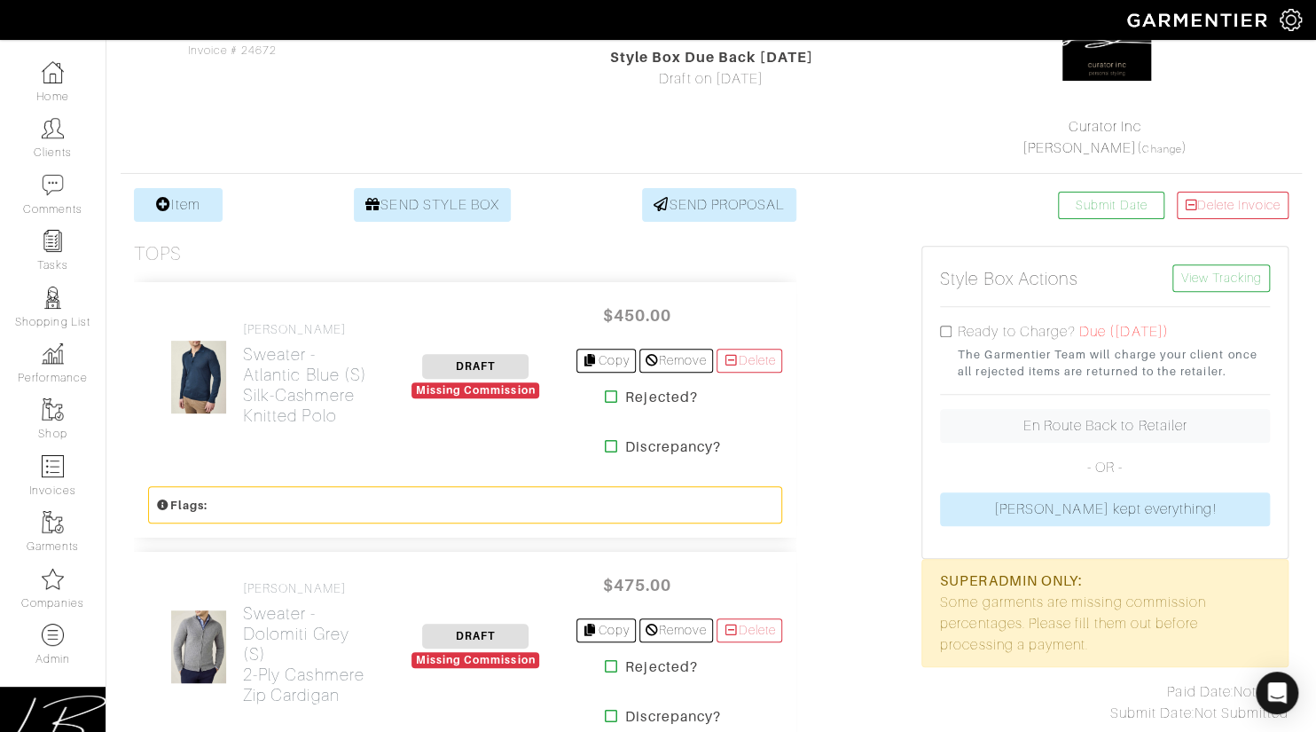
scroll to position [213, 0]
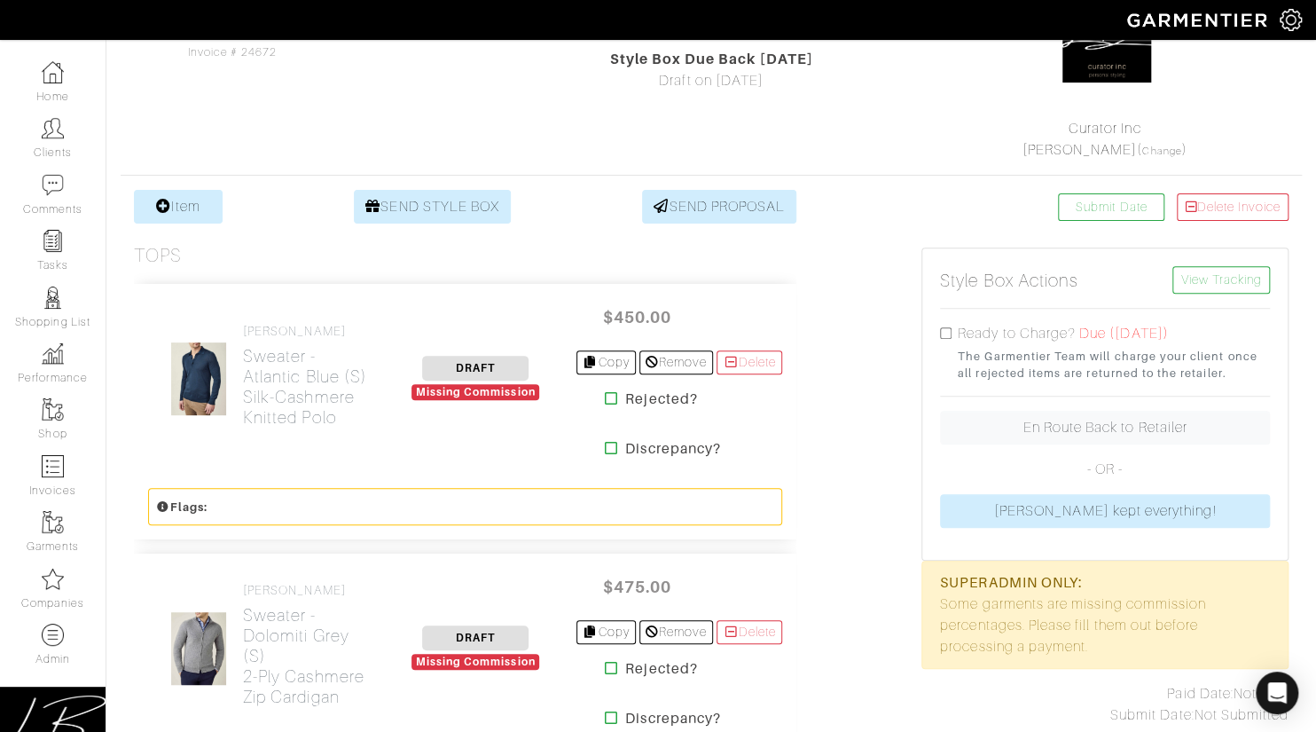
click at [946, 333] on input "checkbox" at bounding box center [946, 333] width 12 height 12
checkbox input "true"
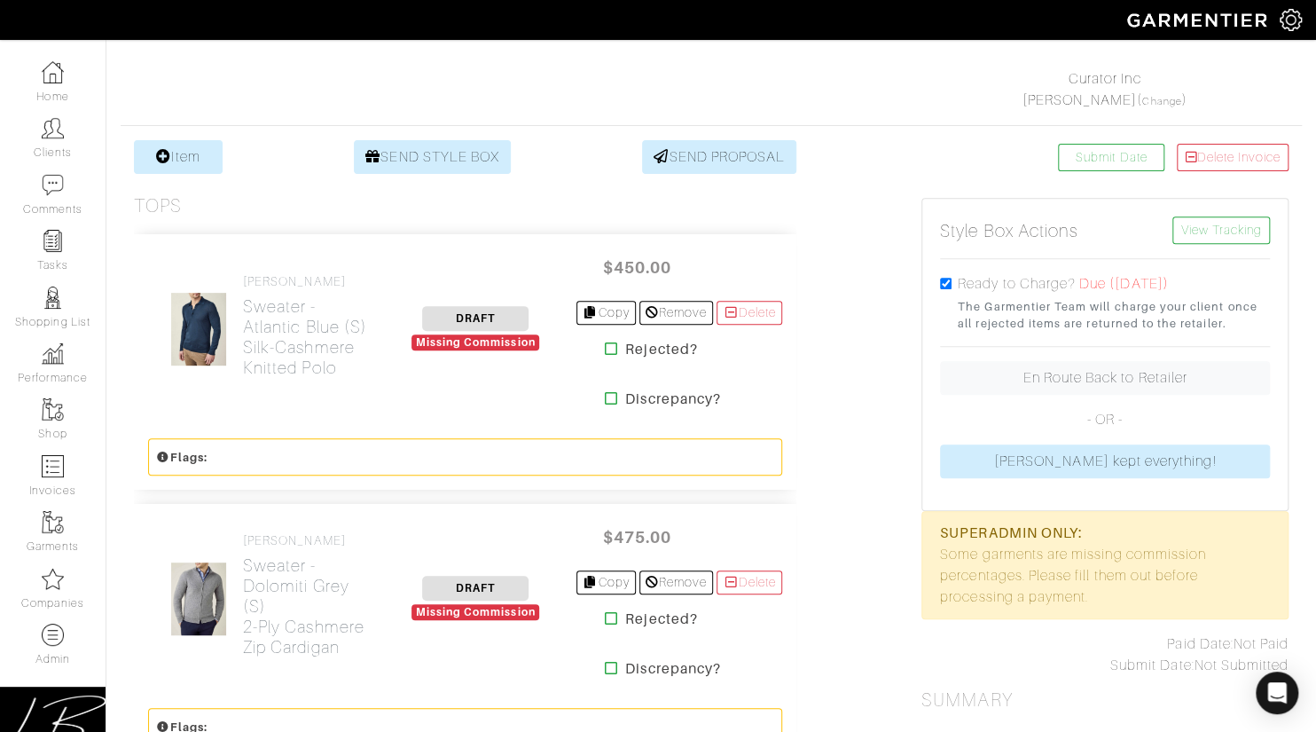
scroll to position [271, 0]
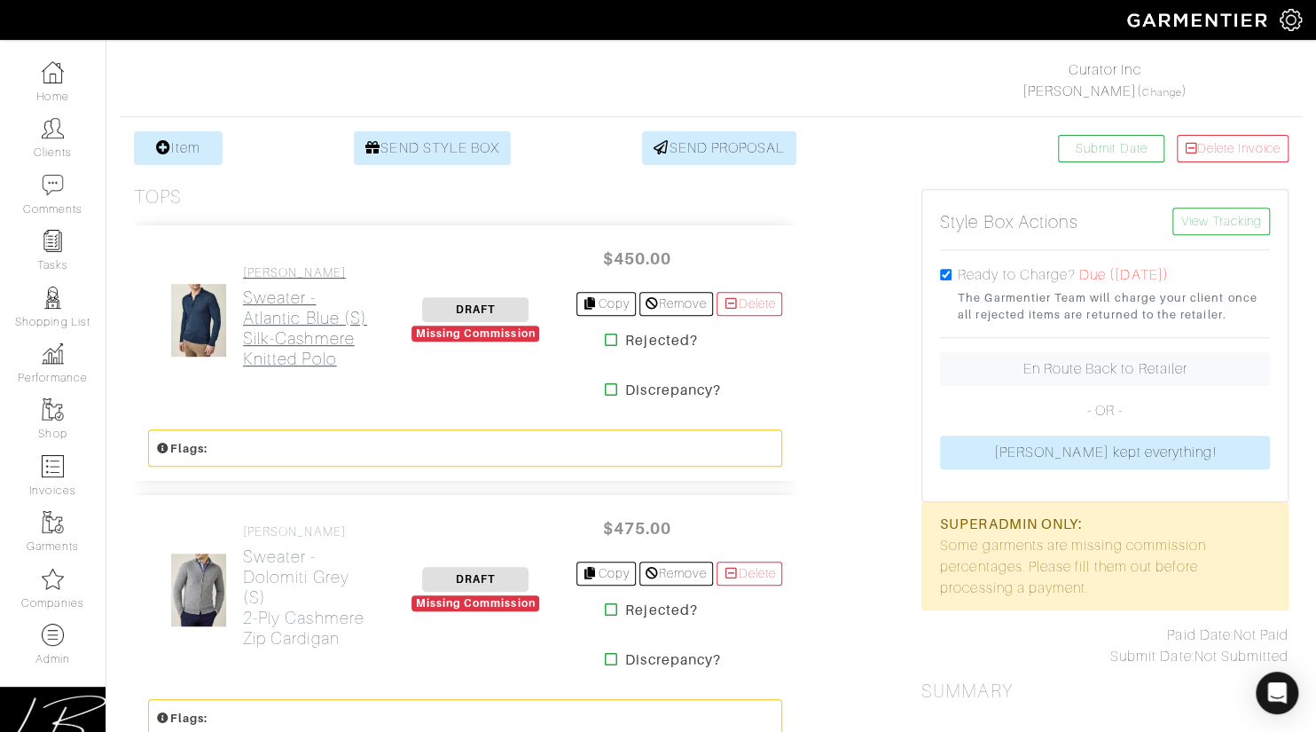
click at [305, 340] on h2 "Sweater - Atlantic Blue (S) Silk-Cashmere Knitted Polo" at bounding box center [309, 328] width 132 height 82
click at [269, 583] on h2 "Sweater - Dolomiti Grey (S) 2-Ply Cashmere Zip Cardigan" at bounding box center [309, 597] width 132 height 102
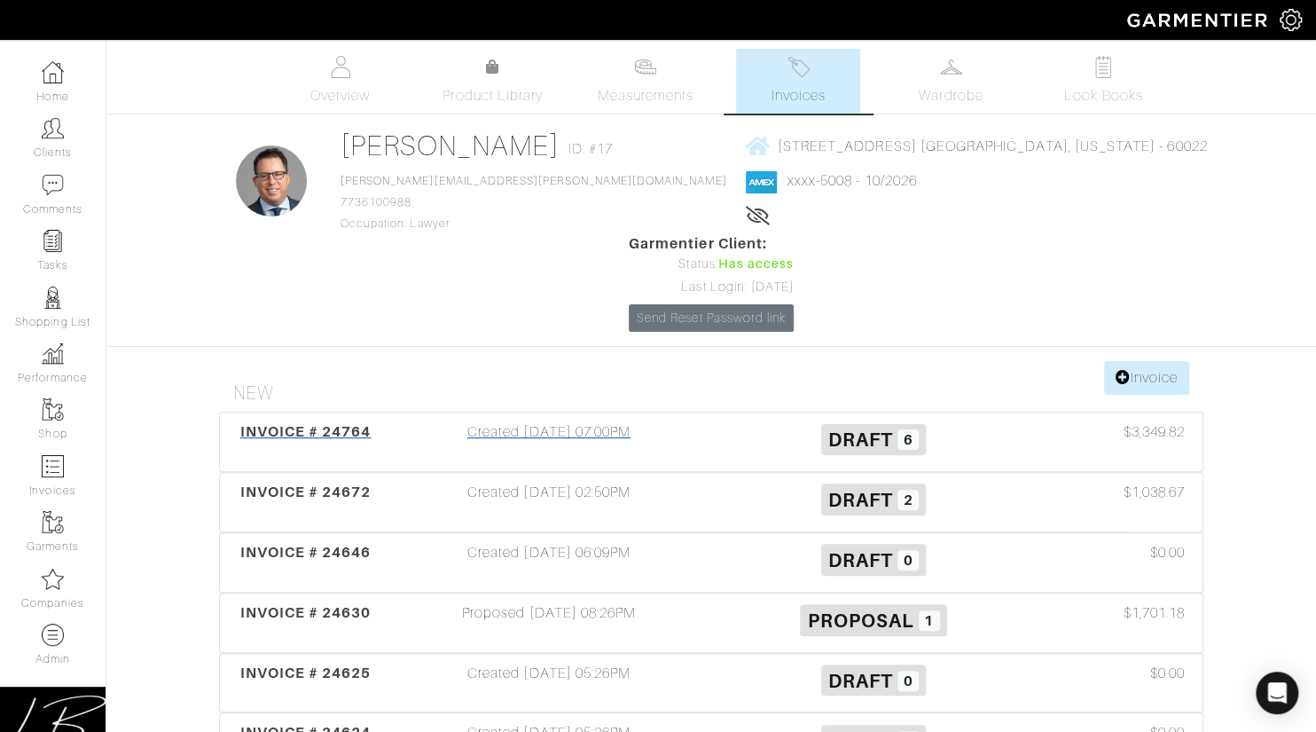
click at [516, 421] on div "Created [DATE] 07:00PM" at bounding box center [549, 441] width 325 height 41
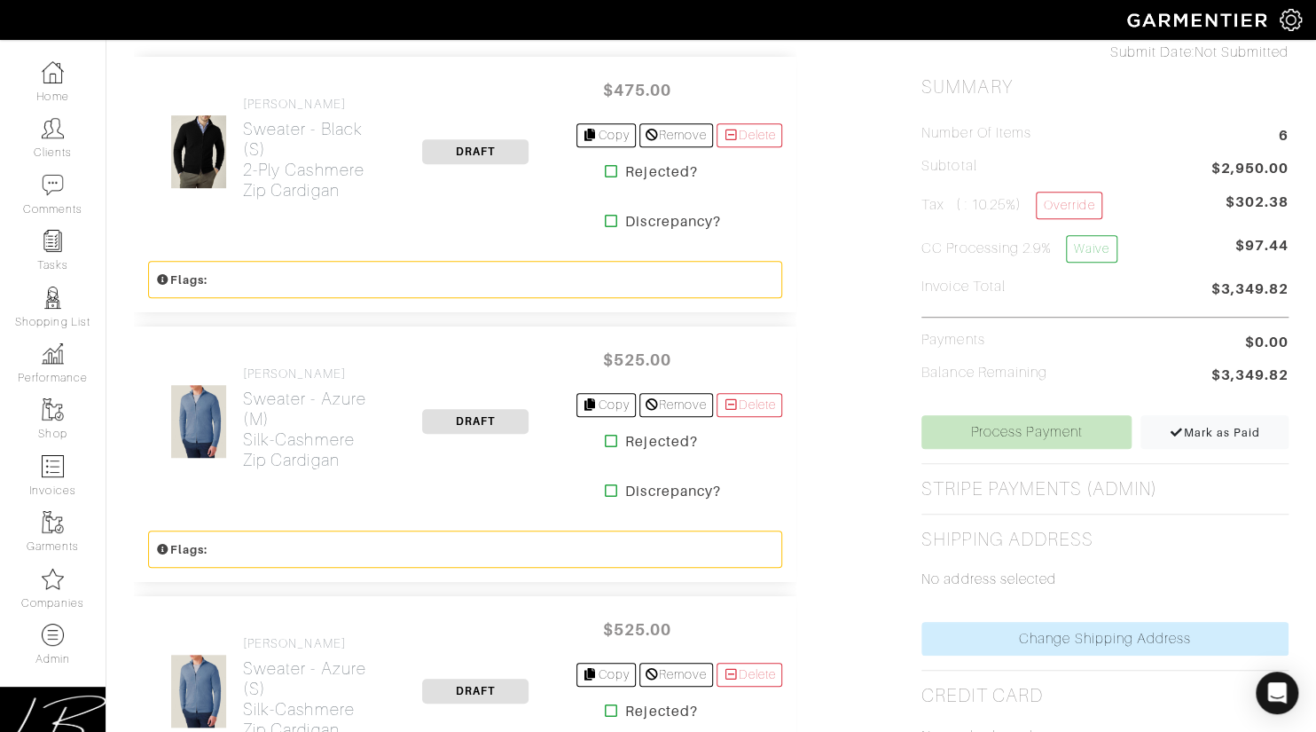
scroll to position [441, 0]
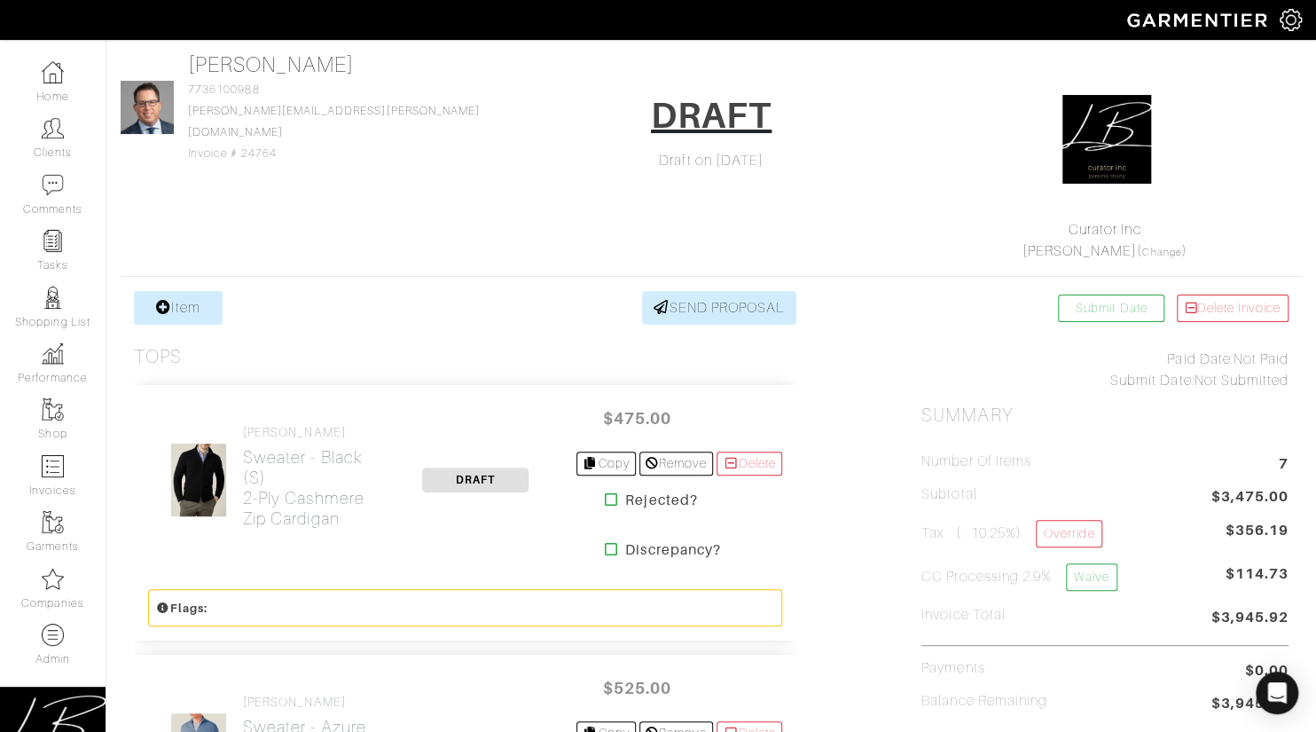
scroll to position [98, 0]
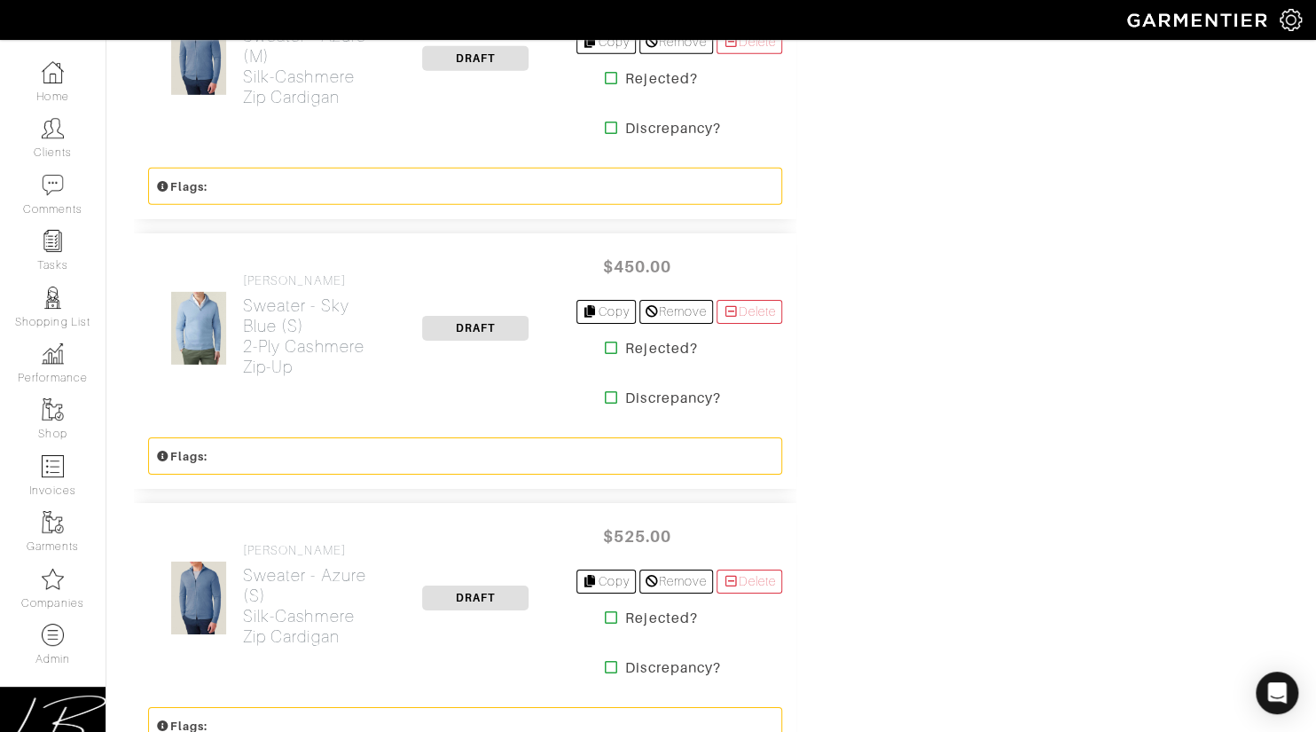
scroll to position [2958, 0]
click at [1221, 360] on div "Submit Date Delete Invoice Paid Date: Not Paid Submit Date: Not Submitted Summa…" at bounding box center [1105, 273] width 394 height 5656
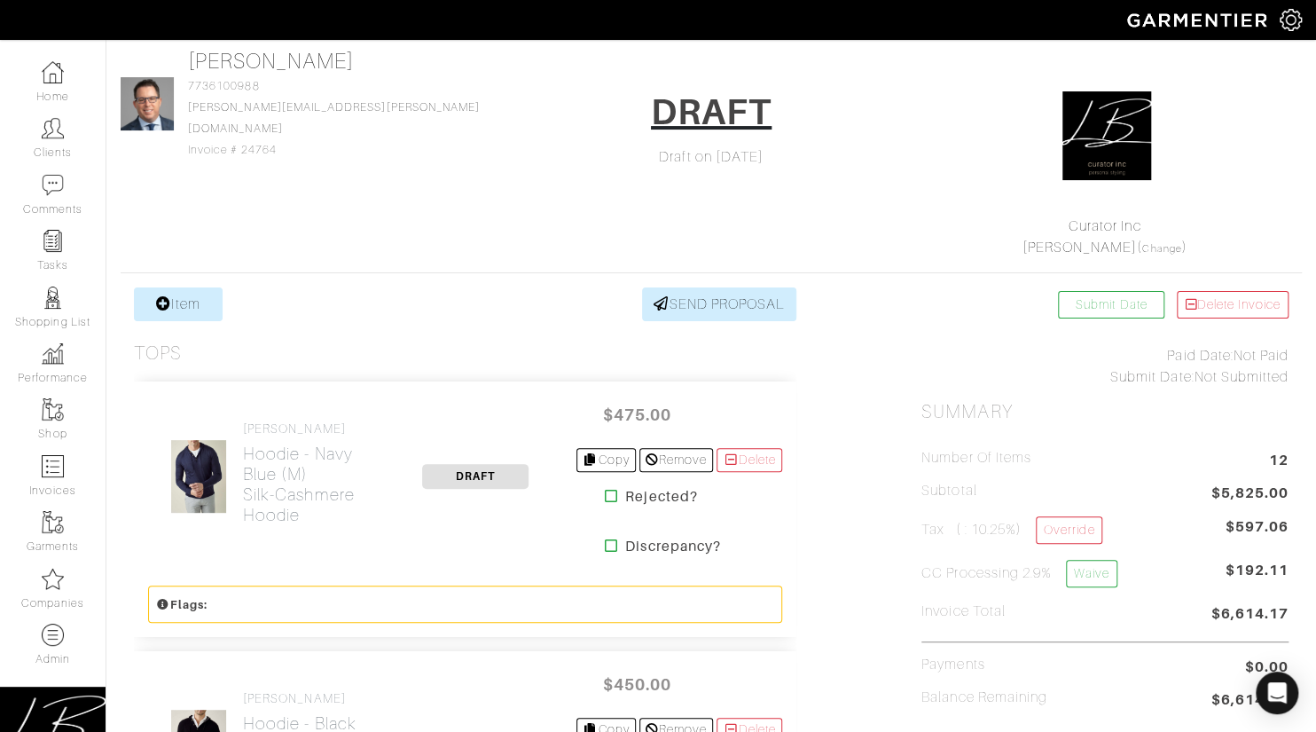
scroll to position [0, 0]
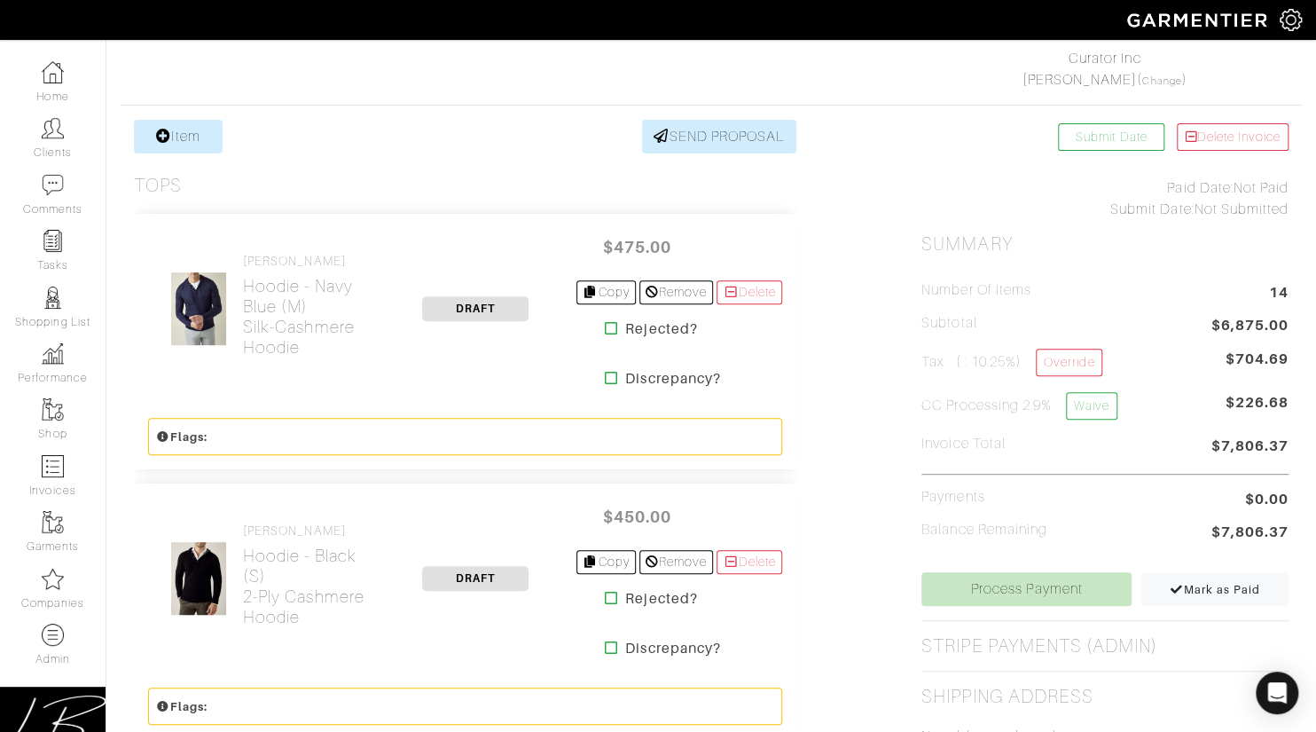
scroll to position [284, 0]
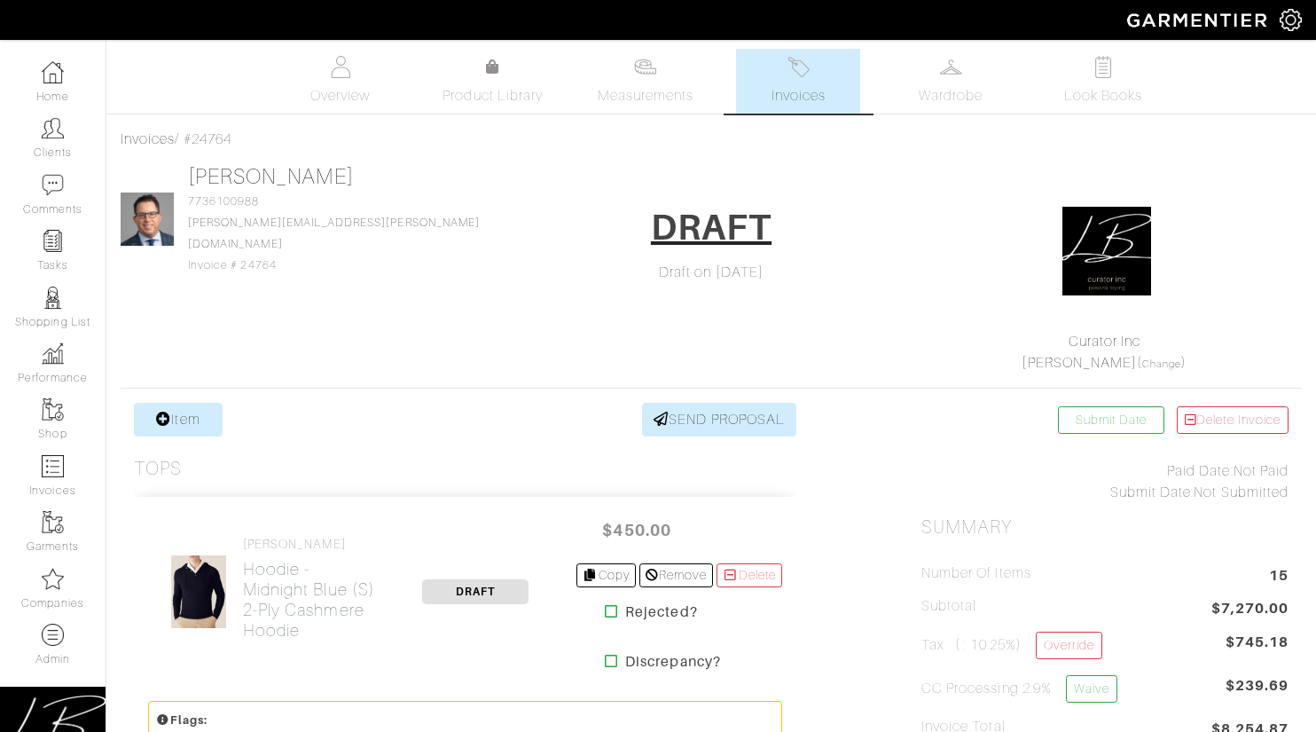
scroll to position [284, 0]
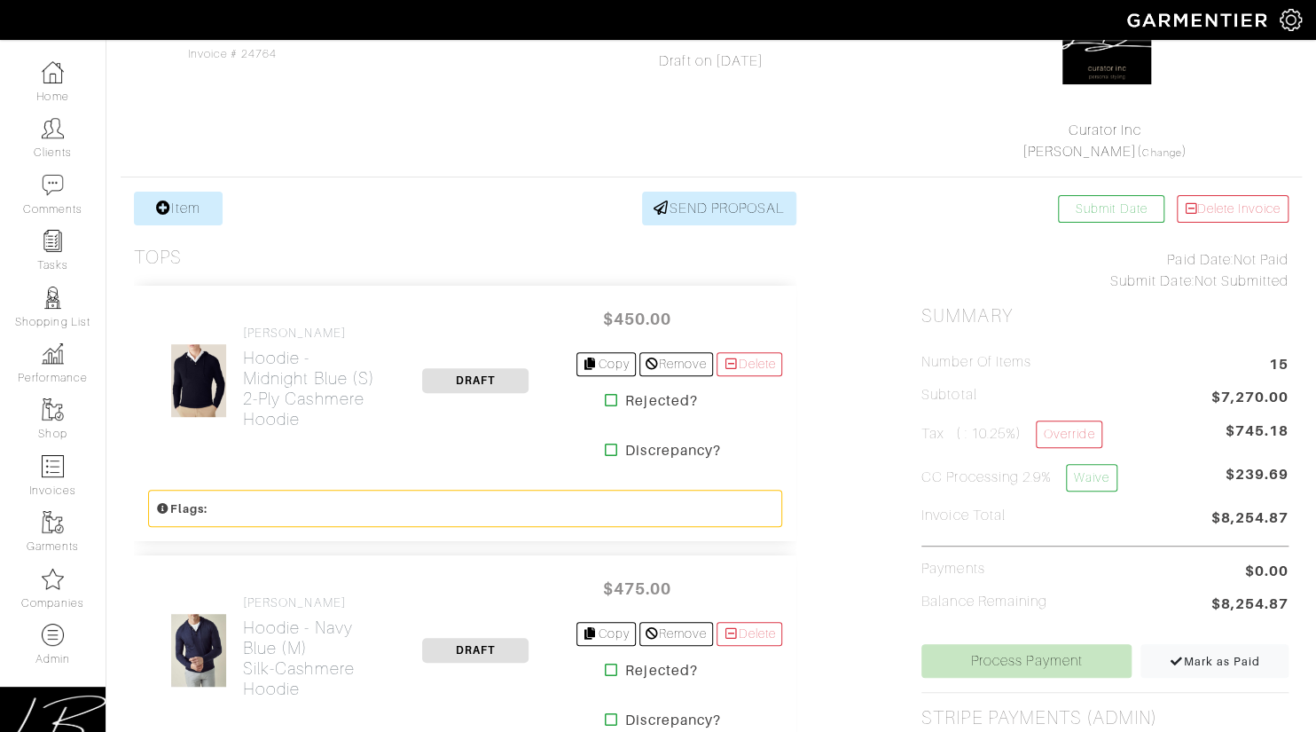
scroll to position [268, 0]
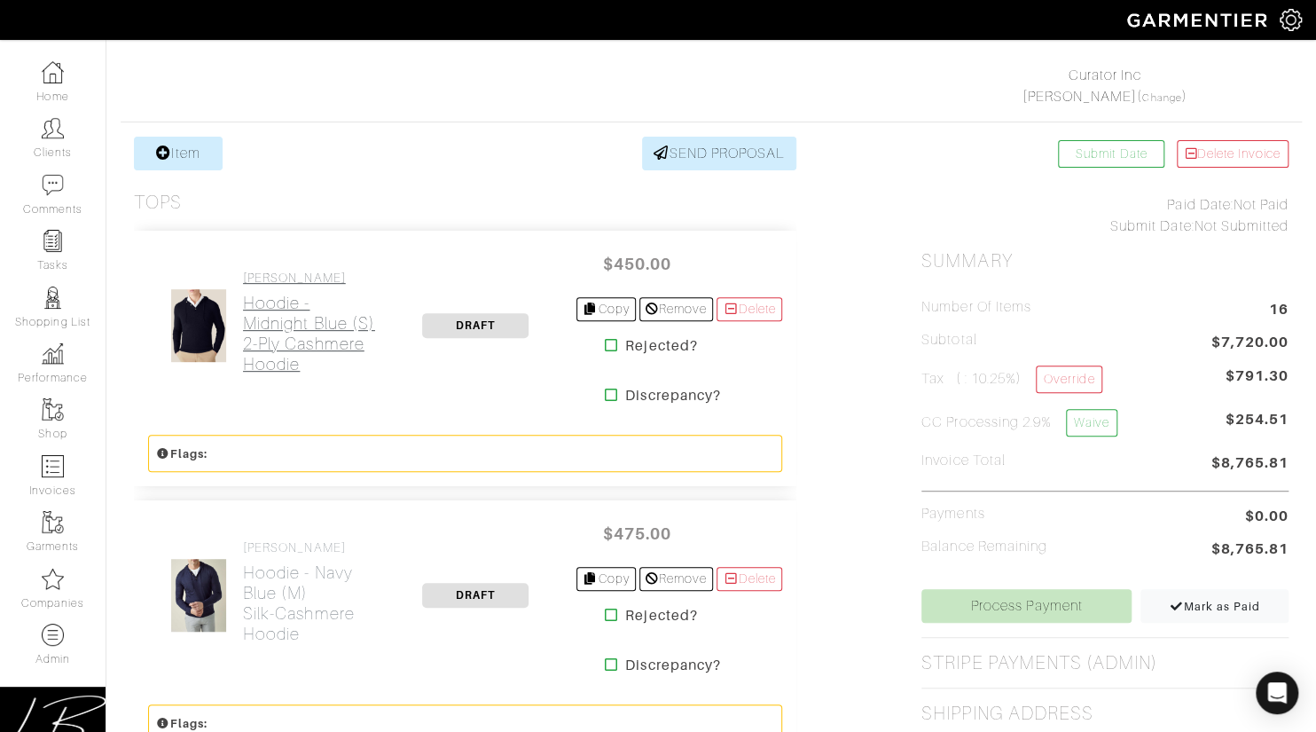
scroll to position [265, 0]
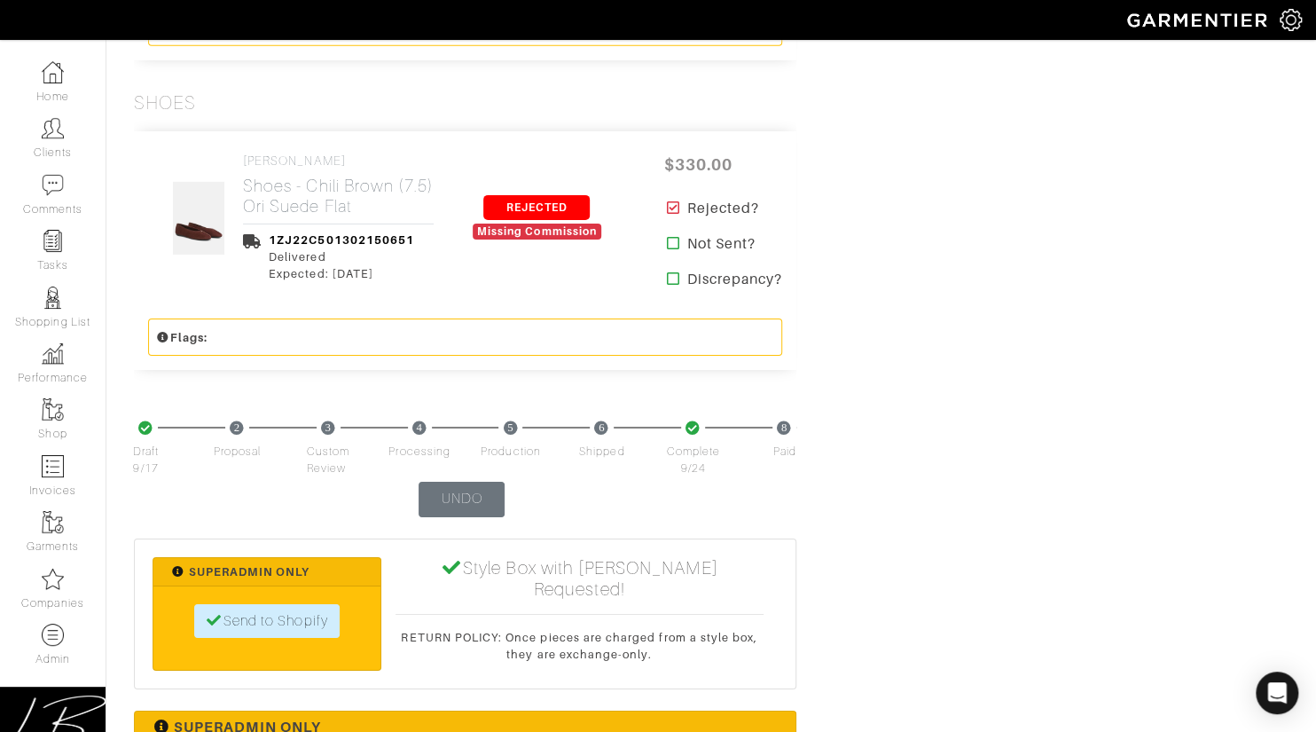
scroll to position [3459, 0]
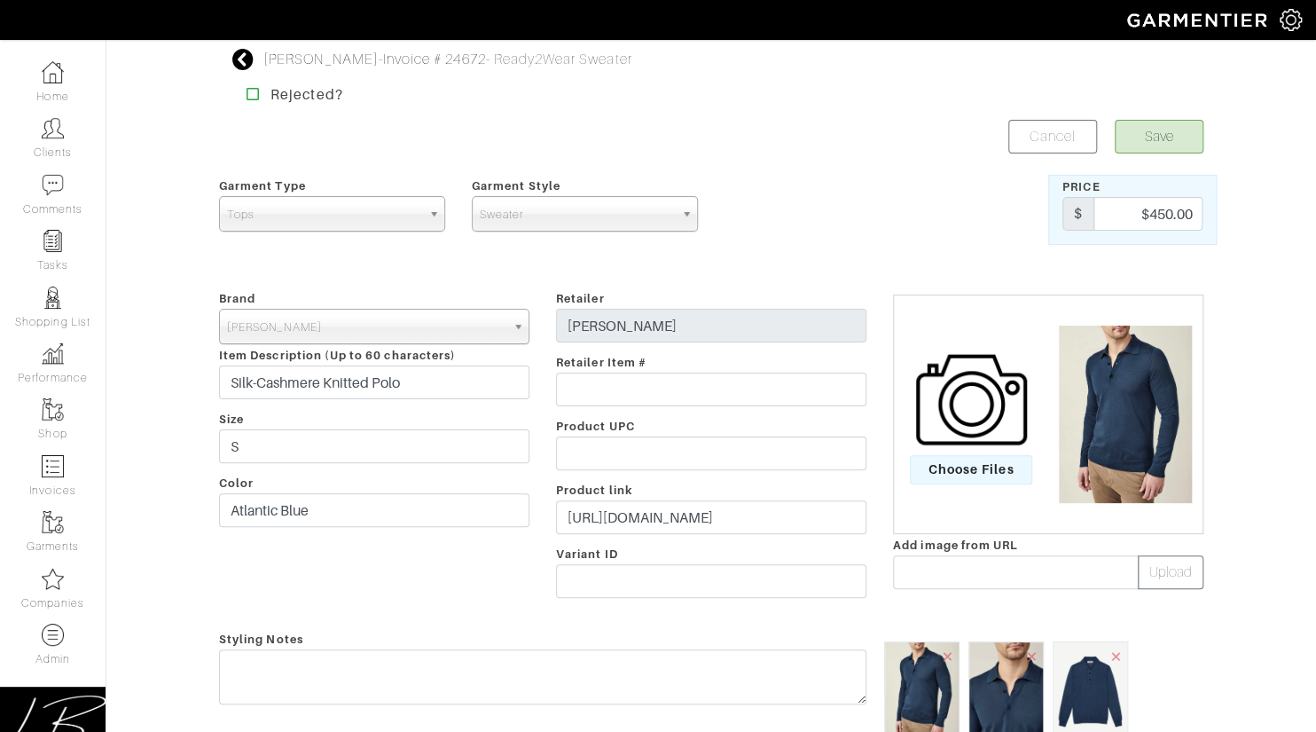
scroll to position [592, 0]
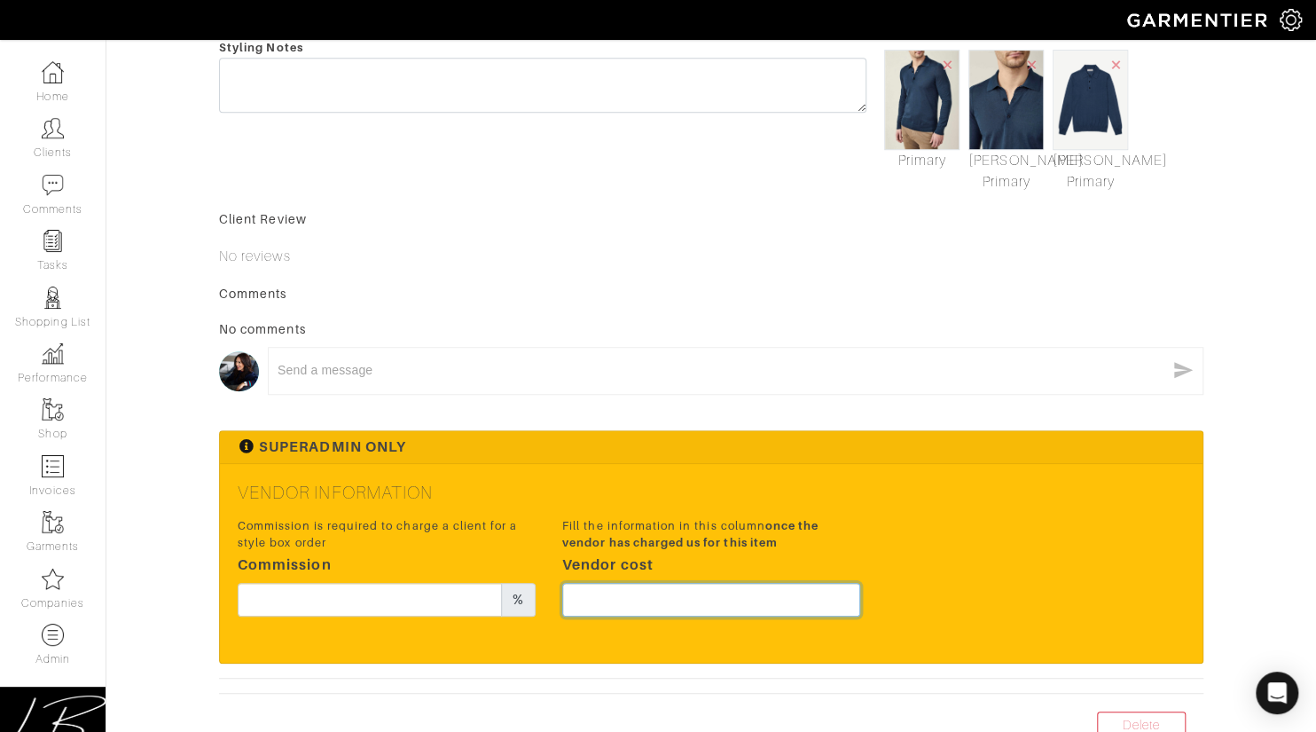
click at [740, 602] on input "text" at bounding box center [711, 600] width 298 height 34
type input "337.5"
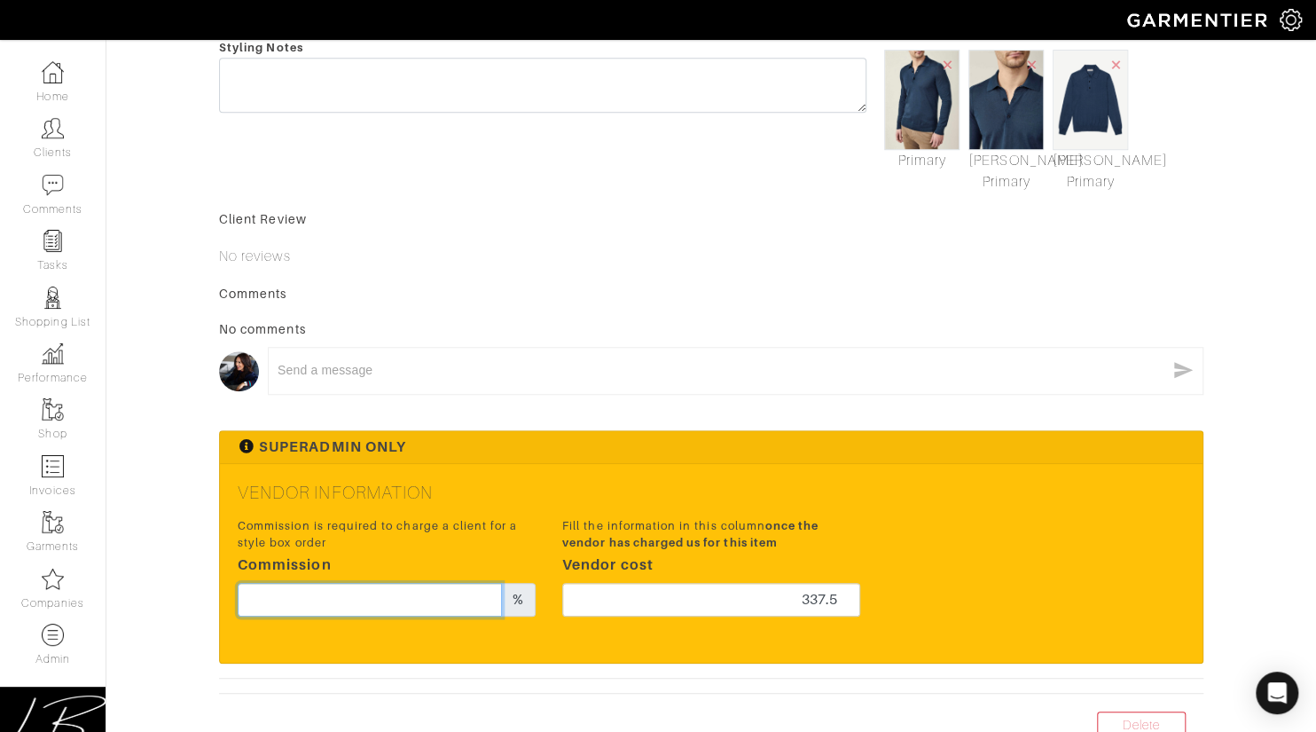
click at [344, 603] on input "text" at bounding box center [370, 600] width 264 height 34
type input "10"
click at [648, 478] on div "Vendor Information Commission is required to charge a client for a style box or…" at bounding box center [711, 563] width 983 height 199
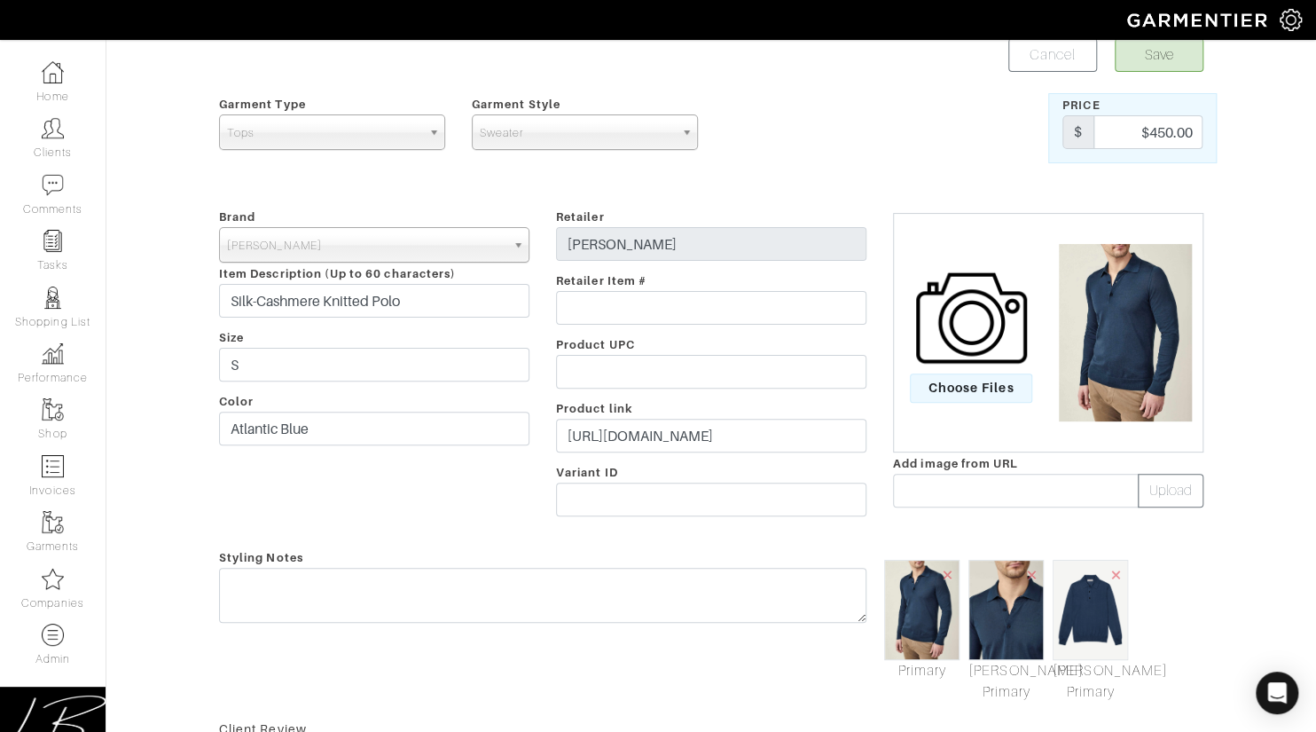
scroll to position [0, 0]
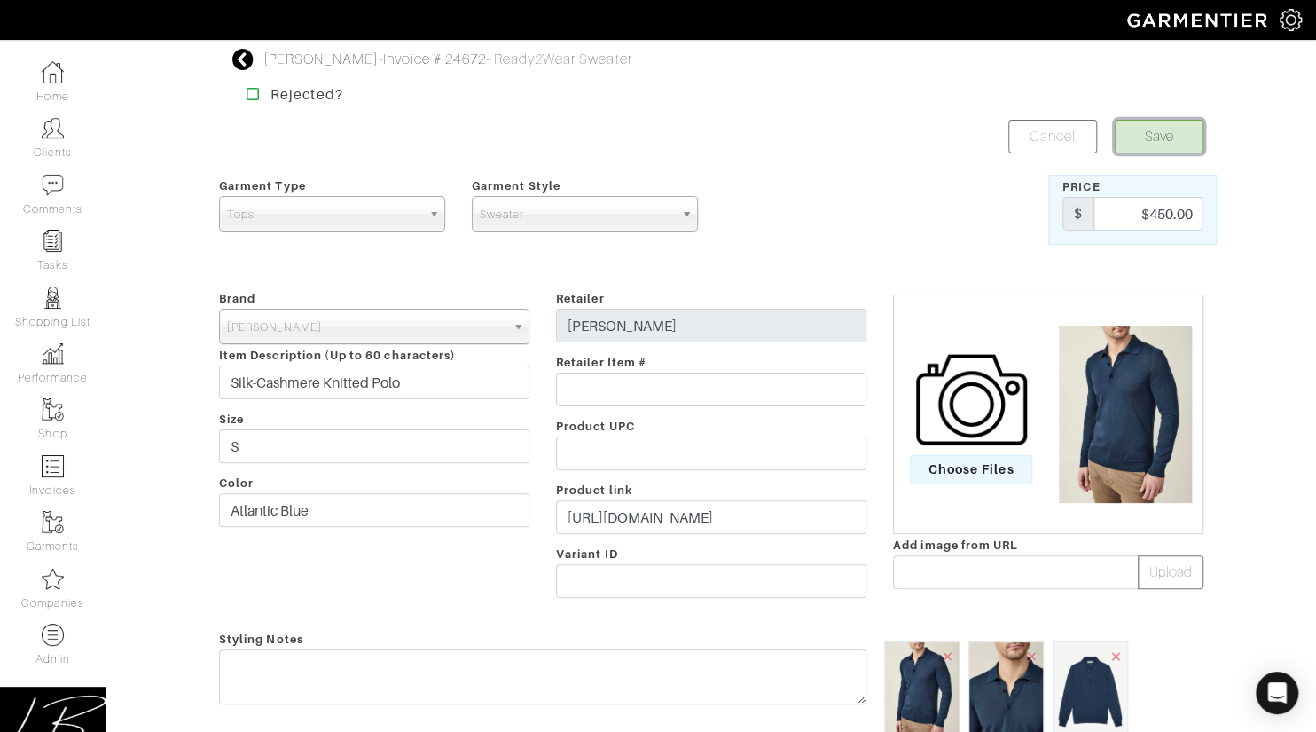
click at [1159, 131] on button "Save" at bounding box center [1159, 137] width 89 height 34
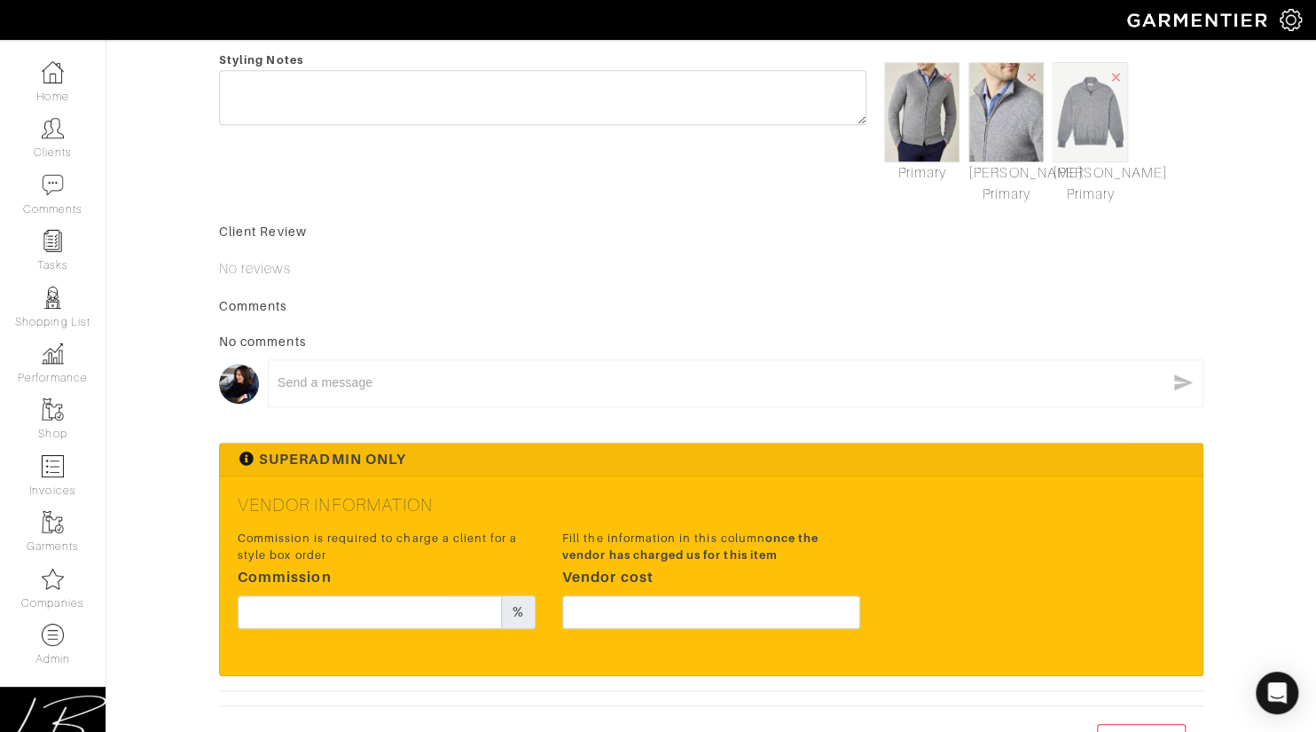
scroll to position [682, 0]
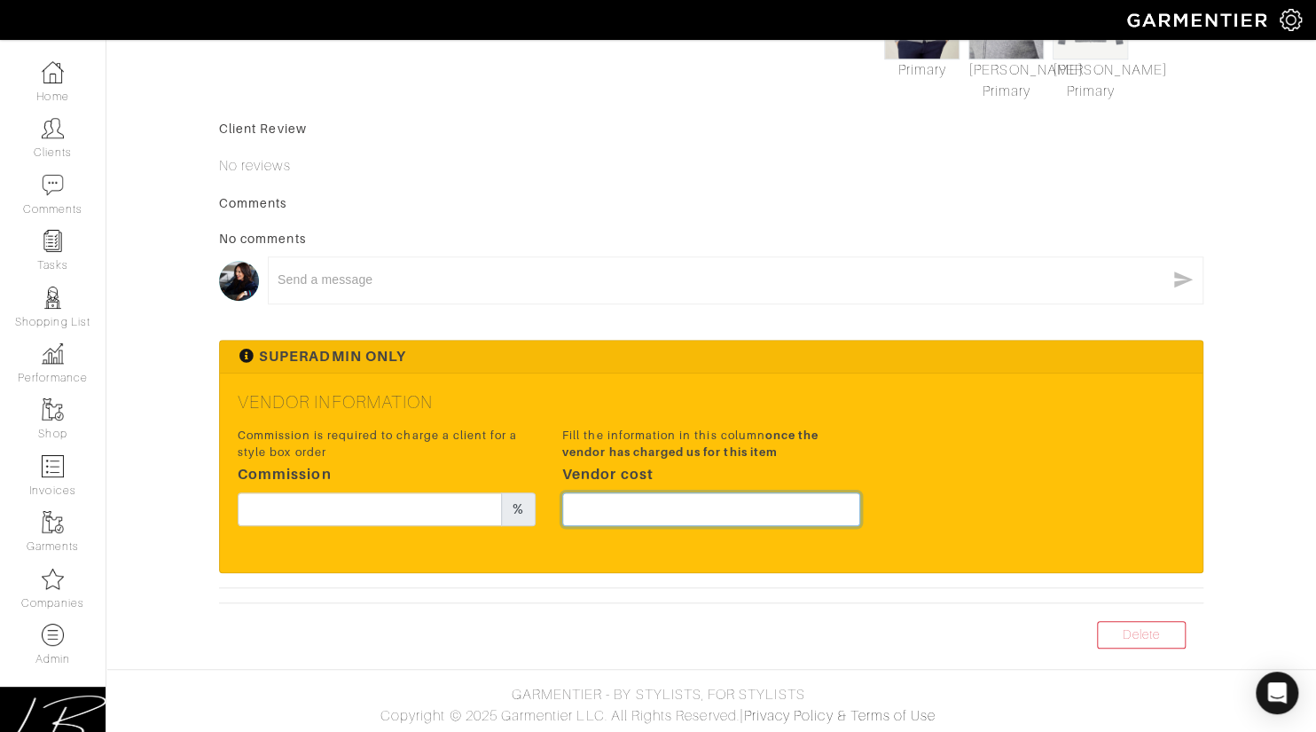
click at [746, 502] on input "text" at bounding box center [711, 509] width 298 height 34
type input "356.25"
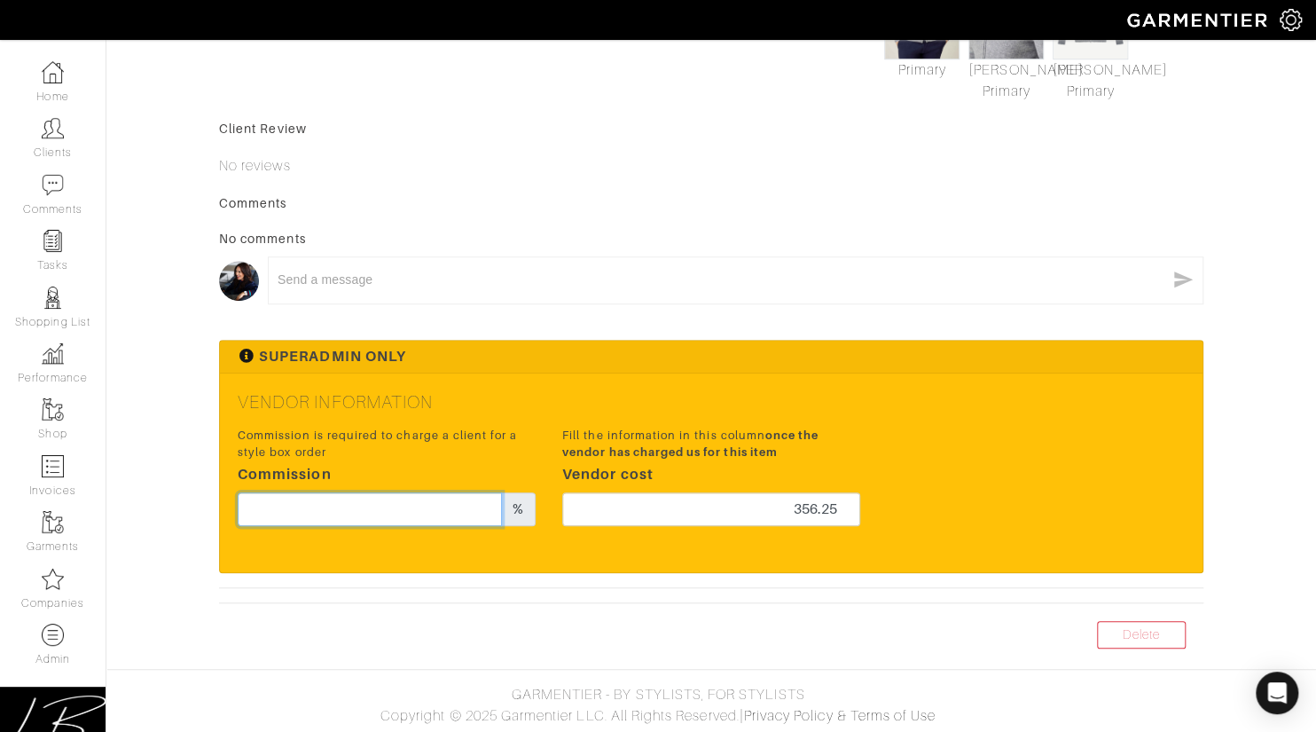
click at [431, 509] on input "text" at bounding box center [370, 509] width 264 height 34
type input "10"
click at [652, 454] on span "once the vendor has charged us for this item" at bounding box center [690, 443] width 256 height 30
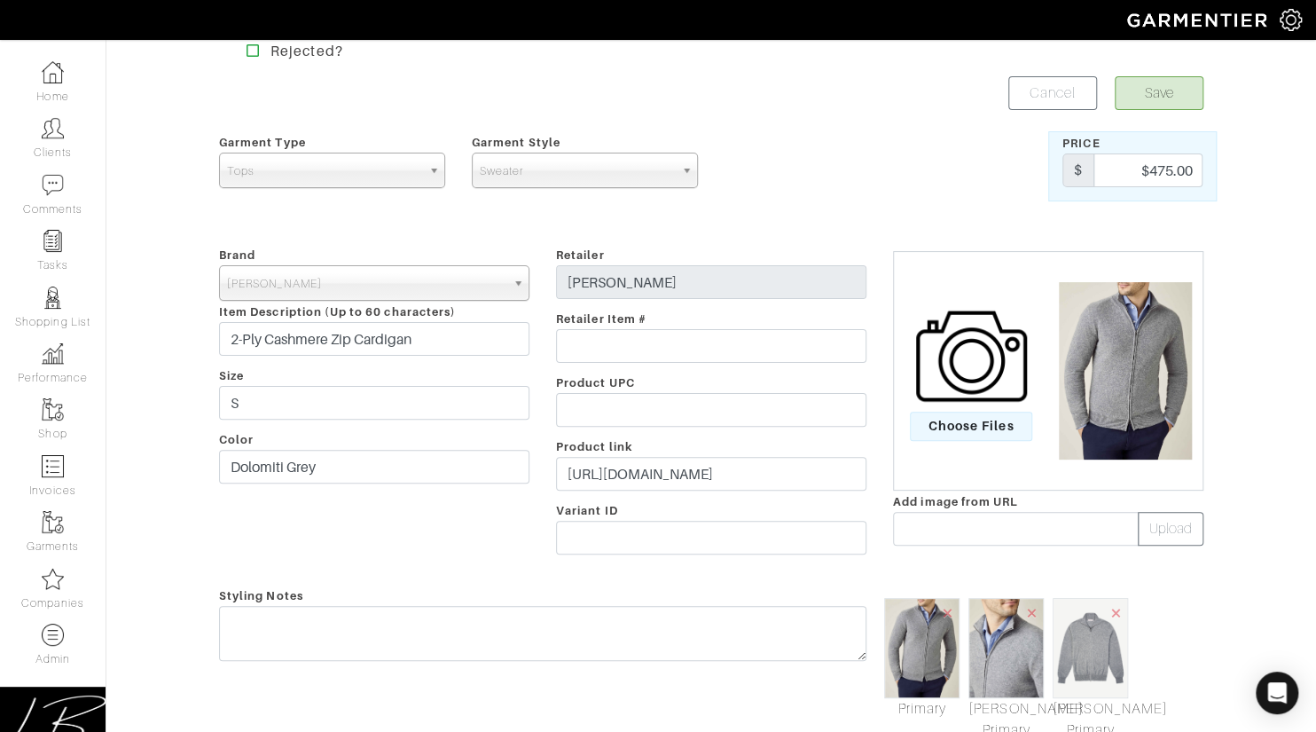
scroll to position [0, 0]
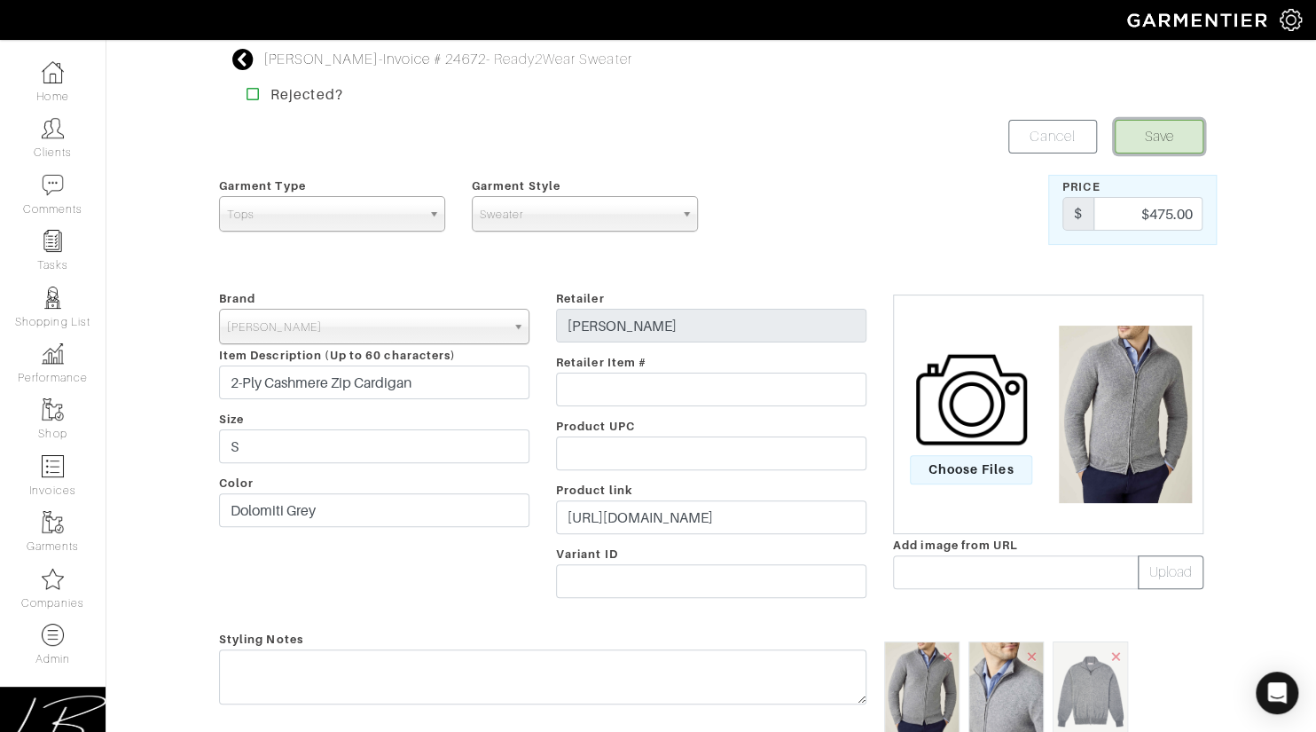
click at [1165, 137] on button "Save" at bounding box center [1159, 137] width 89 height 34
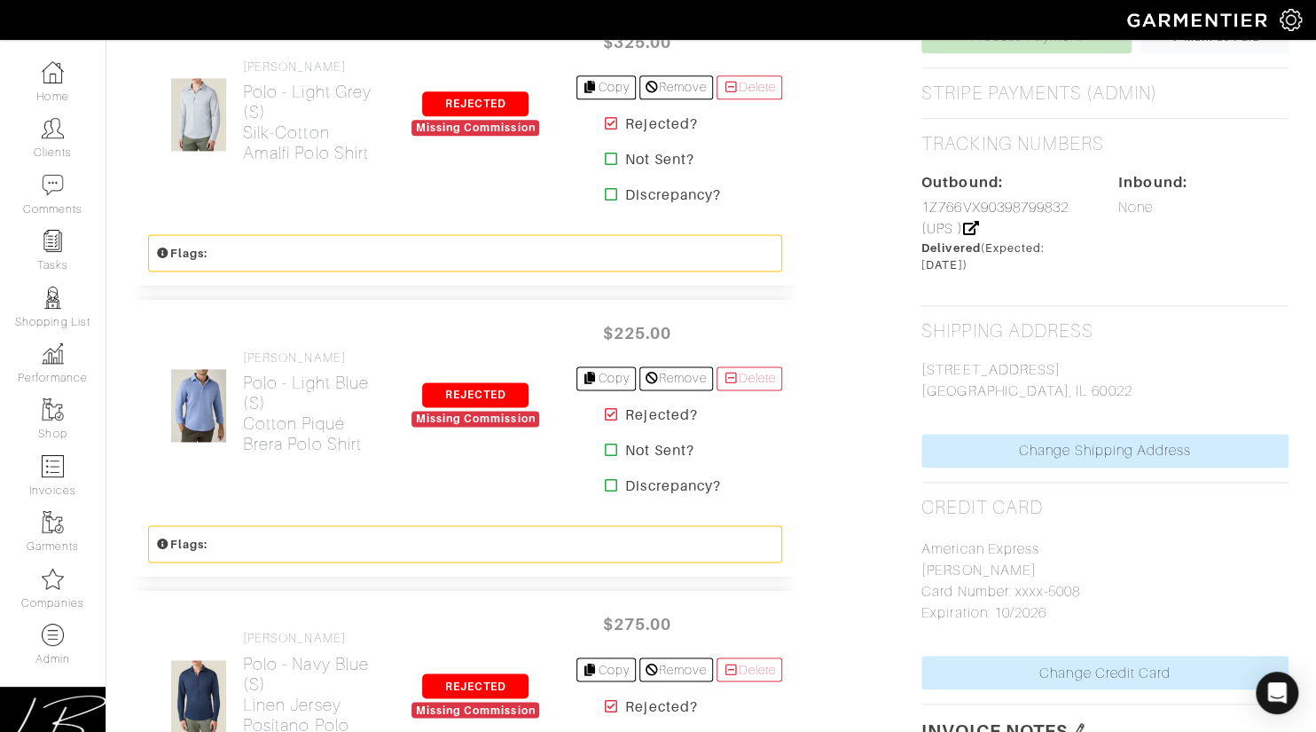
scroll to position [1153, 0]
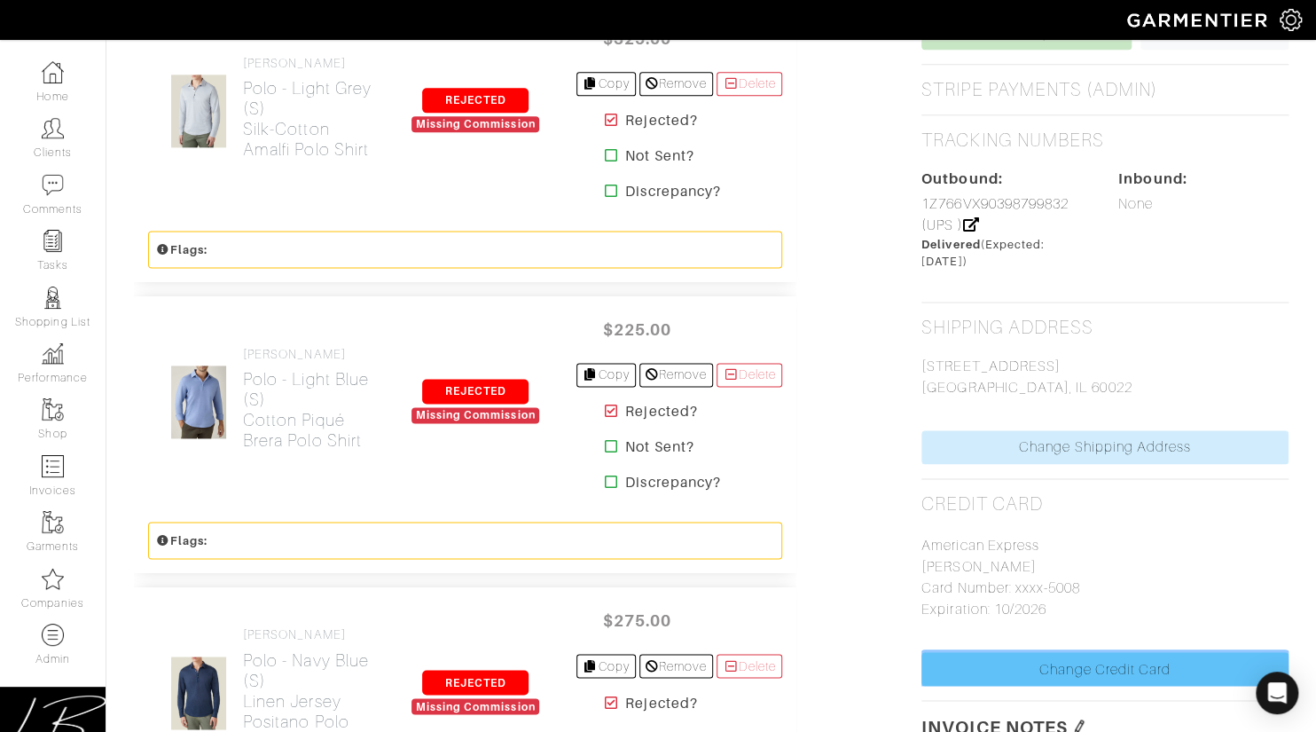
click at [1101, 654] on link "Change Credit Card" at bounding box center [1105, 669] width 367 height 34
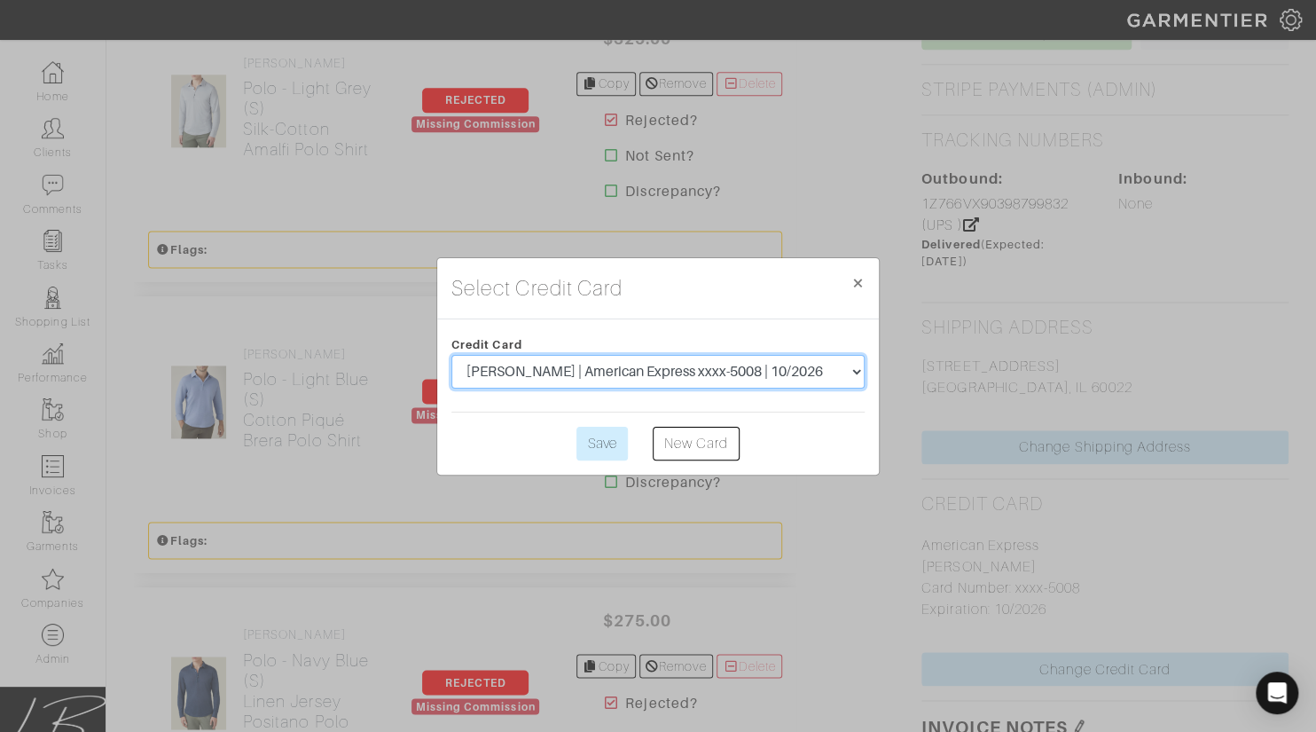
click at [625, 358] on select "Lance A Zinman | American Express xxxx-5008 | 10/2026 Lance A Zinman | American…" at bounding box center [658, 372] width 413 height 34
select select "5367"
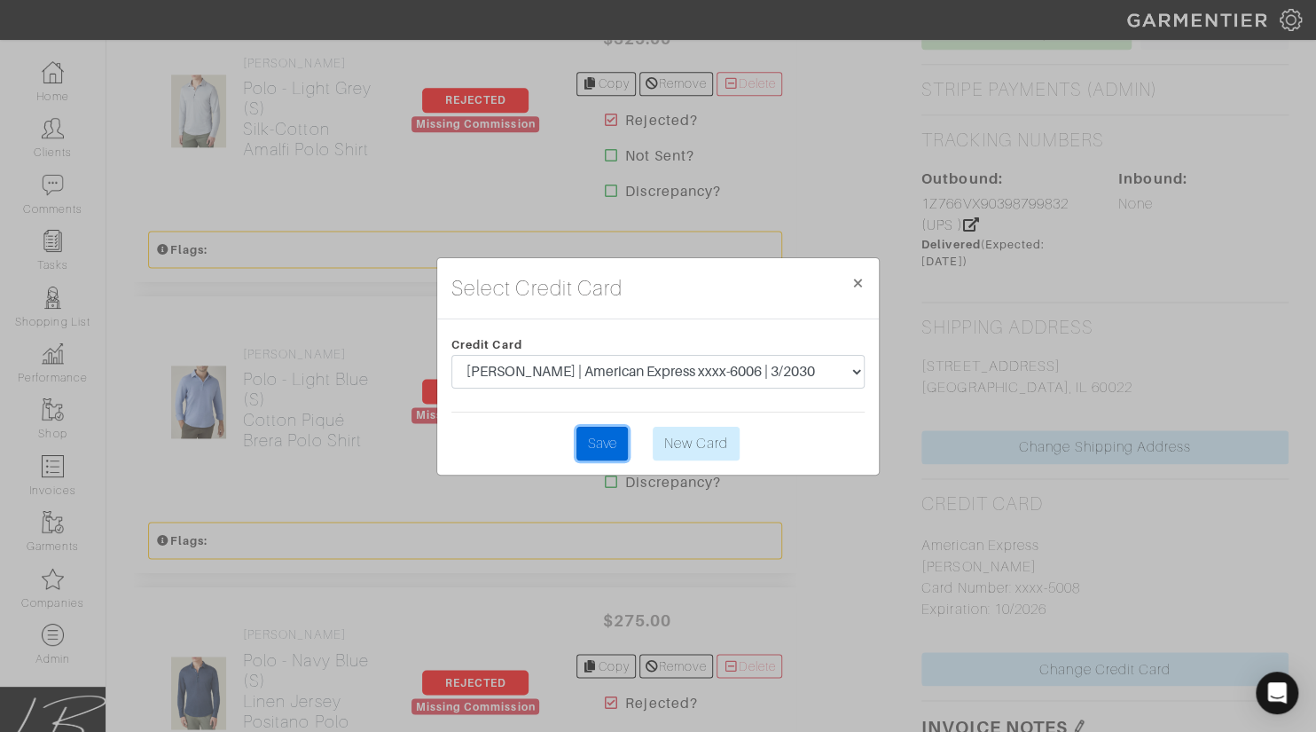
click at [588, 436] on input "Save" at bounding box center [602, 444] width 51 height 34
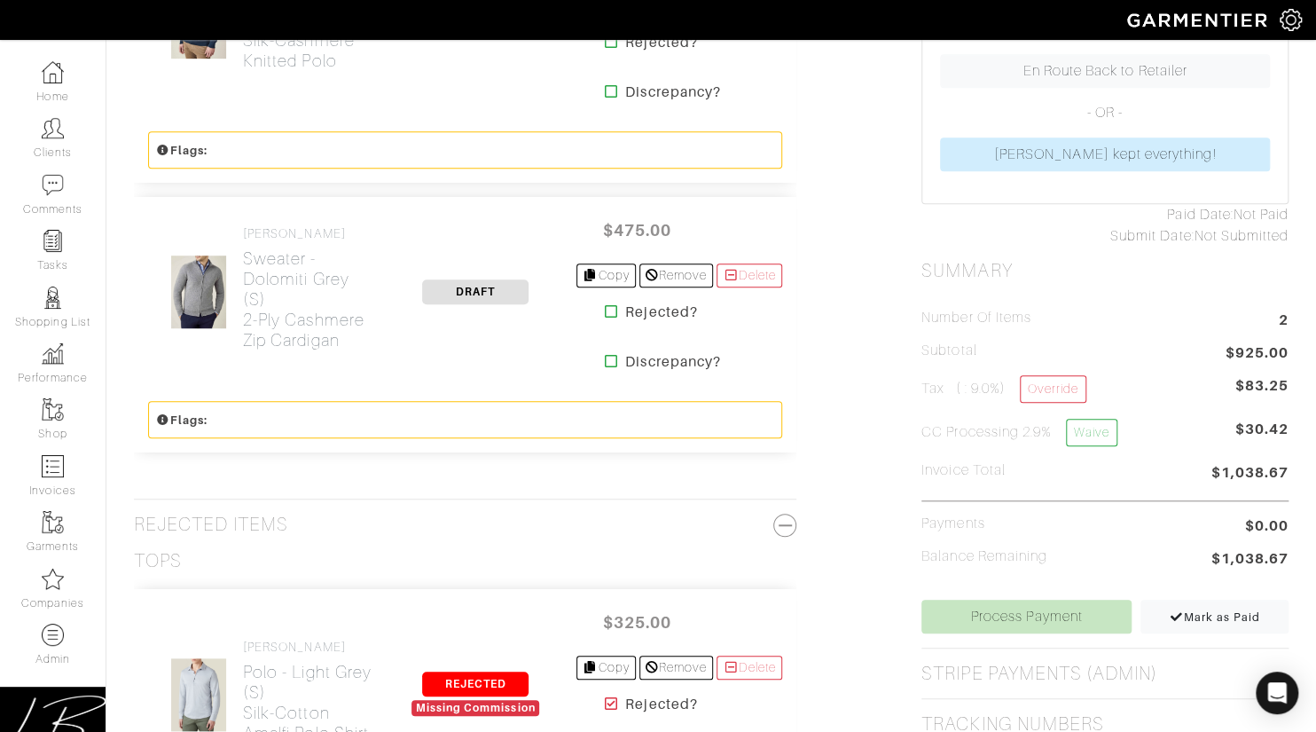
scroll to position [590, 0]
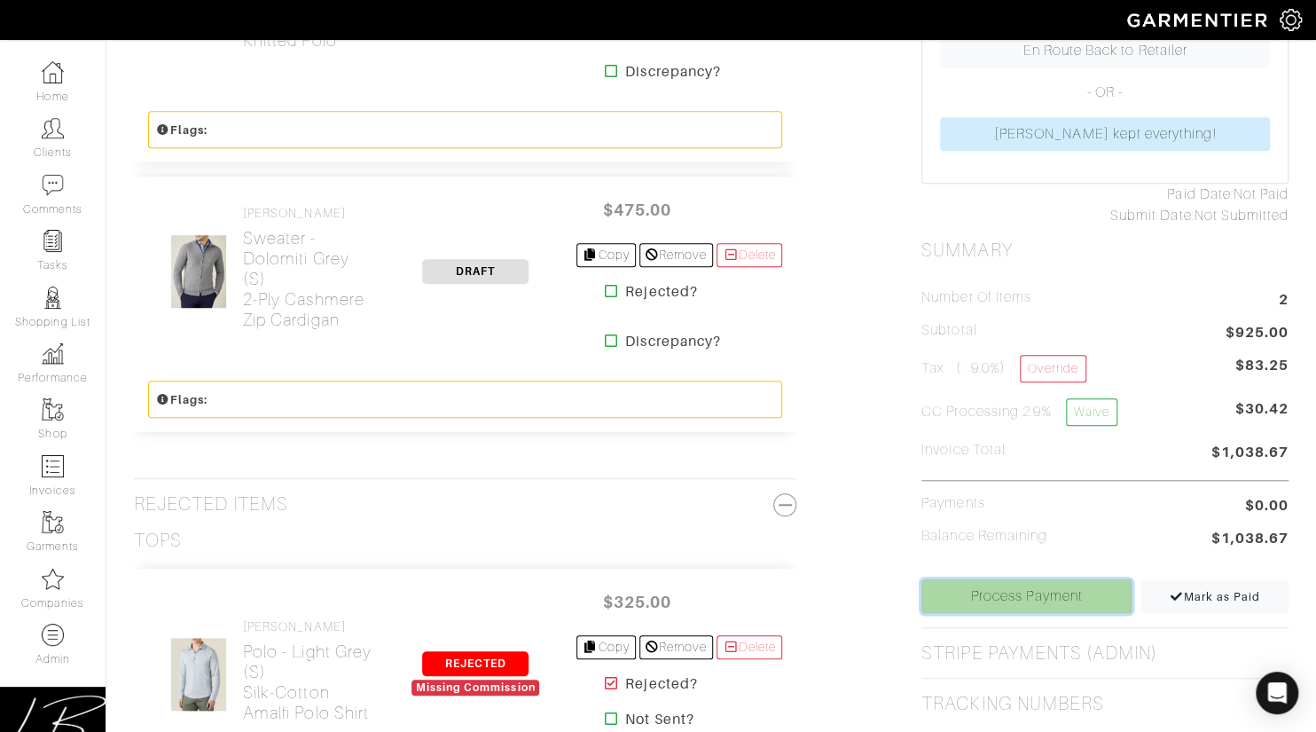
drag, startPoint x: 0, startPoint y: 0, endPoint x: 1020, endPoint y: 578, distance: 1172.7
click at [1020, 579] on link "Process Payment" at bounding box center [1027, 596] width 210 height 34
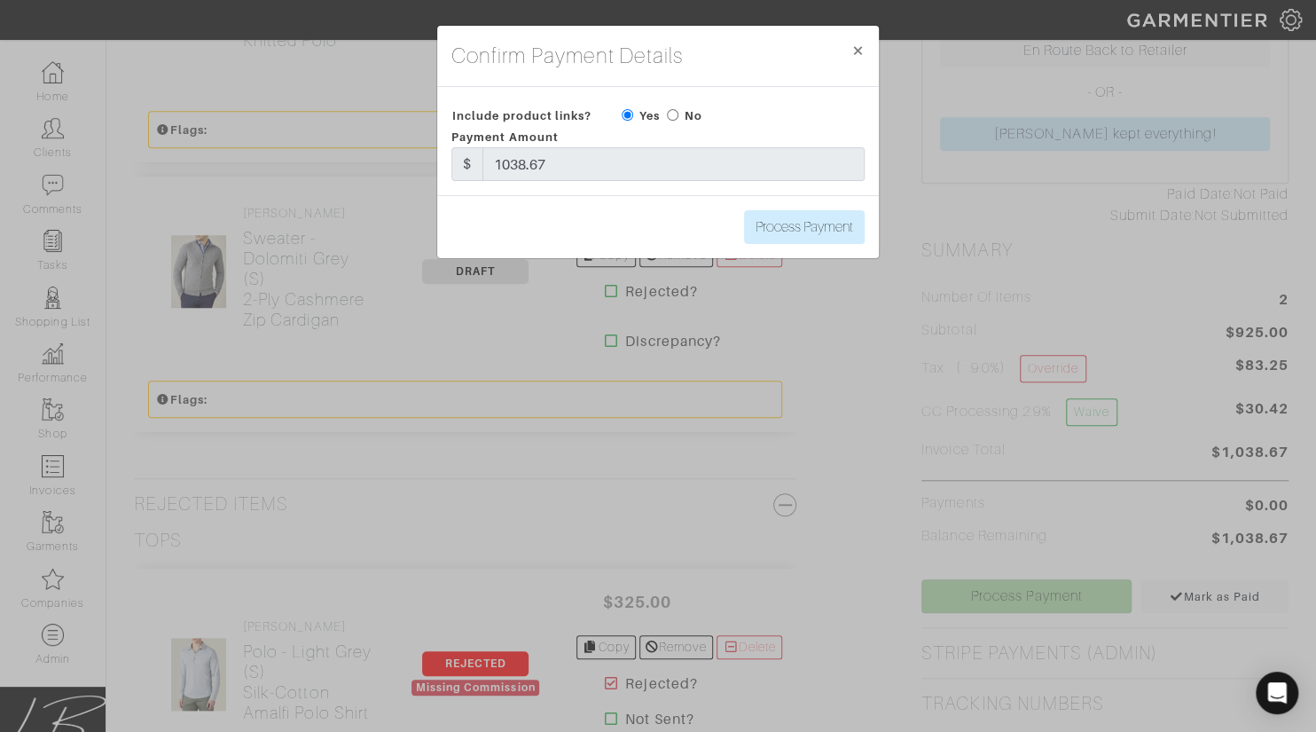
click at [674, 110] on input "radio" at bounding box center [673, 115] width 12 height 12
radio input "true"
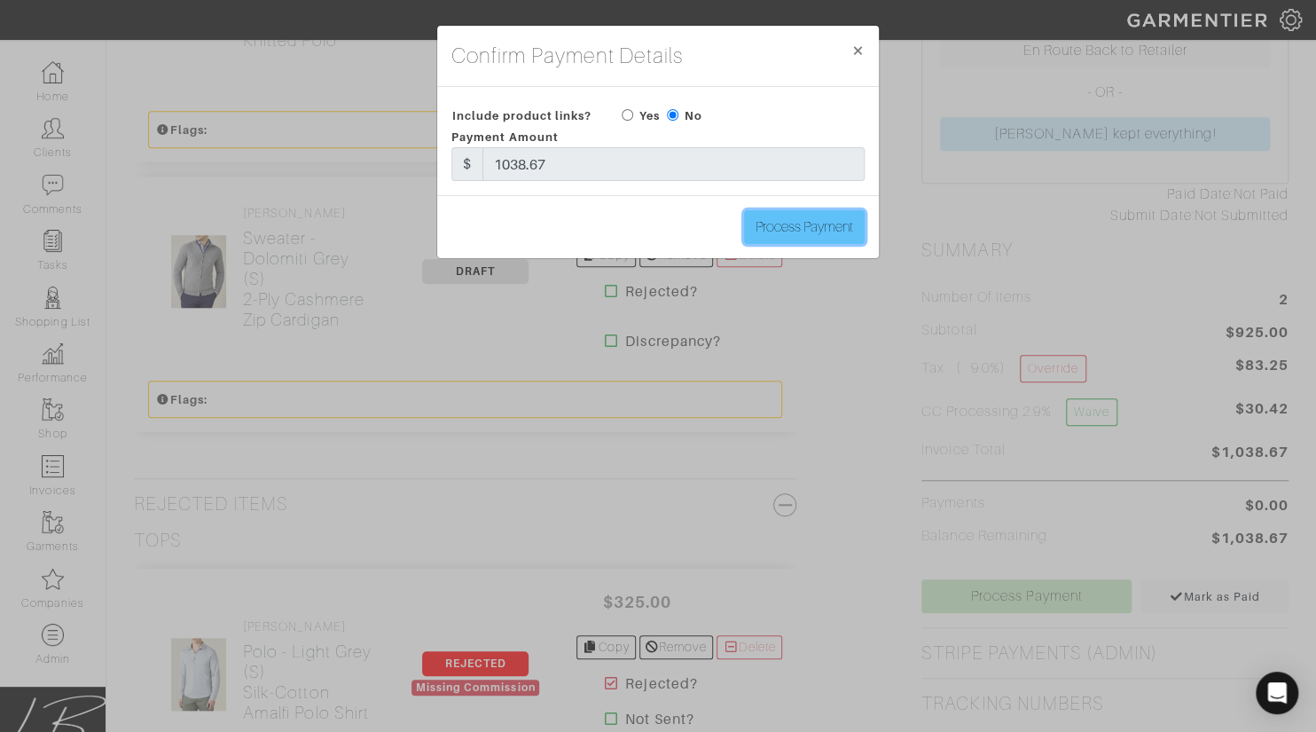
drag, startPoint x: 1020, startPoint y: 578, endPoint x: 813, endPoint y: 230, distance: 405.3
click at [813, 230] on input "Process Payment" at bounding box center [804, 227] width 121 height 34
type input "Process Payment"
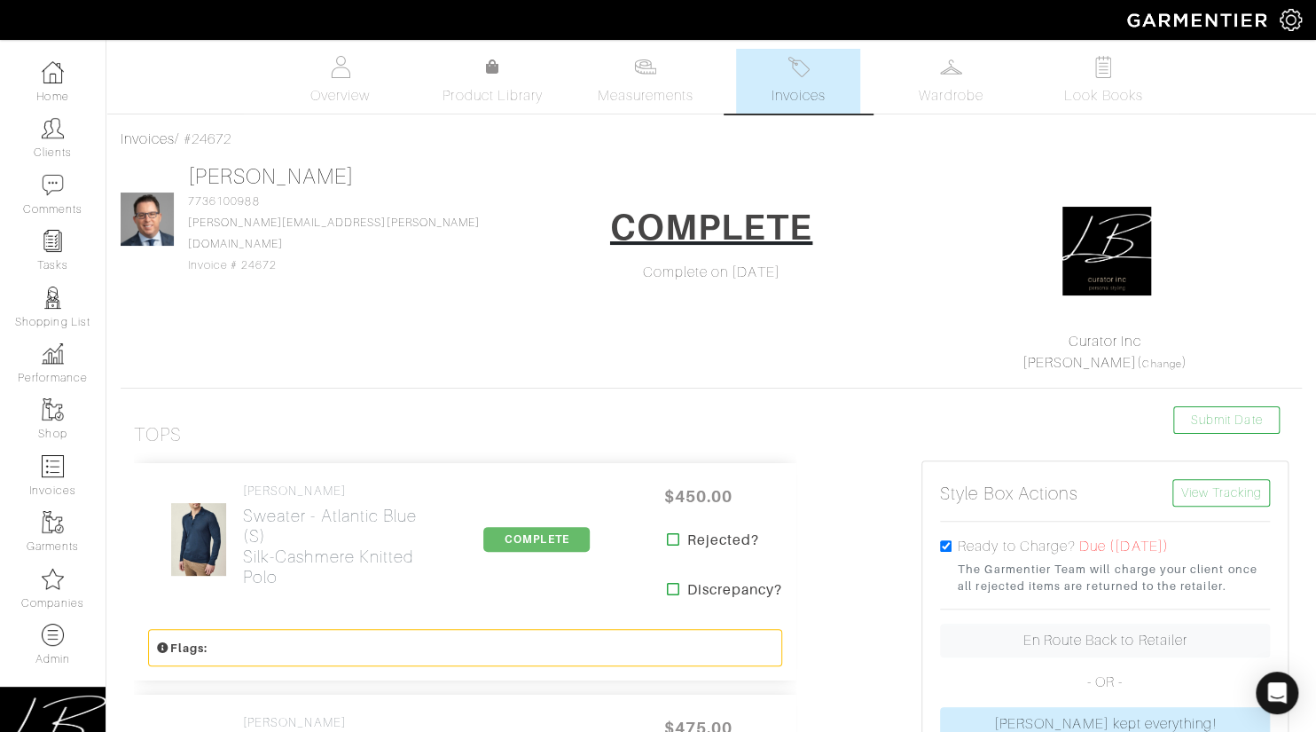
drag, startPoint x: 813, startPoint y: 230, endPoint x: 267, endPoint y: 138, distance: 554.2
click at [267, 138] on div "Invoices / #24672" at bounding box center [712, 139] width 1182 height 21
copy div "#24672"
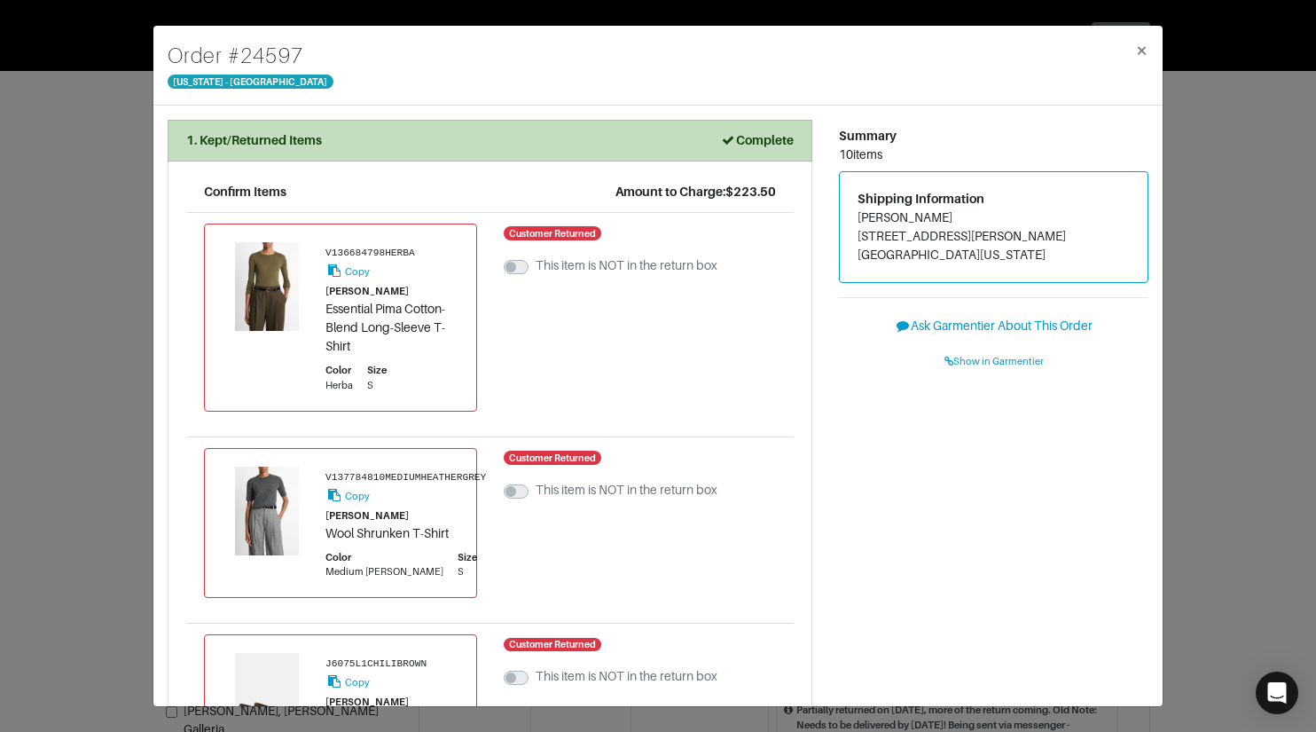
scroll to position [2014, 0]
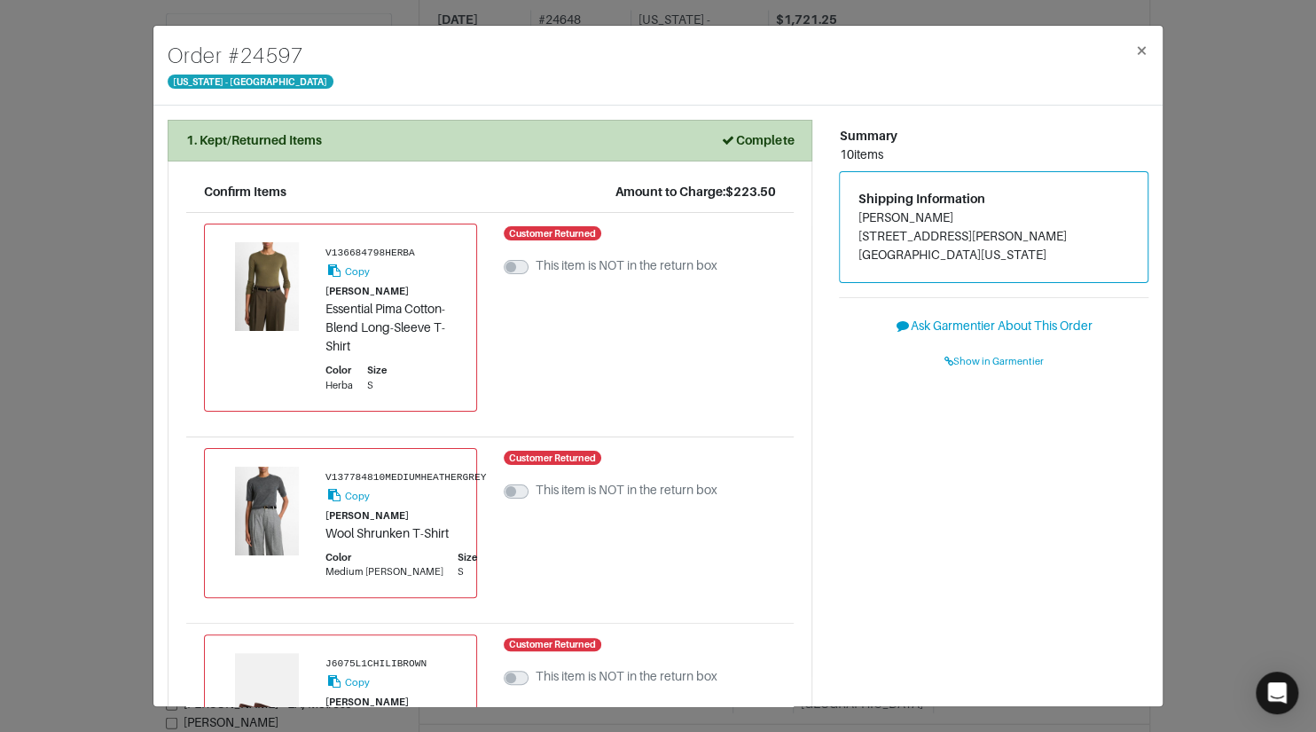
click at [130, 220] on div "Order # 24597 [US_STATE] - [GEOGRAPHIC_DATA] × 1. Kept/Returned Items Complete …" at bounding box center [658, 366] width 1316 height 732
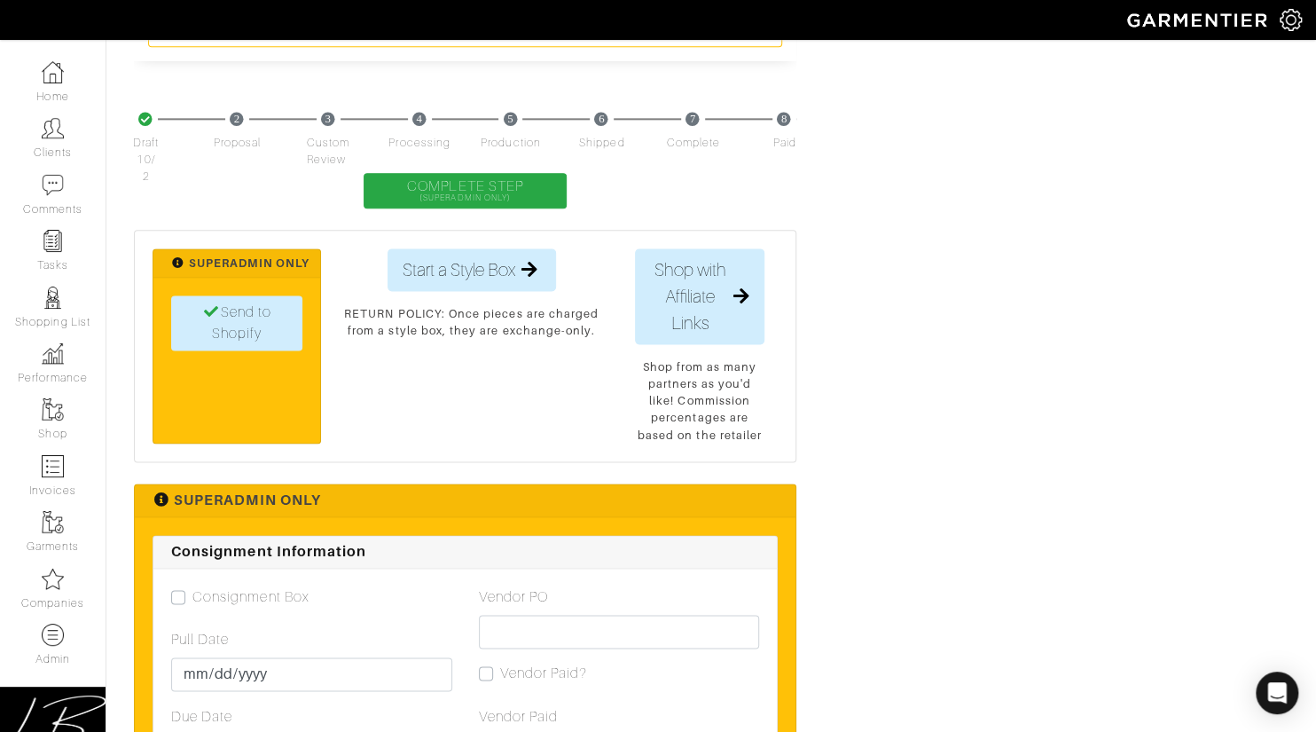
scroll to position [6478, 0]
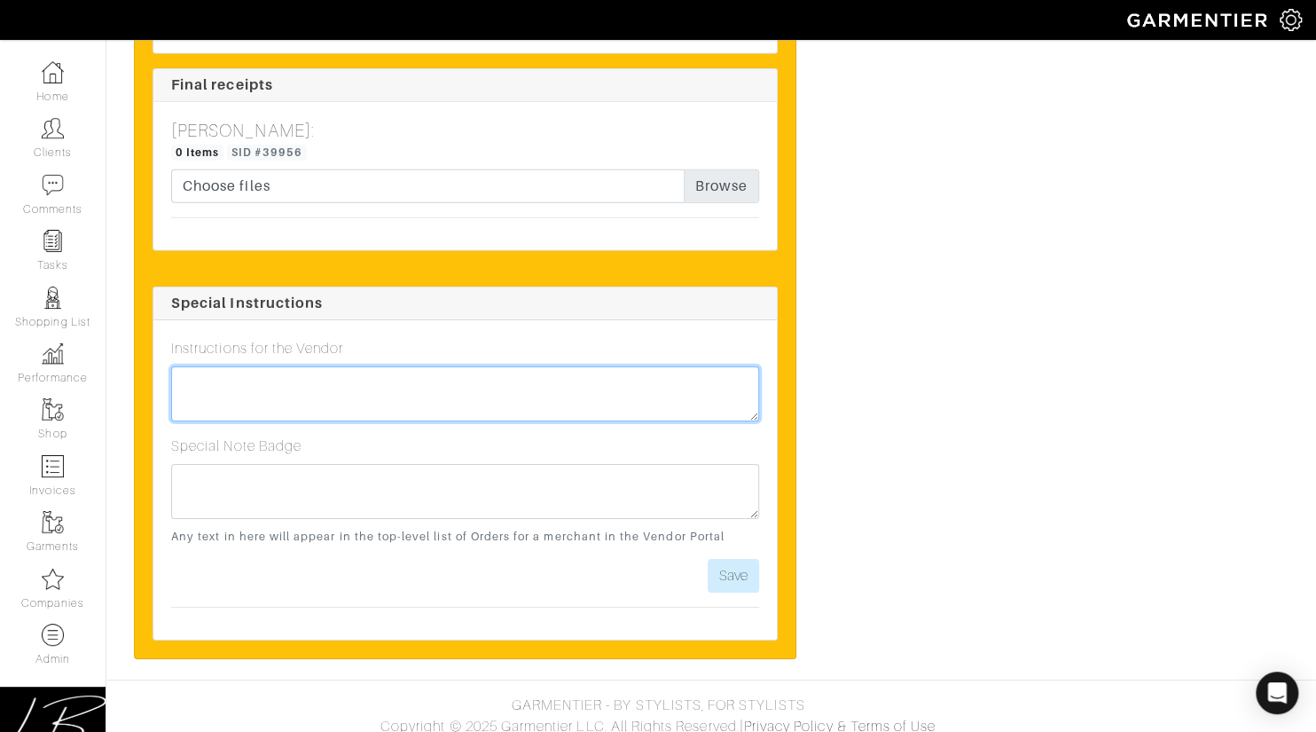
click at [378, 388] on textarea at bounding box center [465, 393] width 588 height 55
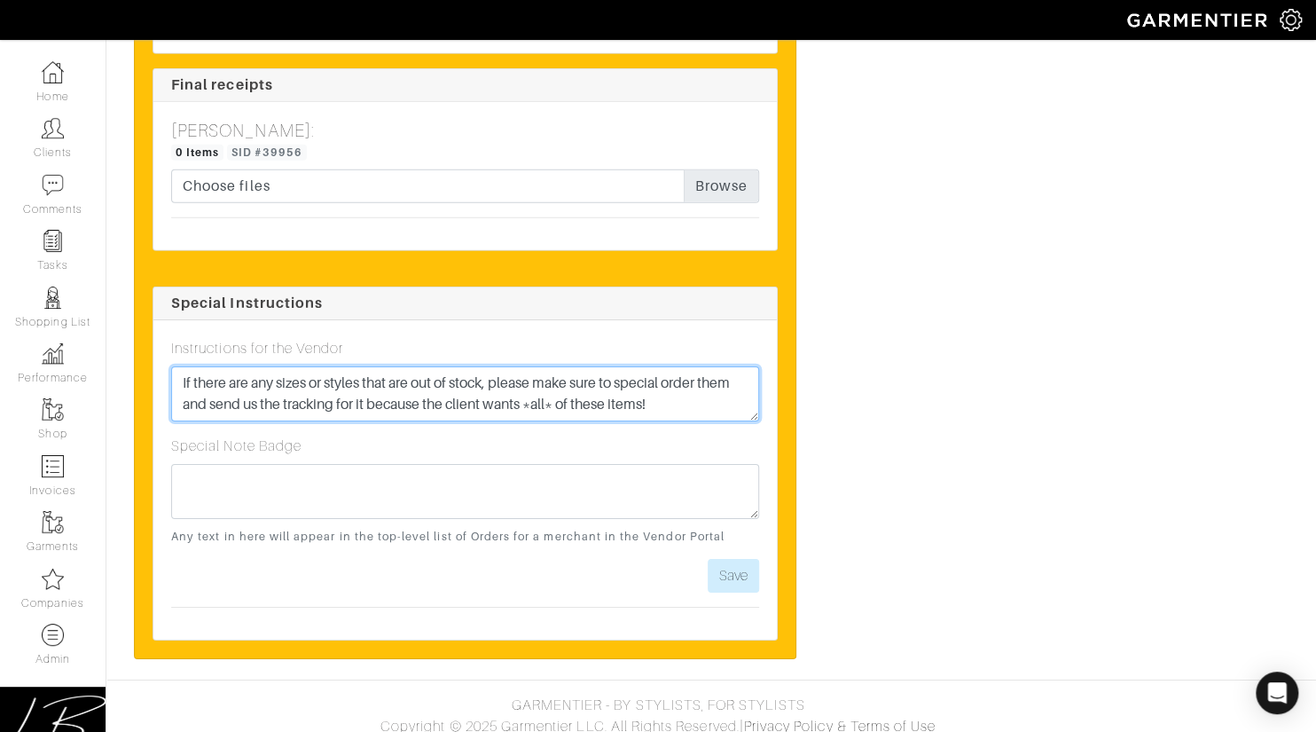
type textarea "If there are any sizes or styles that are out of stock, please make sure to spe…"
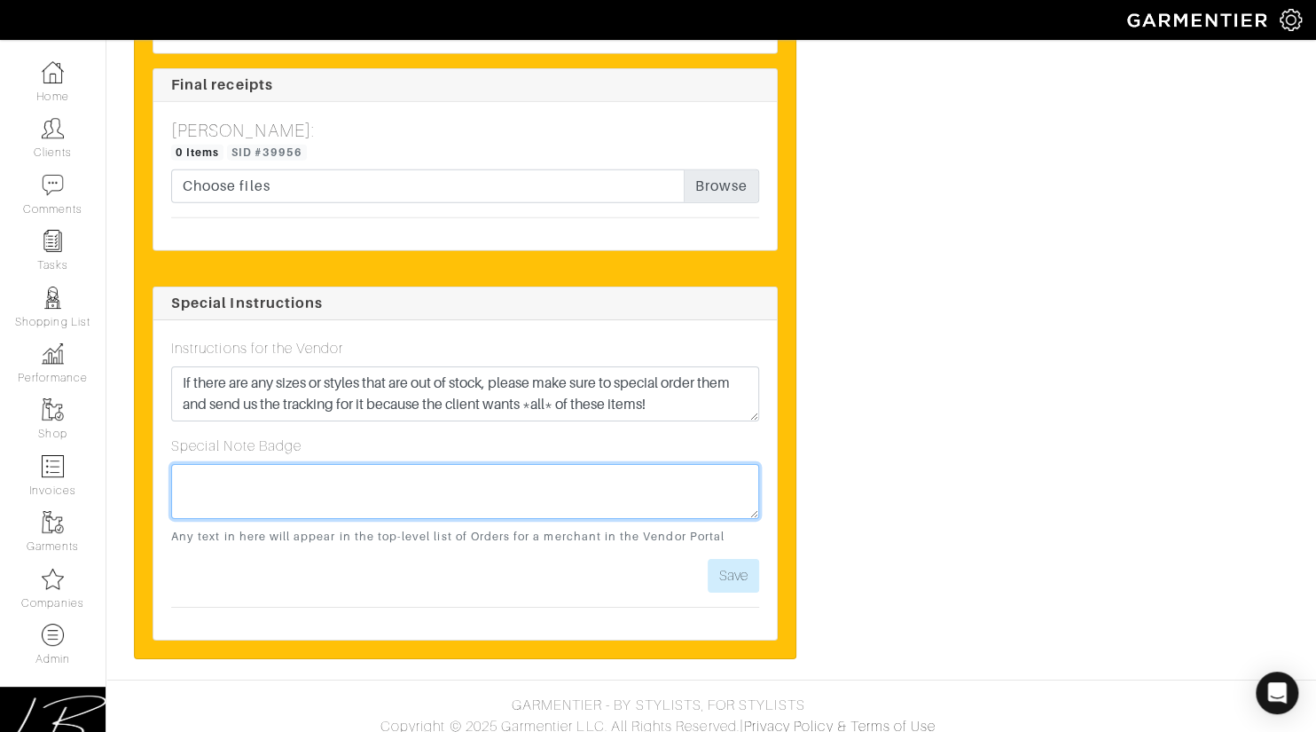
paste textarea "If there are any sizes or styles that are out of stock, please make sure to spe…"
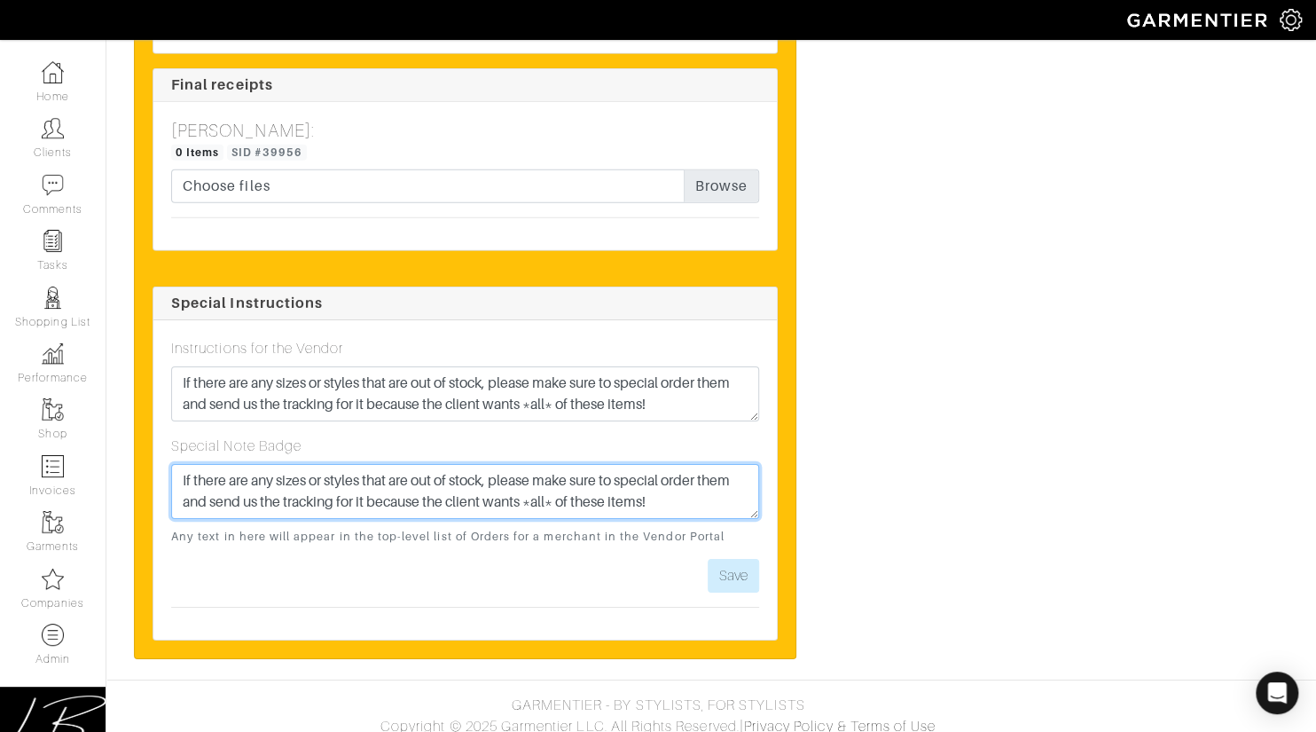
type textarea "If there are any sizes or styles that are out of stock, please make sure to spe…"
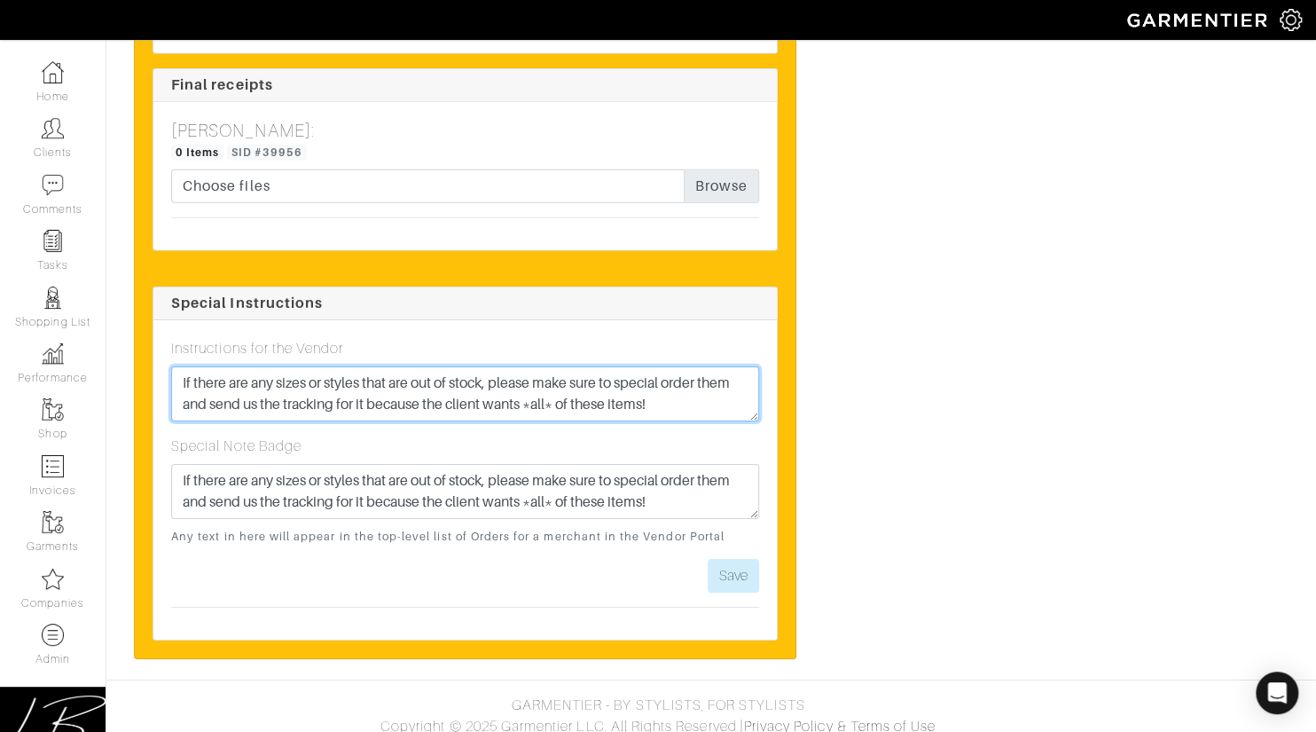
drag, startPoint x: 530, startPoint y: 393, endPoint x: 492, endPoint y: 406, distance: 40.4
click at [494, 395] on textarea "If there are any sizes or styles that are out of stock, please make sure to spe…" at bounding box center [465, 393] width 588 height 55
click at [654, 397] on textarea "If there are any sizes or styles that are out of stock, please make sure to spe…" at bounding box center [465, 393] width 588 height 55
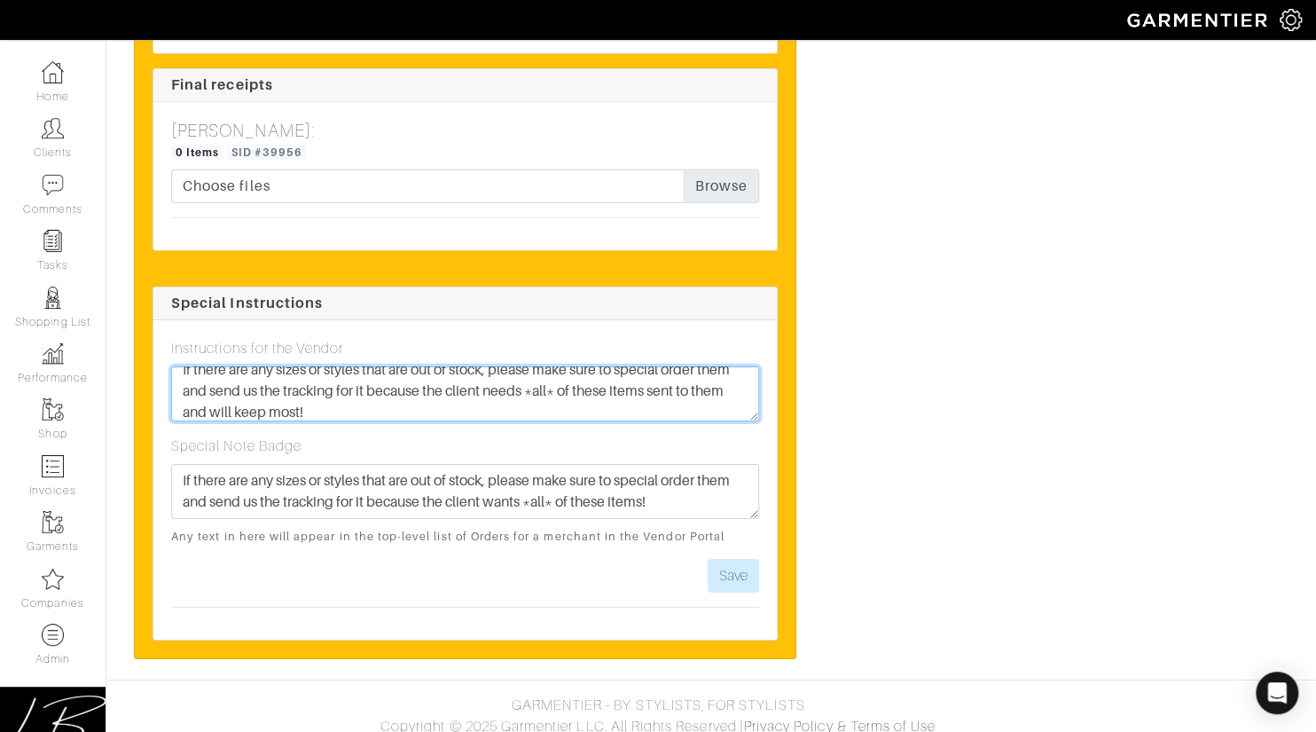
type textarea "If there are any sizes or styles that are out of stock, please make sure to spe…"
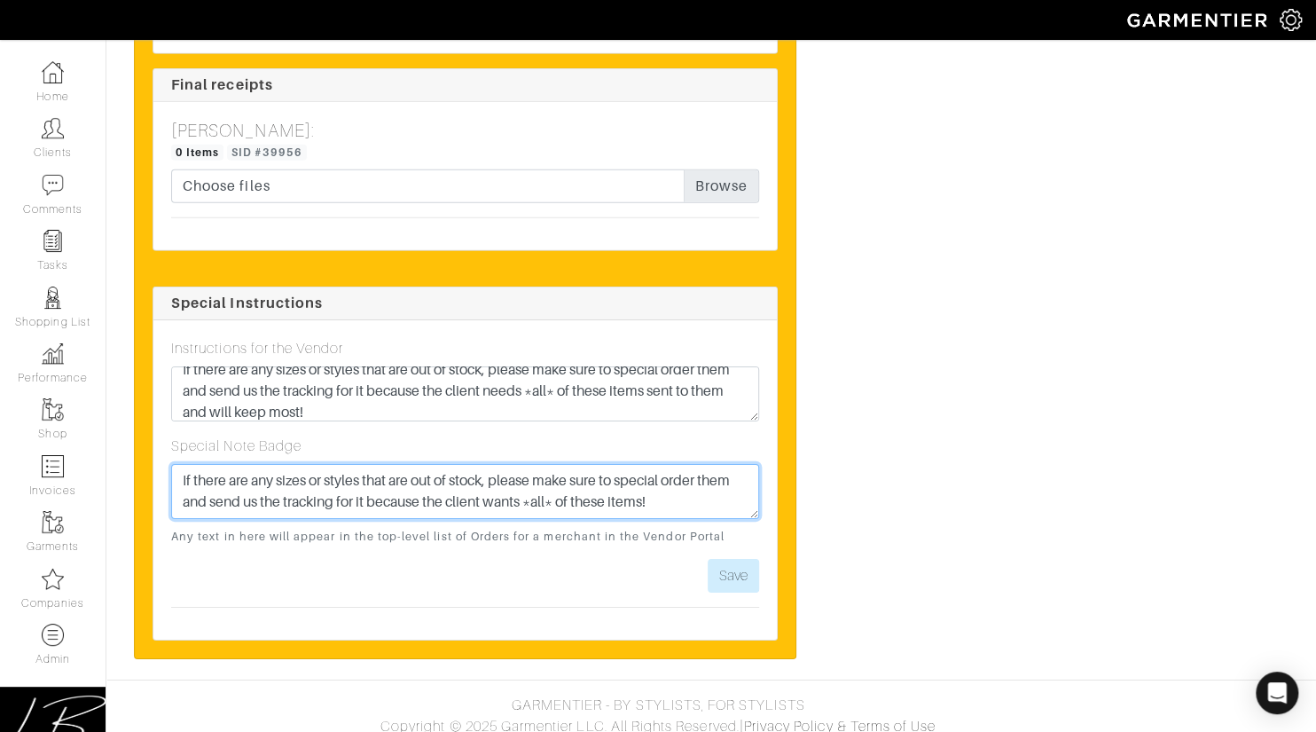
click at [552, 499] on textarea "If there are any sizes or styles that are out of stock, please make sure to spe…" at bounding box center [465, 491] width 588 height 55
paste textarea "needs *all* of these items sent to them and will keep most"
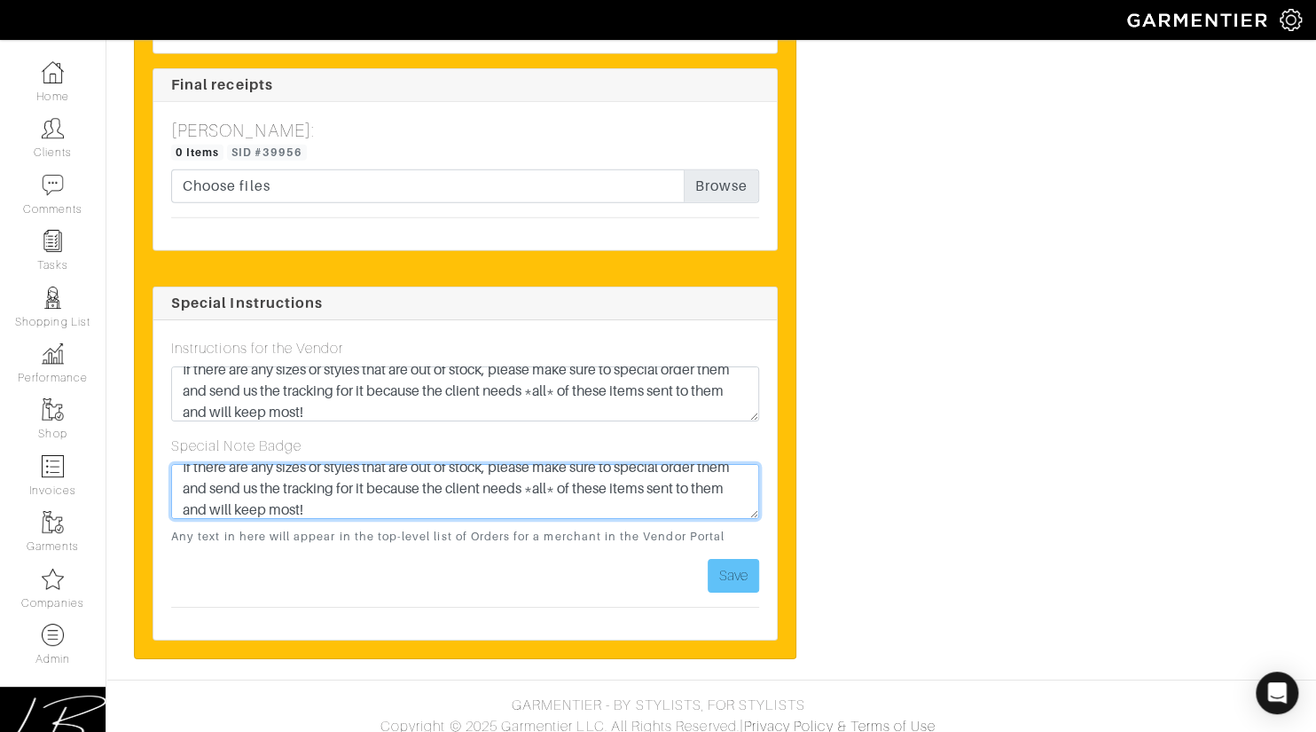
type textarea "If there are any sizes or styles that are out of stock, please make sure to spe…"
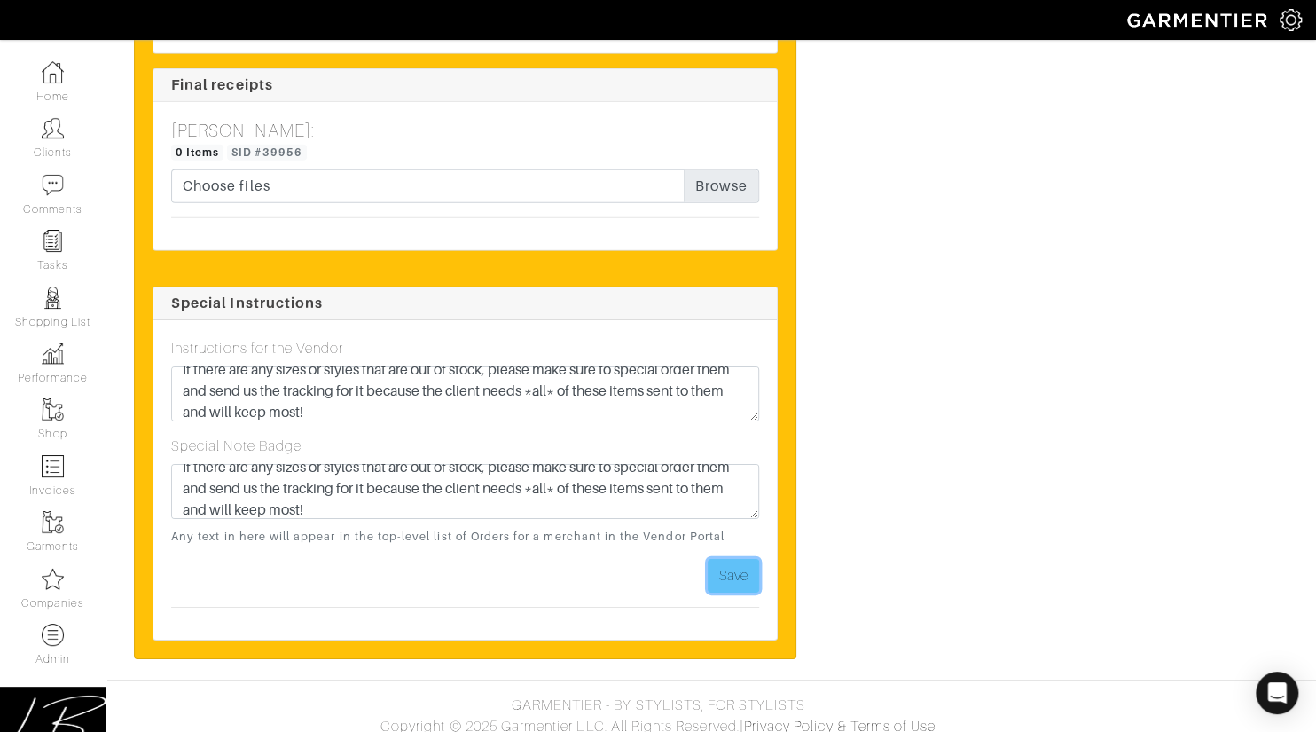
click at [727, 559] on button "Save" at bounding box center [733, 576] width 51 height 34
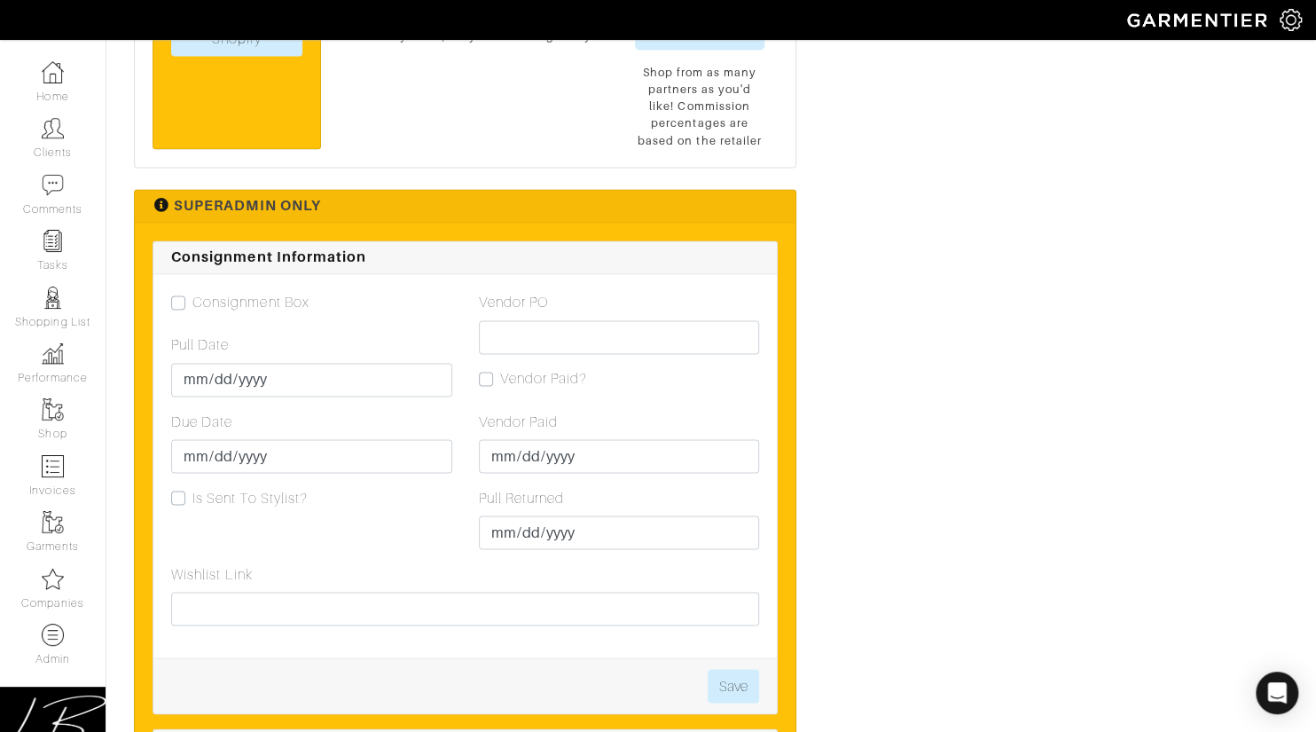
scroll to position [5033, 0]
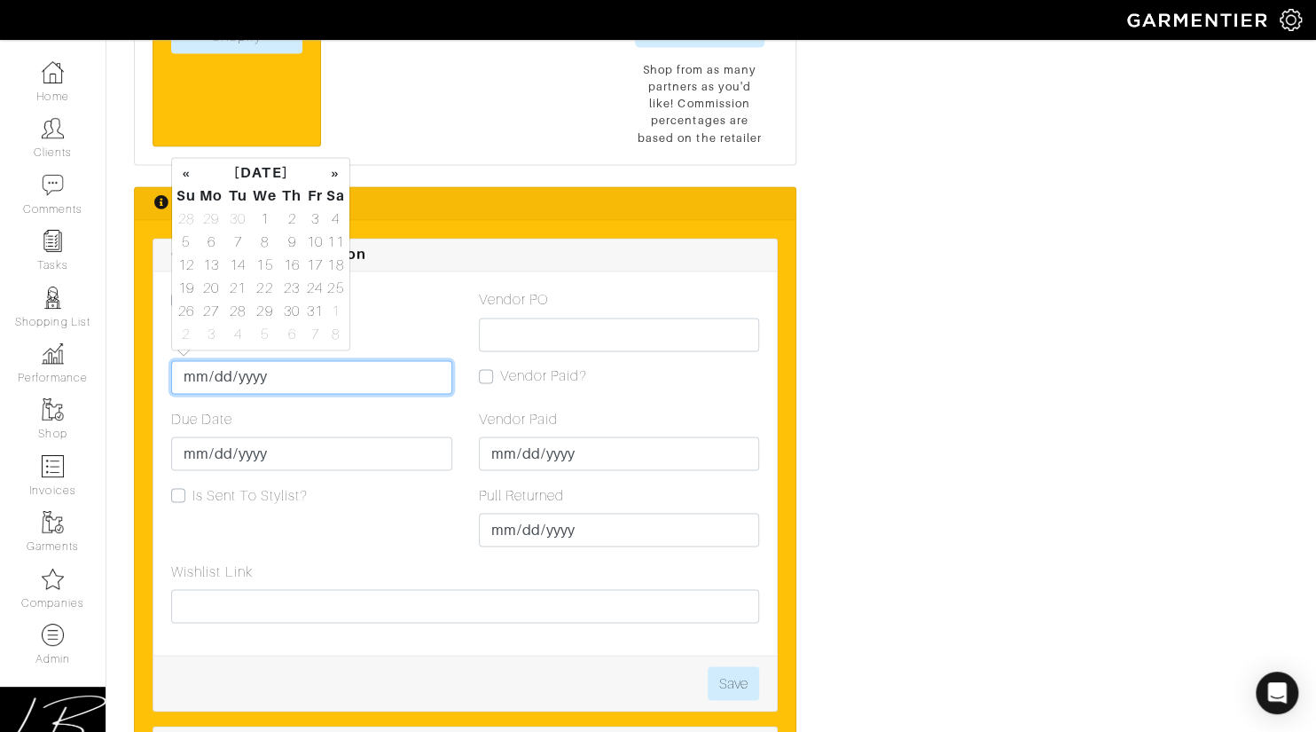
click at [190, 374] on input "Pull Date" at bounding box center [311, 377] width 281 height 34
click at [291, 221] on td "2" at bounding box center [291, 219] width 25 height 23
type input "[DATE]"
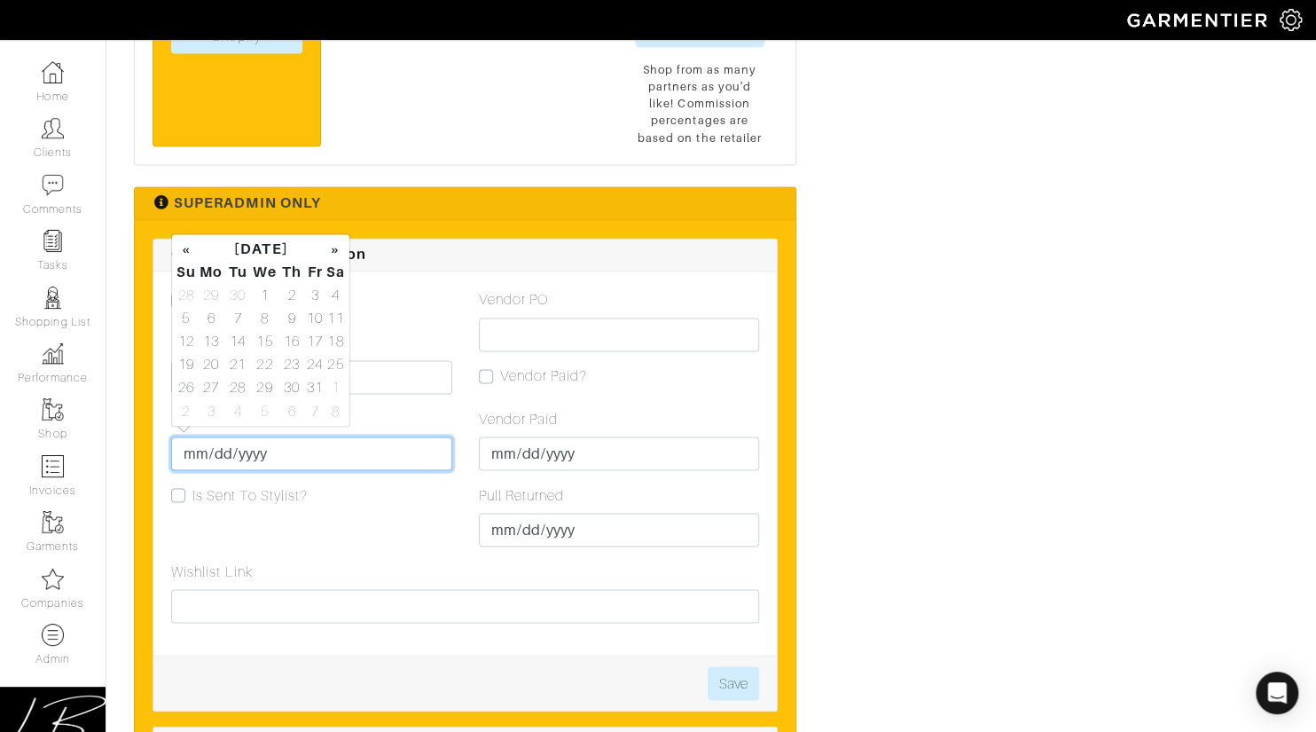
click at [196, 436] on input "Due Date" at bounding box center [311, 453] width 281 height 34
click at [285, 314] on td "9" at bounding box center [291, 318] width 25 height 23
type input "[DATE]"
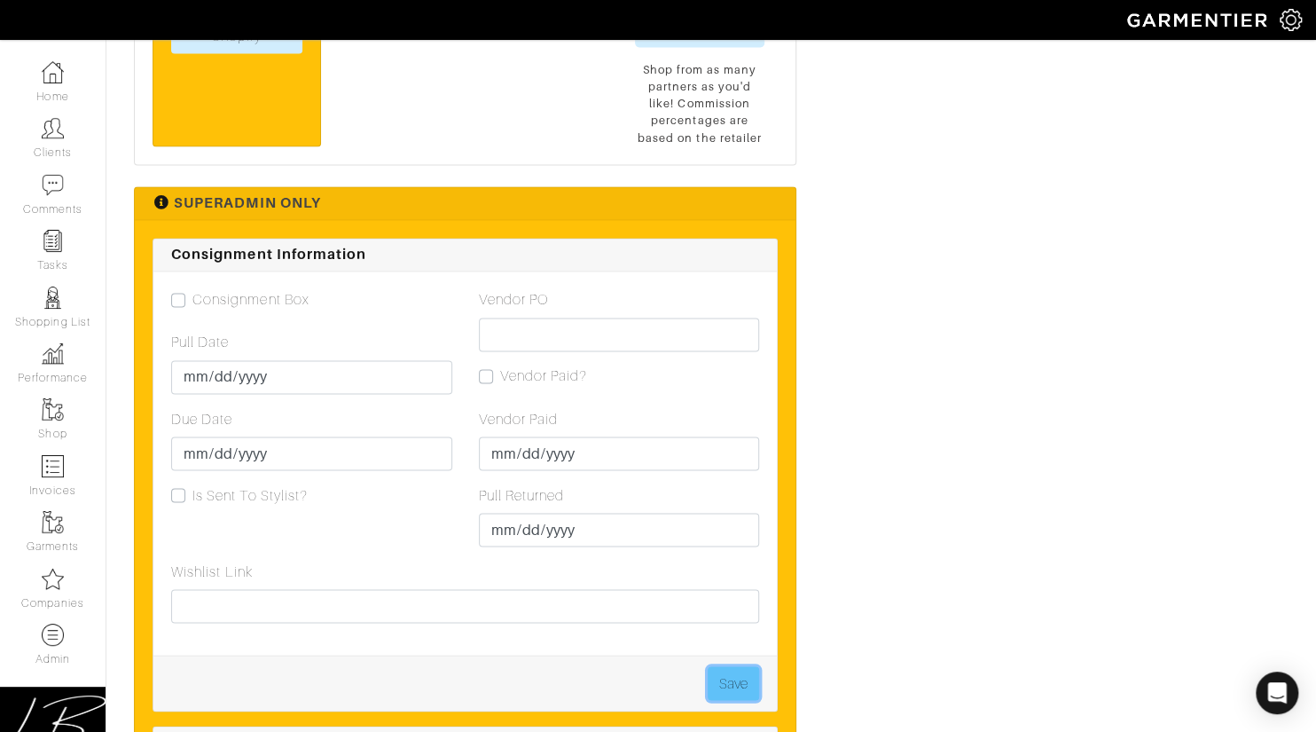
click at [732, 673] on button "Save" at bounding box center [733, 683] width 51 height 34
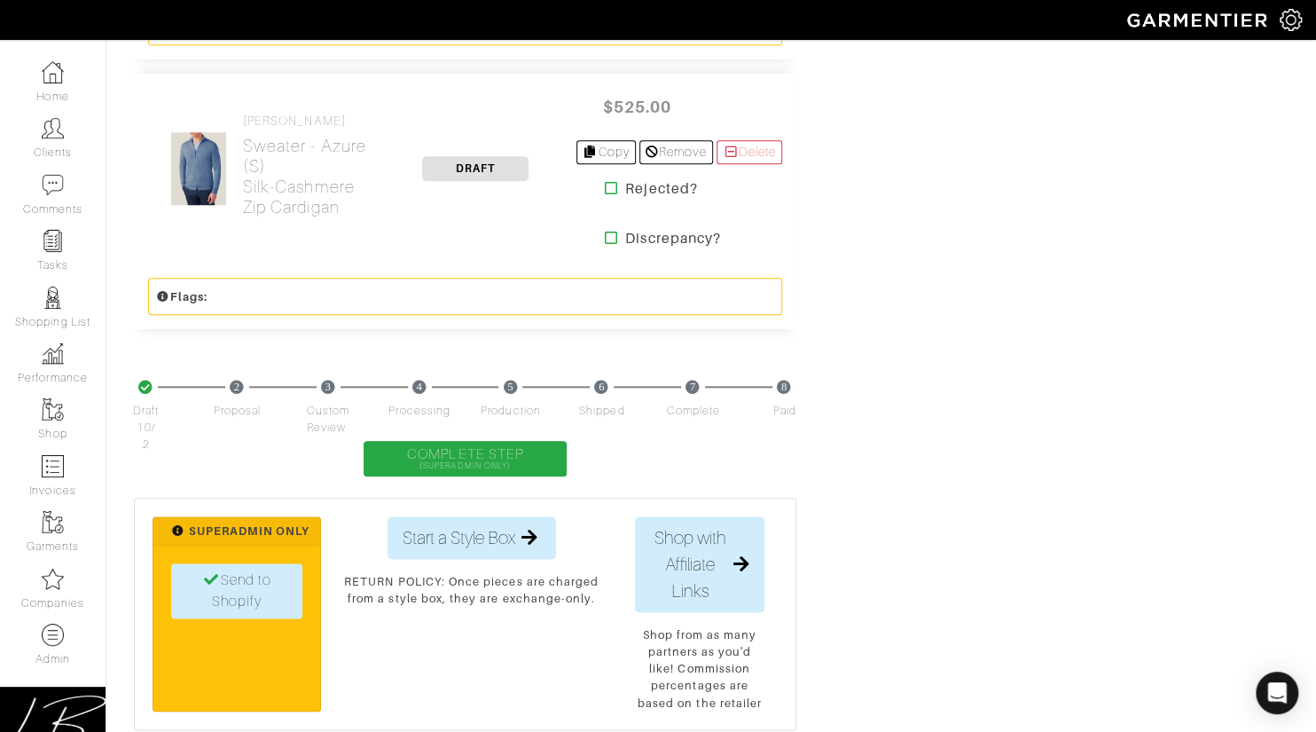
scroll to position [4477, 0]
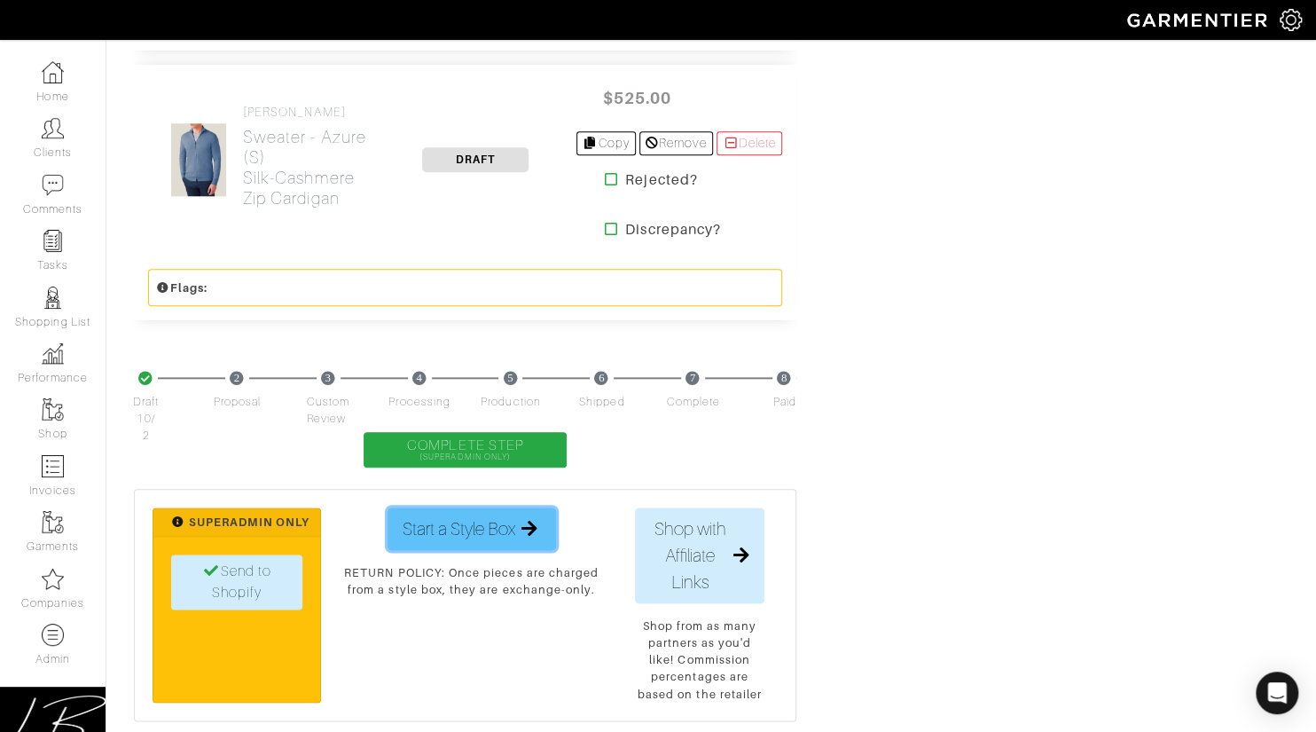
click at [457, 516] on span "Start a Style Box" at bounding box center [459, 528] width 113 height 27
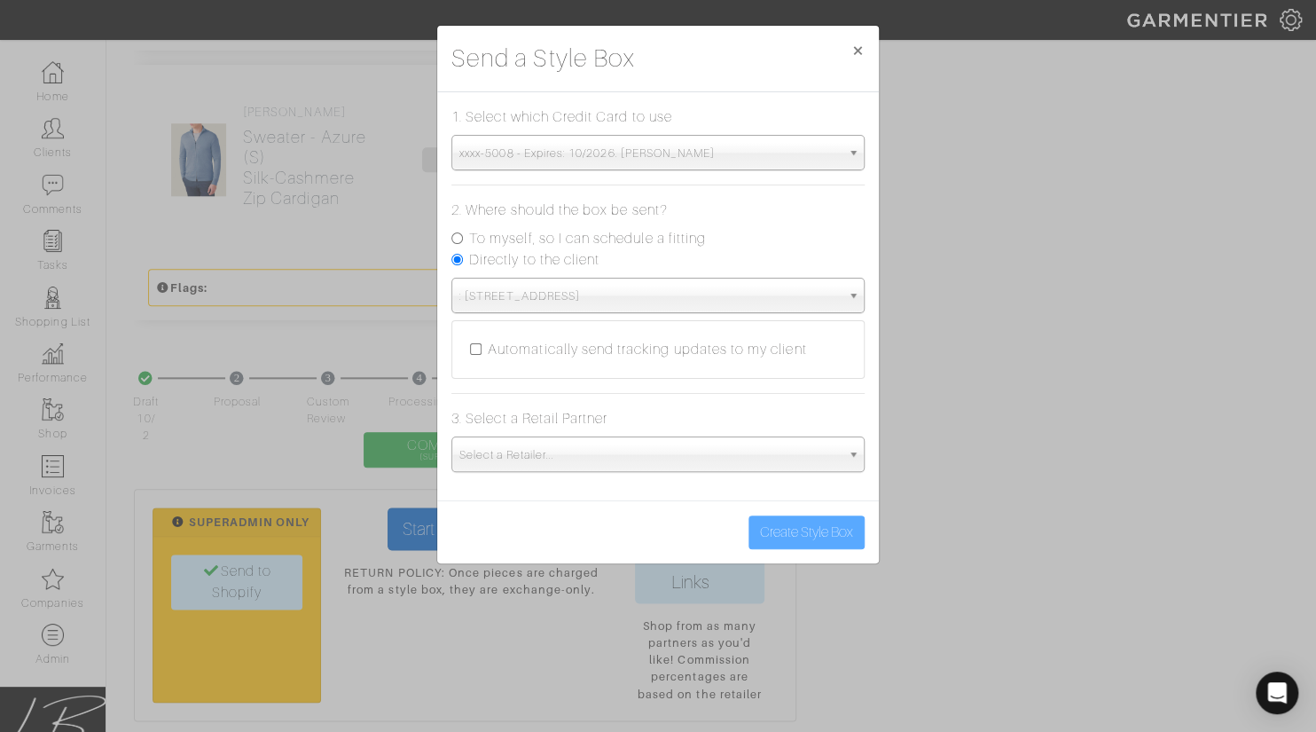
click at [554, 160] on span "xxxx-5008 - Expires: 10/2026. [PERSON_NAME]" at bounding box center [650, 153] width 381 height 35
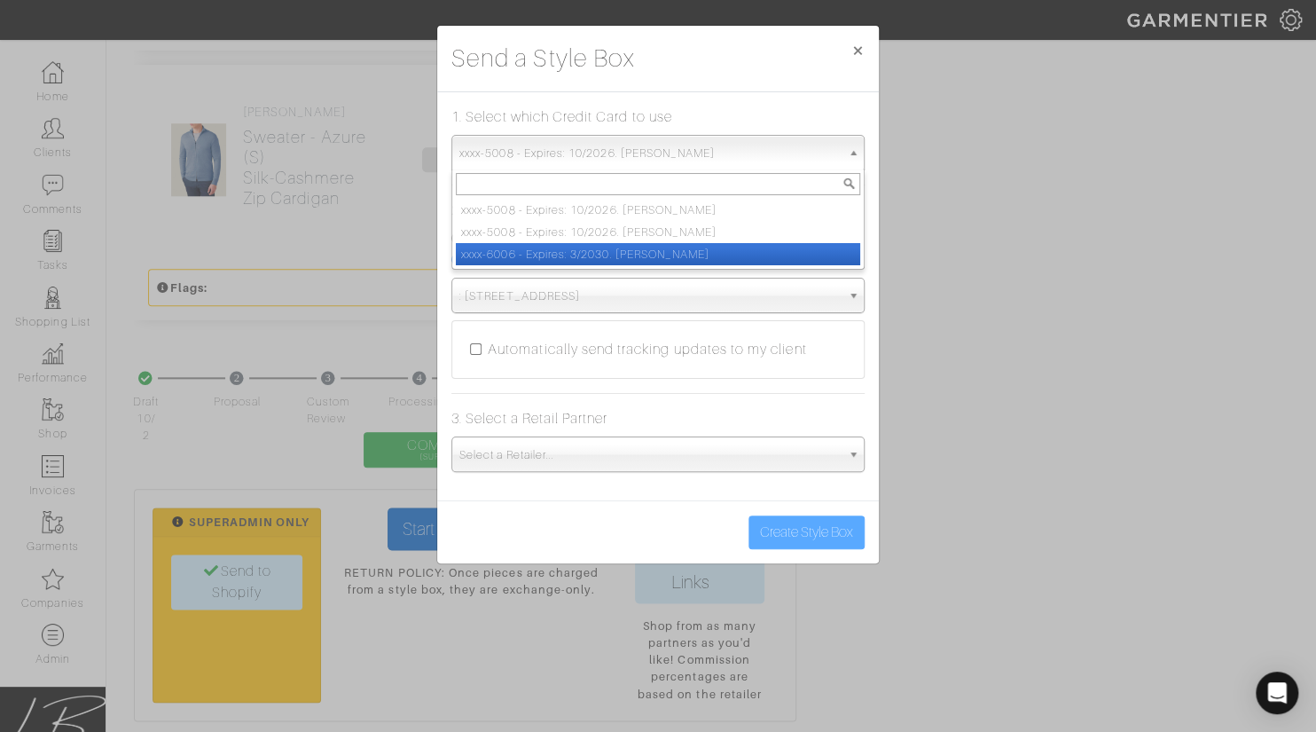
click at [564, 247] on li "xxxx-6006 - Expires: 3/2030. [PERSON_NAME]" at bounding box center [658, 254] width 405 height 22
select select "5367"
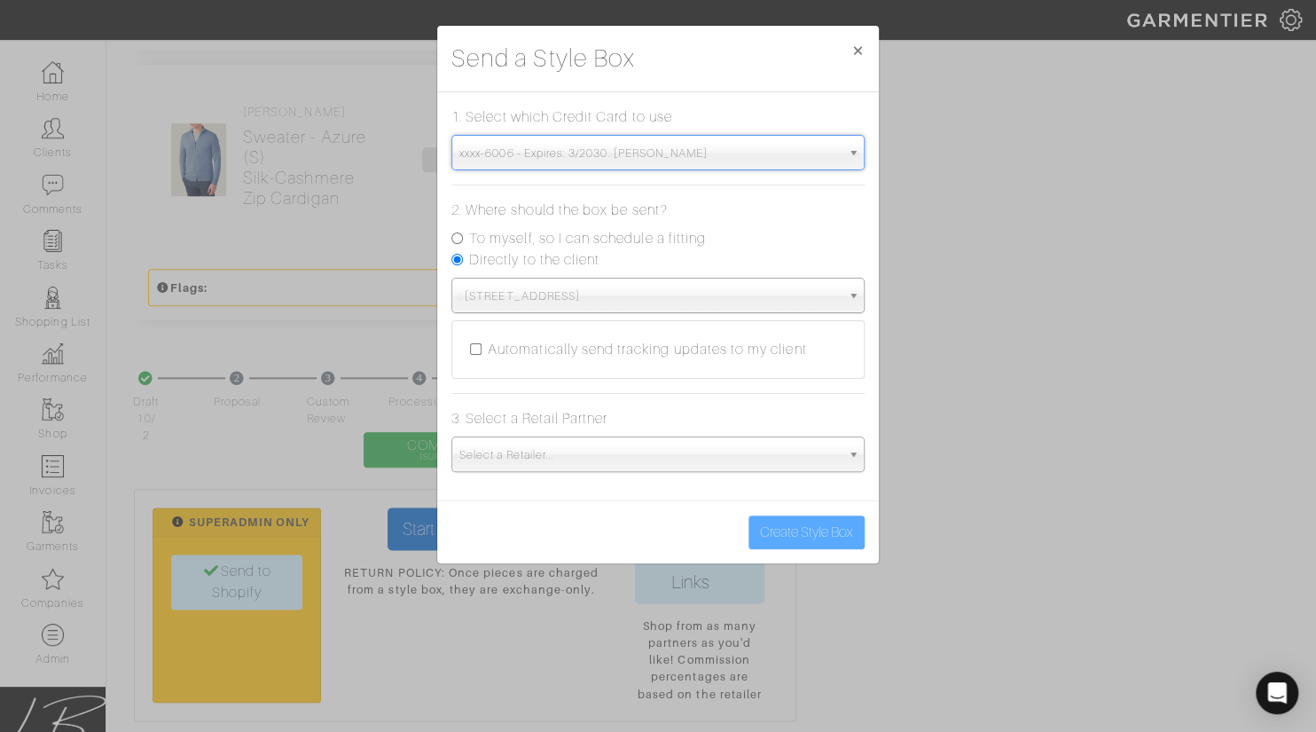
click at [476, 345] on input "Automatically send tracking updates to my client" at bounding box center [476, 349] width 12 height 12
checkbox input "true"
click at [530, 455] on span "Select a Retailer..." at bounding box center [650, 454] width 381 height 35
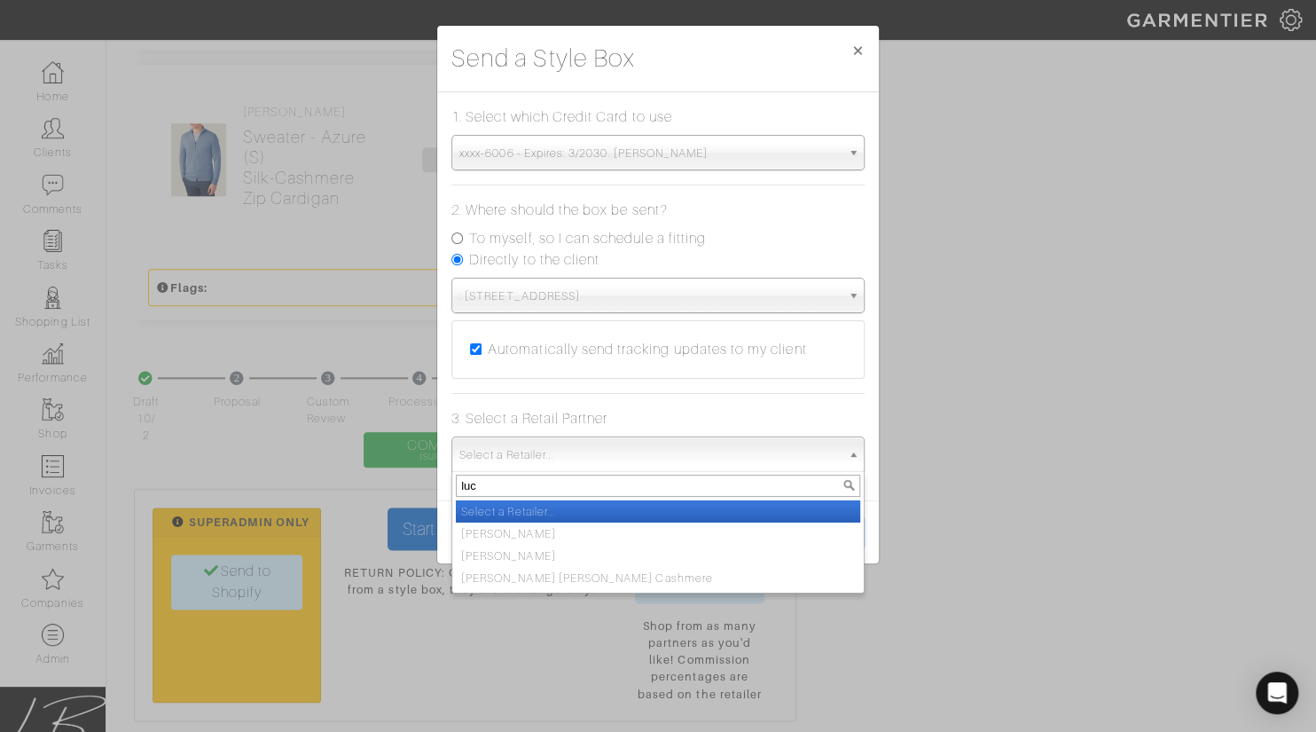
type input "[PERSON_NAME]"
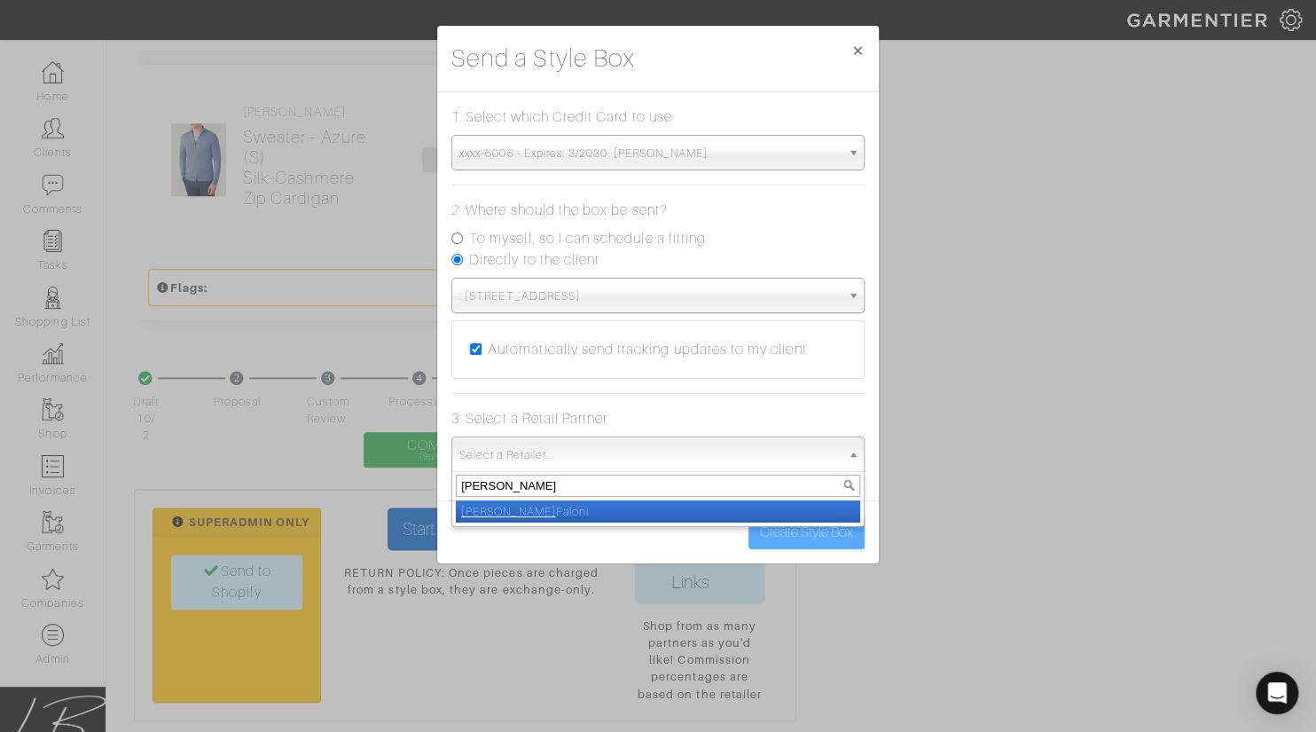
select select "6402"
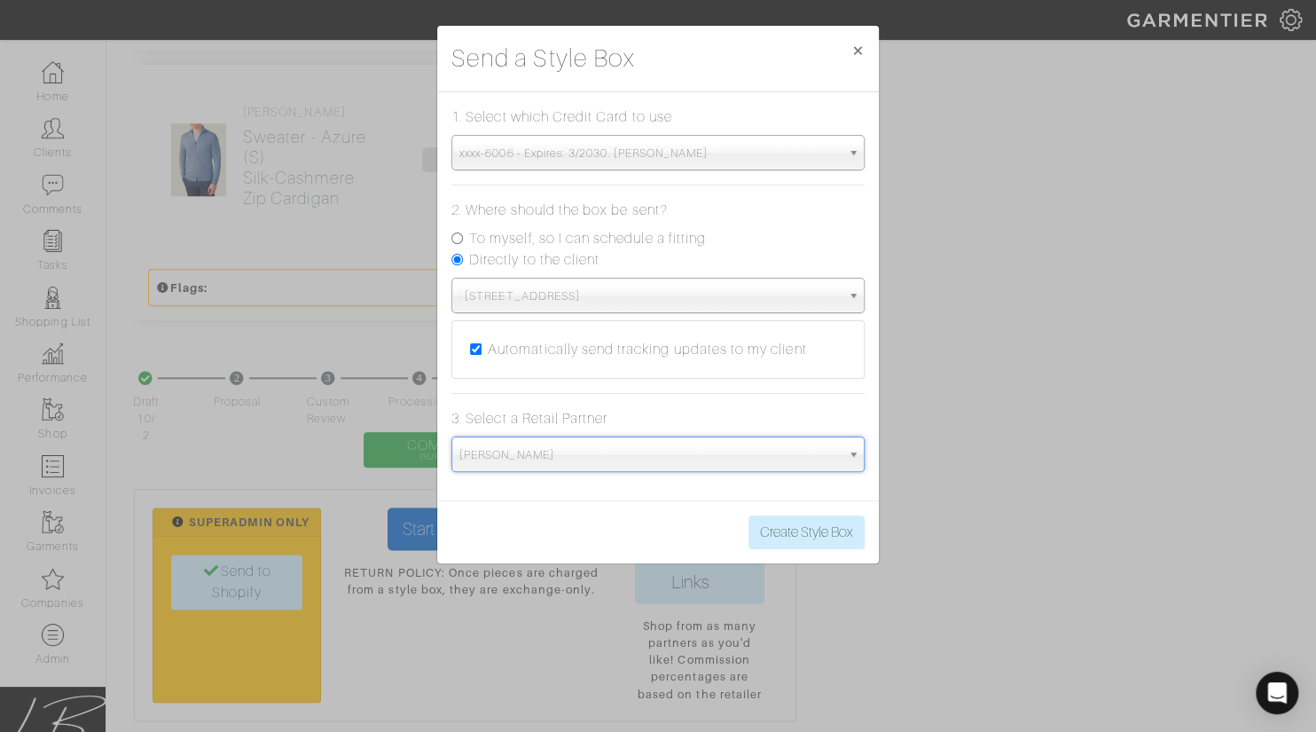
scroll to position [4472, 0]
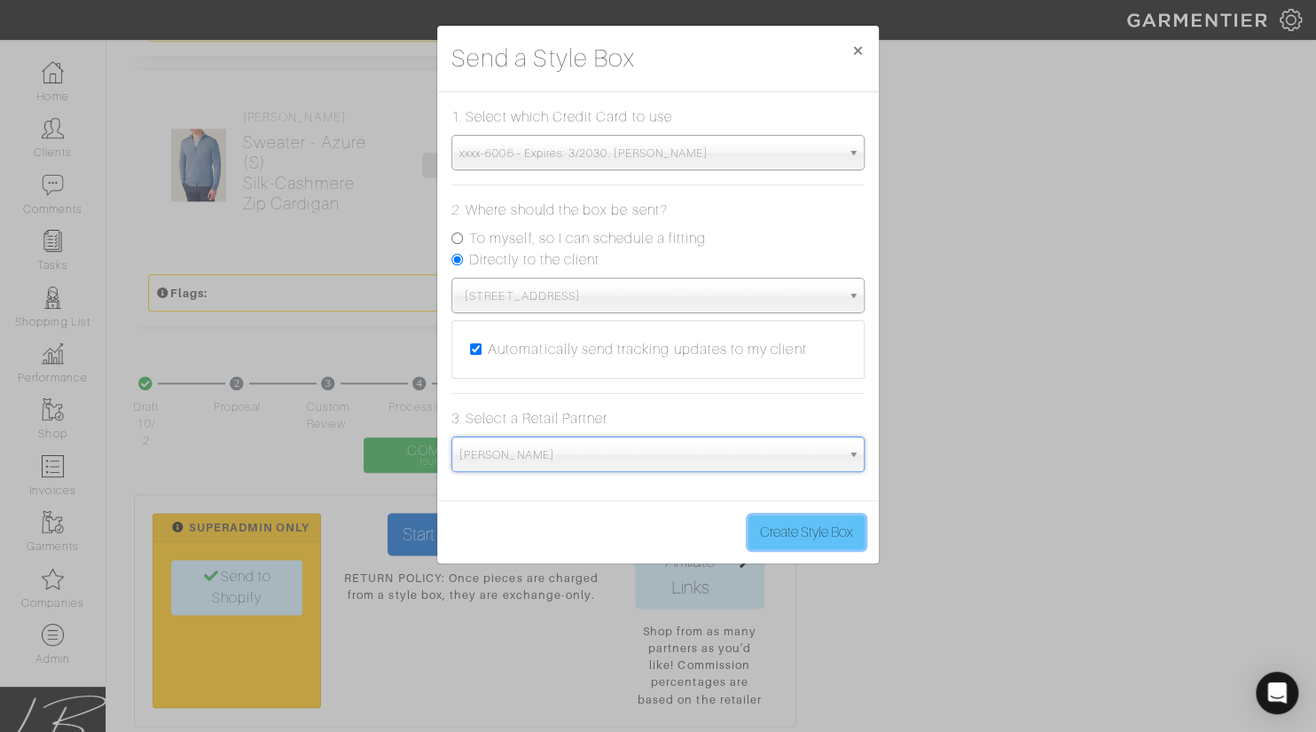
click at [812, 534] on button "Create Style Box" at bounding box center [807, 532] width 116 height 34
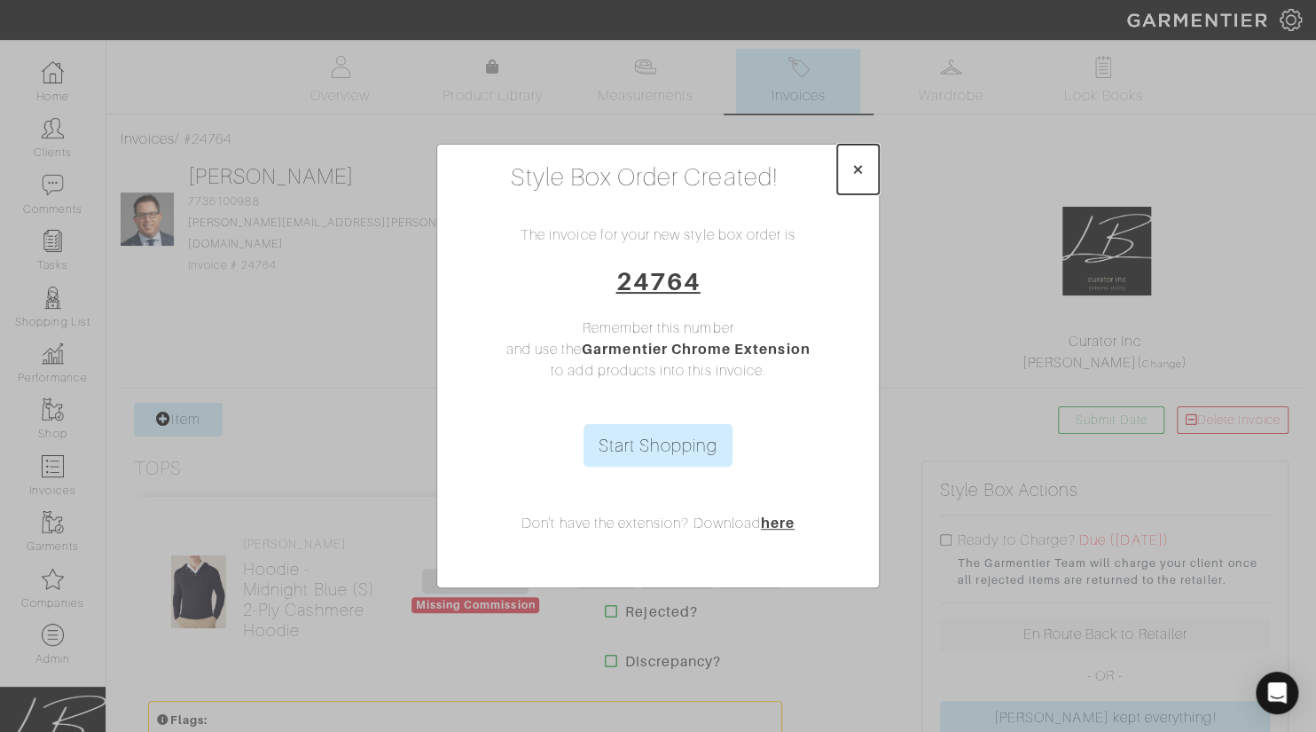
click at [863, 167] on span "×" at bounding box center [858, 169] width 13 height 24
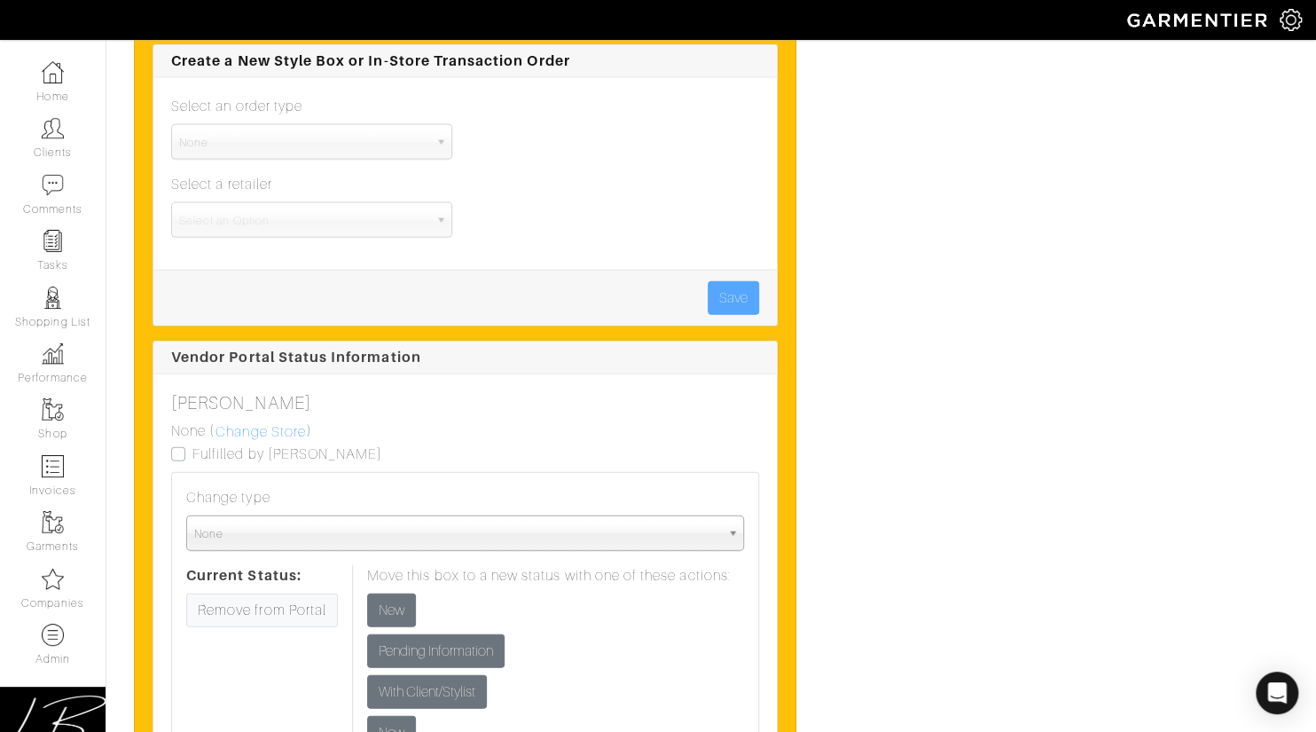
scroll to position [5638, 0]
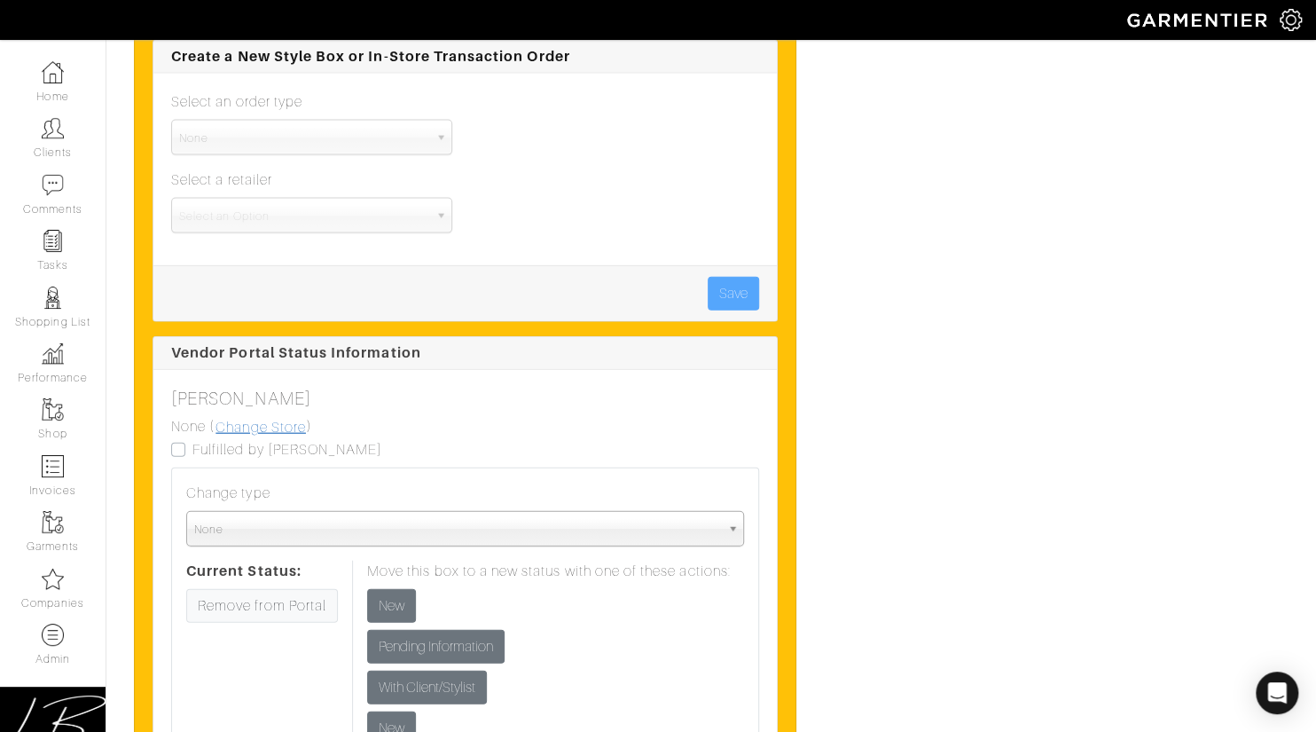
click at [292, 420] on link "Change Store" at bounding box center [261, 427] width 92 height 23
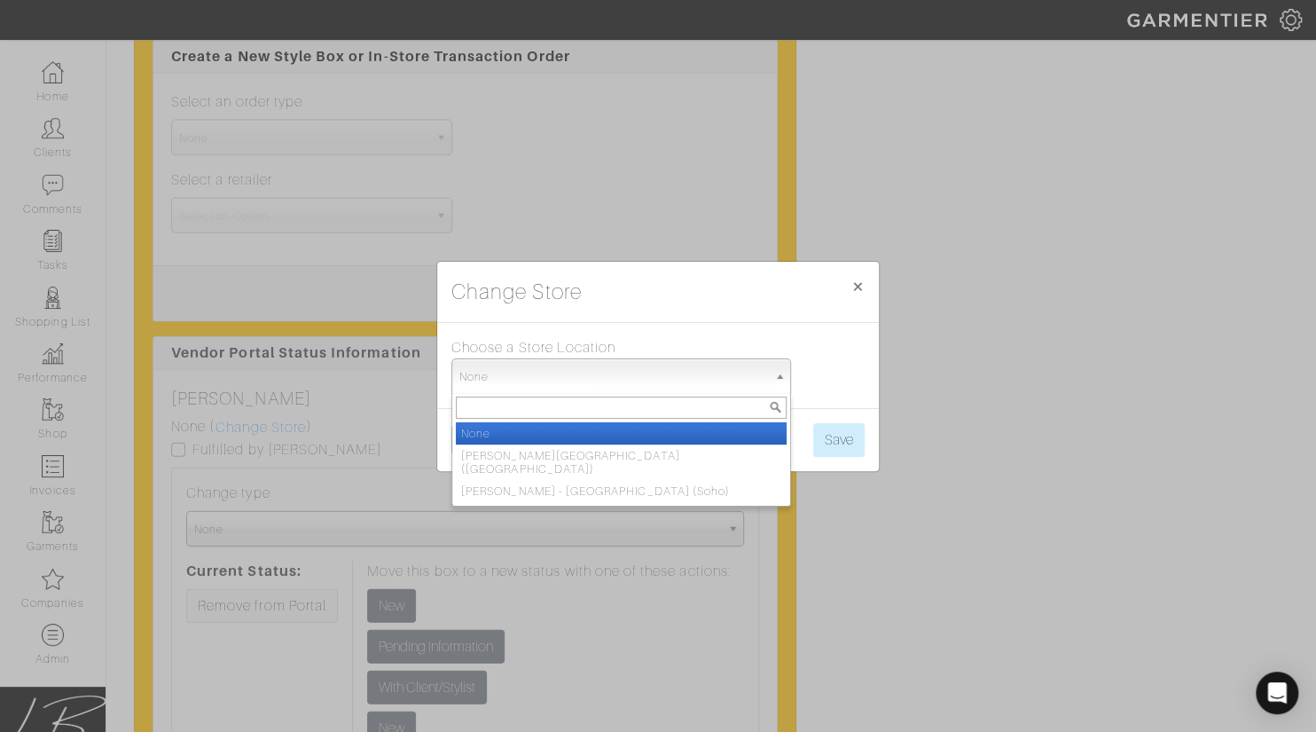
click at [467, 391] on span "None" at bounding box center [614, 376] width 308 height 35
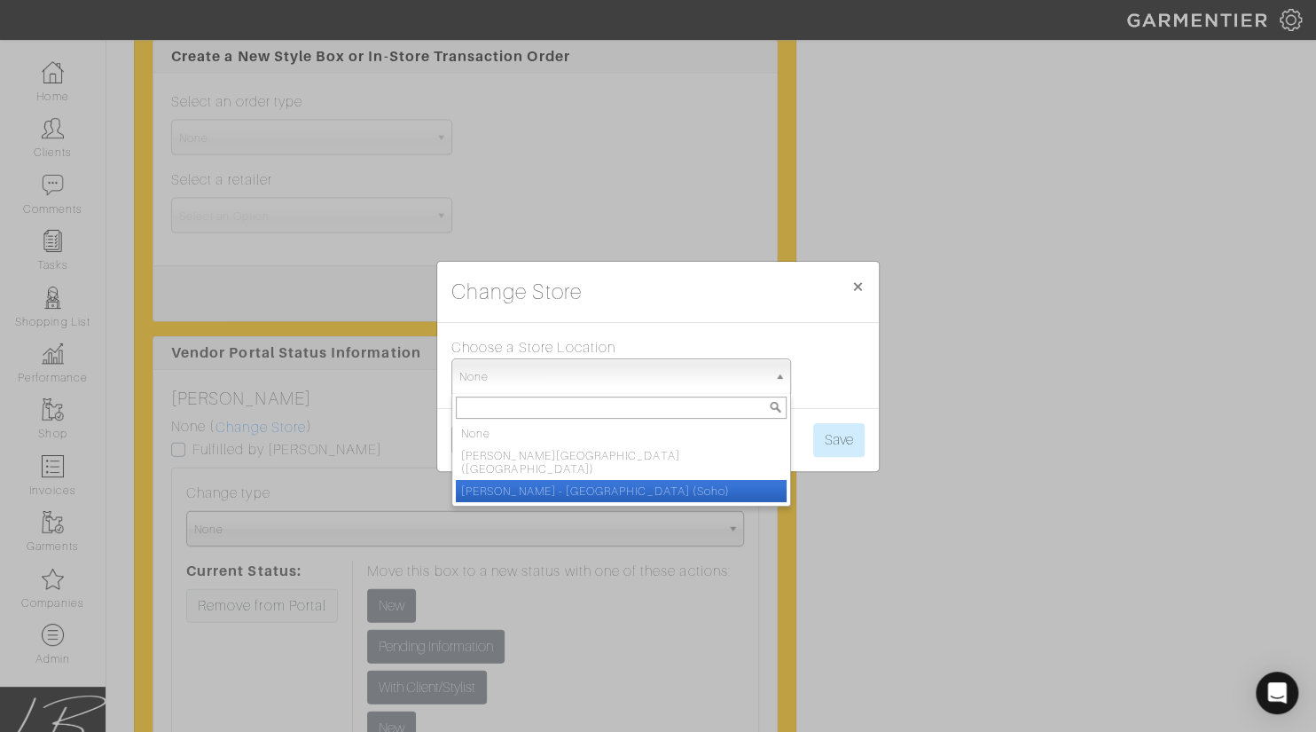
click at [484, 480] on li "[PERSON_NAME] - [GEOGRAPHIC_DATA] (Soho)" at bounding box center [621, 491] width 331 height 22
select select "91"
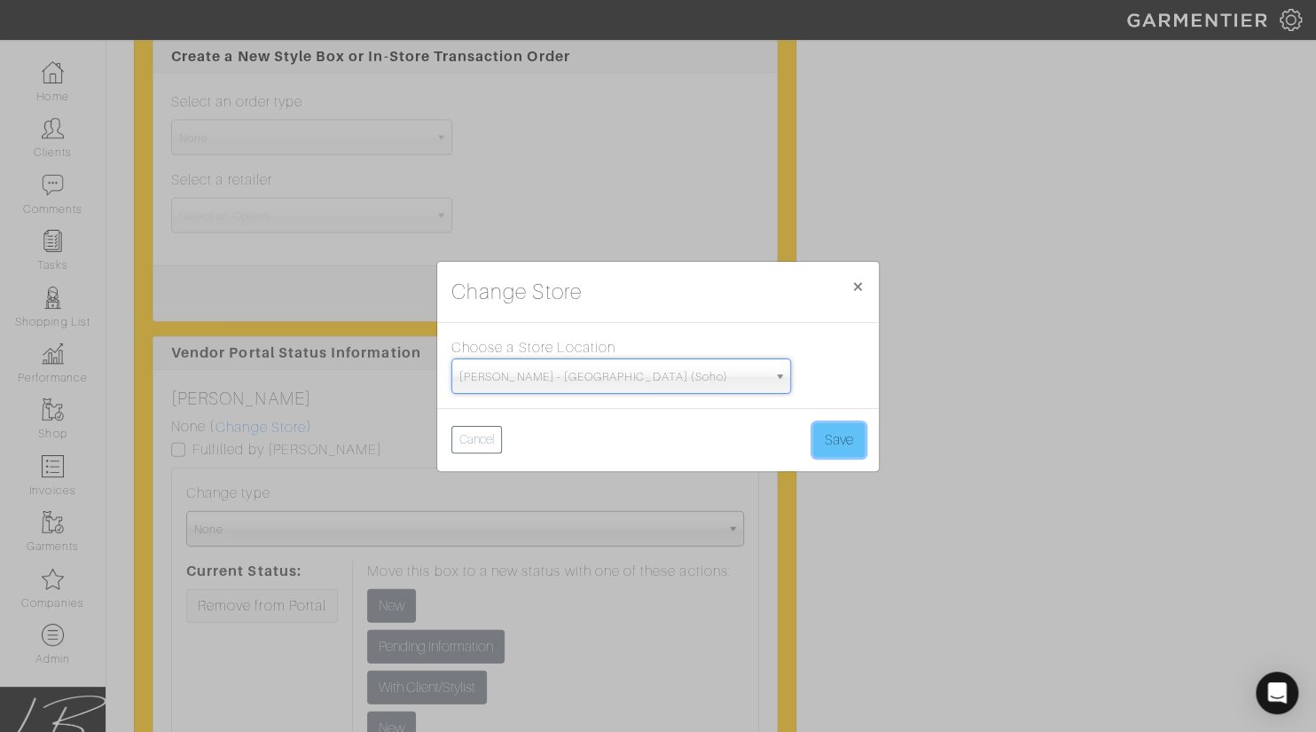
click at [832, 432] on button "Save" at bounding box center [838, 440] width 51 height 34
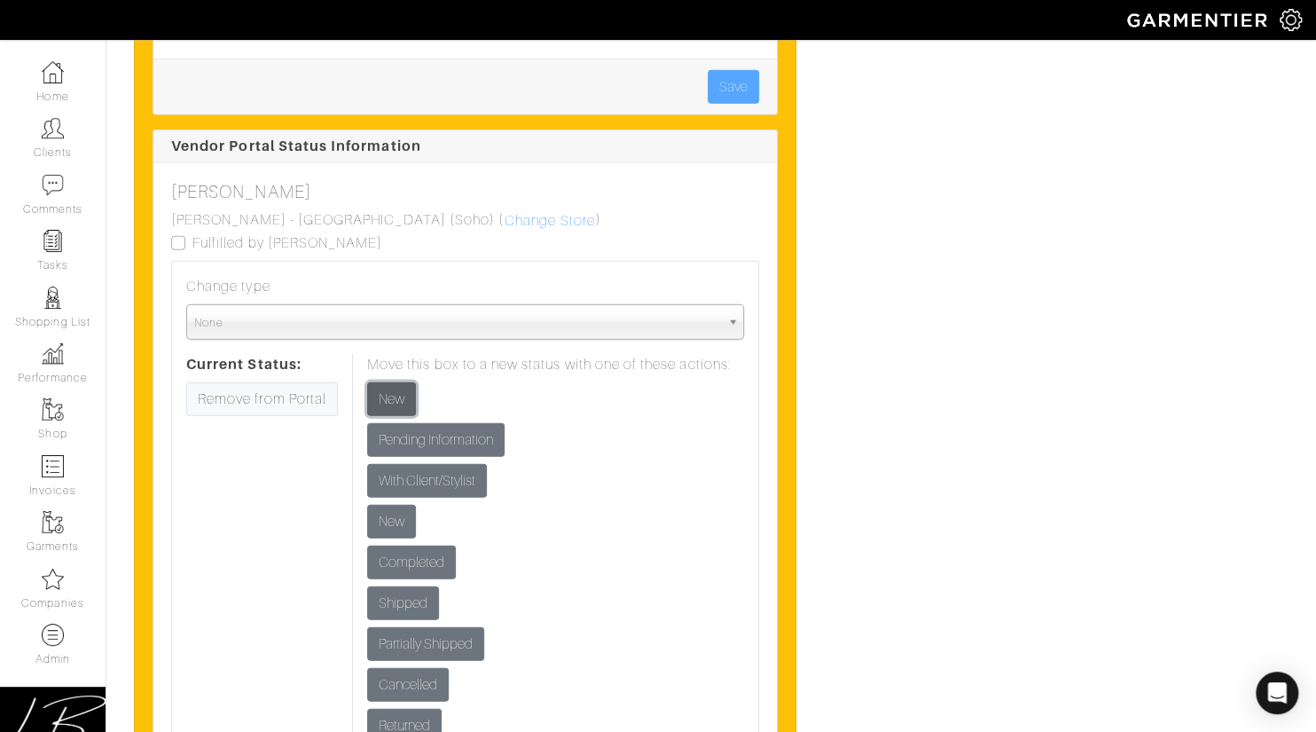
click at [398, 385] on input "New" at bounding box center [391, 399] width 49 height 34
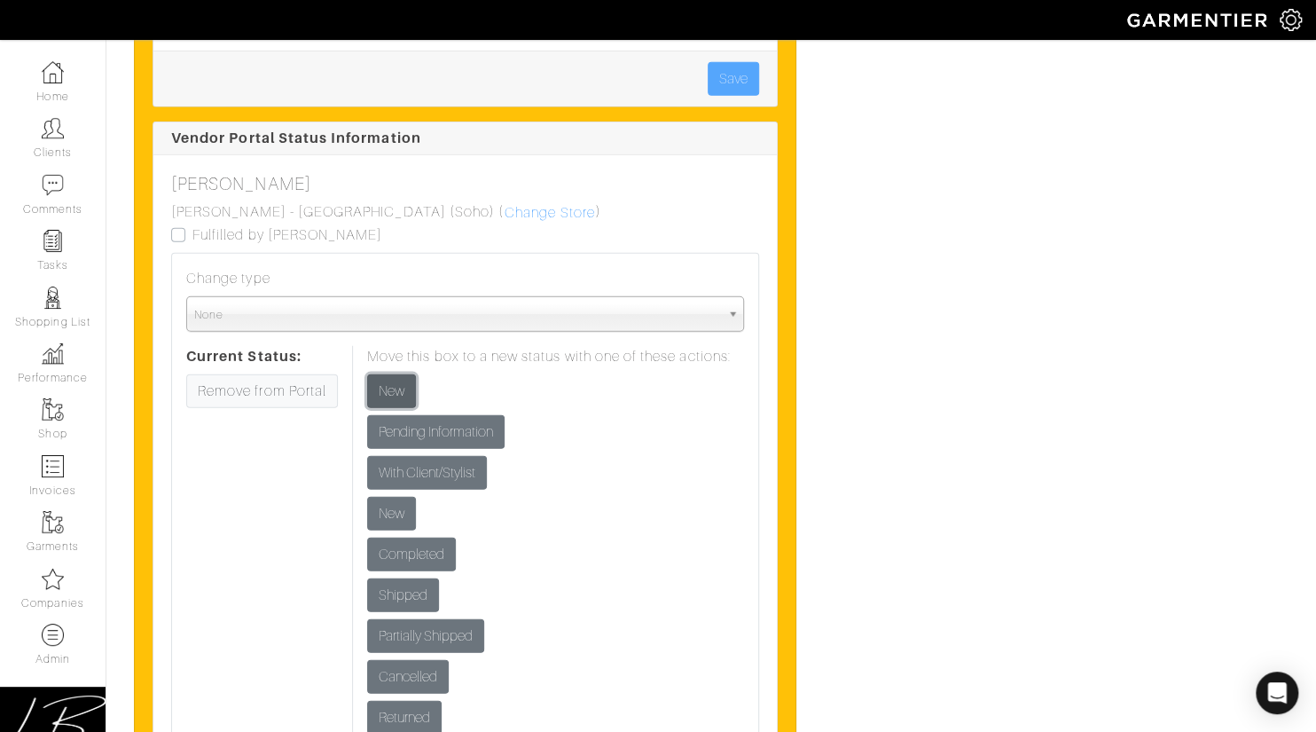
scroll to position [5856, 0]
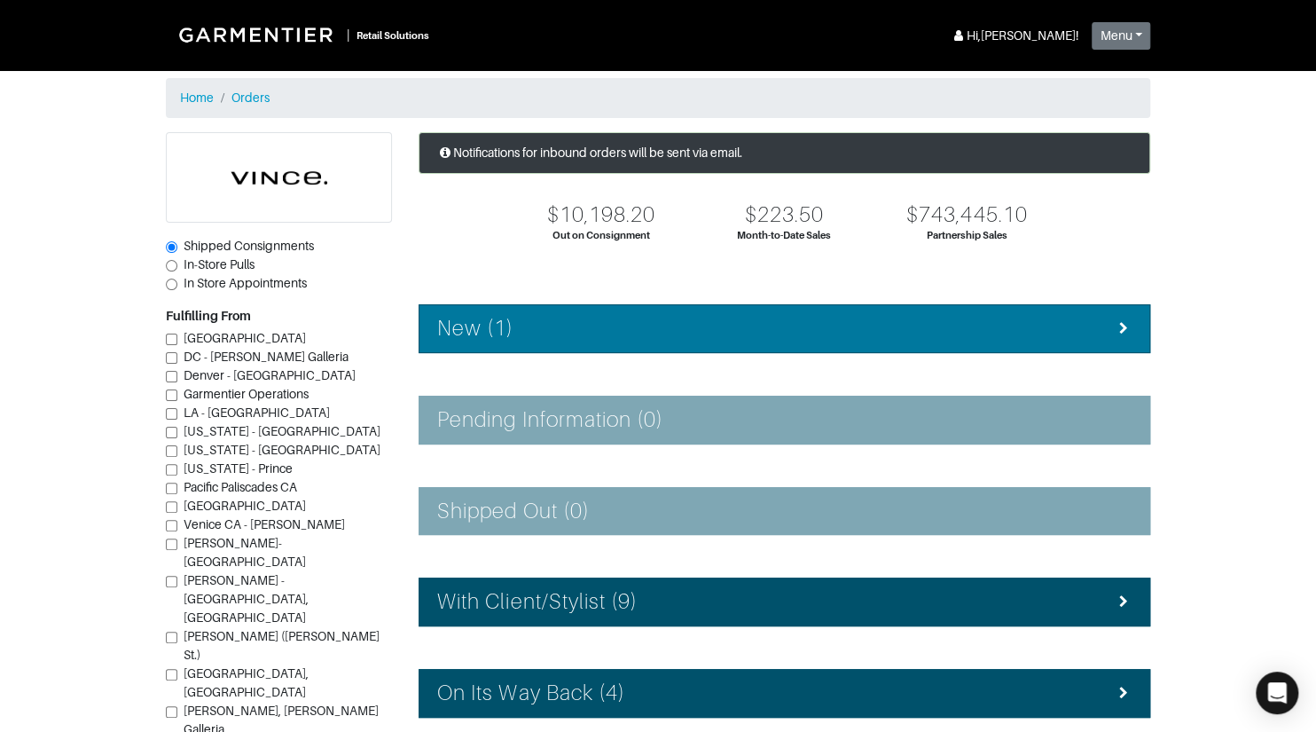
click at [493, 320] on h4 "New (1)" at bounding box center [475, 329] width 76 height 26
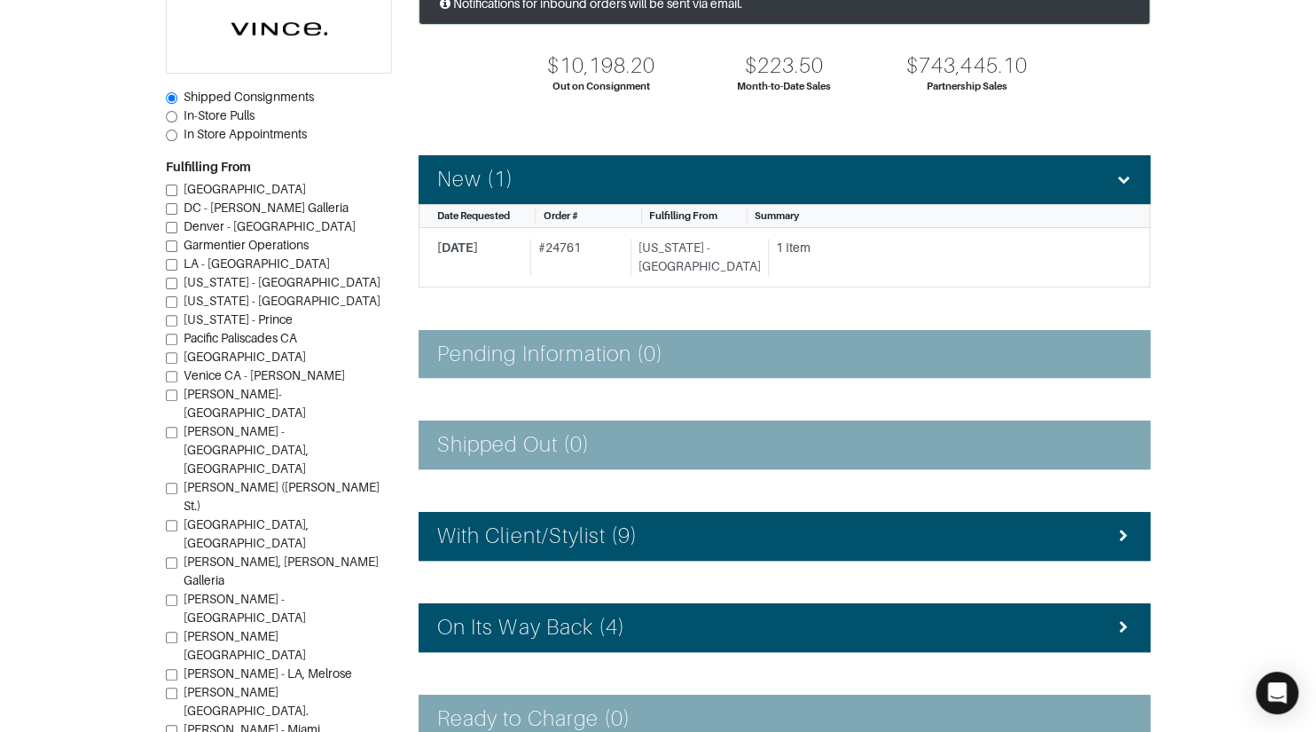
scroll to position [360, 0]
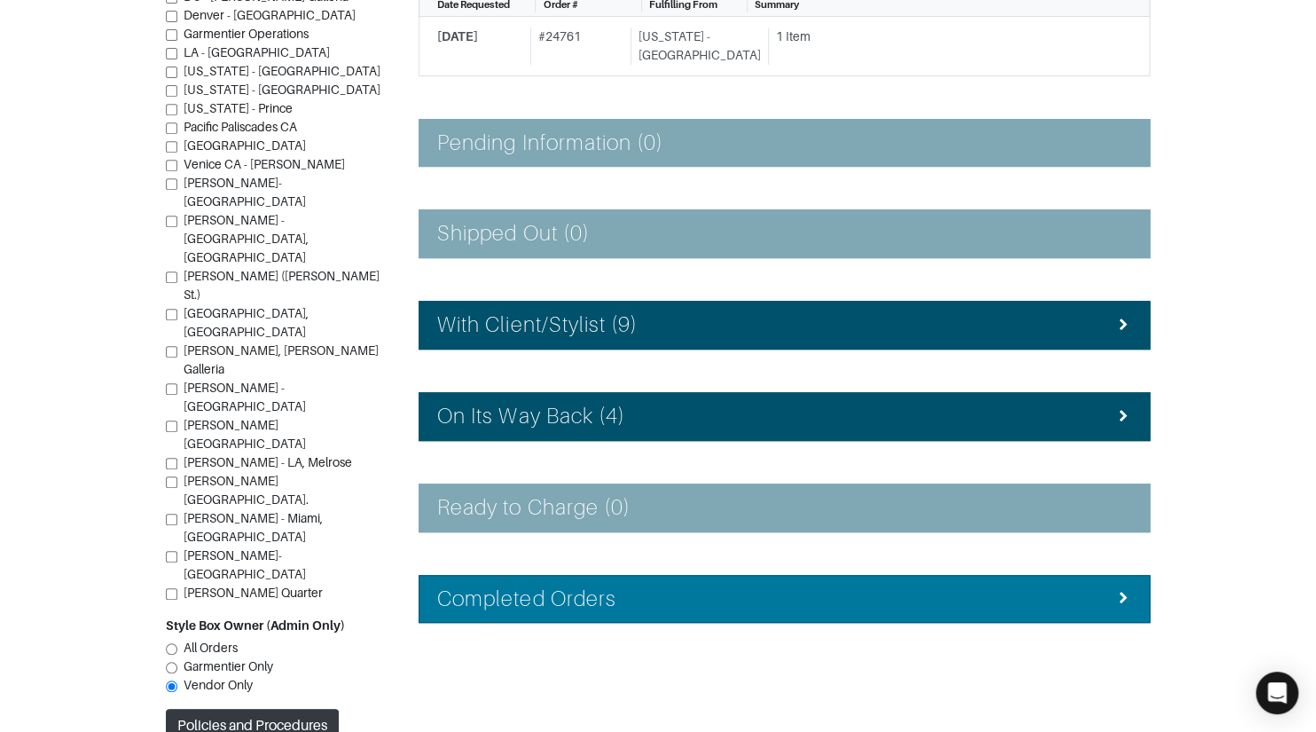
drag, startPoint x: 606, startPoint y: 591, endPoint x: 594, endPoint y: 582, distance: 14.5
click at [606, 591] on h4 "Completed Orders" at bounding box center [526, 599] width 179 height 26
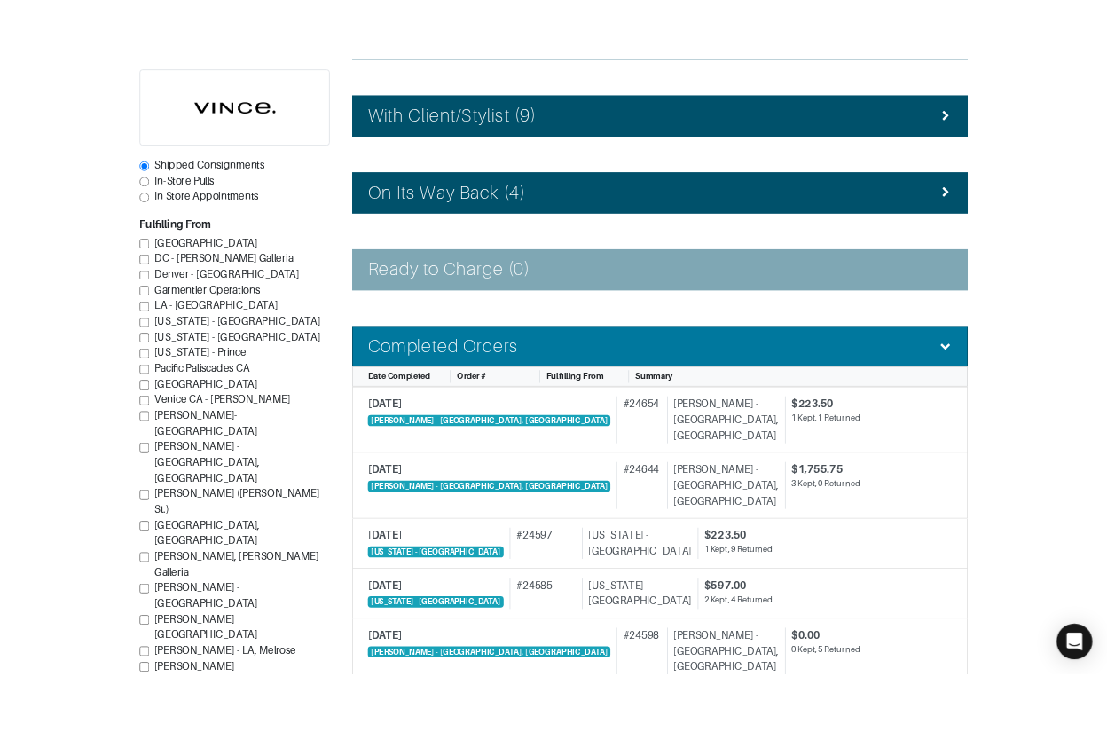
scroll to position [621, 0]
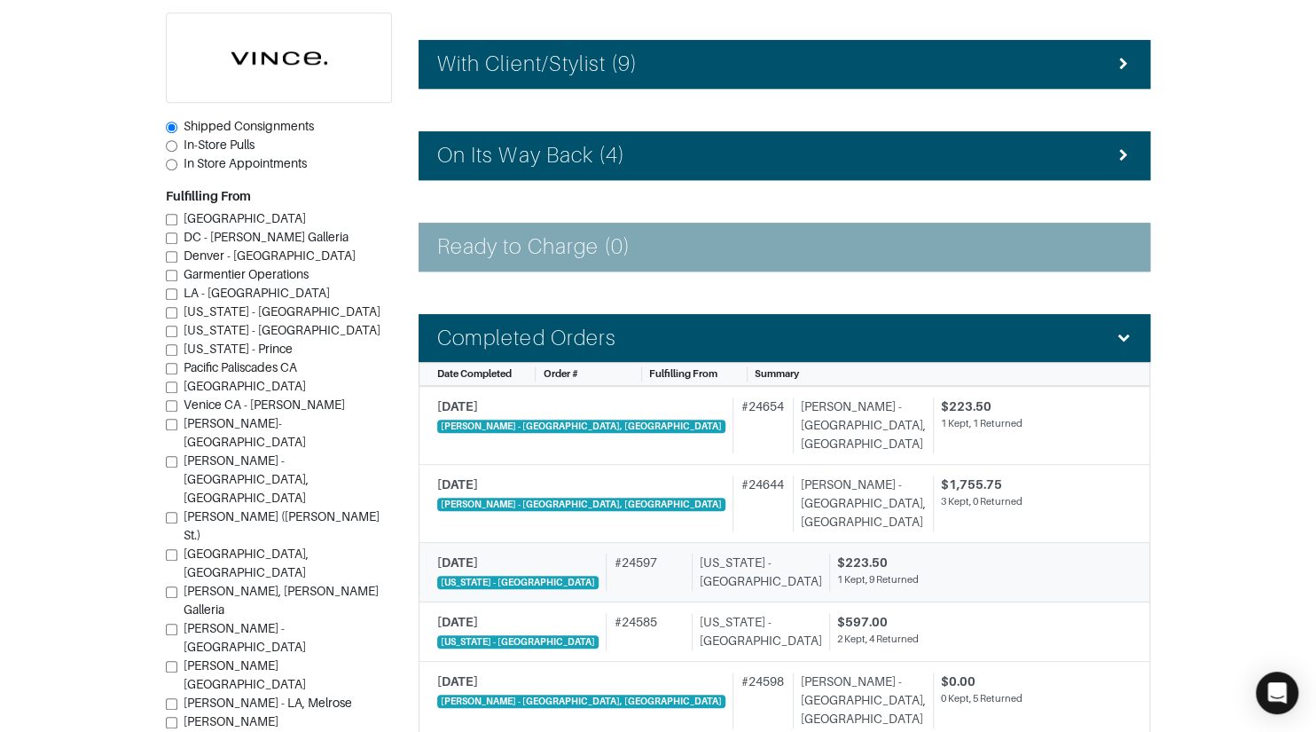
click at [656, 595] on link "9/19/2025 New York - 5th Avenue # 24597 New York - 5th Avenue $223.50 1 Kept, 9…" at bounding box center [785, 572] width 732 height 59
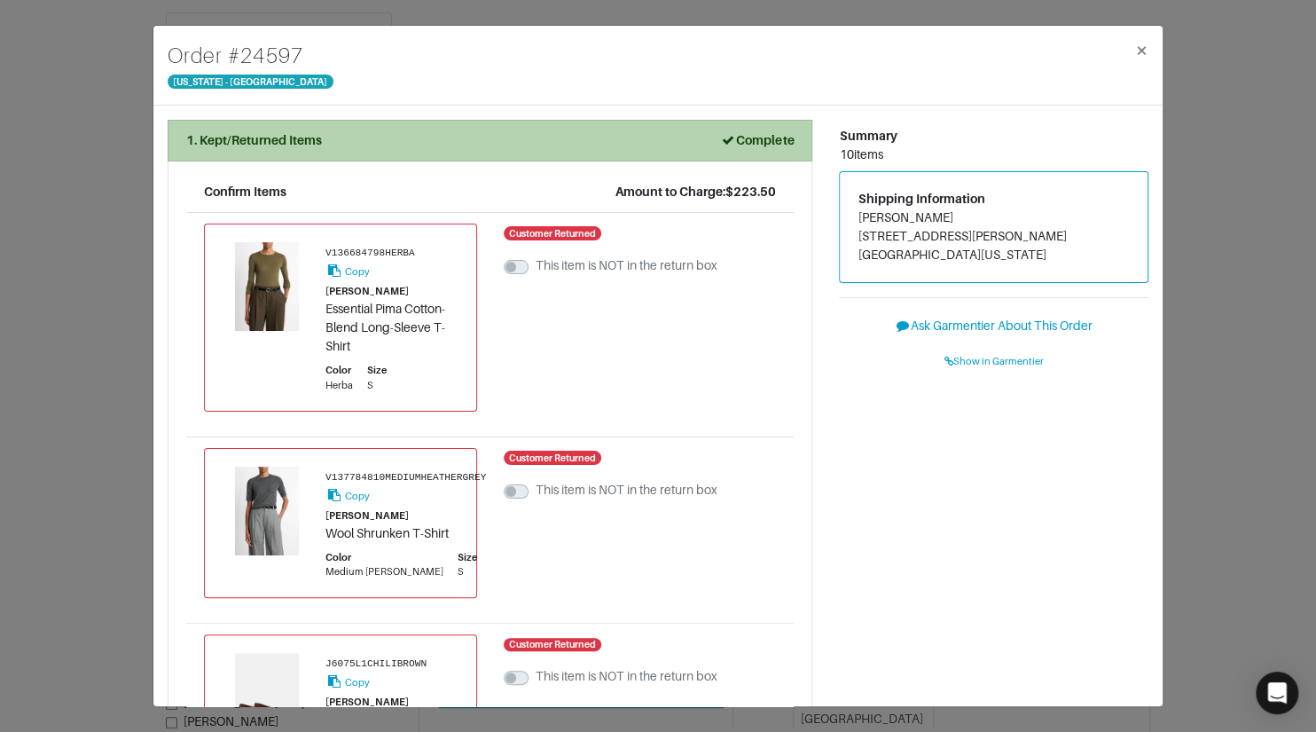
click at [576, 141] on div "1. Kept/Returned Items Complete" at bounding box center [490, 140] width 608 height 19
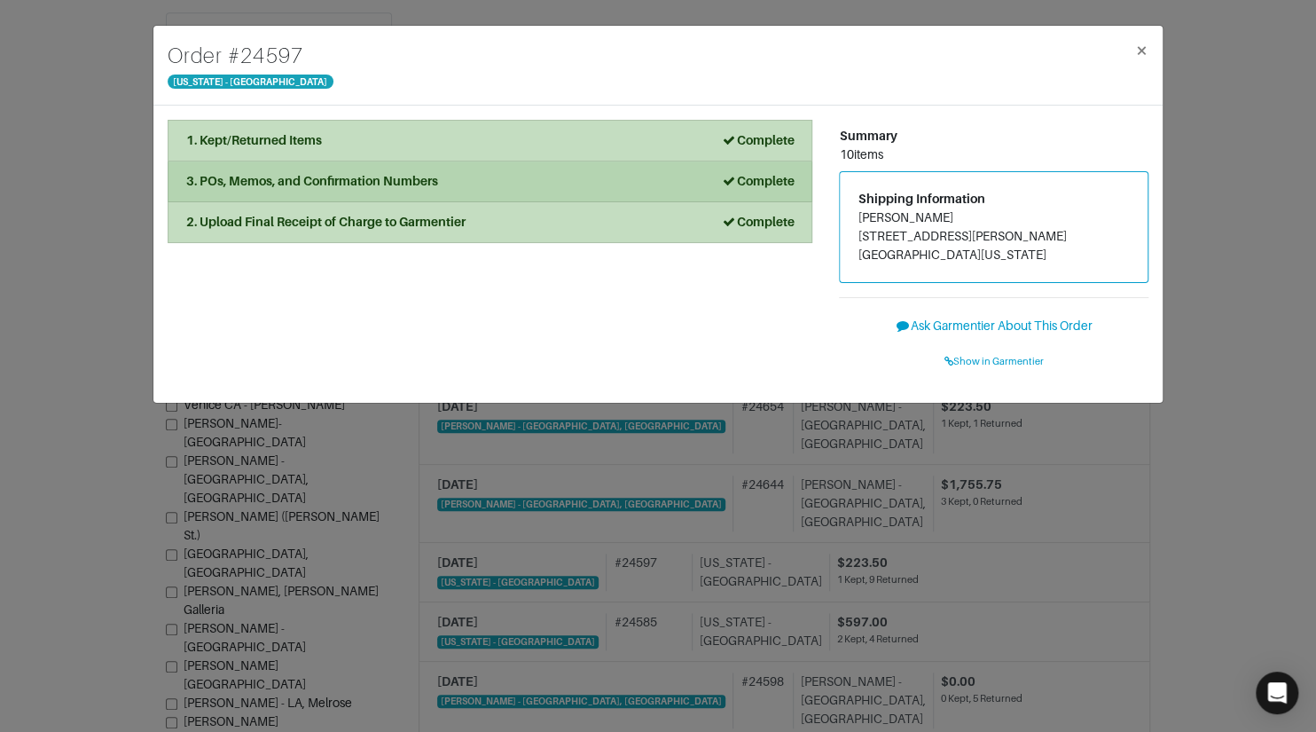
click at [494, 194] on li "3. POs, Memos, and Confirmation Numbers Complete" at bounding box center [490, 181] width 645 height 41
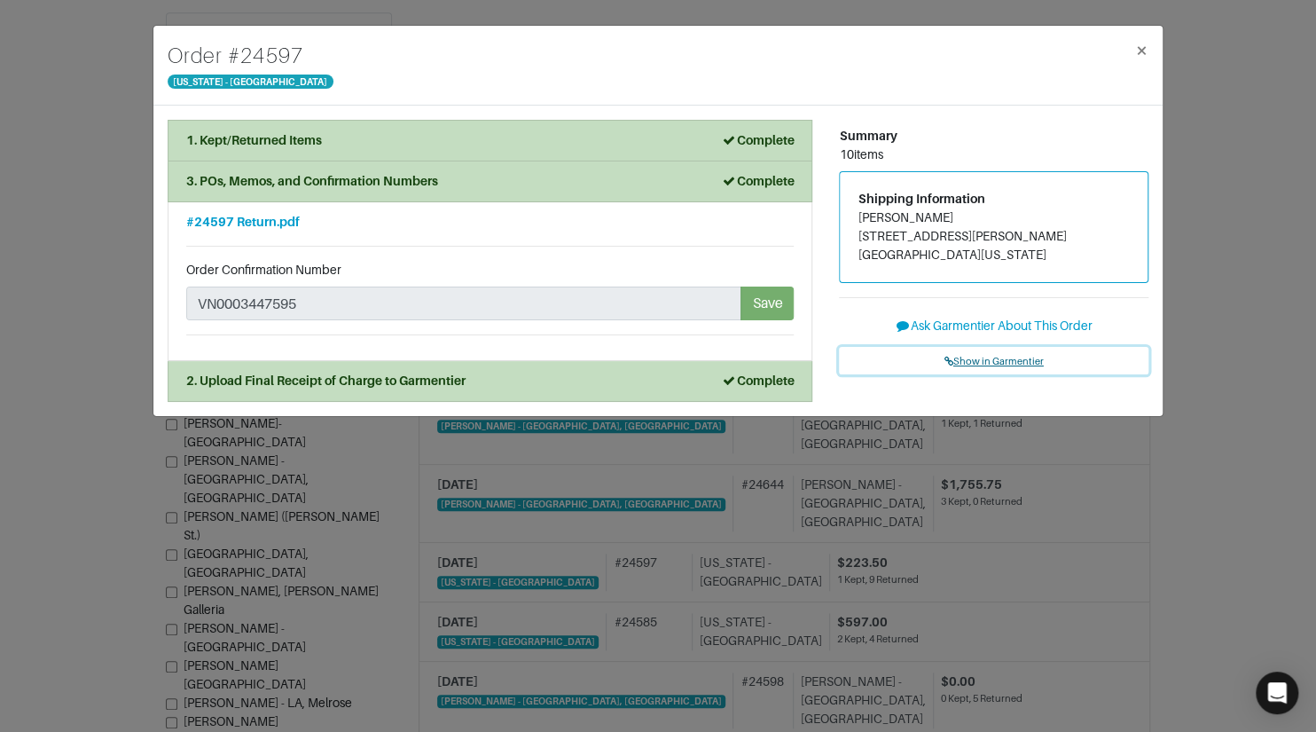
click at [991, 360] on span "Show in Garmentier" at bounding box center [994, 361] width 99 height 11
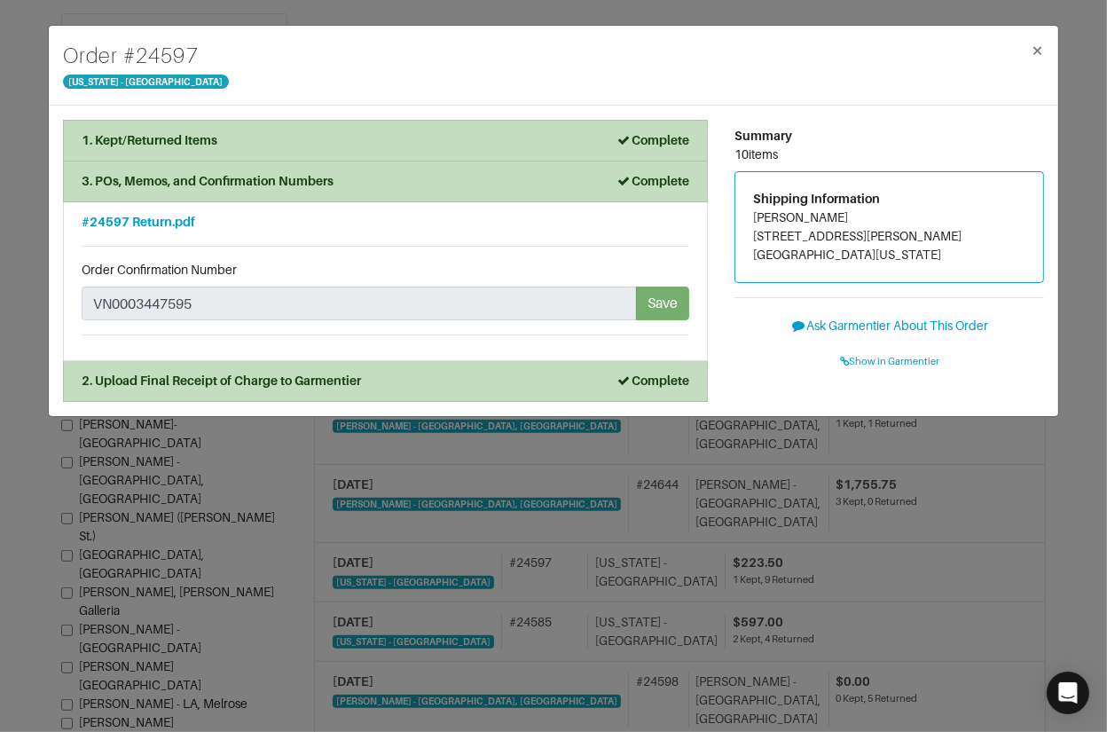
click at [462, 6] on div "Order # 24597 New York - 5th Avenue × 1. Kept/Returned Items Complete Confirm I…" at bounding box center [553, 366] width 1107 height 732
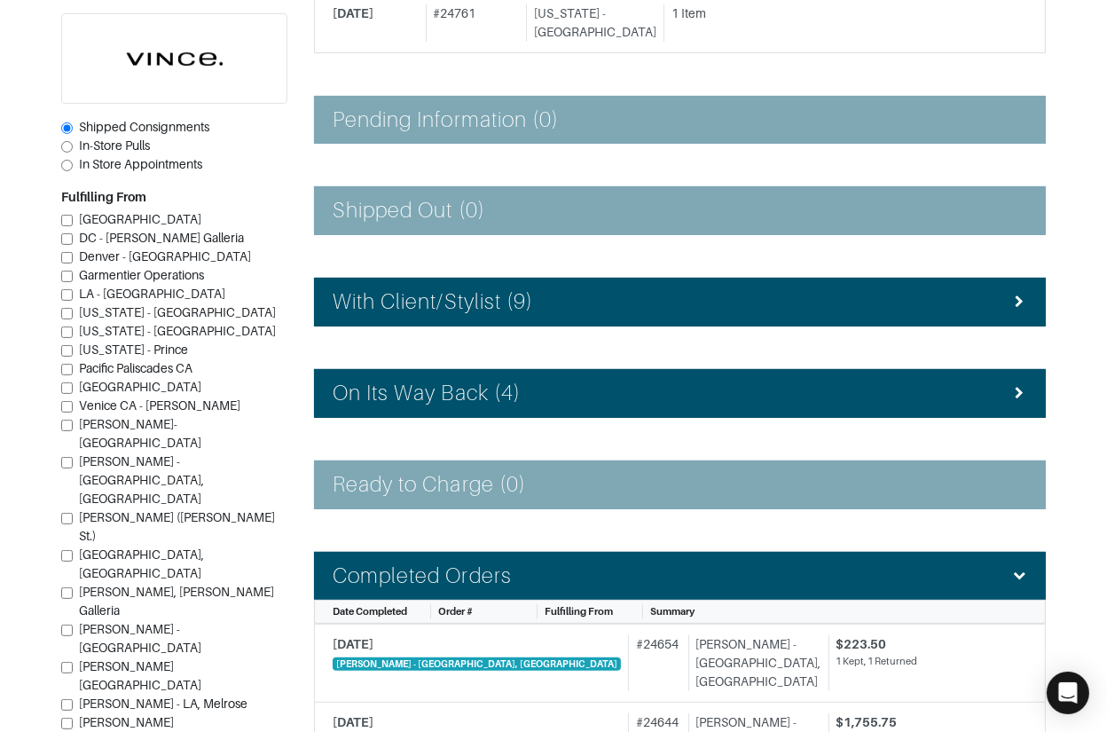
scroll to position [390, 0]
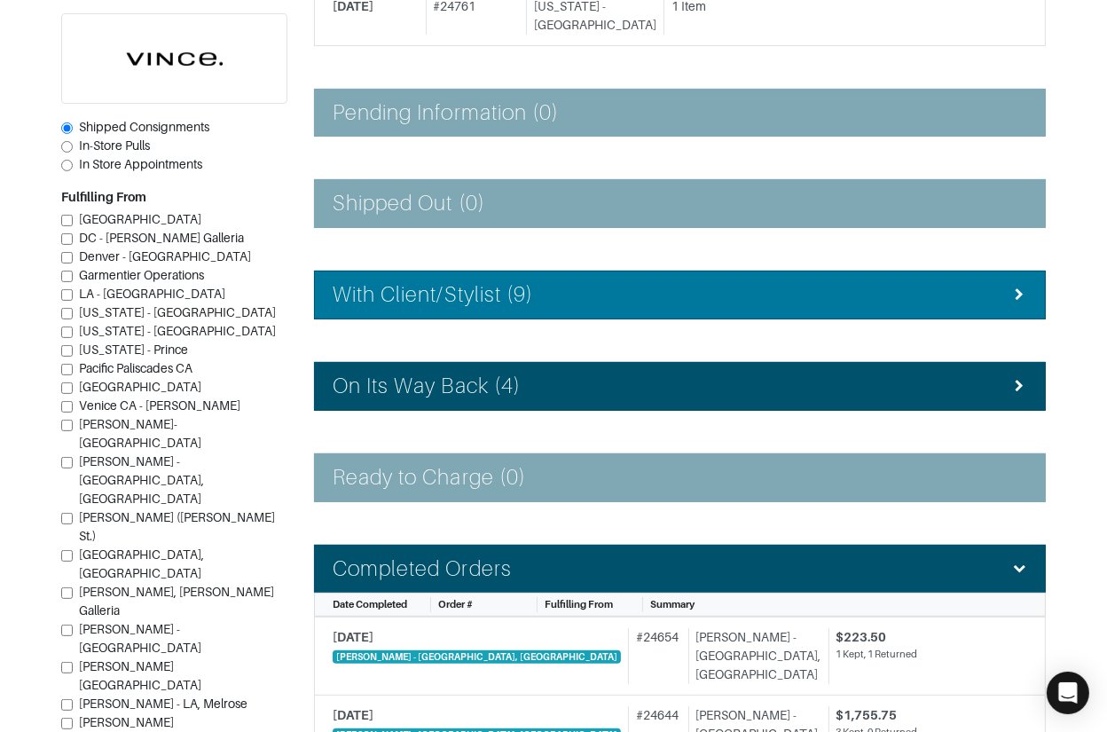
click at [469, 296] on h4 "With Client/Stylist (9)" at bounding box center [433, 295] width 200 height 26
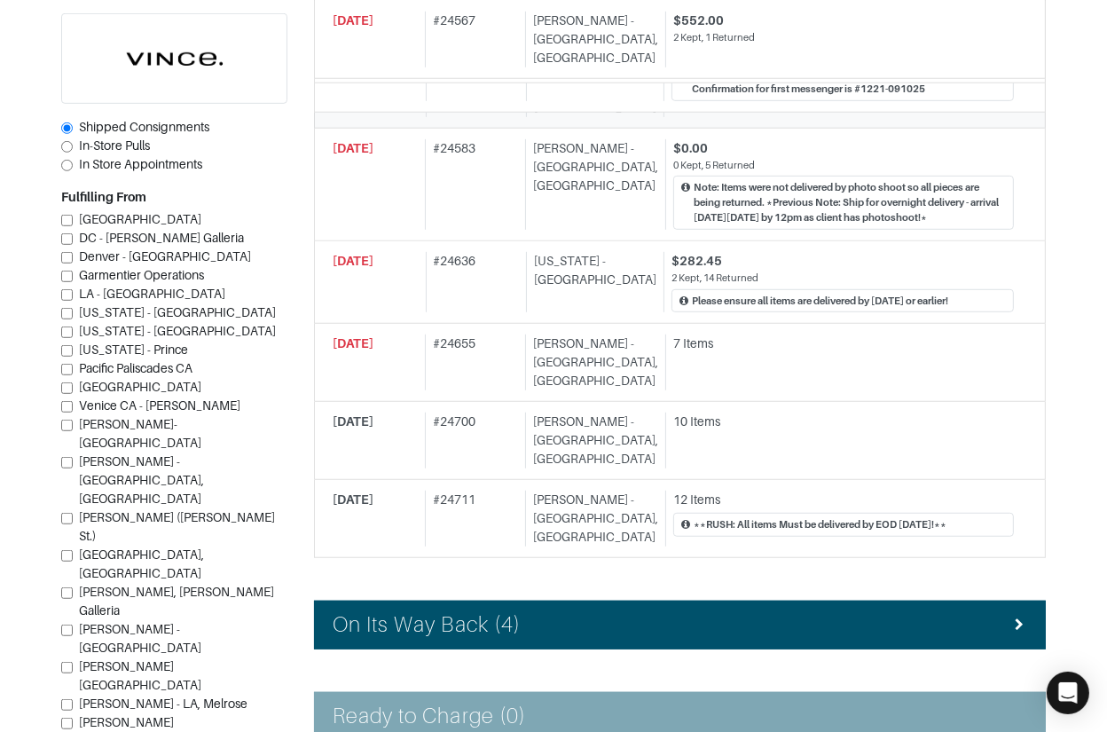
scroll to position [947, 0]
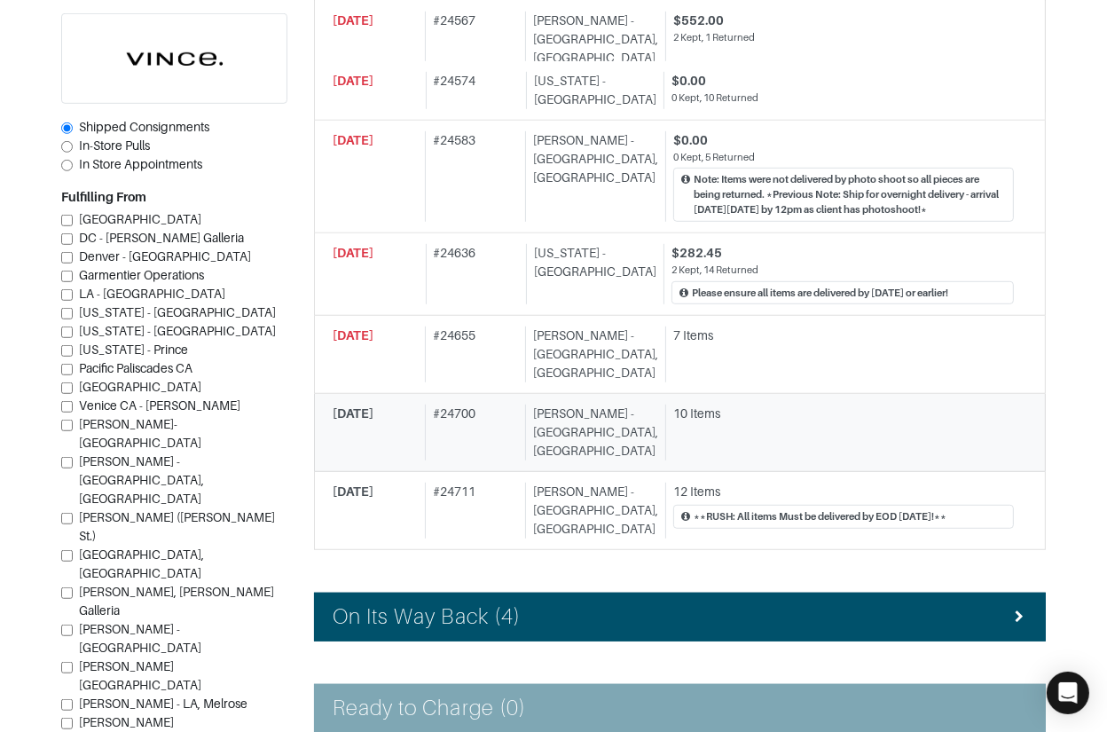
click at [482, 405] on div "# 24700" at bounding box center [471, 433] width 93 height 56
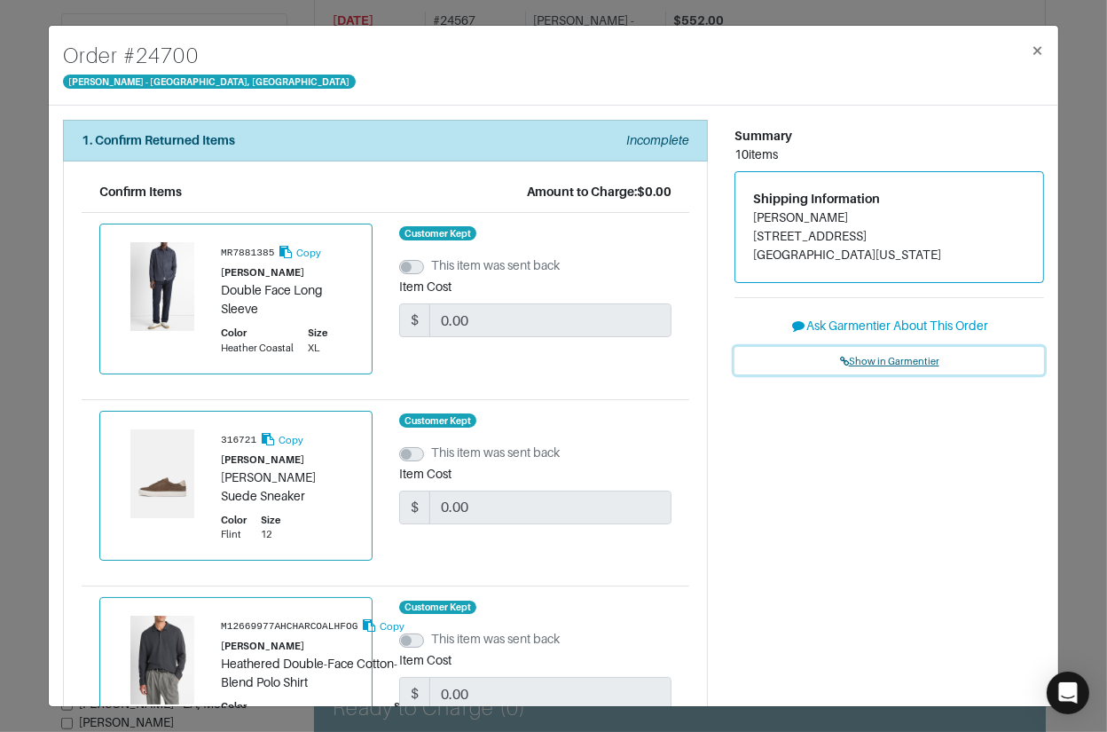
click at [860, 364] on span "Show in Garmentier" at bounding box center [889, 361] width 99 height 11
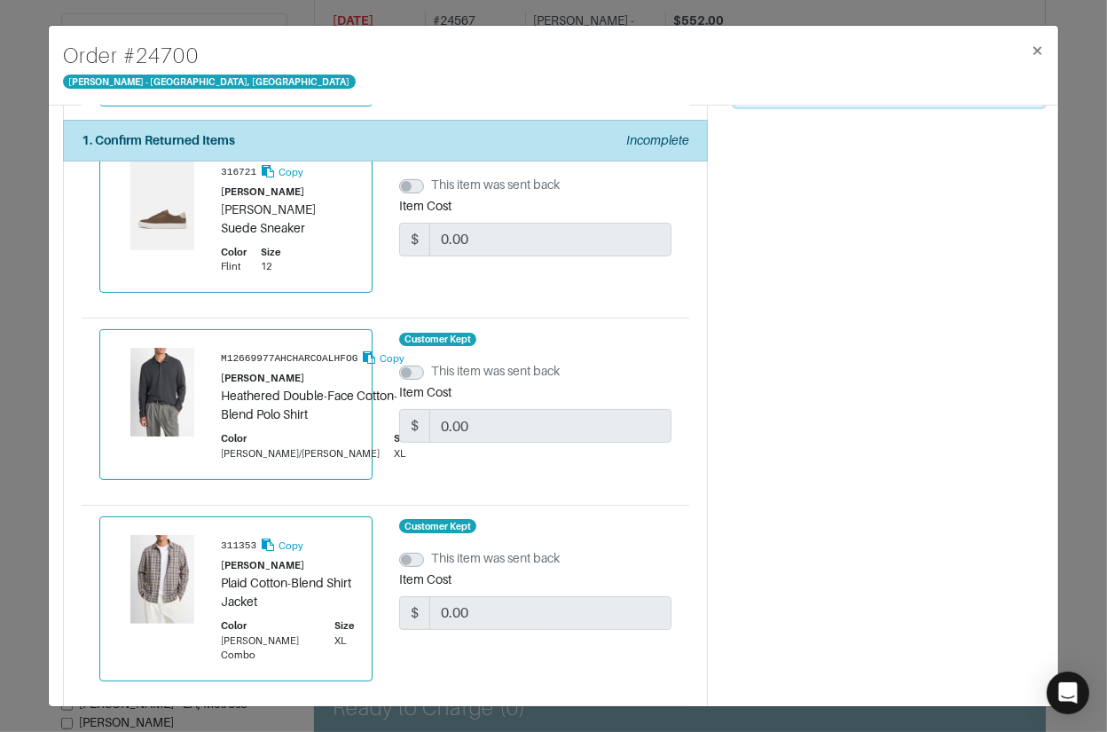
scroll to position [271, 0]
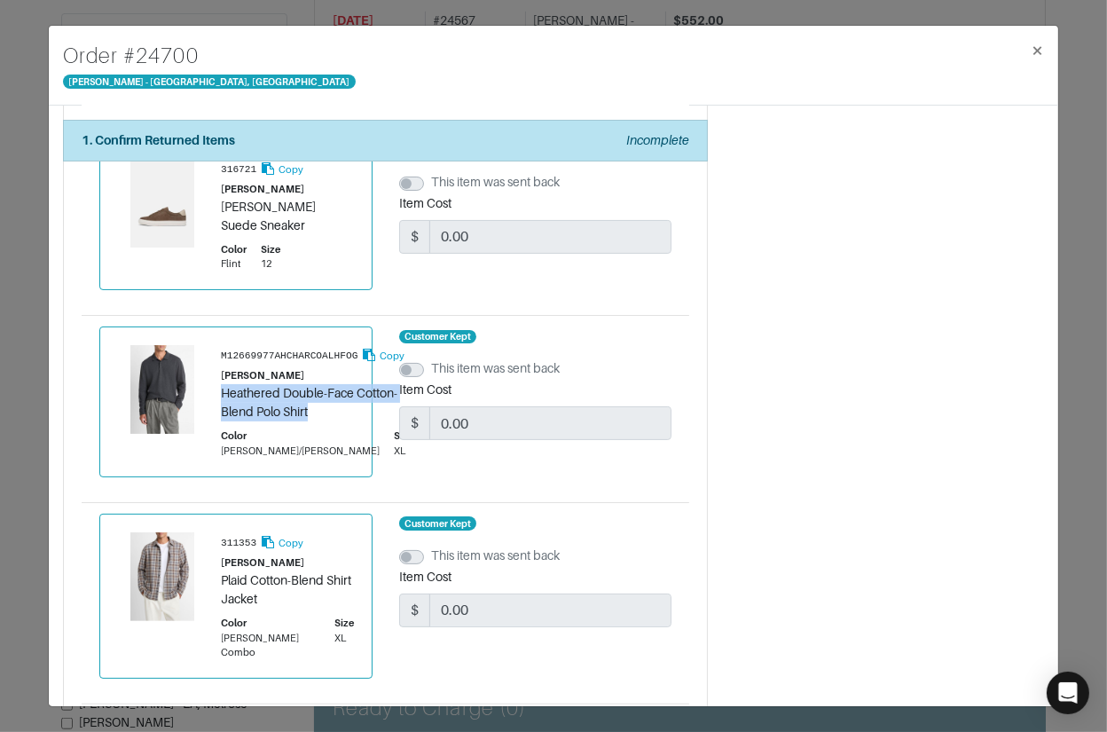
drag, startPoint x: 224, startPoint y: 396, endPoint x: 357, endPoint y: 410, distance: 133.8
click at [357, 410] on div "Heathered Double-Face Cotton-Blend Polo Shirt" at bounding box center [317, 402] width 193 height 37
copy div "Heathered Double-Face Cotton-Blend Polo Shirt"
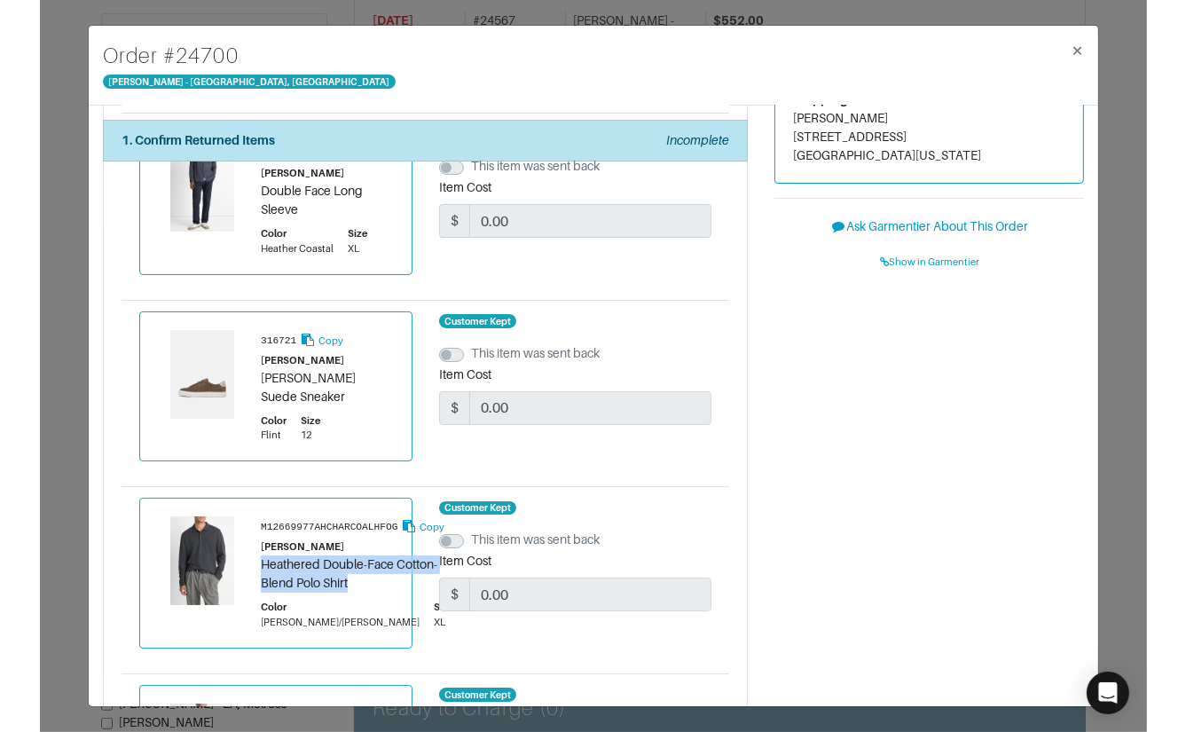
scroll to position [0, 0]
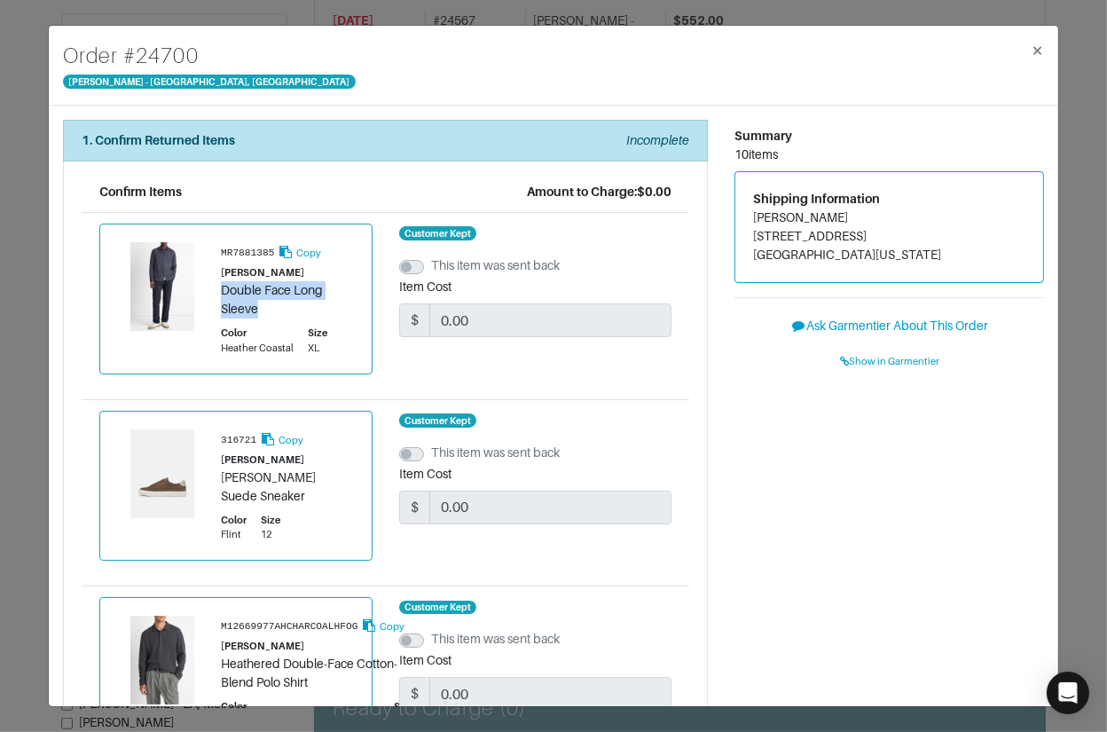
drag, startPoint x: 220, startPoint y: 289, endPoint x: 281, endPoint y: 308, distance: 64.0
click at [281, 308] on div "Double Face Long Sleeve" at bounding box center [287, 299] width 133 height 37
copy div "Double Face Long Sleeve"
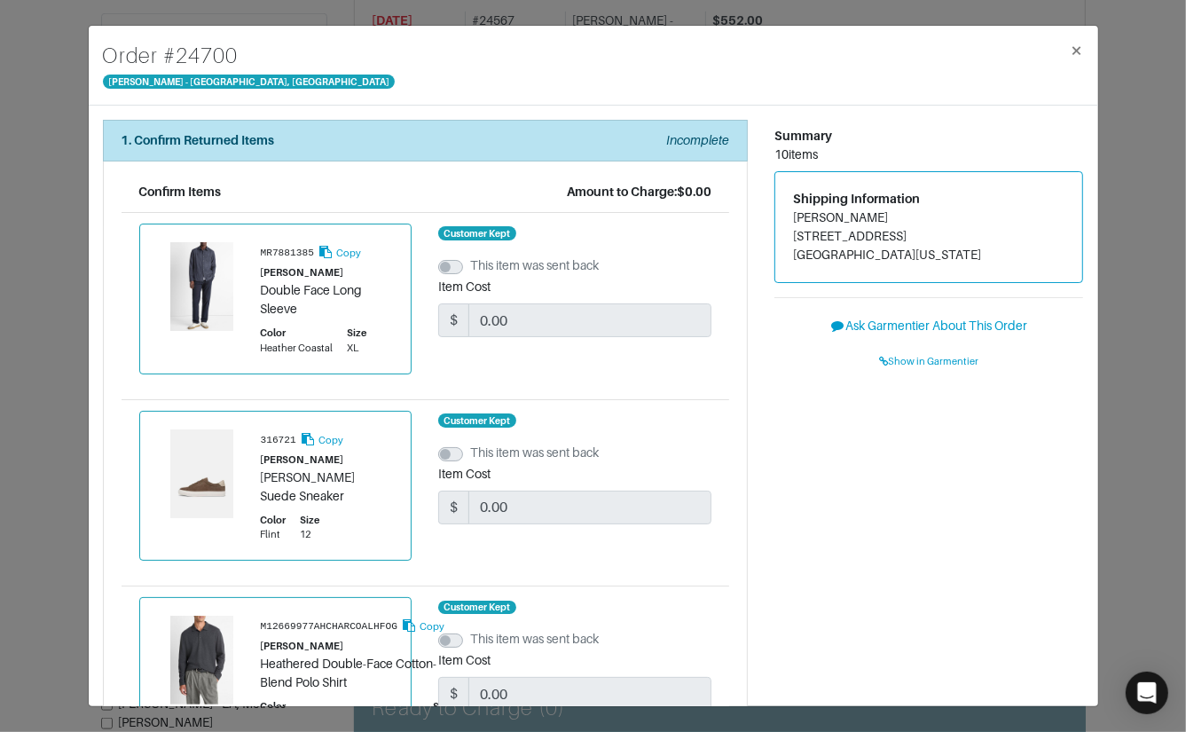
click at [64, 248] on div "Order # 24700 Vince - Chicago, Oak Street × 1. Confirm Returned Items Incomplet…" at bounding box center [593, 366] width 1186 height 732
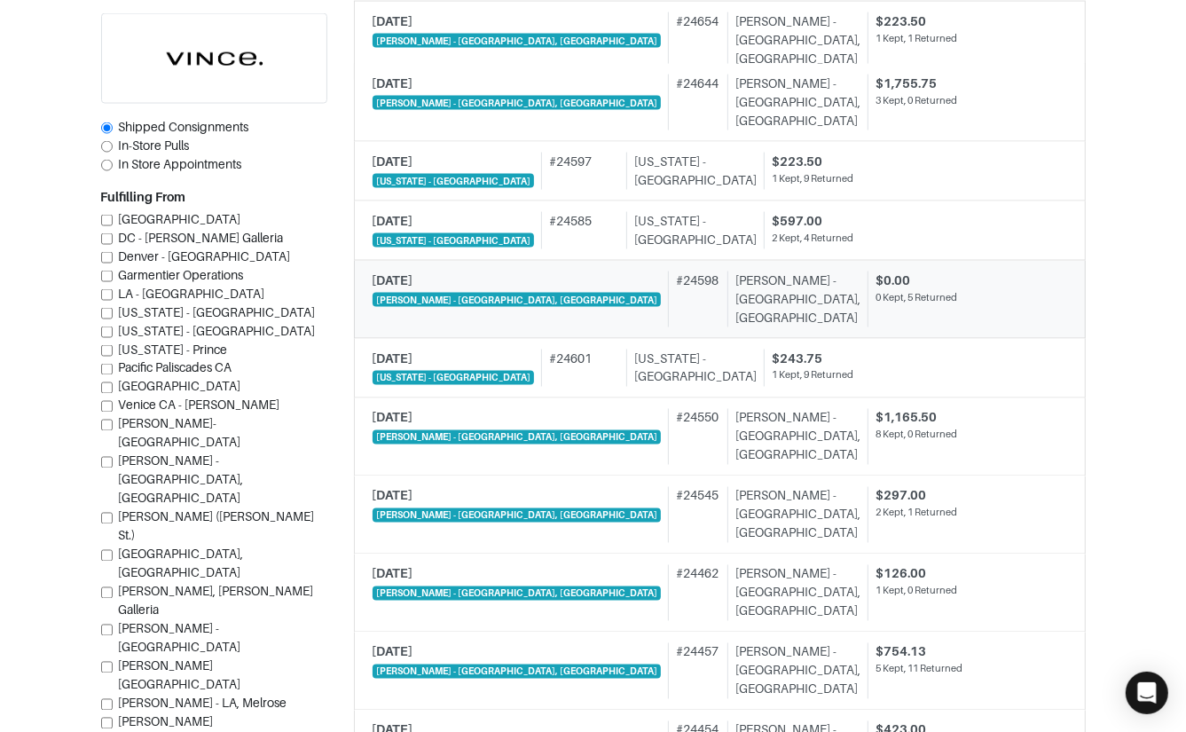
scroll to position [1622, 0]
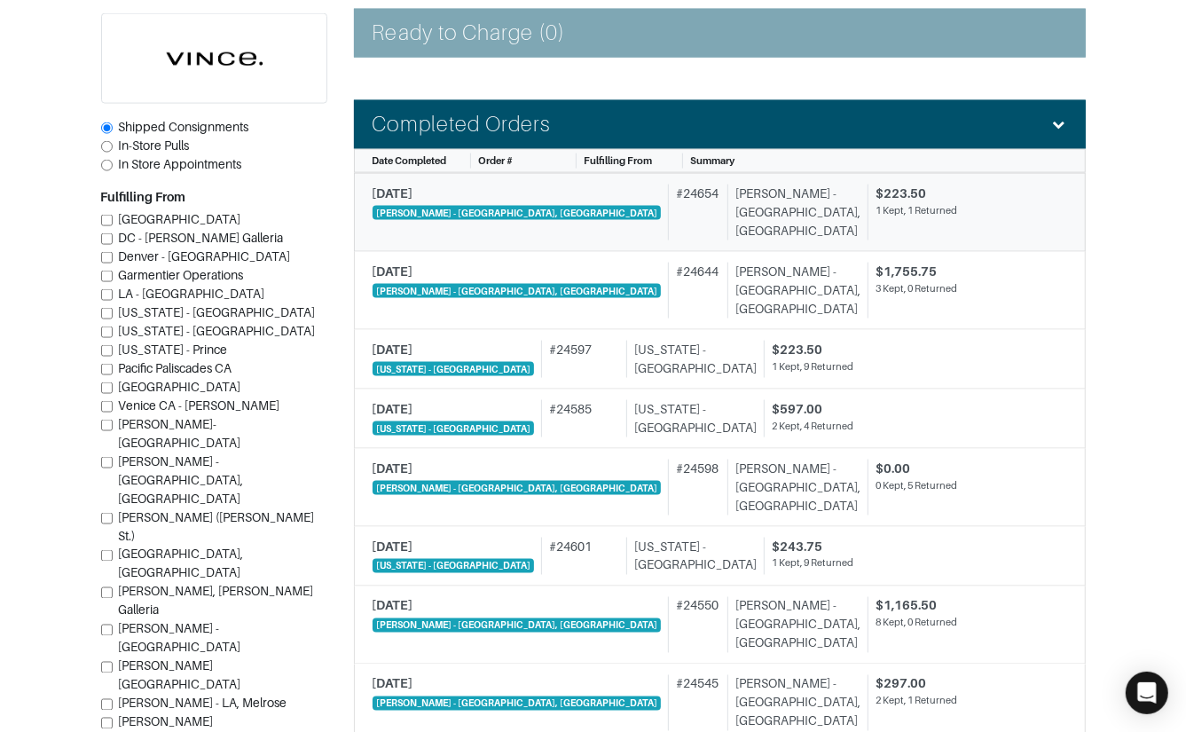
click at [668, 185] on div "# 24654" at bounding box center [694, 213] width 52 height 56
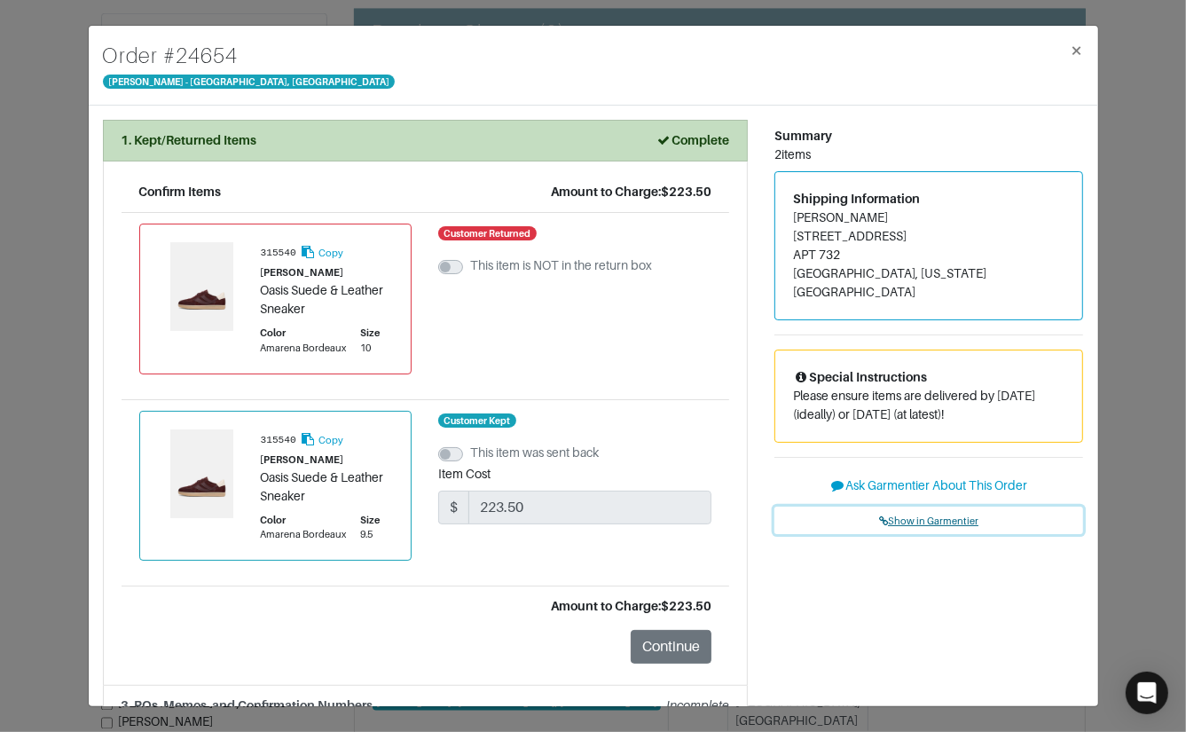
click at [936, 515] on span "Show in Garmentier" at bounding box center [928, 520] width 99 height 11
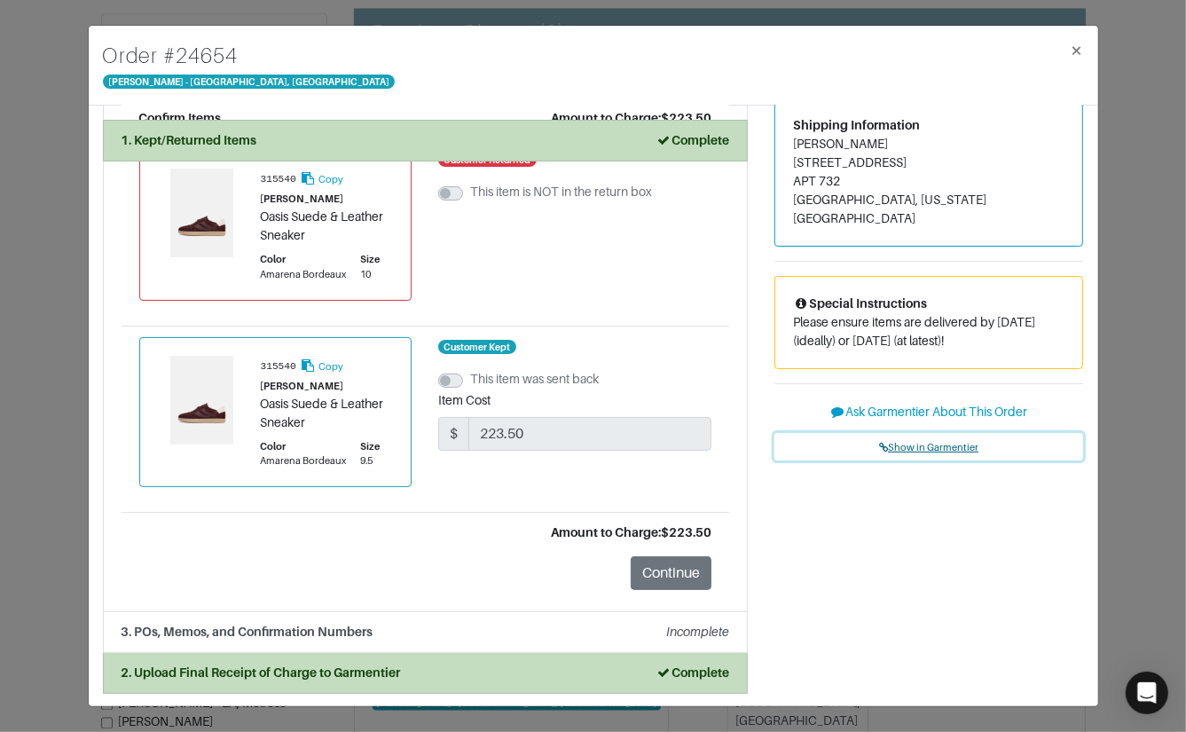
click at [940, 442] on span "Show in Garmentier" at bounding box center [928, 447] width 99 height 11
click at [62, 145] on div "Order # 24654 Vince - Chicago, Oak Street × 1. Kept/Returned Items Complete Con…" at bounding box center [593, 366] width 1186 height 732
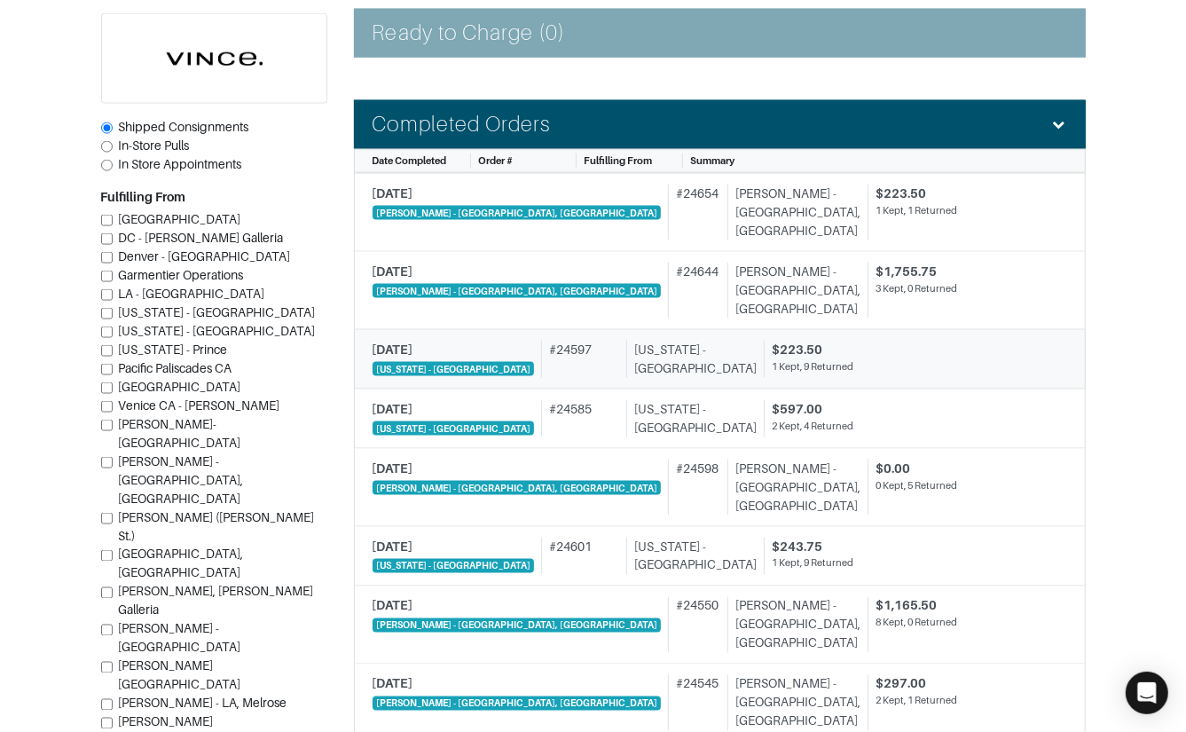
click at [541, 341] on div "# 24597" at bounding box center [580, 359] width 78 height 37
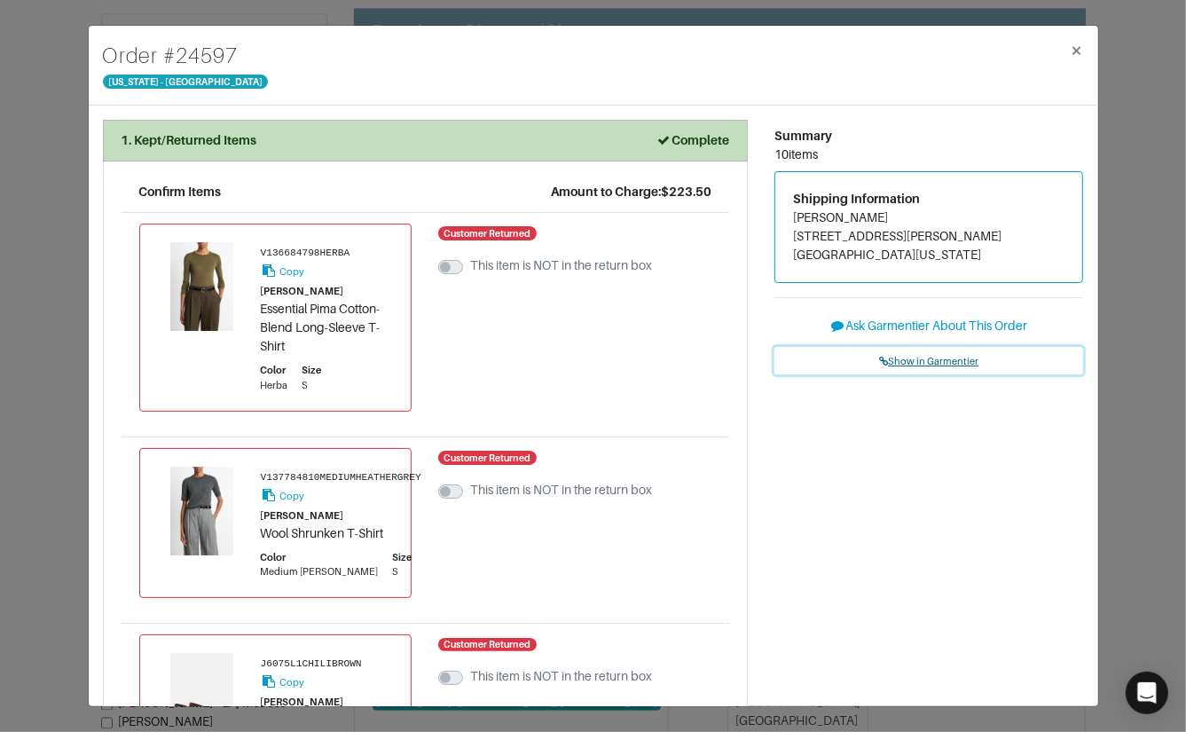
click at [933, 352] on link "Show in Garmentier" at bounding box center [929, 361] width 310 height 28
click at [68, 177] on div "Order # 24597 New York - 5th Avenue × 1. Kept/Returned Items Complete Confirm I…" at bounding box center [593, 366] width 1186 height 732
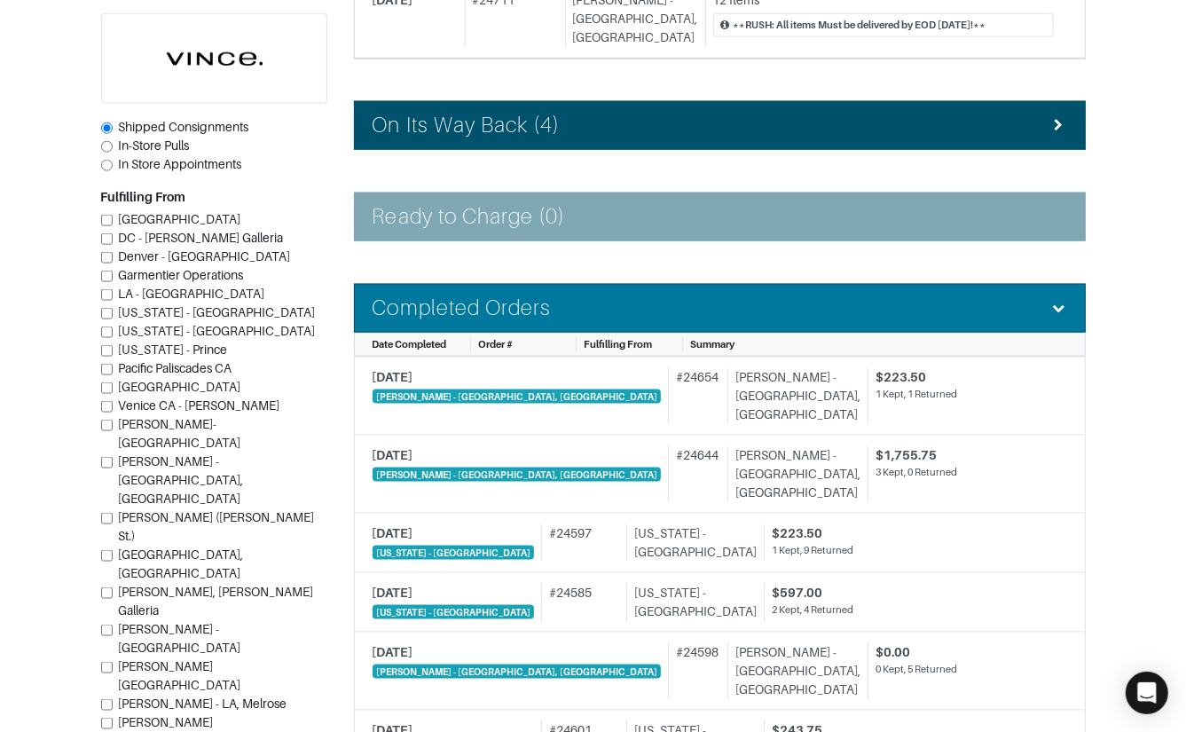
click at [613, 295] on div "Completed Orders" at bounding box center [720, 308] width 695 height 26
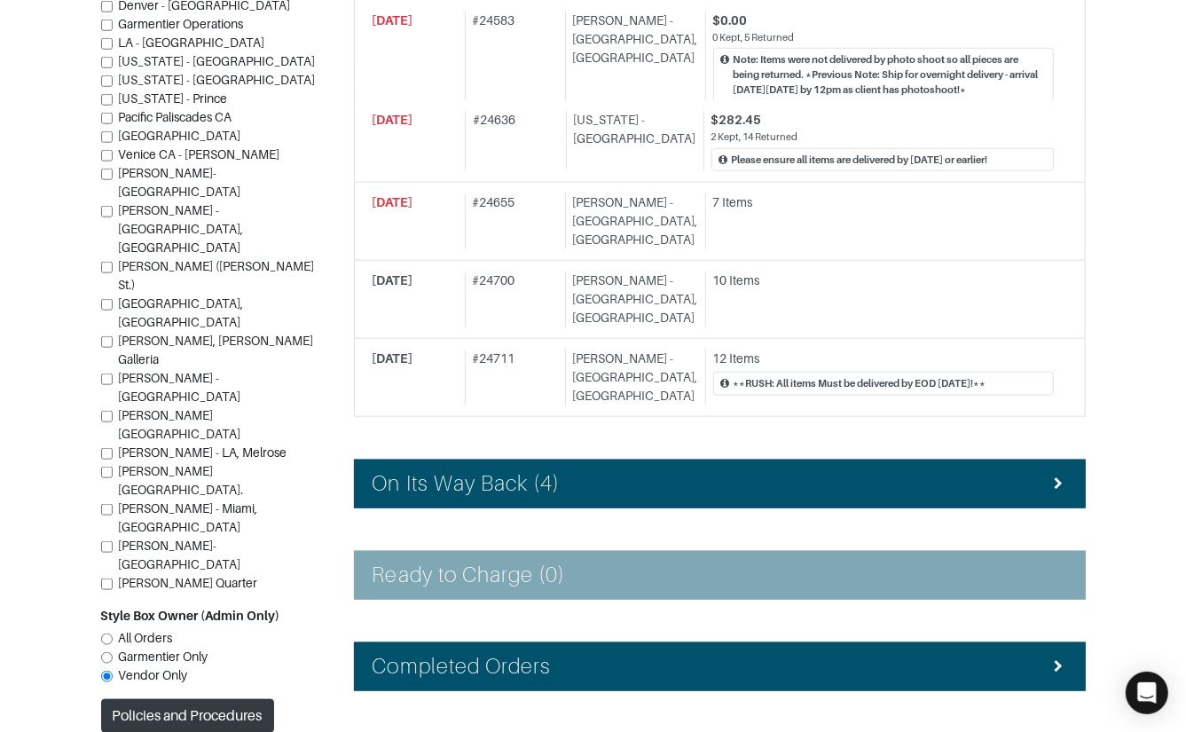
click at [654, 471] on div "On Its Way Back (4)" at bounding box center [720, 484] width 695 height 26
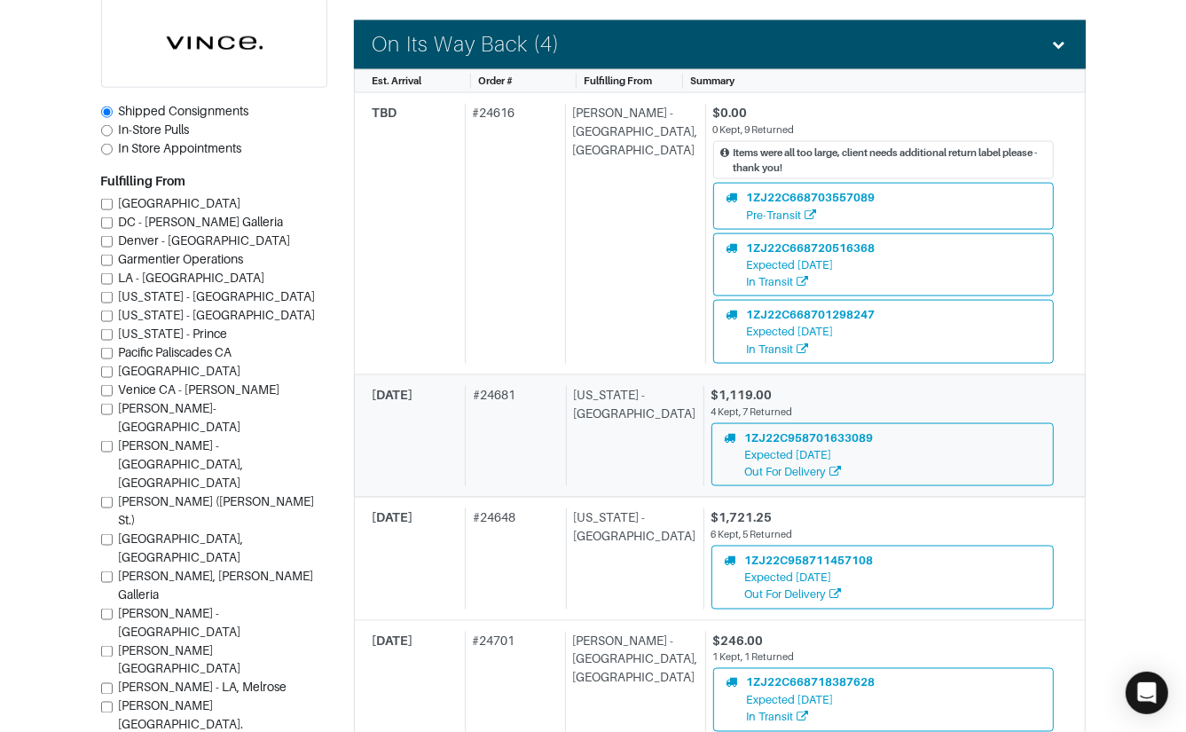
scroll to position [1526, 0]
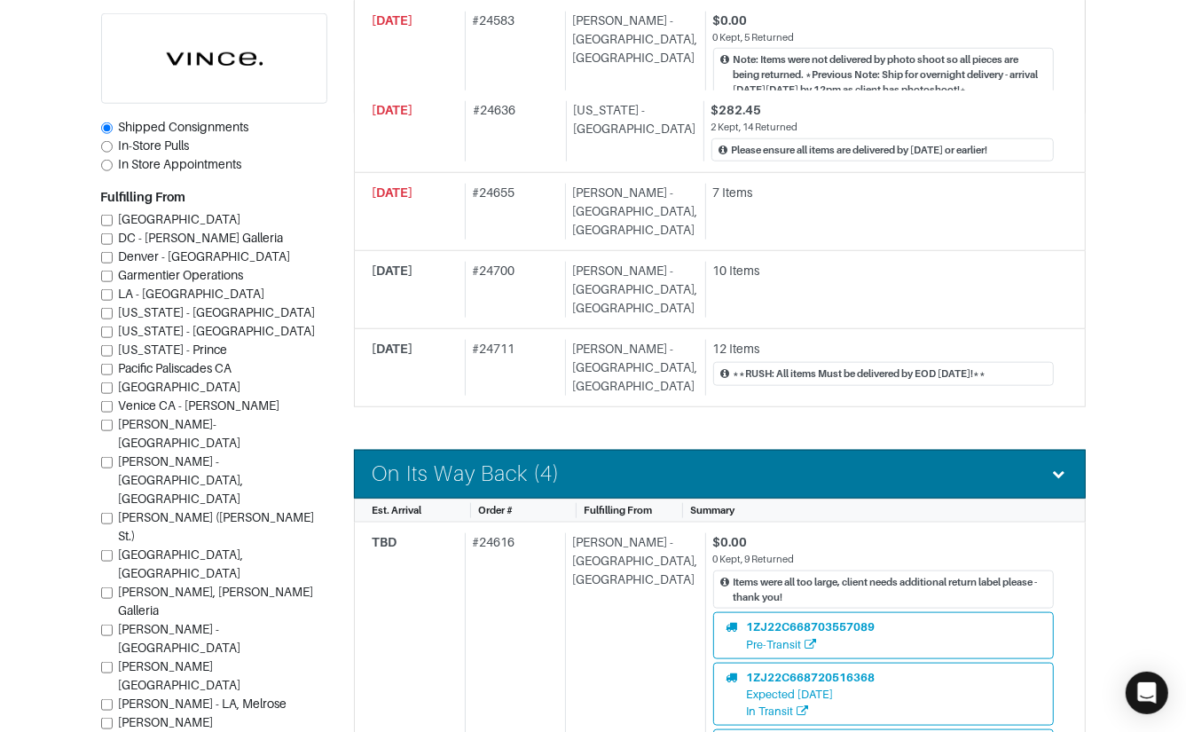
click at [654, 461] on div "On Its Way Back (4)" at bounding box center [720, 474] width 695 height 26
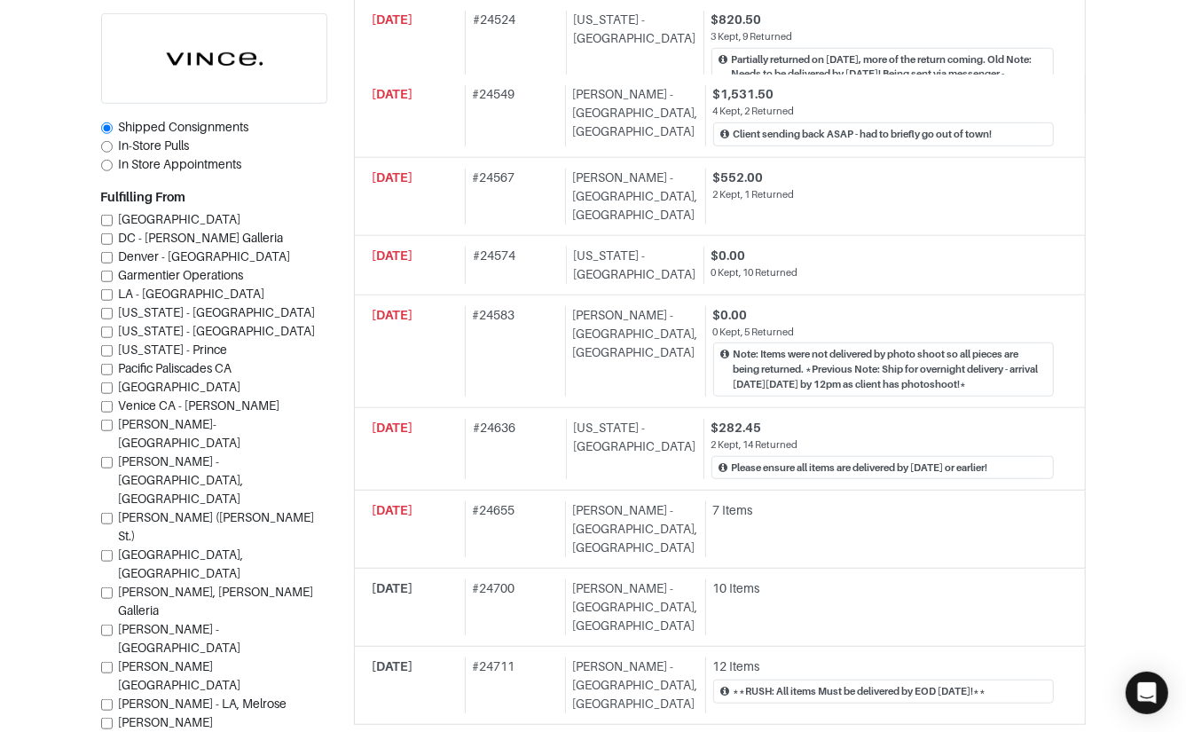
scroll to position [774, 0]
click at [654, 416] on div "New York - 5th Avenue" at bounding box center [631, 446] width 130 height 61
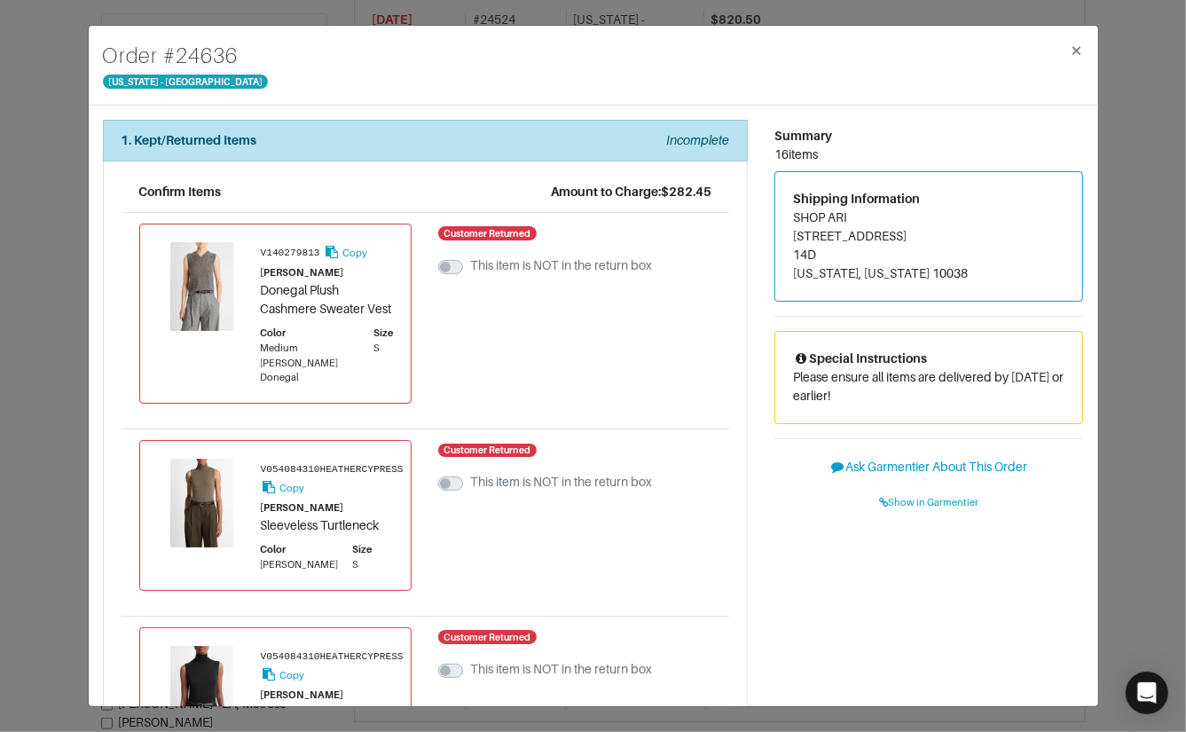
click at [1138, 341] on div "Order # 24636 New York - 5th Avenue × 1. Kept/Returned Items Incomplete Confirm…" at bounding box center [593, 366] width 1186 height 732
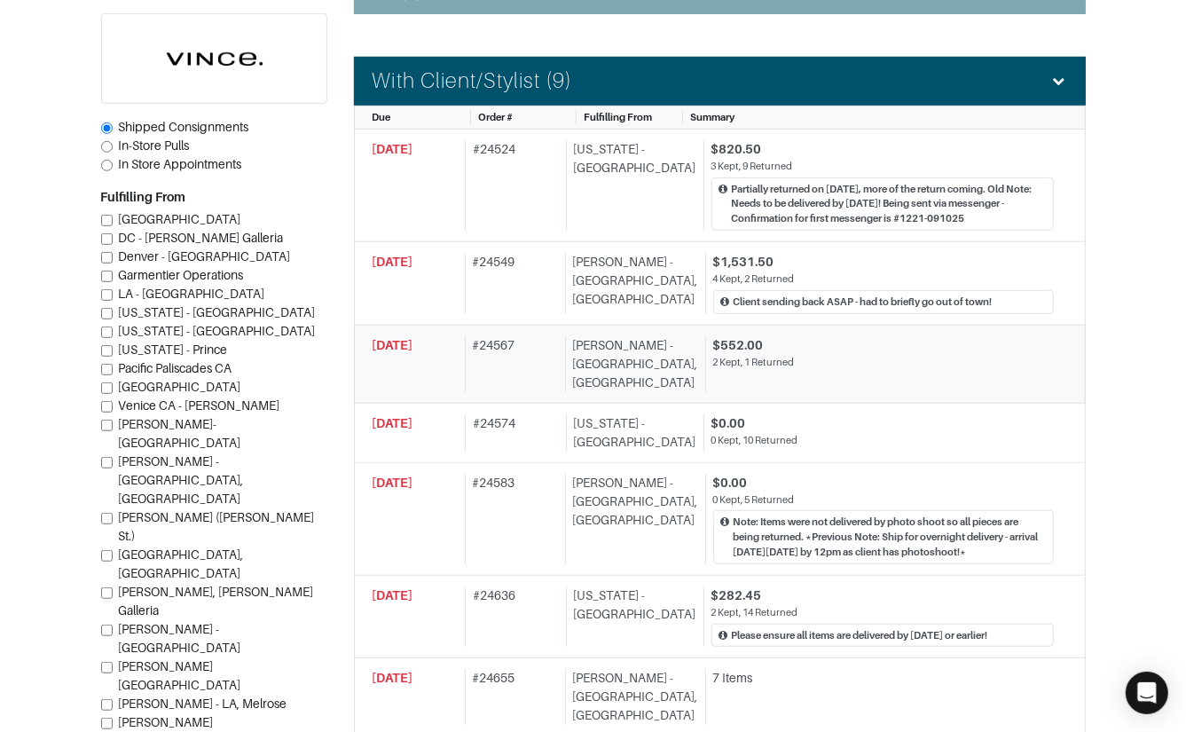
scroll to position [596, 0]
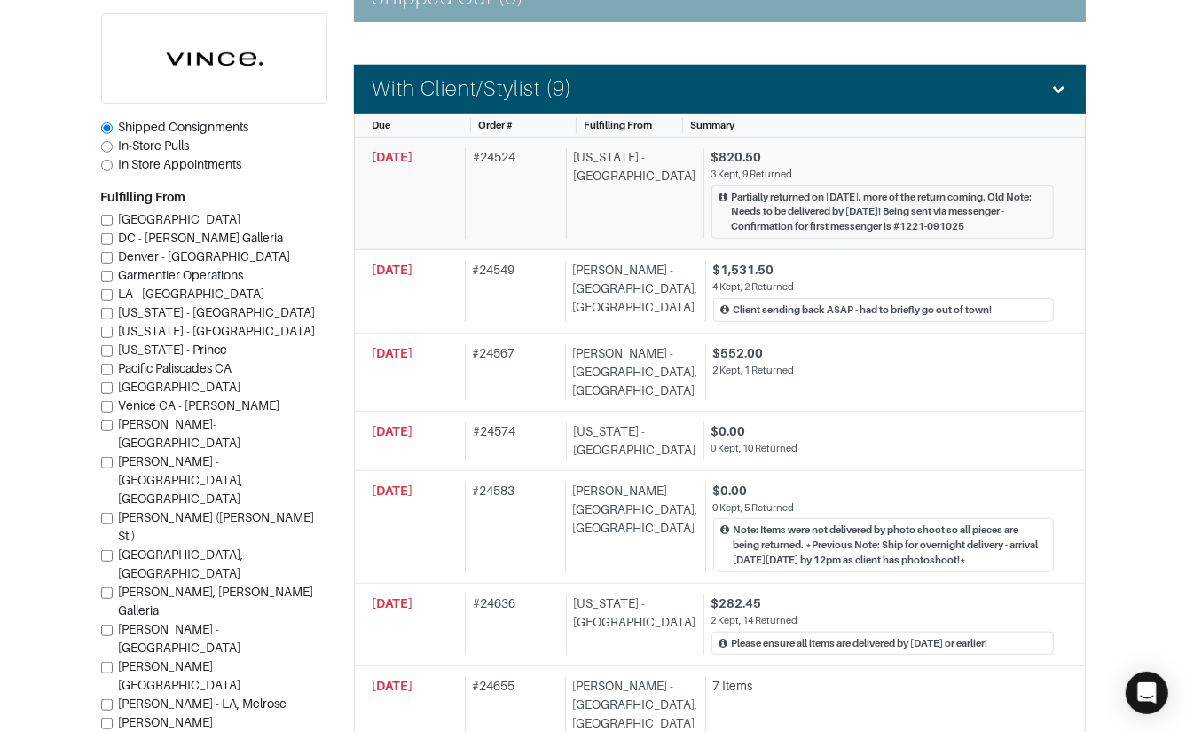
click at [825, 161] on div "$820.50" at bounding box center [882, 157] width 342 height 19
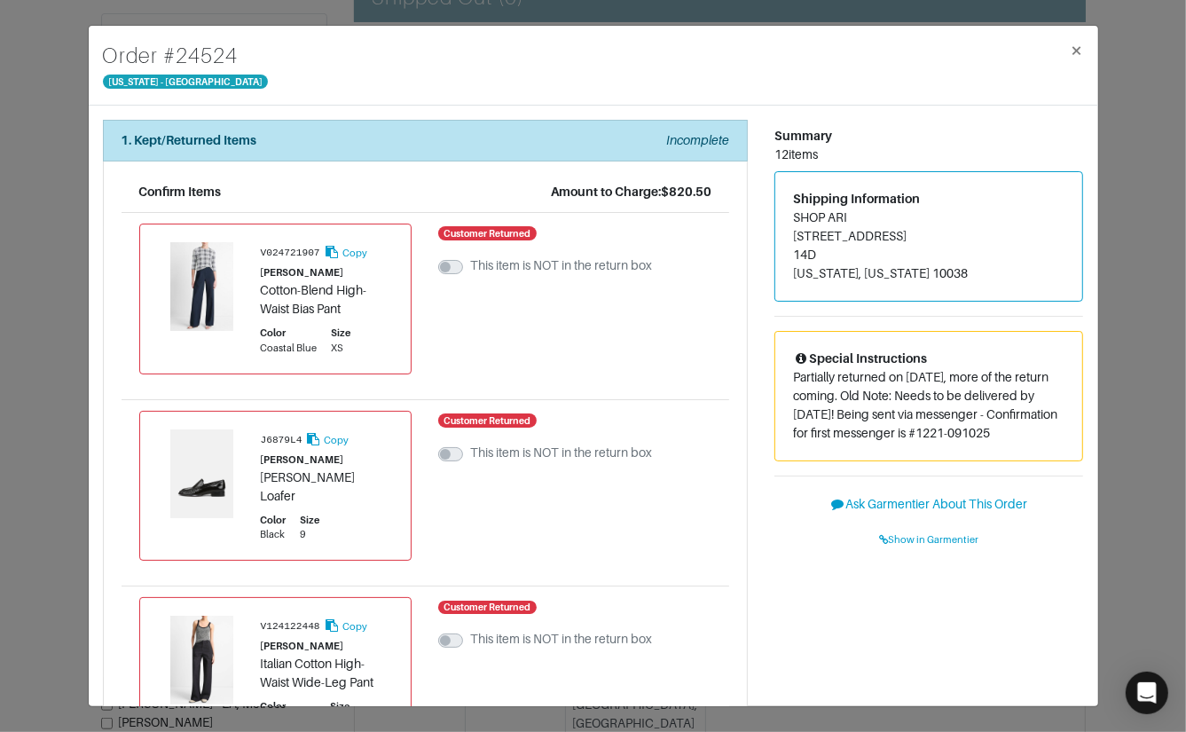
click at [1151, 177] on div "Order # 24524 New York - 5th Avenue × 1. Kept/Returned Items Incomplete Confirm…" at bounding box center [593, 366] width 1186 height 732
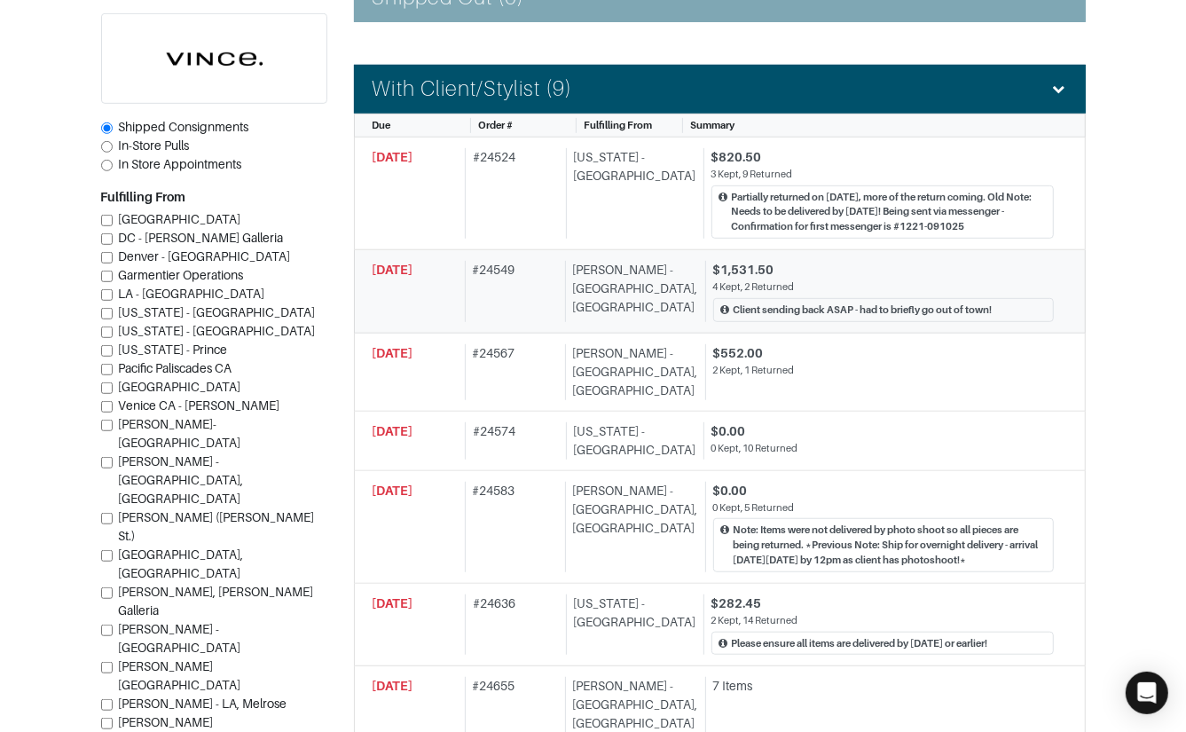
click at [847, 279] on div "4 Kept, 2 Returned" at bounding box center [883, 286] width 341 height 15
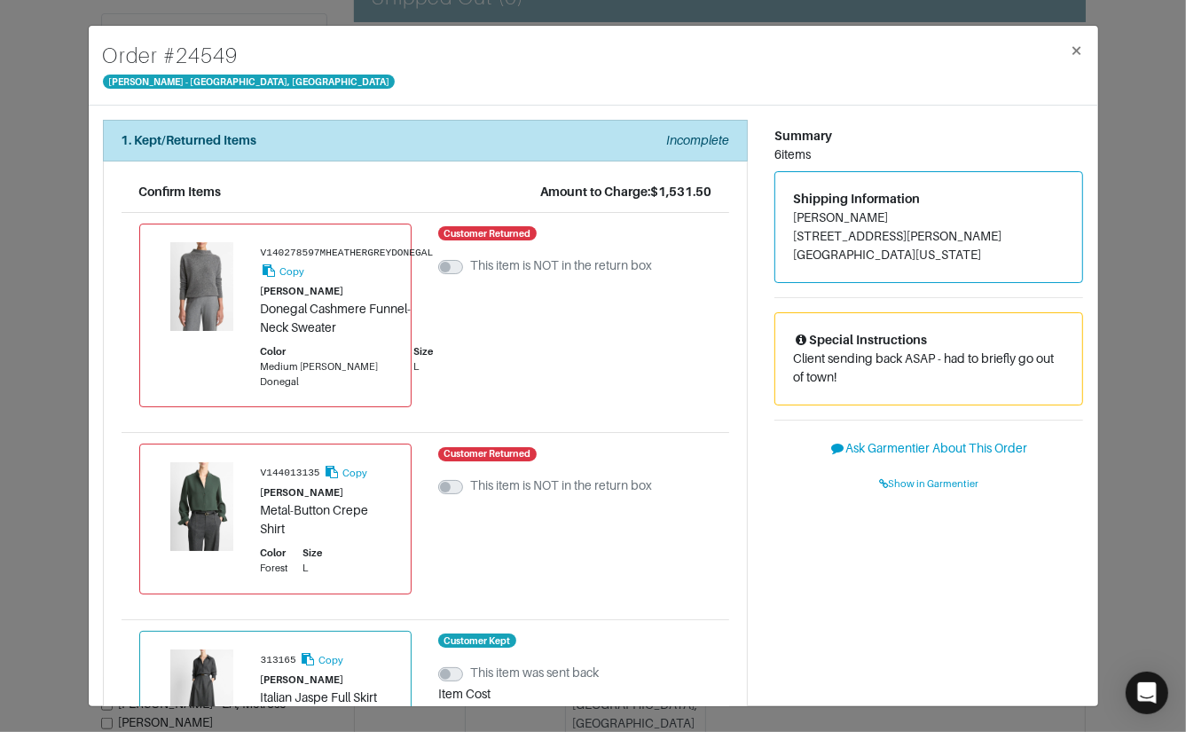
click at [1120, 248] on div "Order # 24549 Vince - Chicago, Oak Street × 1. Kept/Returned Items Incomplete C…" at bounding box center [593, 366] width 1186 height 732
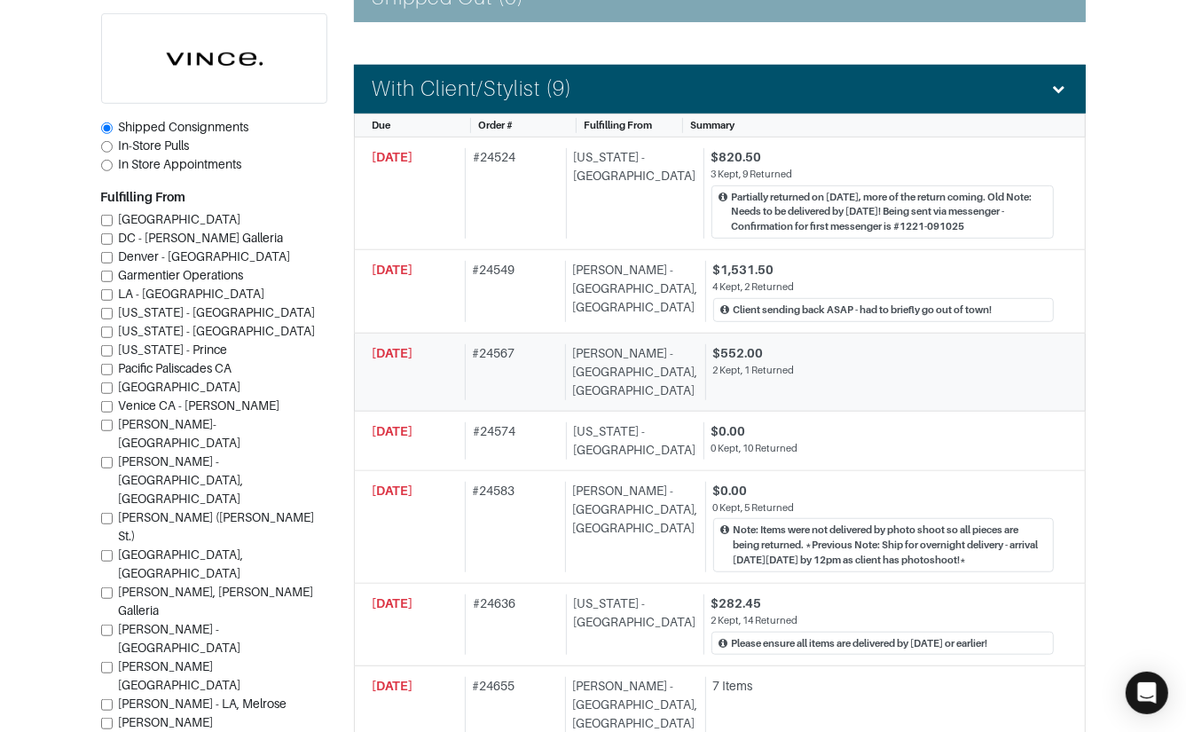
click at [853, 348] on div "$552.00" at bounding box center [883, 353] width 341 height 19
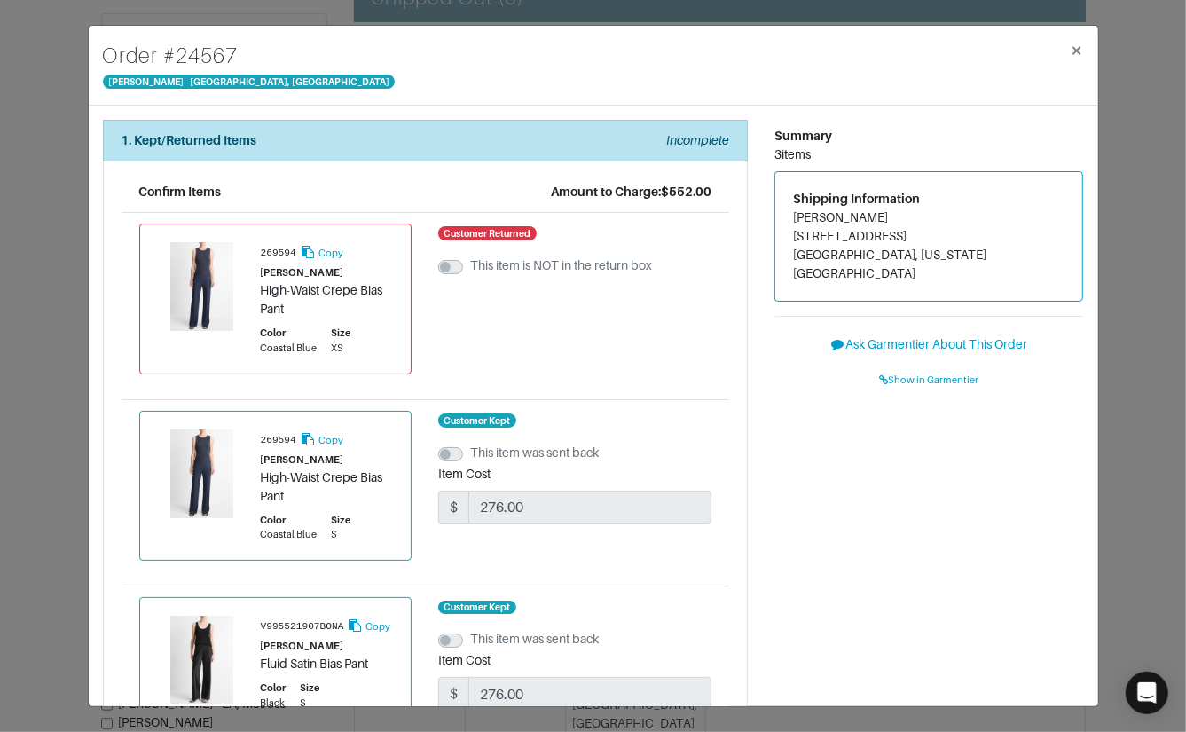
click at [1141, 281] on div "Order # 24567 Vince - Chicago, Oak Street × 1. Kept/Returned Items Incomplete C…" at bounding box center [593, 366] width 1186 height 732
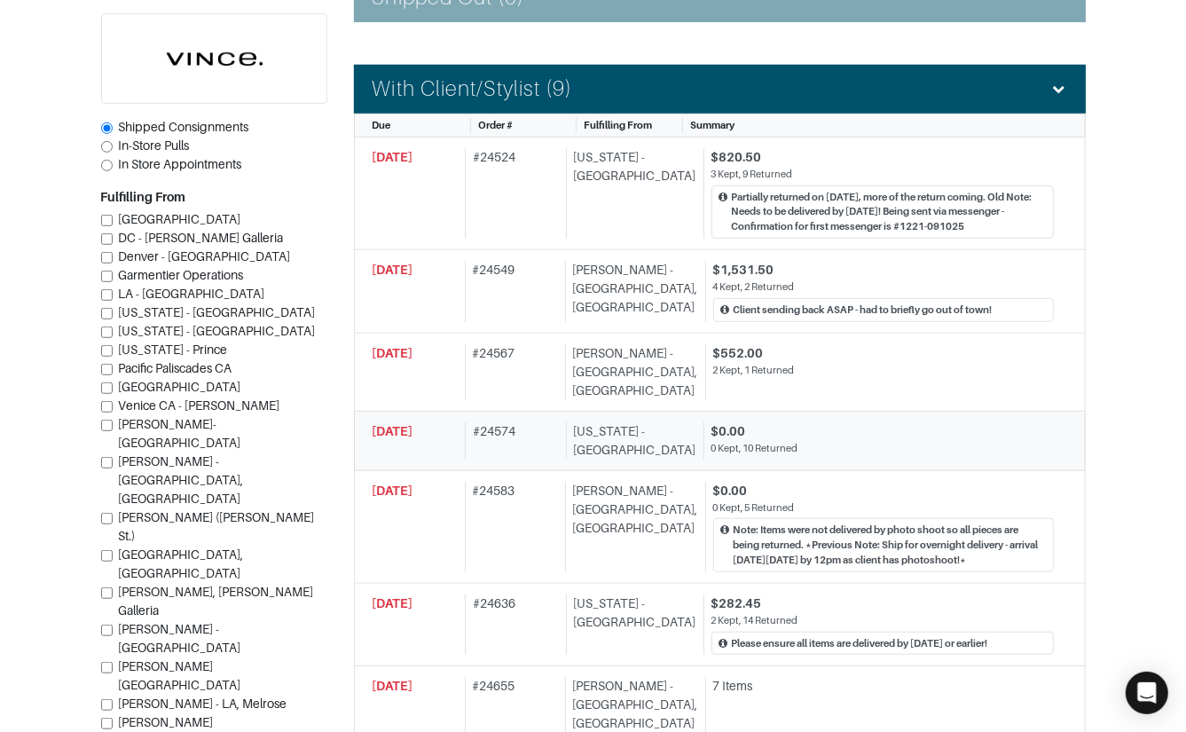
click at [711, 422] on div "$0.00" at bounding box center [882, 431] width 342 height 19
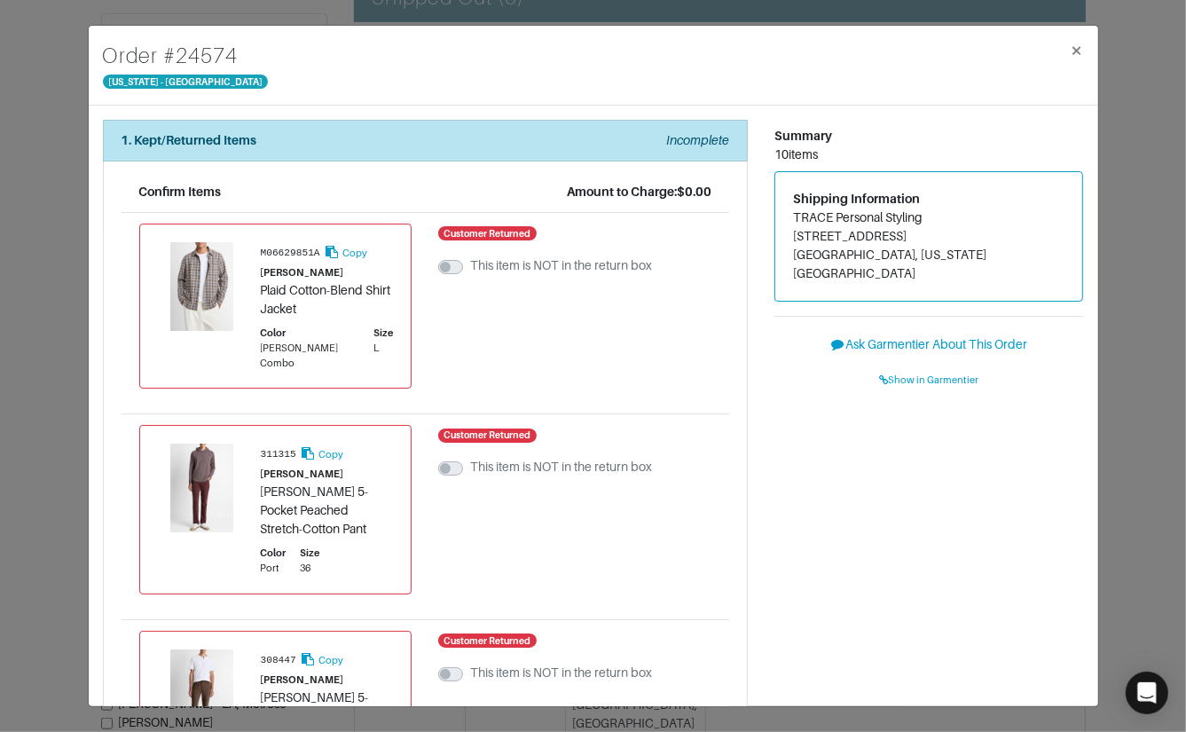
click at [1120, 287] on div "Order # 24574 New York - 5th Avenue × 1. Kept/Returned Items Incomplete Confirm…" at bounding box center [593, 366] width 1186 height 732
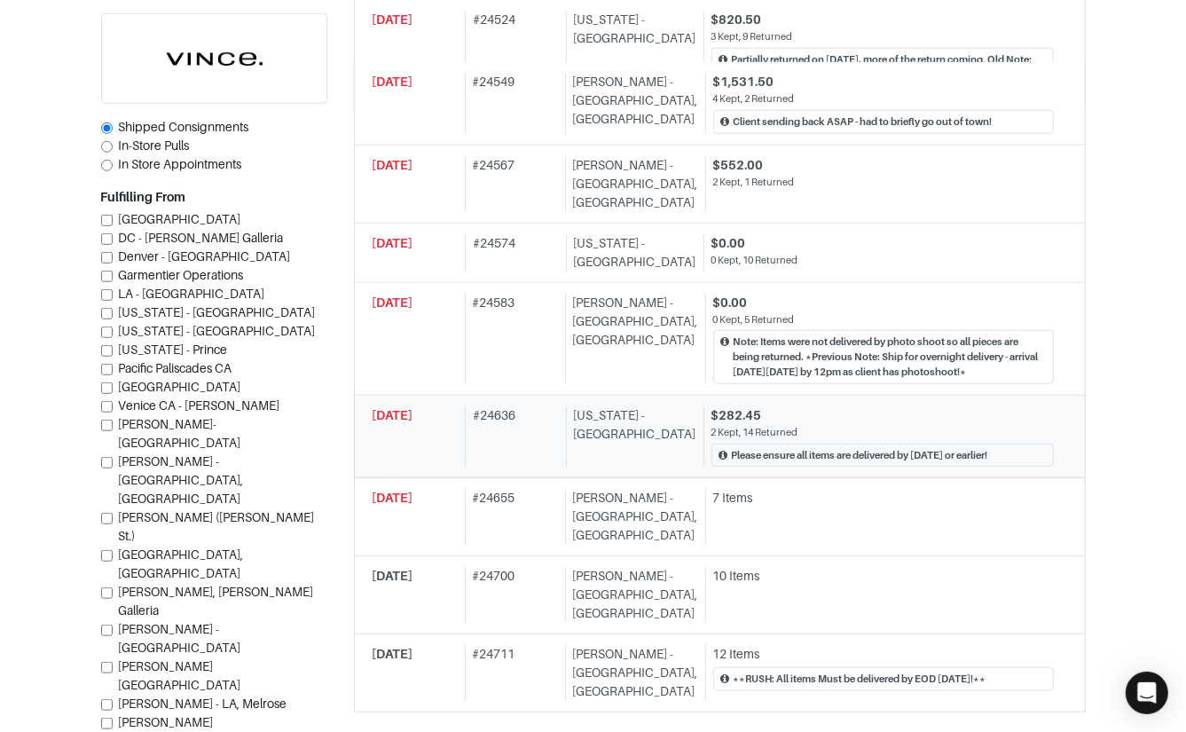
scroll to position [831, 0]
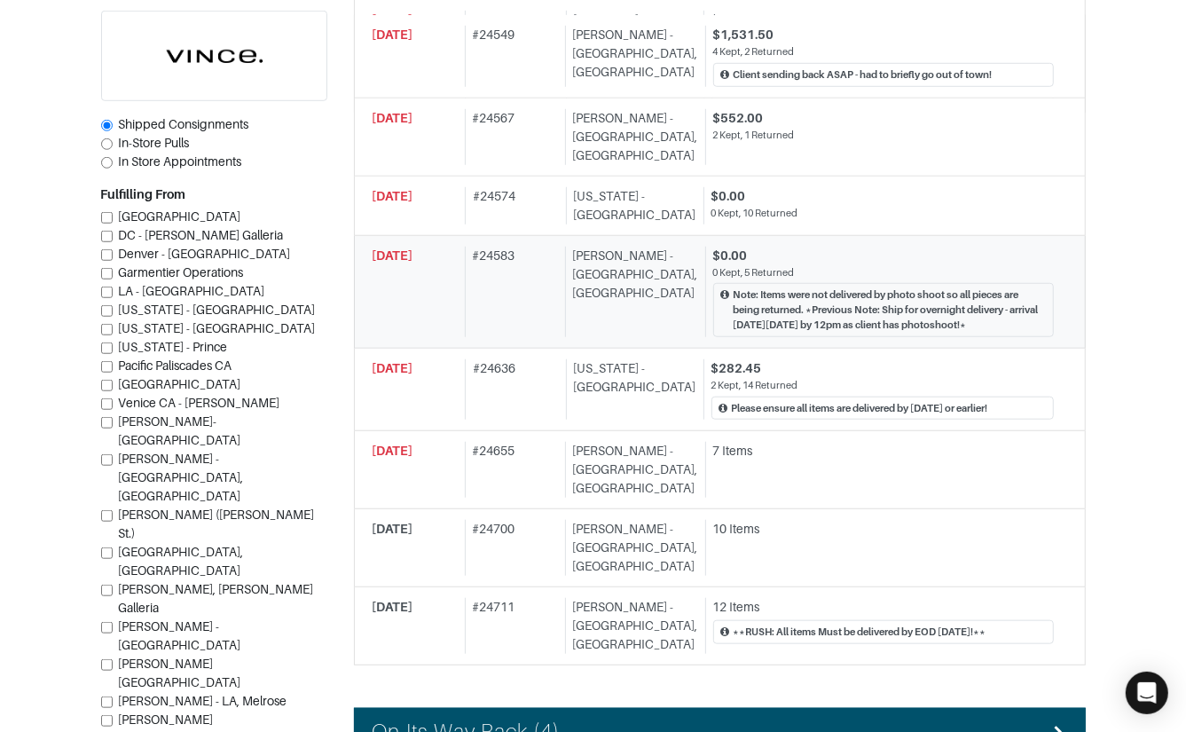
click at [548, 305] on div "# 24583" at bounding box center [511, 292] width 93 height 90
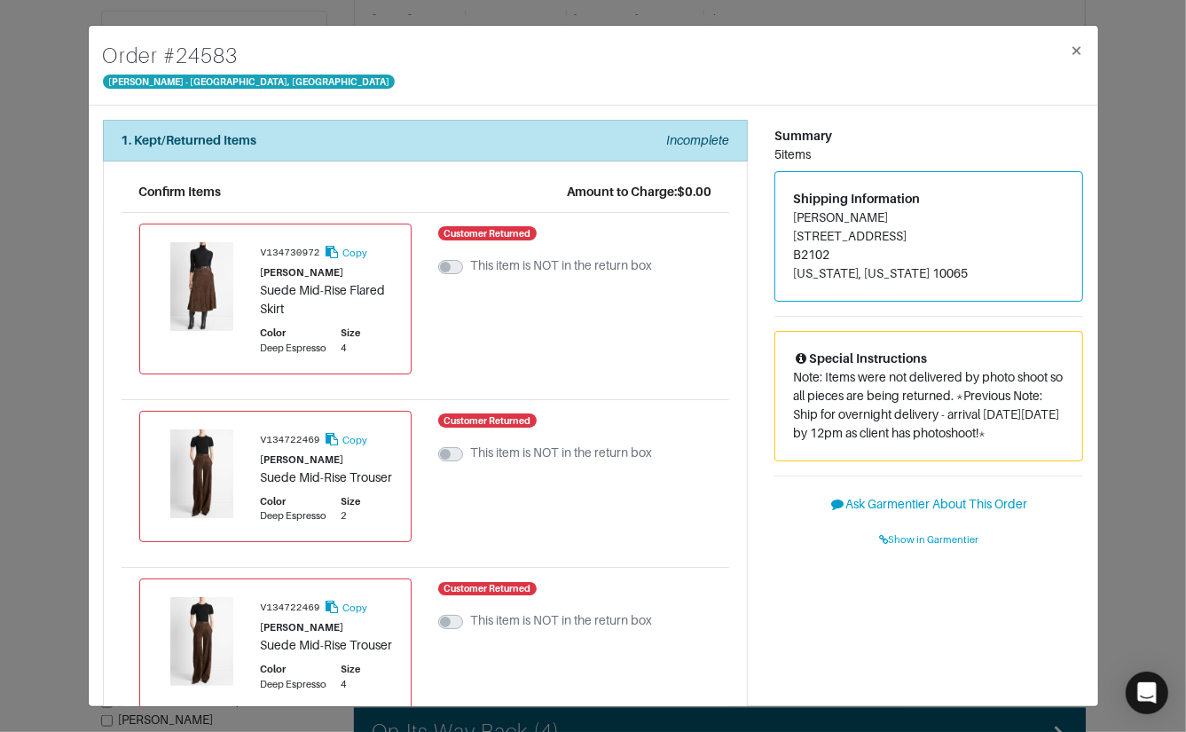
click at [1125, 297] on div "Order # 24583 Vince - Chicago, Oak Street × 1. Kept/Returned Items Incomplete C…" at bounding box center [593, 366] width 1186 height 732
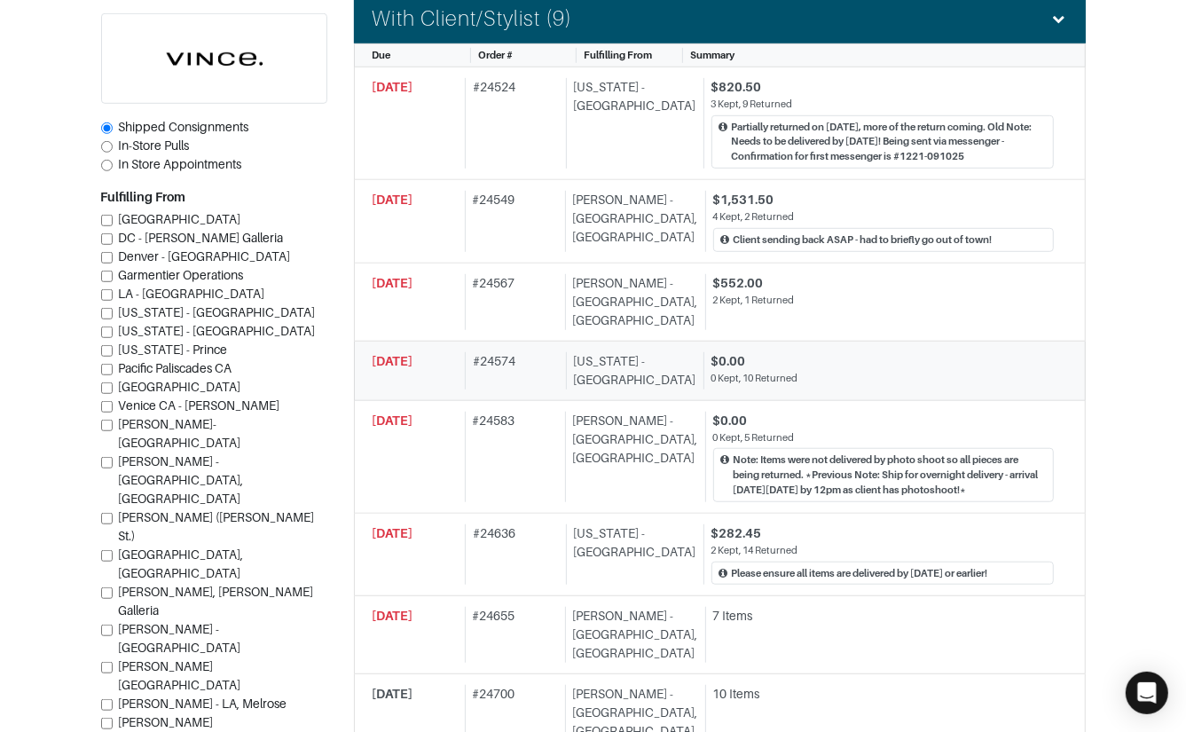
scroll to position [668, 0]
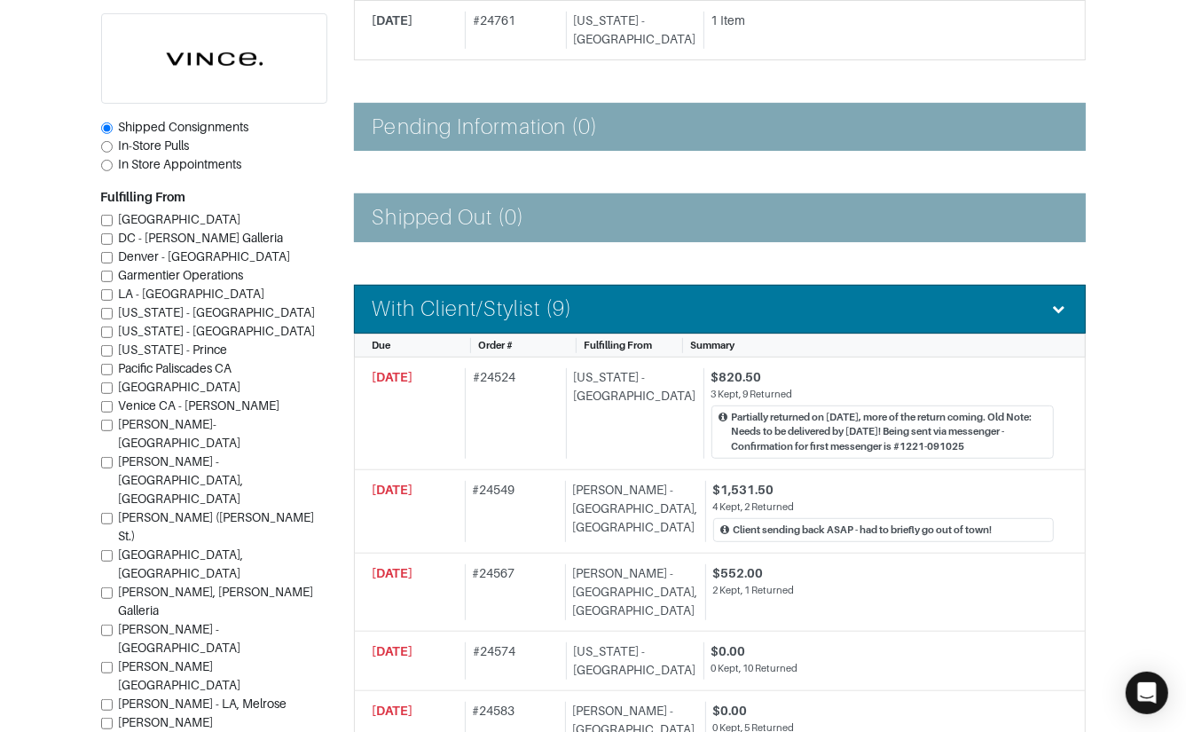
click at [638, 326] on li "With Client/Stylist (9)" at bounding box center [720, 309] width 732 height 49
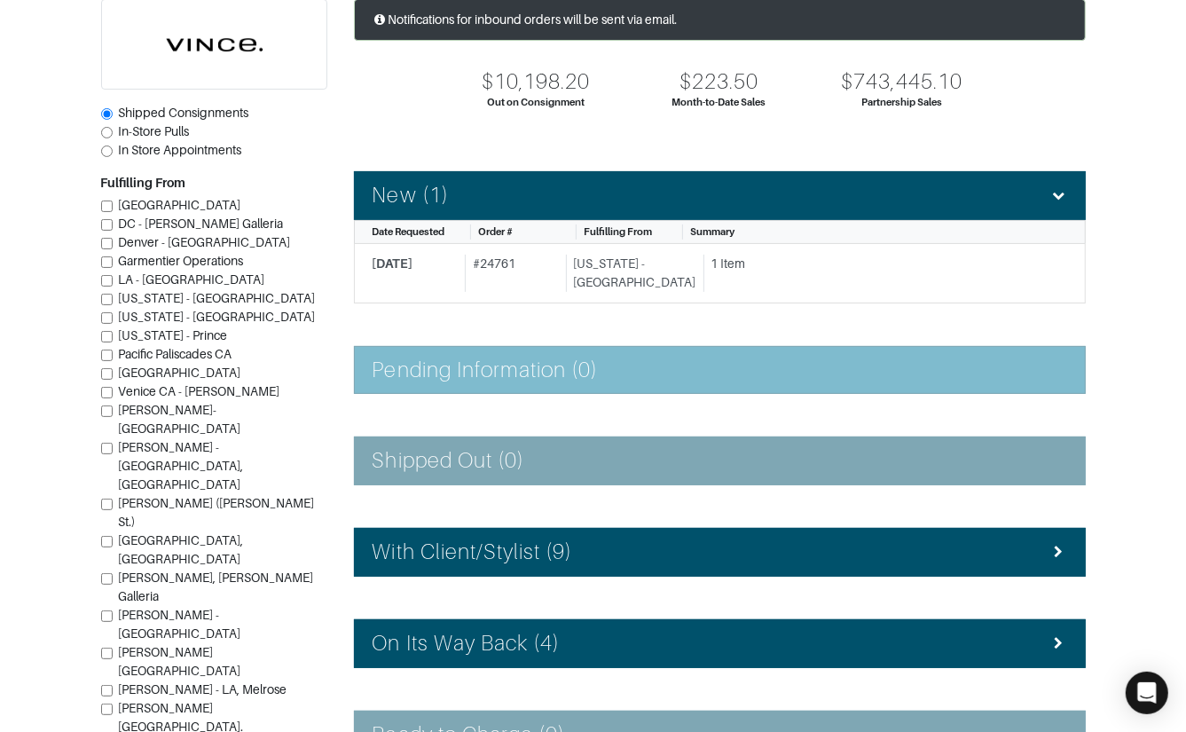
scroll to position [360, 0]
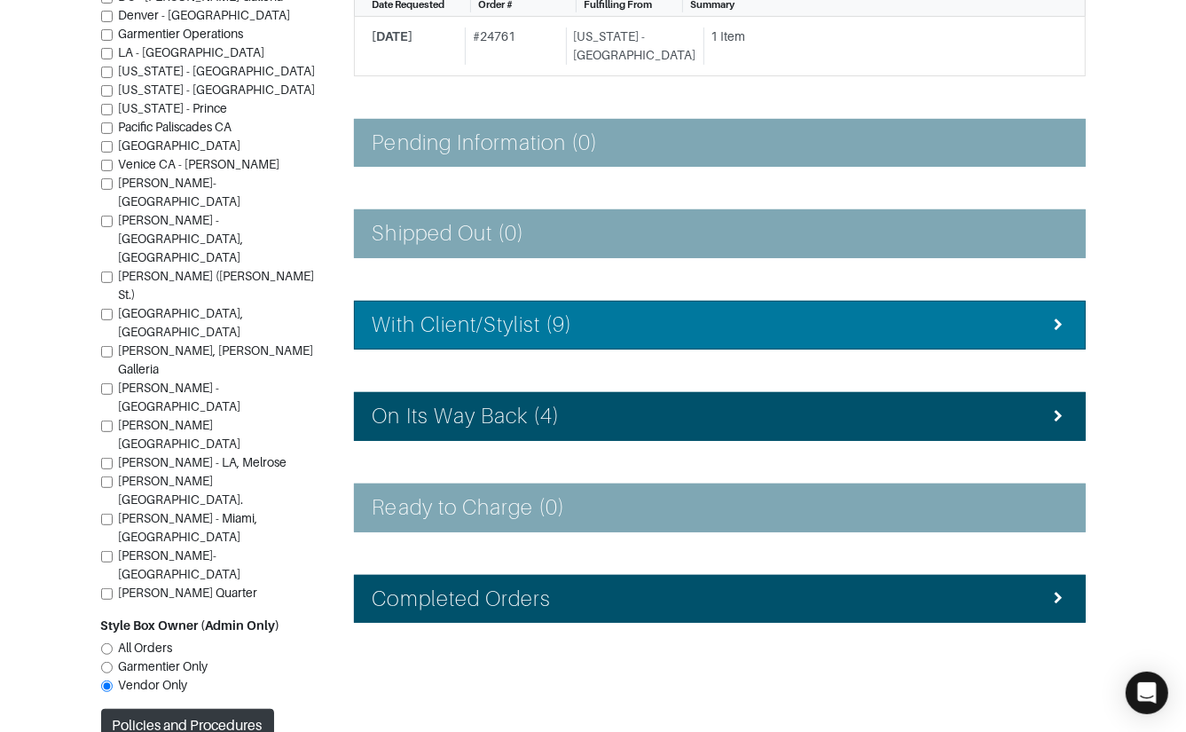
click at [608, 326] on div "With Client/Stylist (9)" at bounding box center [720, 325] width 695 height 26
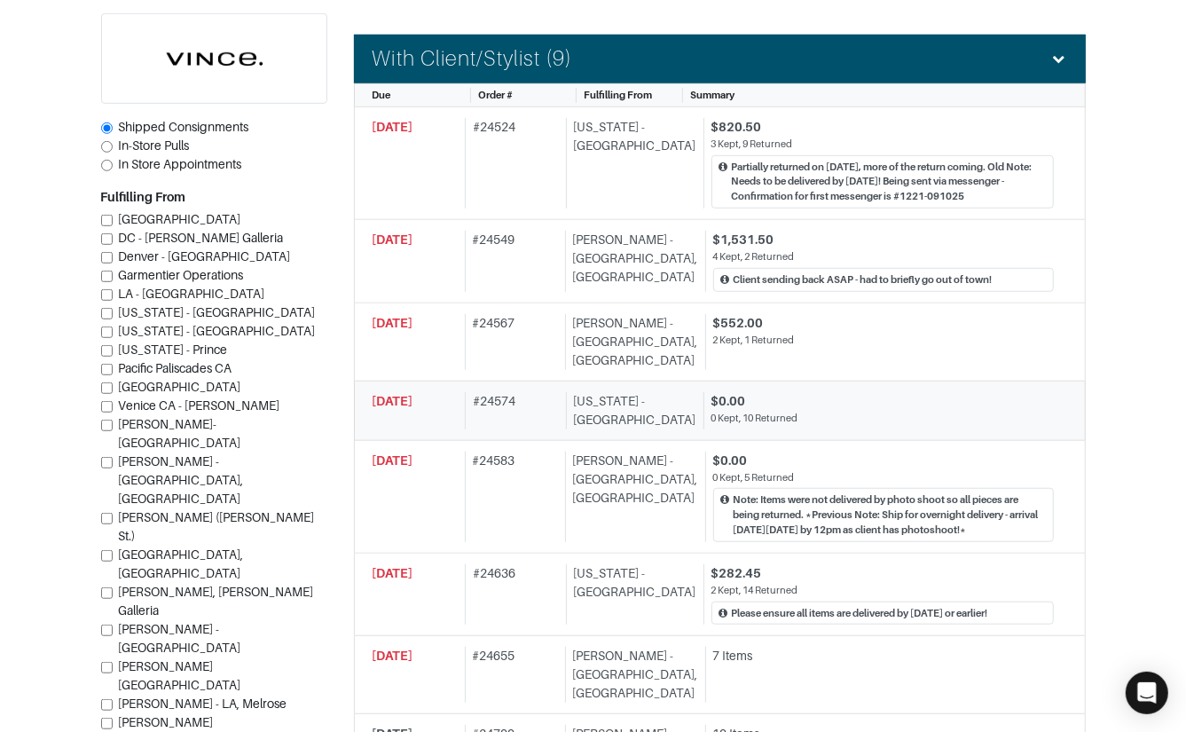
scroll to position [648, 0]
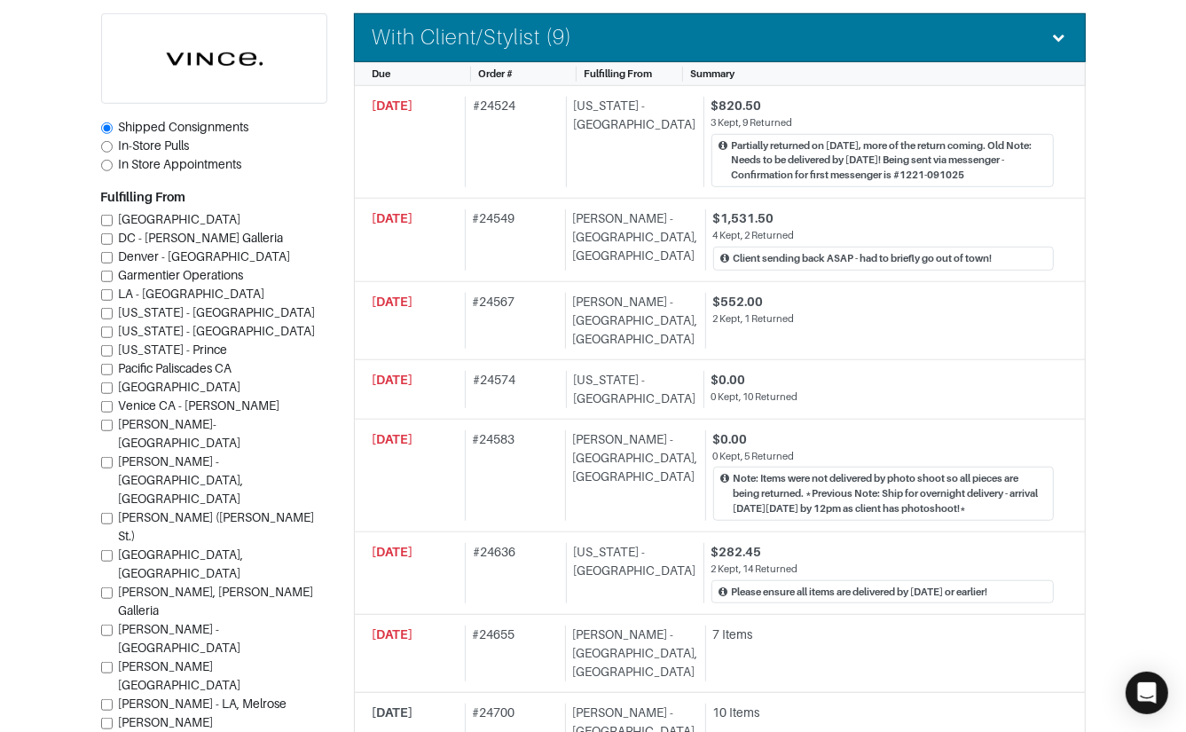
click at [595, 40] on div "With Client/Stylist (9)" at bounding box center [720, 38] width 695 height 26
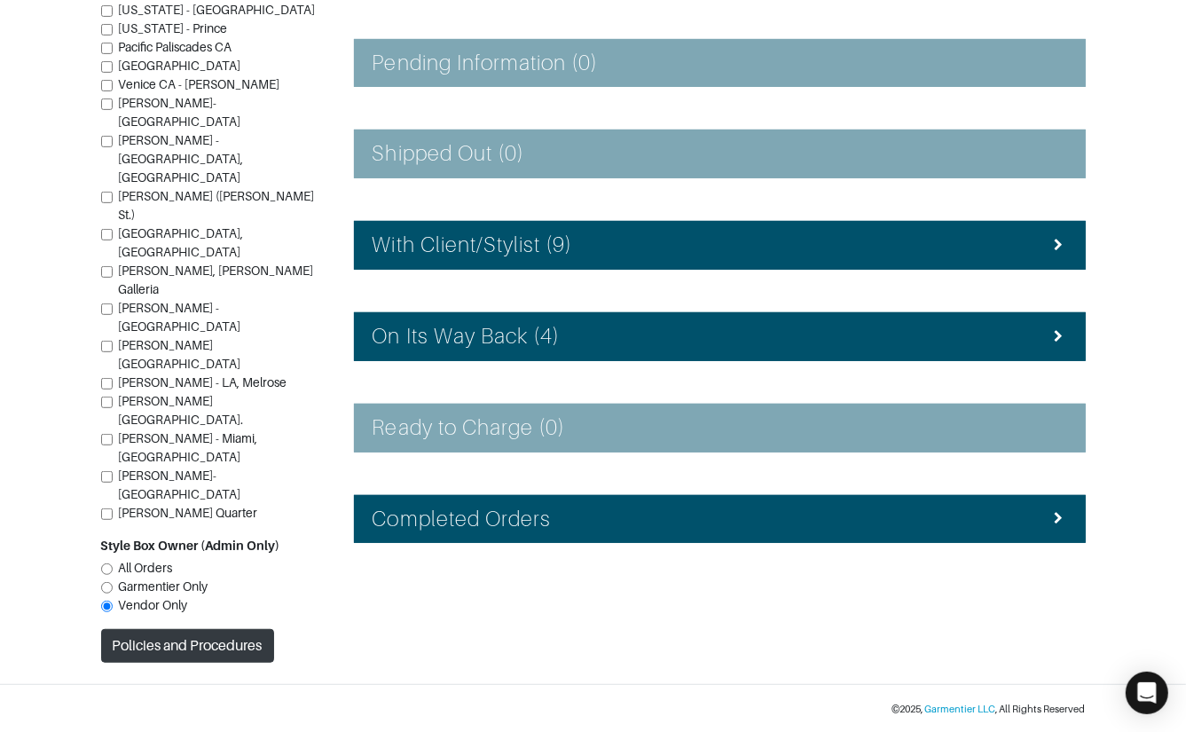
scroll to position [360, 0]
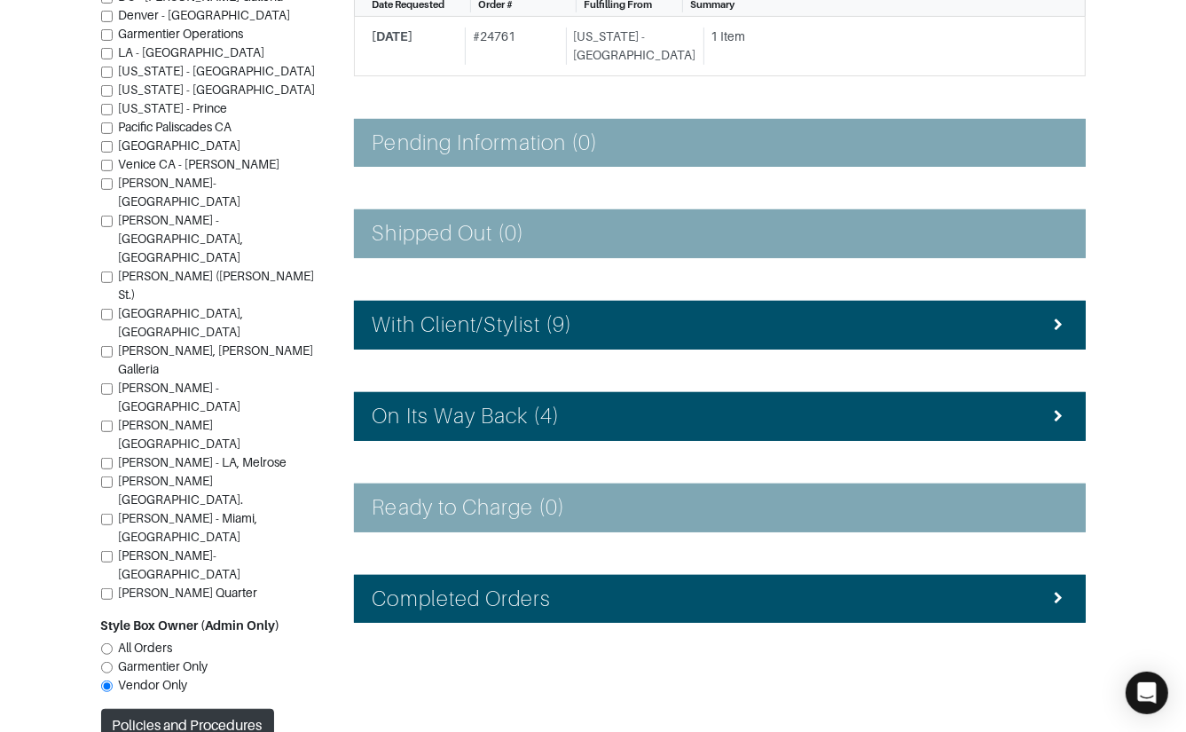
click at [606, 422] on div "On Its Way Back (4)" at bounding box center [720, 417] width 695 height 26
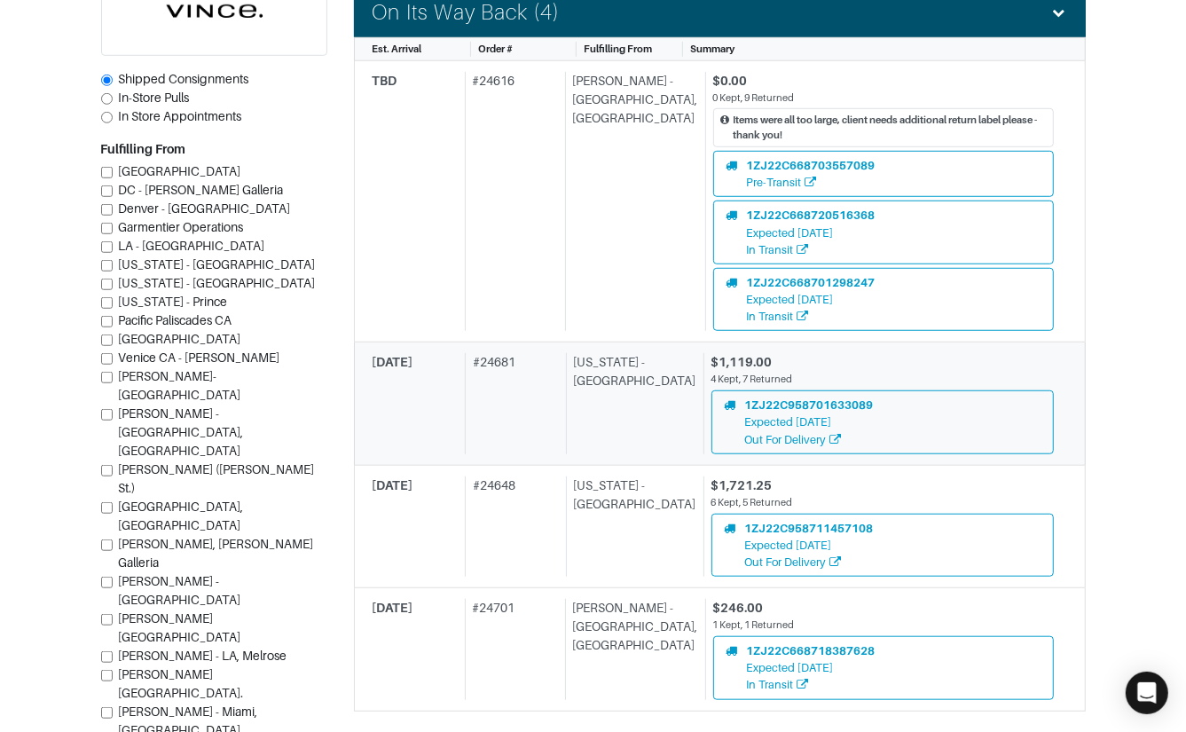
scroll to position [763, 0]
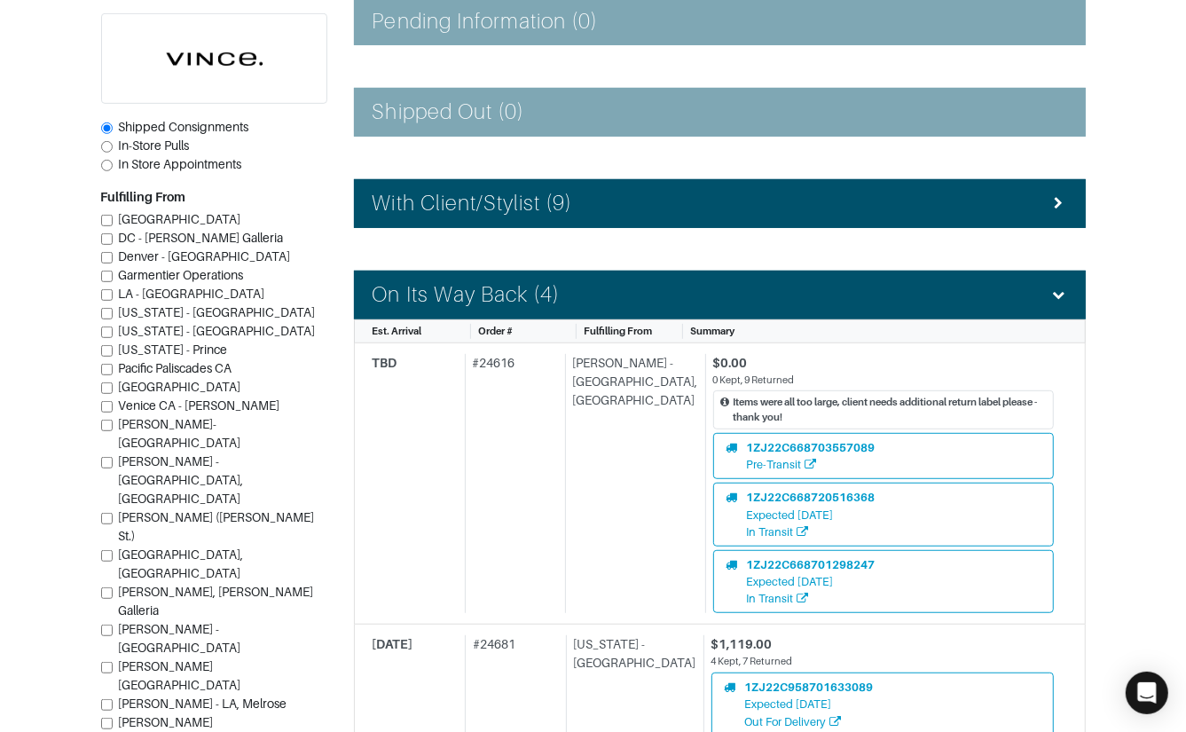
click at [610, 297] on div "On Its Way Back (4)" at bounding box center [720, 295] width 695 height 26
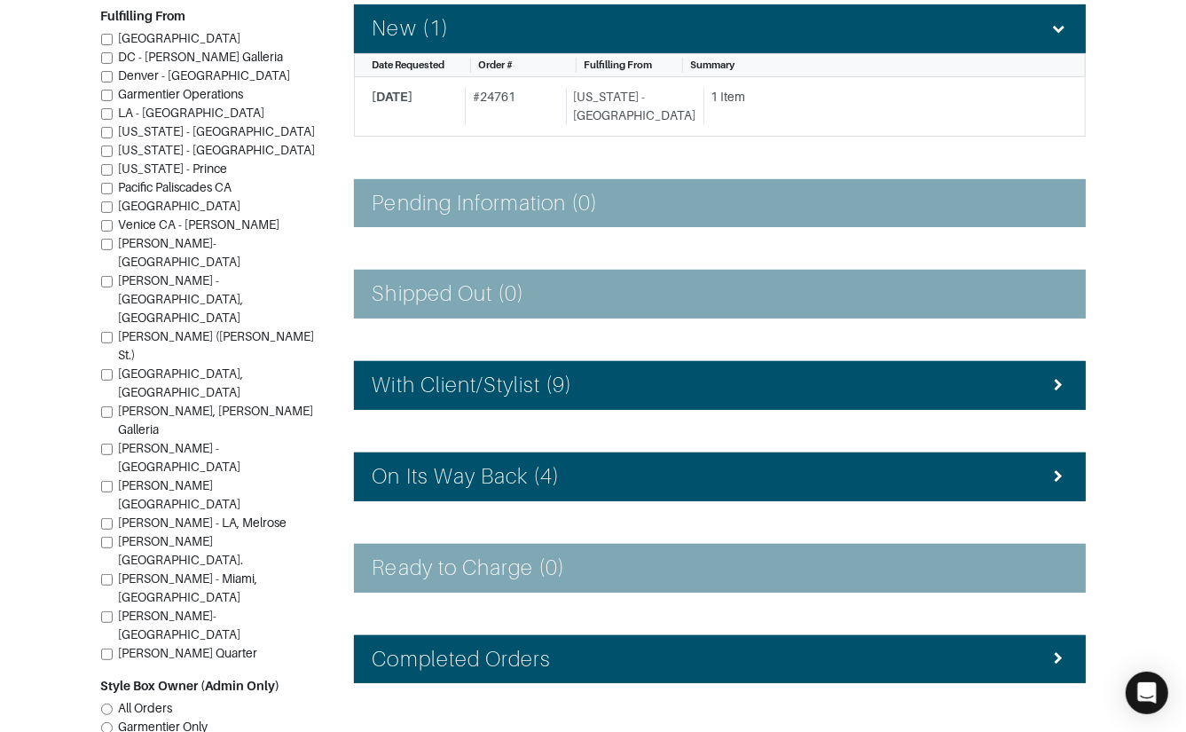
scroll to position [0, 0]
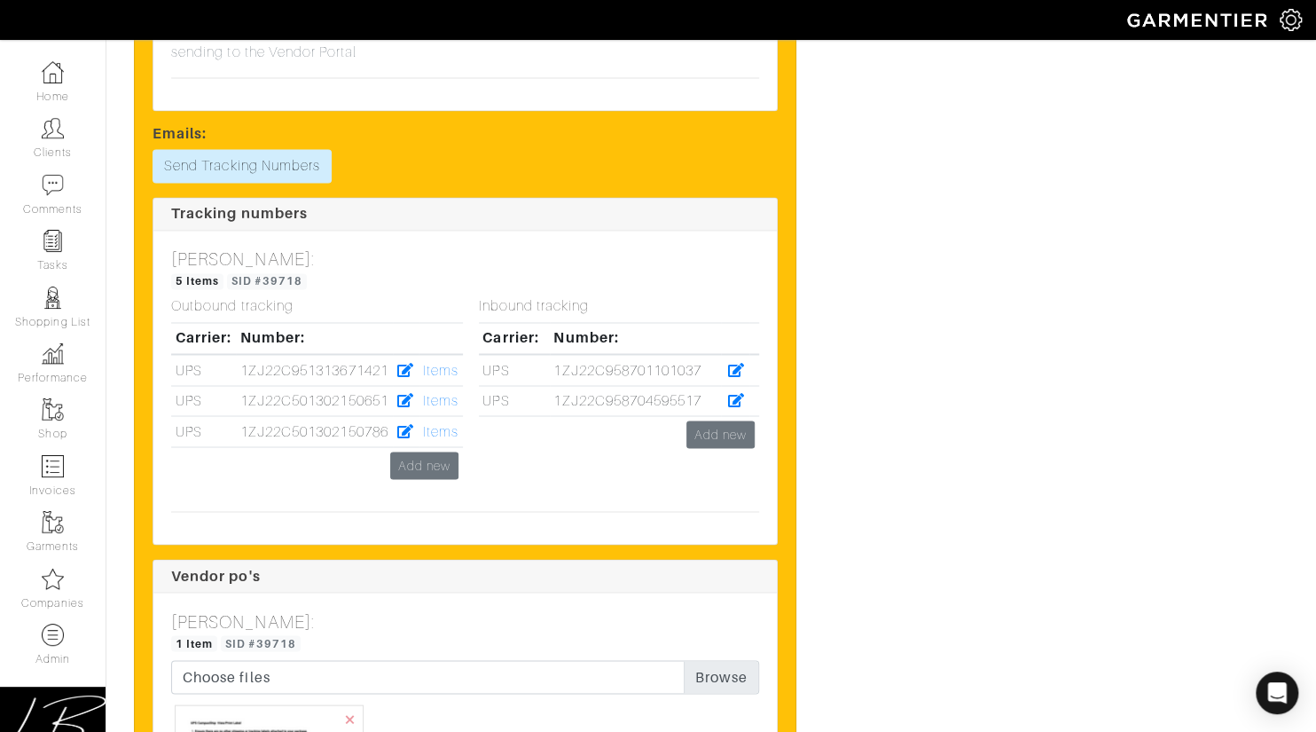
scroll to position [5080, 0]
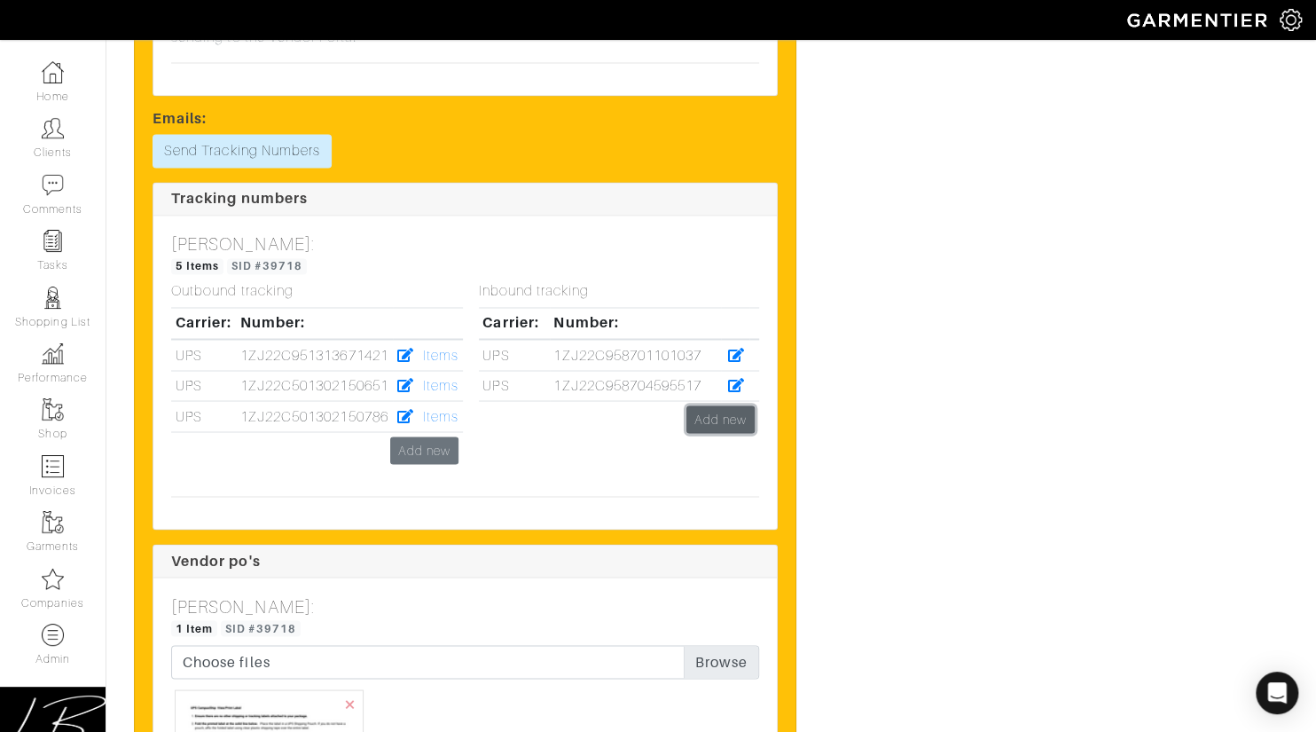
click at [713, 405] on link "Add new" at bounding box center [721, 419] width 68 height 28
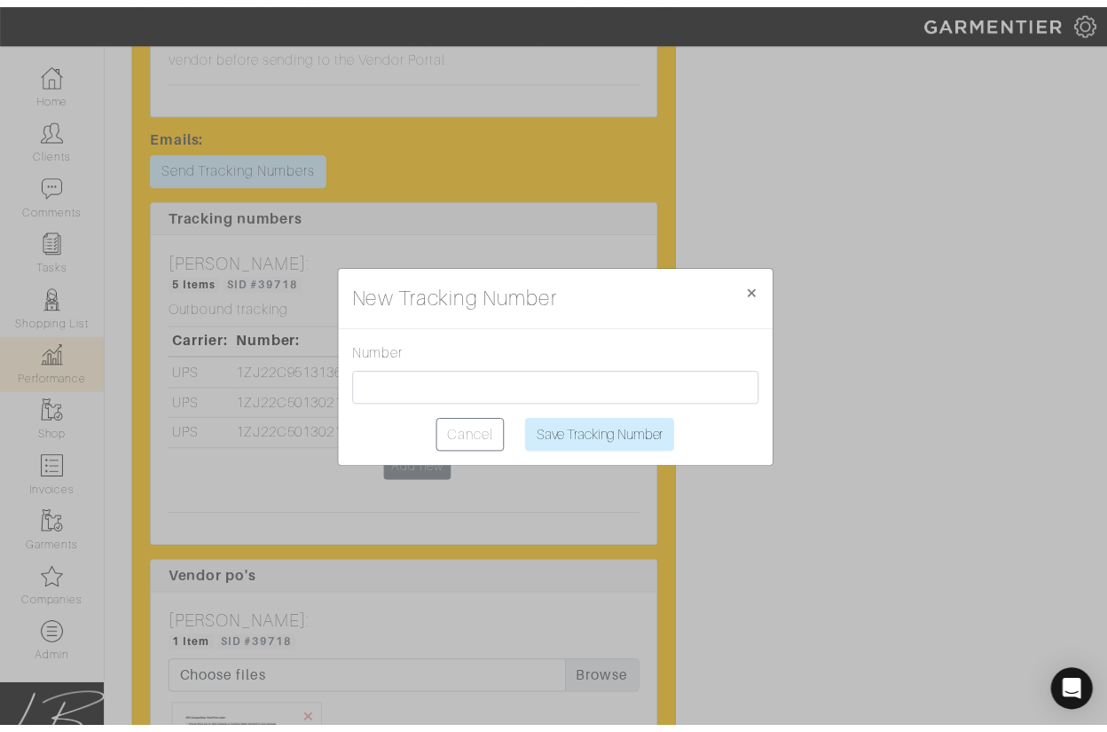
scroll to position [5231, 0]
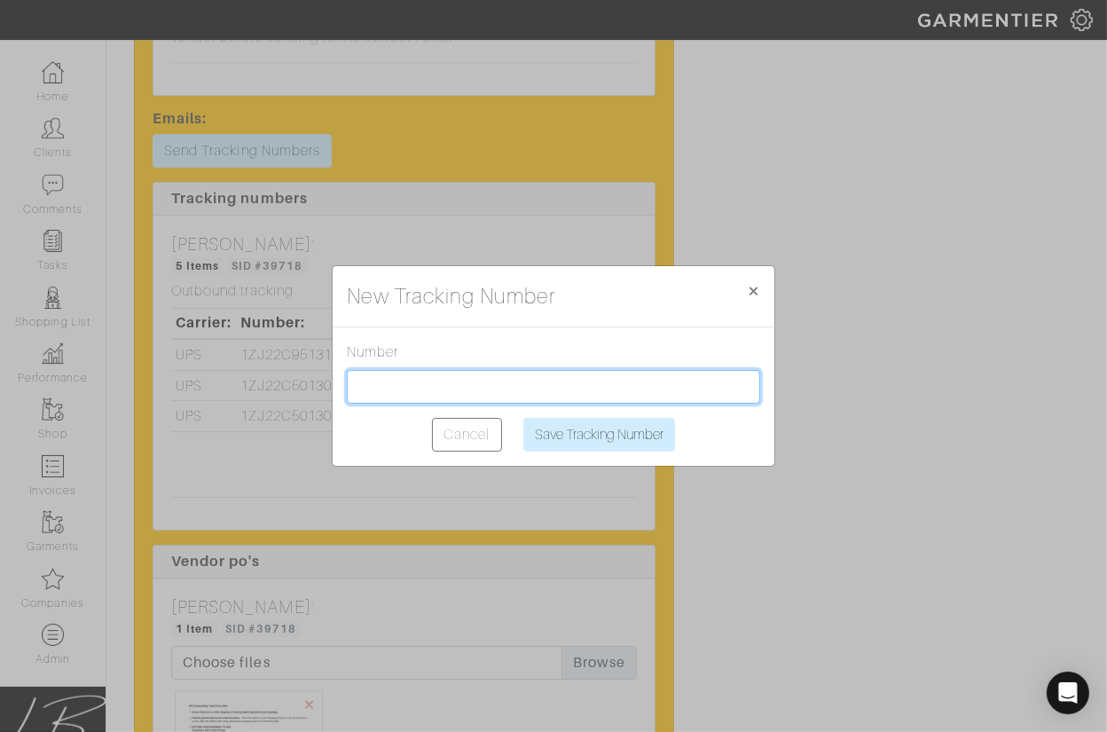
click at [378, 381] on input "text" at bounding box center [553, 387] width 413 height 34
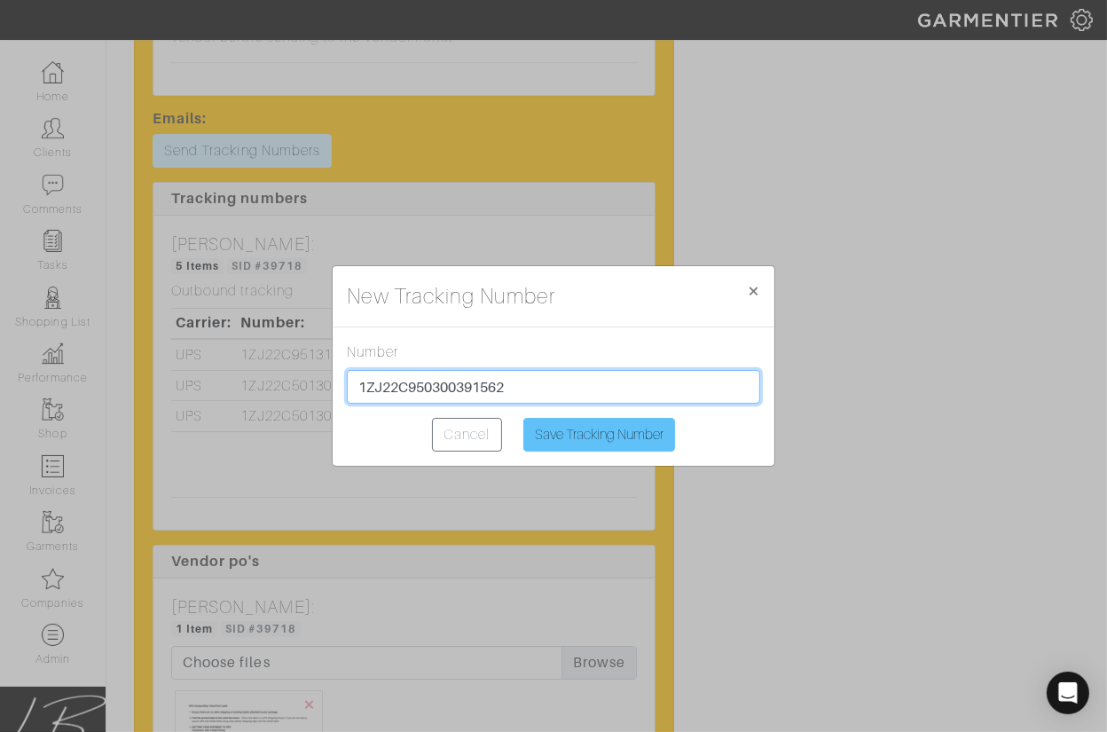
type input "1ZJ22C950300391562"
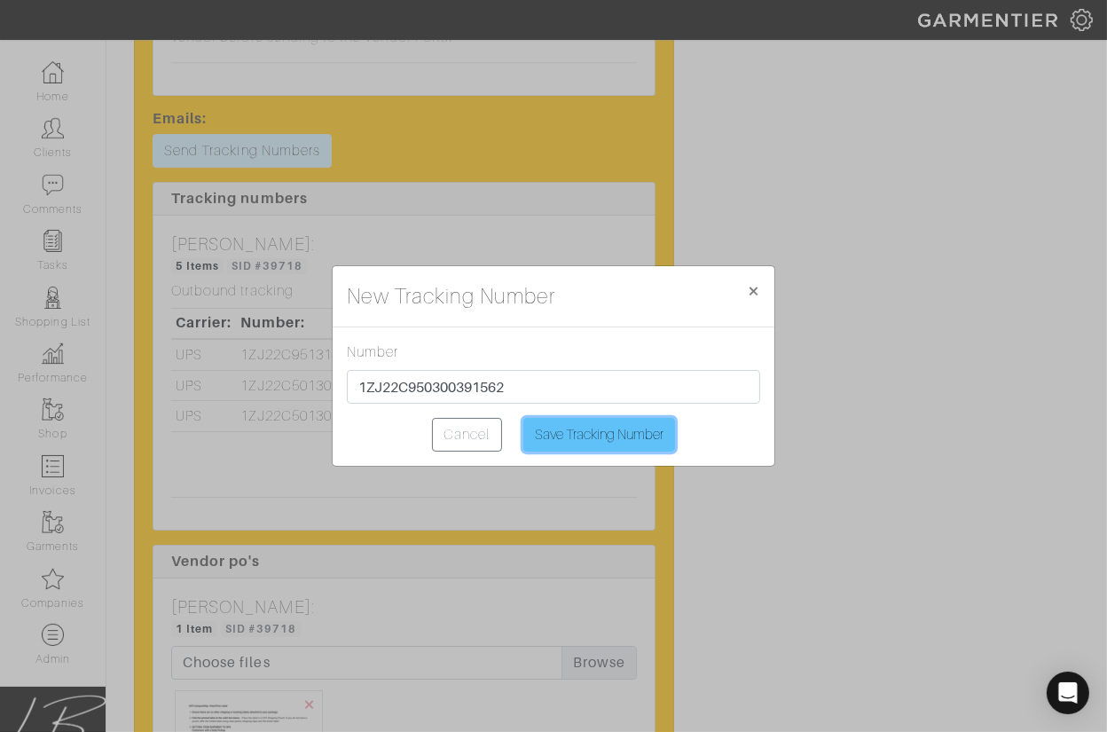
click at [594, 436] on input "Save Tracking Number" at bounding box center [599, 435] width 152 height 34
type input "Saving..."
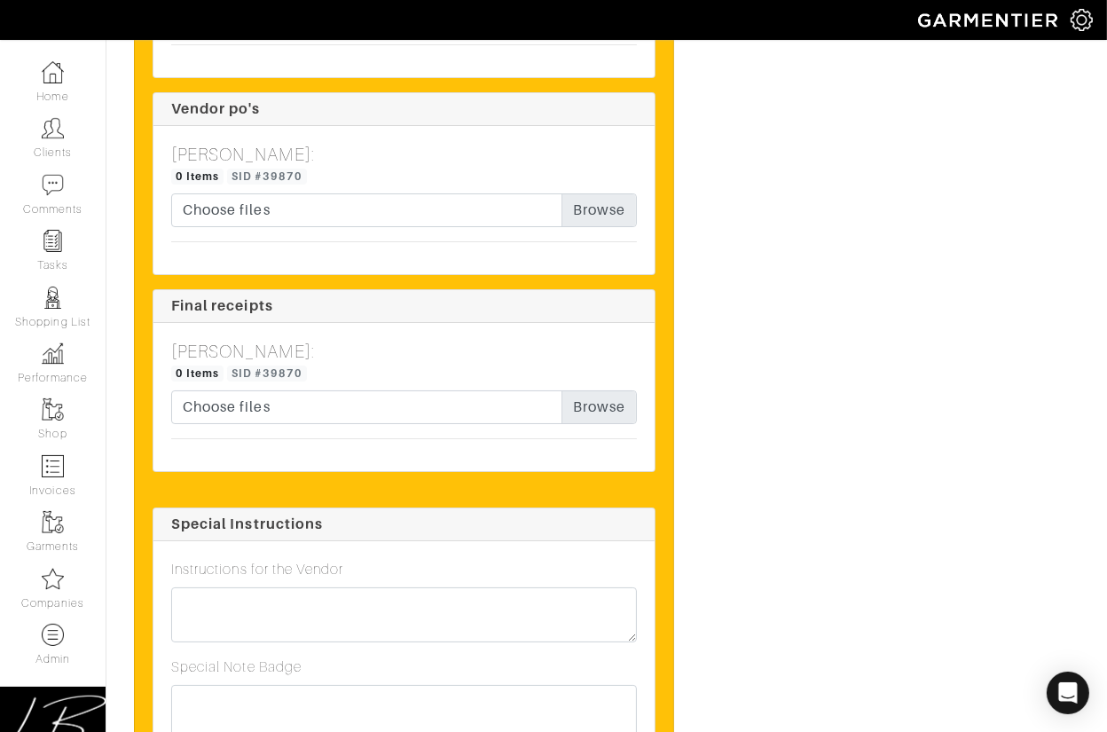
scroll to position [6143, 0]
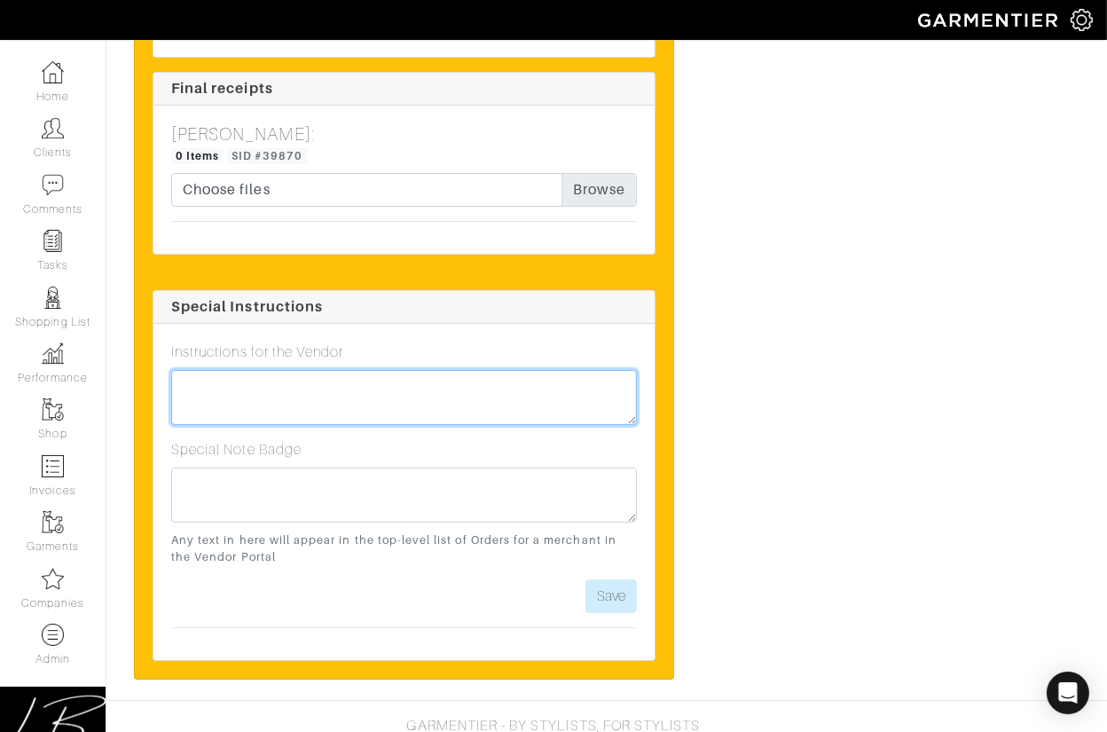
click at [329, 370] on textarea at bounding box center [404, 397] width 466 height 55
paste textarea "Double Face Long Sleeve in Heather Coastal (XL) is missing from the box"
type textarea "Double Face Long Sleeve in Heather Coastal (XL) is missing from the box"
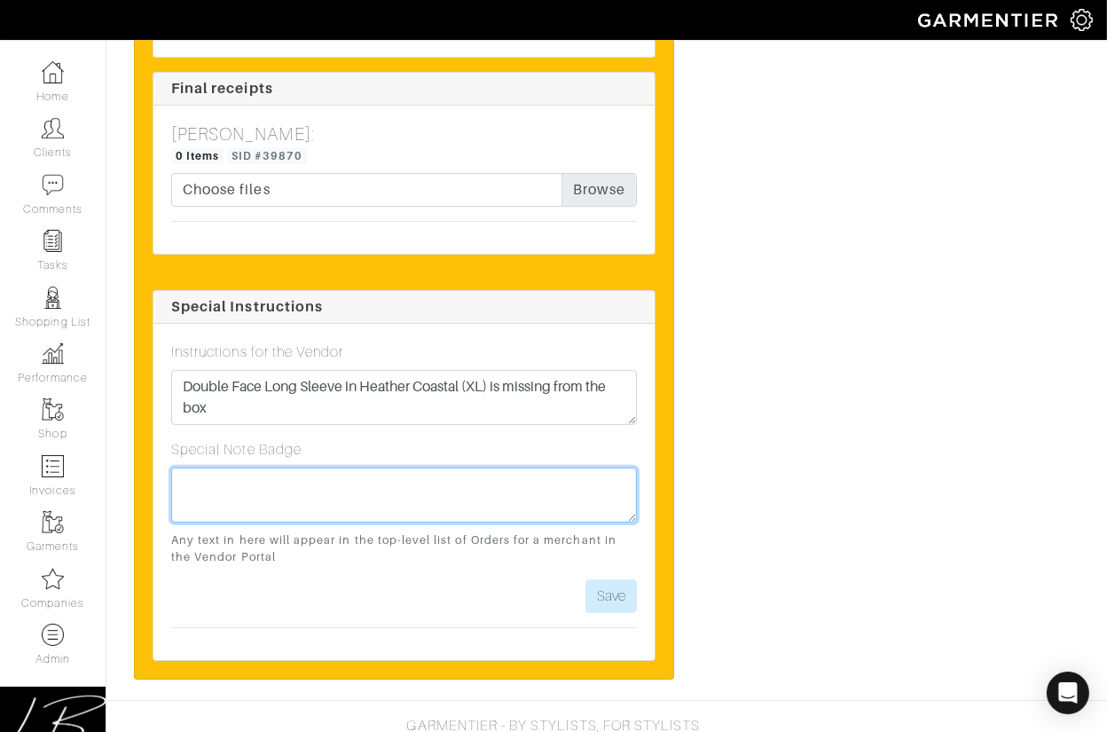
click at [360, 468] on textarea at bounding box center [404, 495] width 466 height 55
paste textarea "Double Face Long Sleeve in Heather Coastal (XL) is missing from the box"
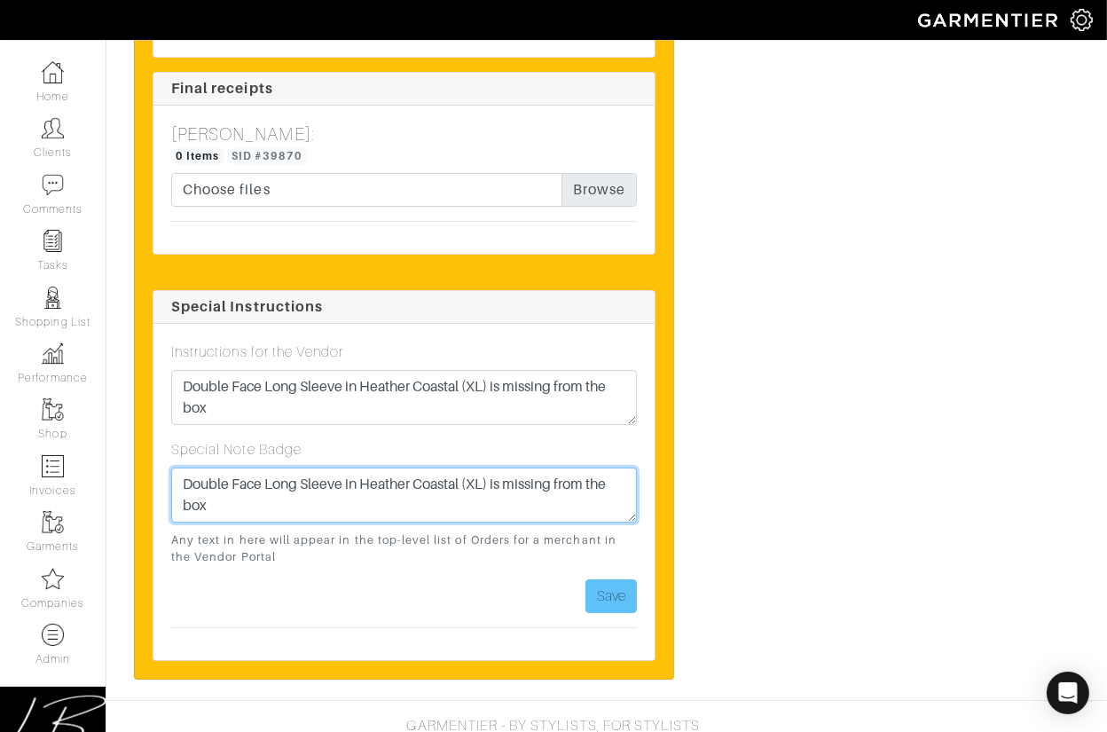
type textarea "Double Face Long Sleeve in Heather Coastal (XL) is missing from the box"
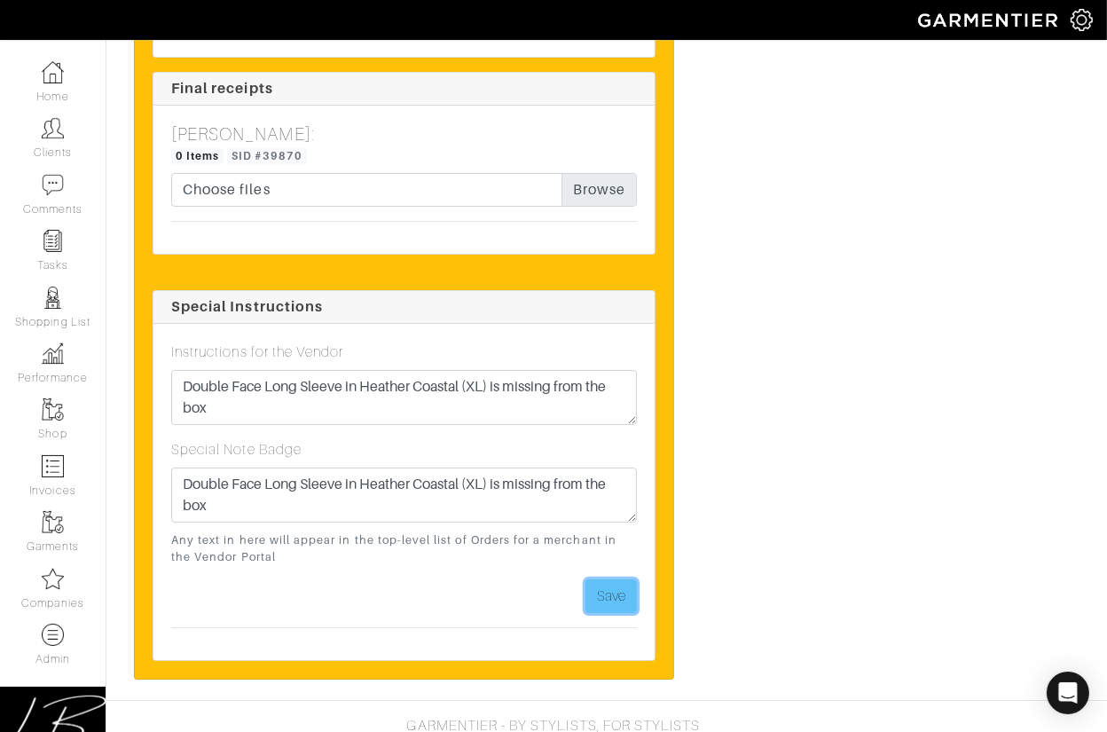
click at [601, 579] on button "Save" at bounding box center [610, 596] width 51 height 34
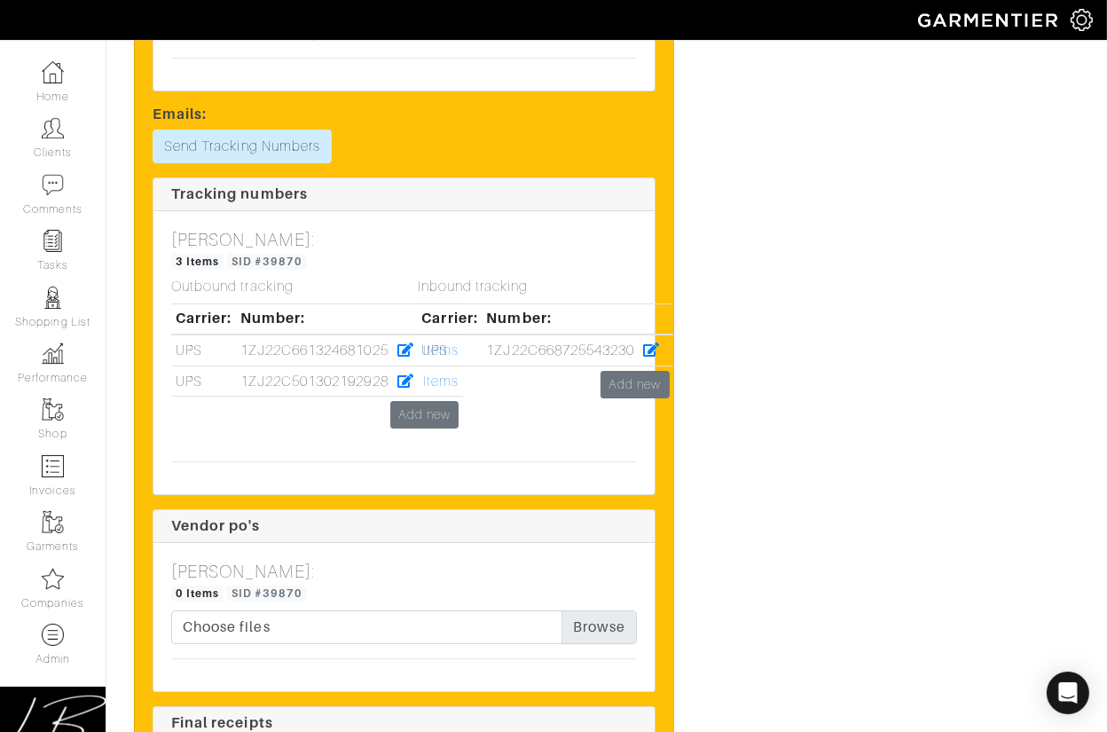
scroll to position [5522, 0]
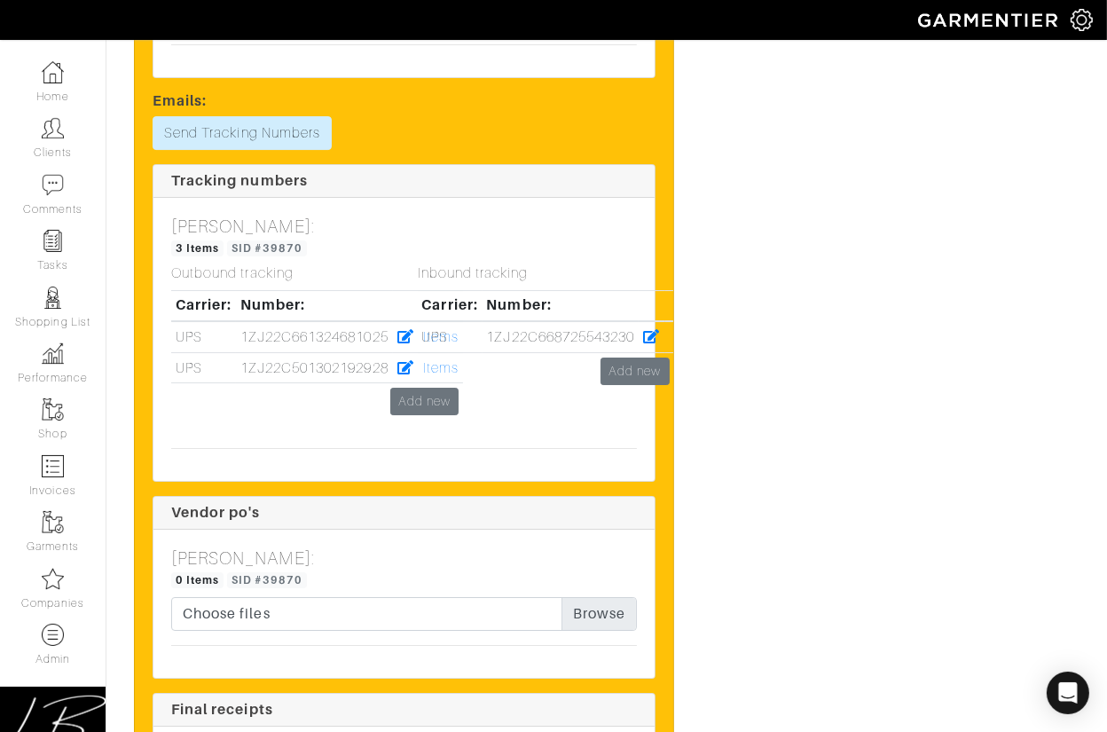
drag, startPoint x: 398, startPoint y: 307, endPoint x: 241, endPoint y: 291, distance: 157.8
click at [237, 321] on tr "UPS 1ZJ22C661324681025 Items" at bounding box center [317, 336] width 292 height 31
copy tr "1ZJ22C661324681025"
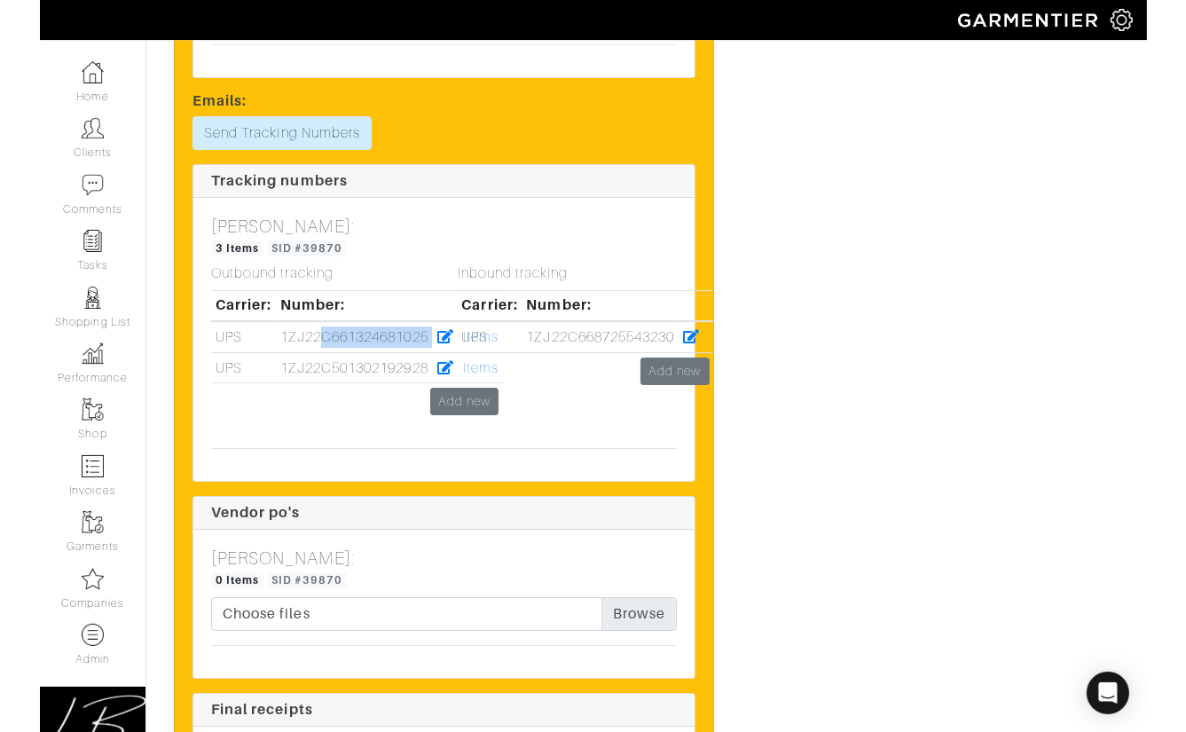
scroll to position [5484, 0]
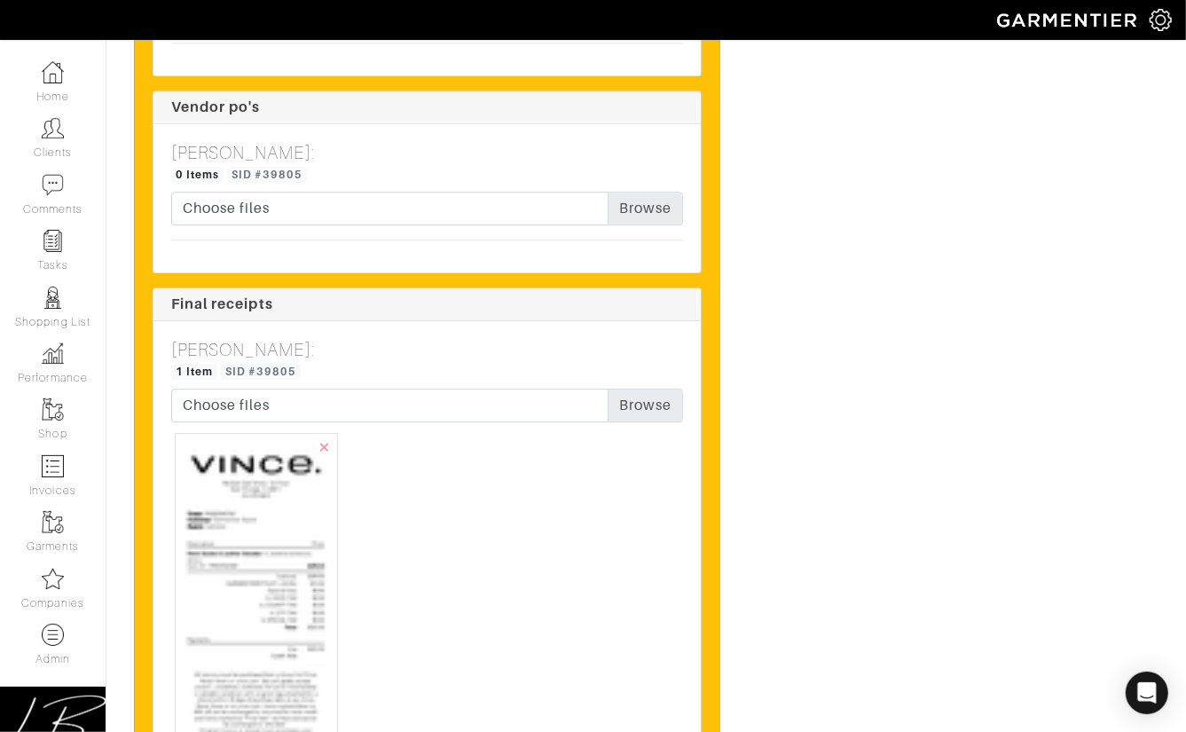
scroll to position [3261, 0]
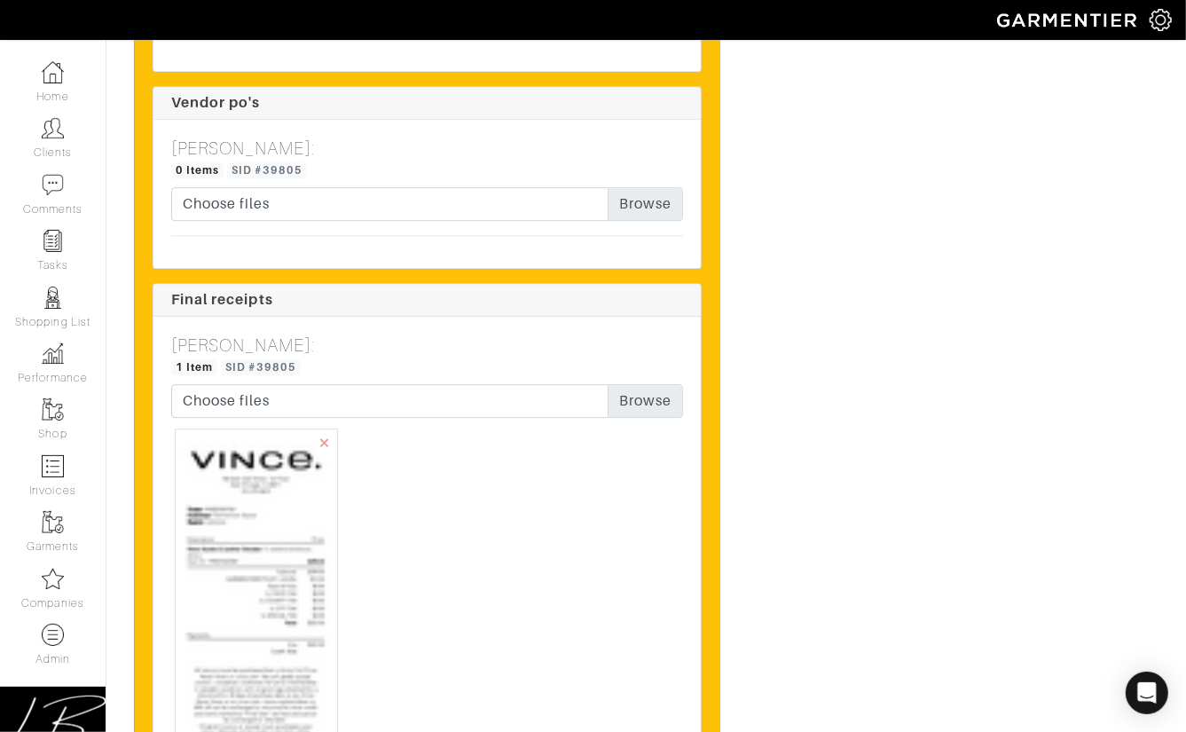
click at [259, 530] on img at bounding box center [256, 720] width 147 height 568
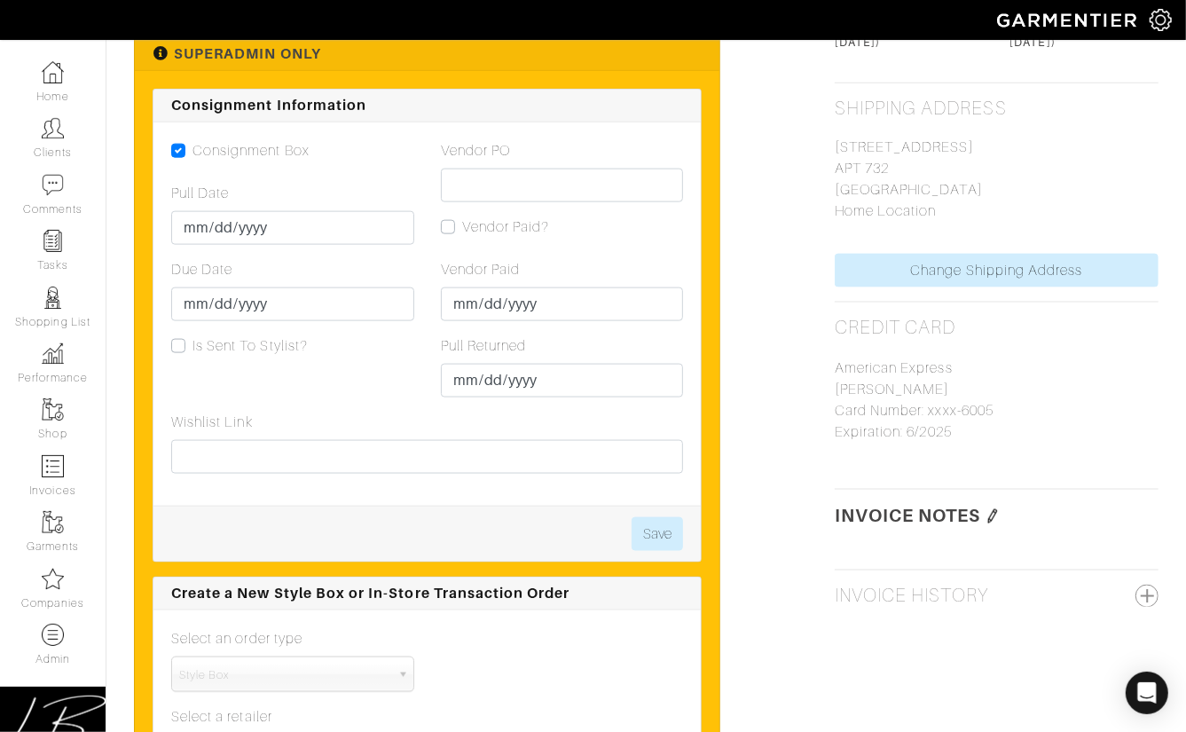
scroll to position [1414, 0]
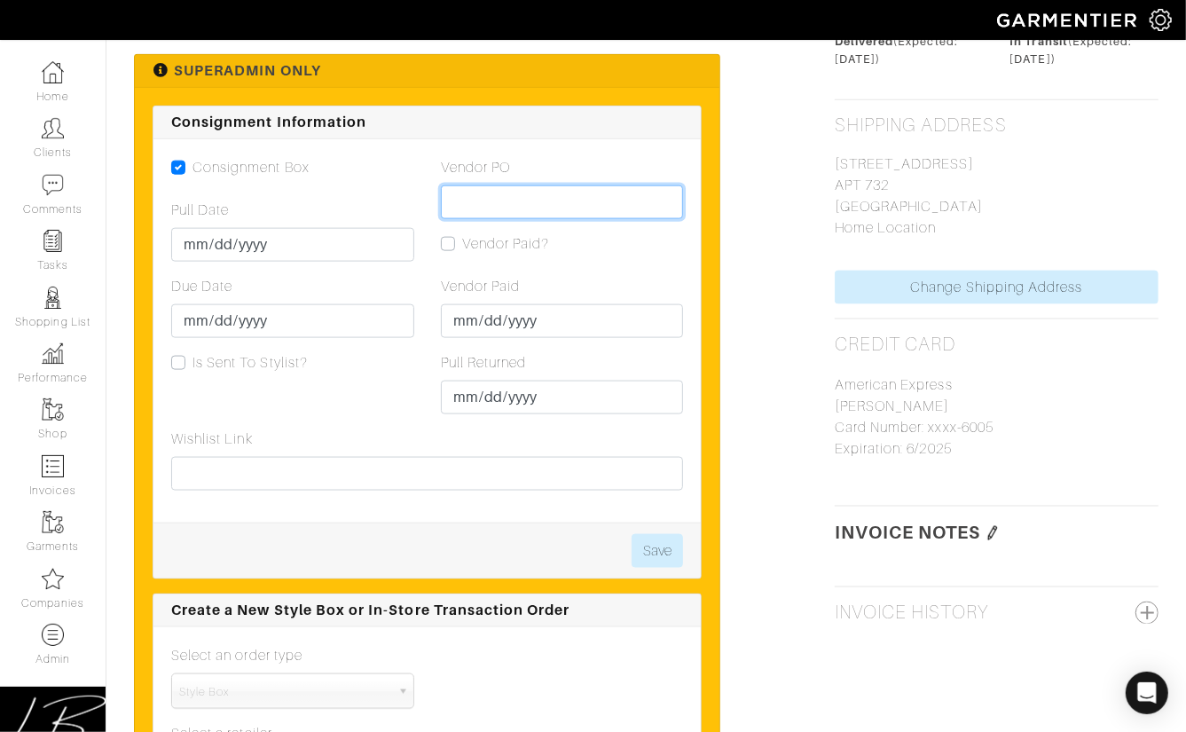
click at [477, 190] on input "Vendor PO" at bounding box center [562, 202] width 243 height 34
paste input "VN0003447561"
type input "VN0003447561"
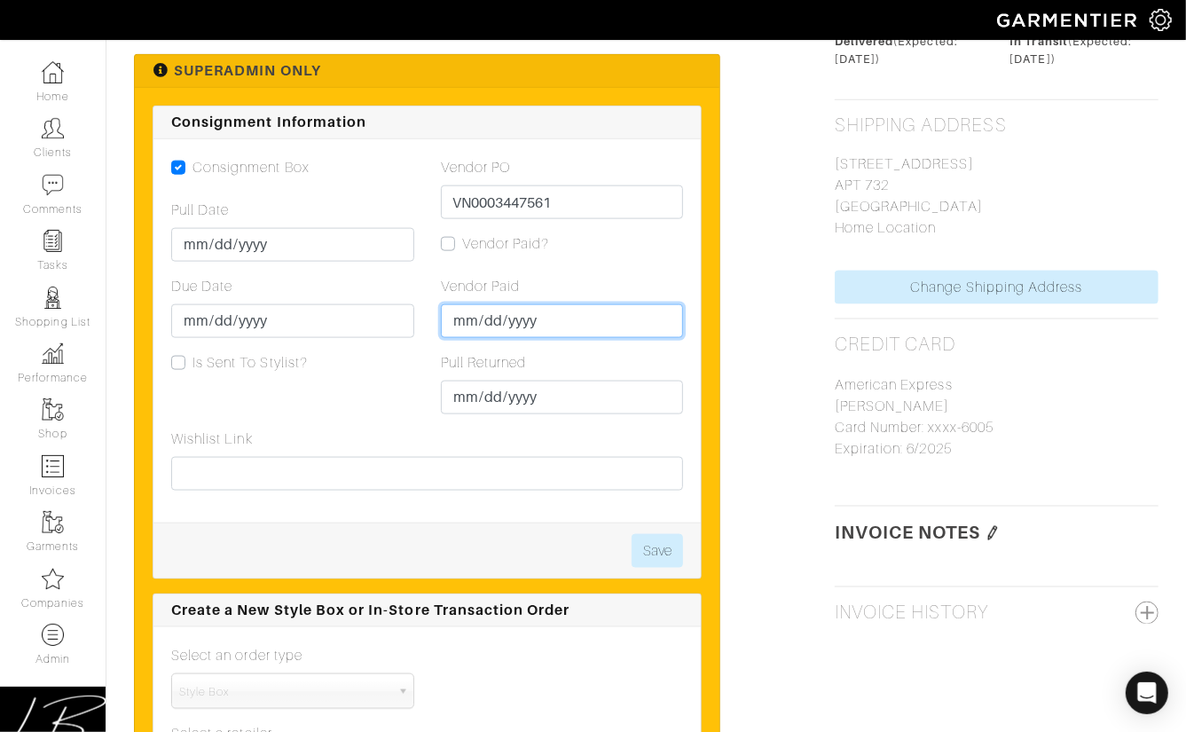
click at [467, 319] on input "Vendor Paid" at bounding box center [562, 321] width 243 height 34
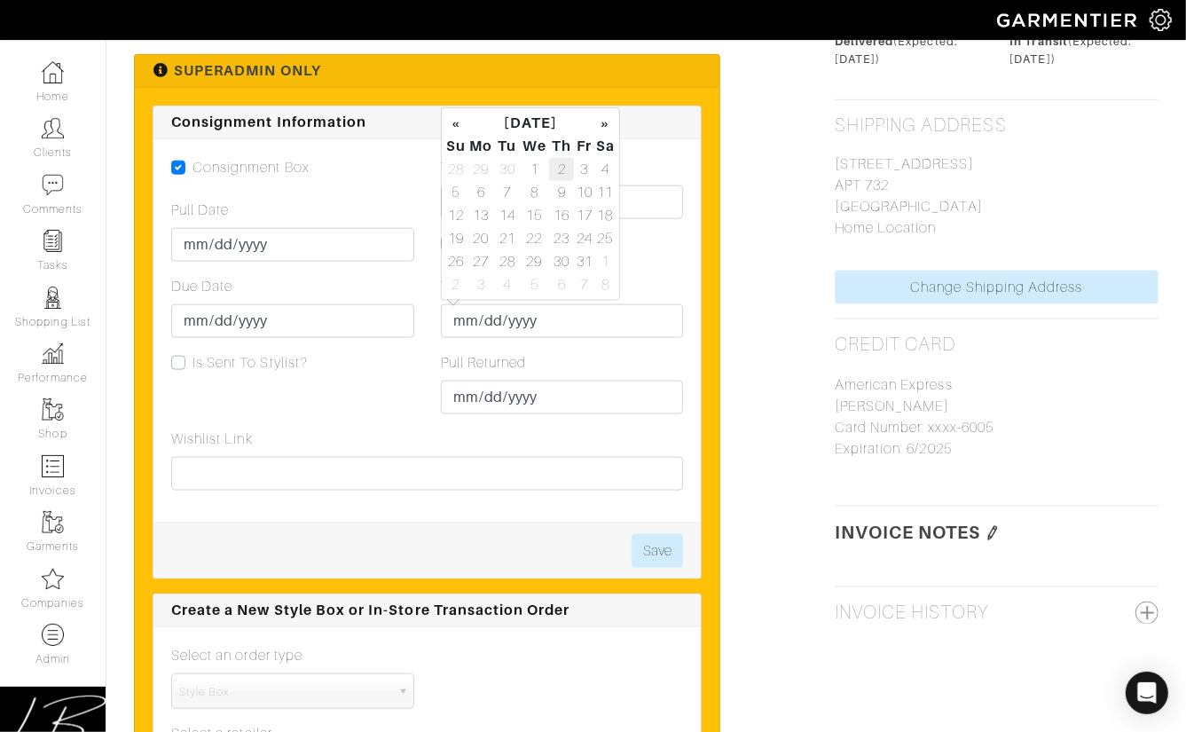
click at [567, 161] on td "2" at bounding box center [561, 169] width 25 height 23
type input "[DATE]"
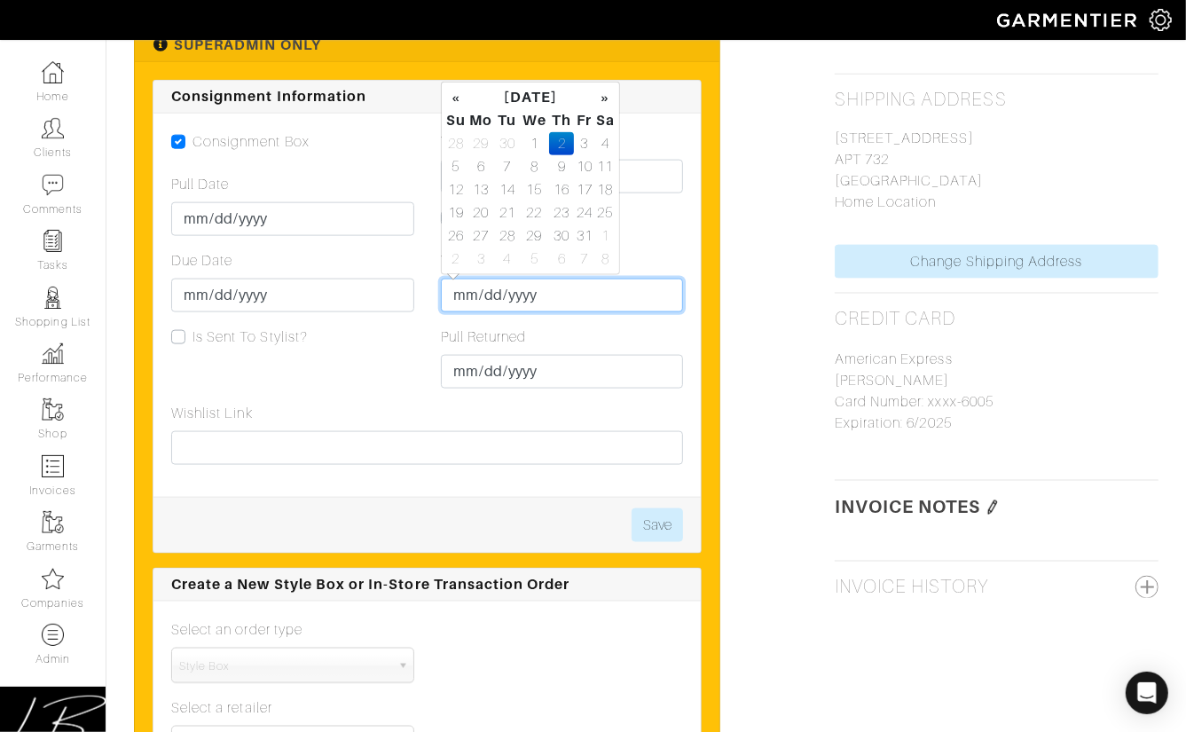
scroll to position [1448, 0]
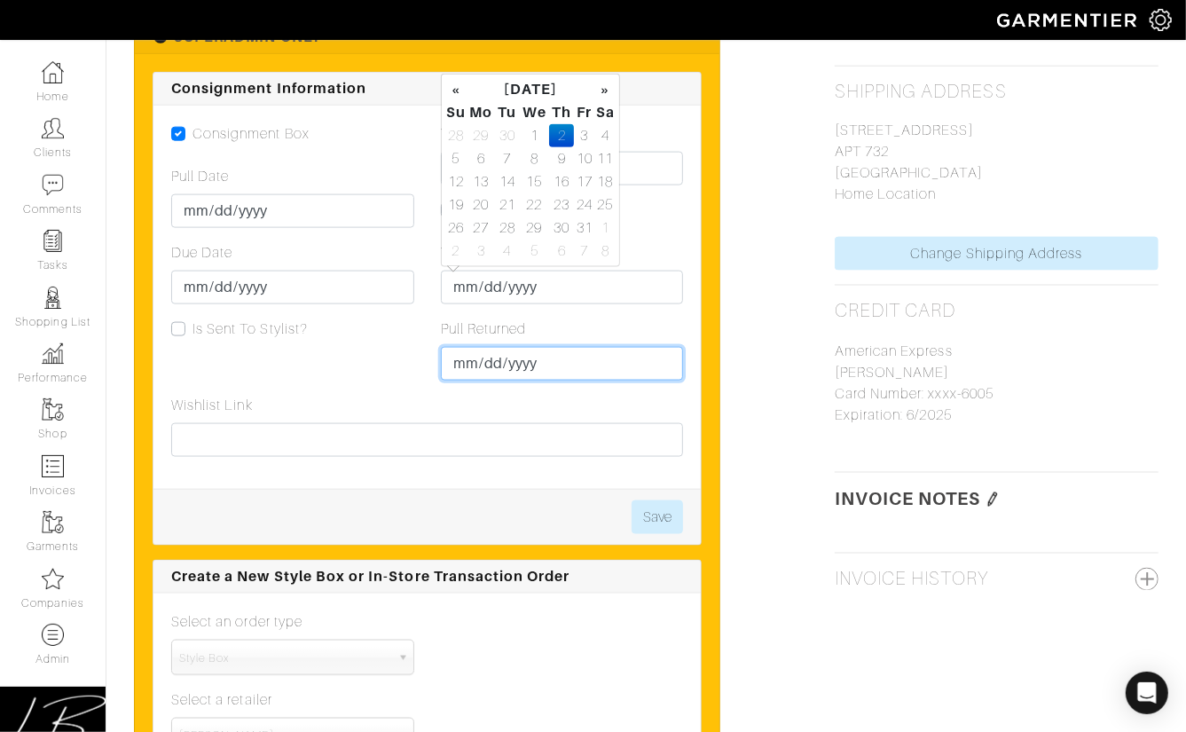
click at [475, 366] on input "Pull Returned" at bounding box center [562, 364] width 243 height 34
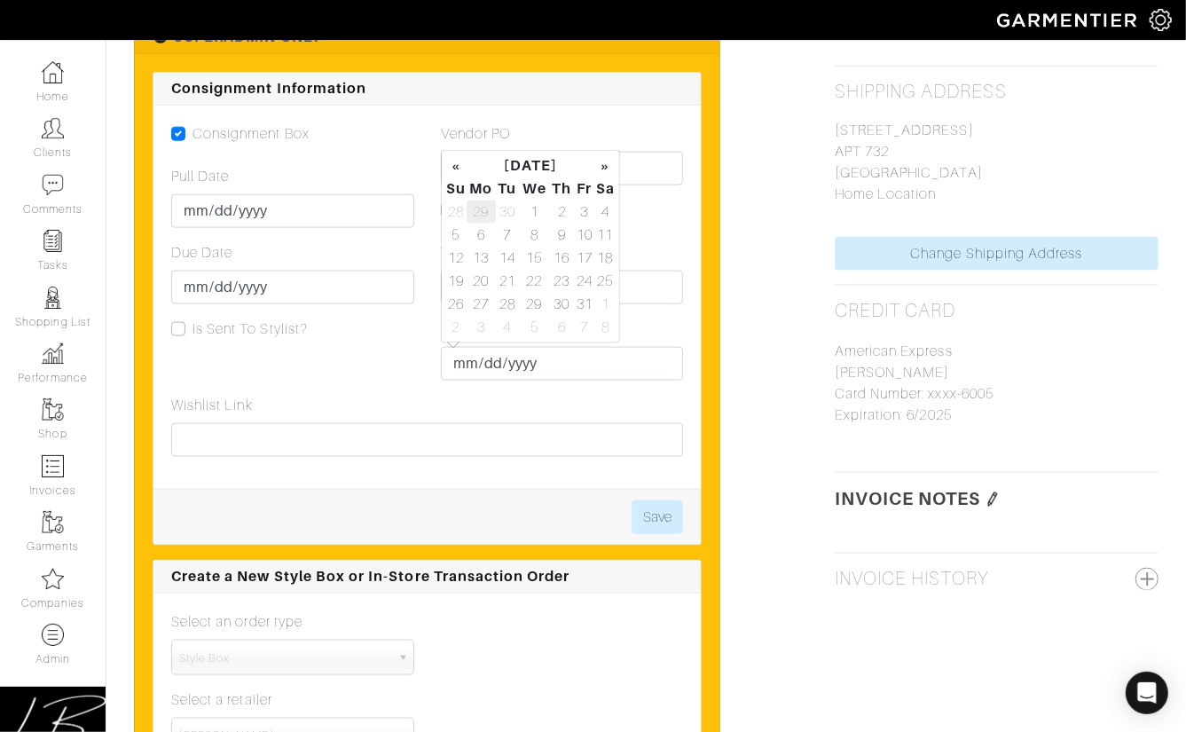
click at [483, 215] on td "29" at bounding box center [481, 211] width 29 height 23
type input "[DATE]"
click at [669, 249] on div "Vendor Paid 2025-10-02" at bounding box center [562, 273] width 243 height 62
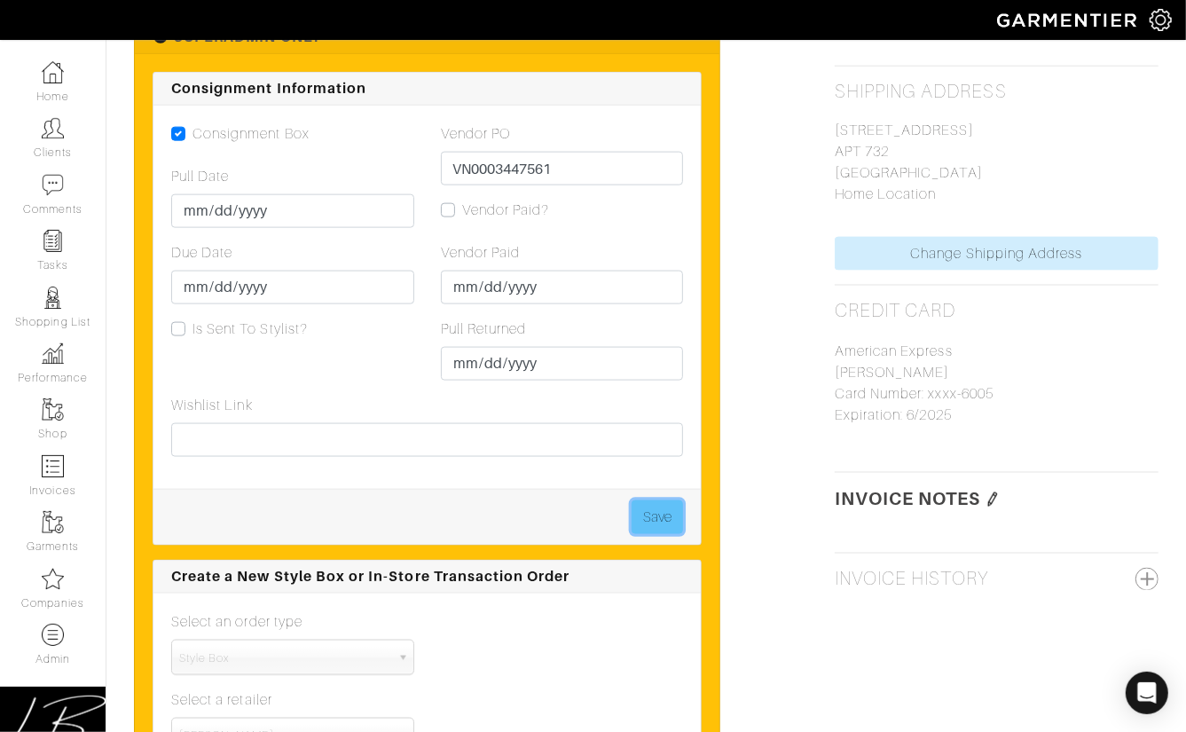
click at [641, 517] on button "Save" at bounding box center [657, 517] width 51 height 34
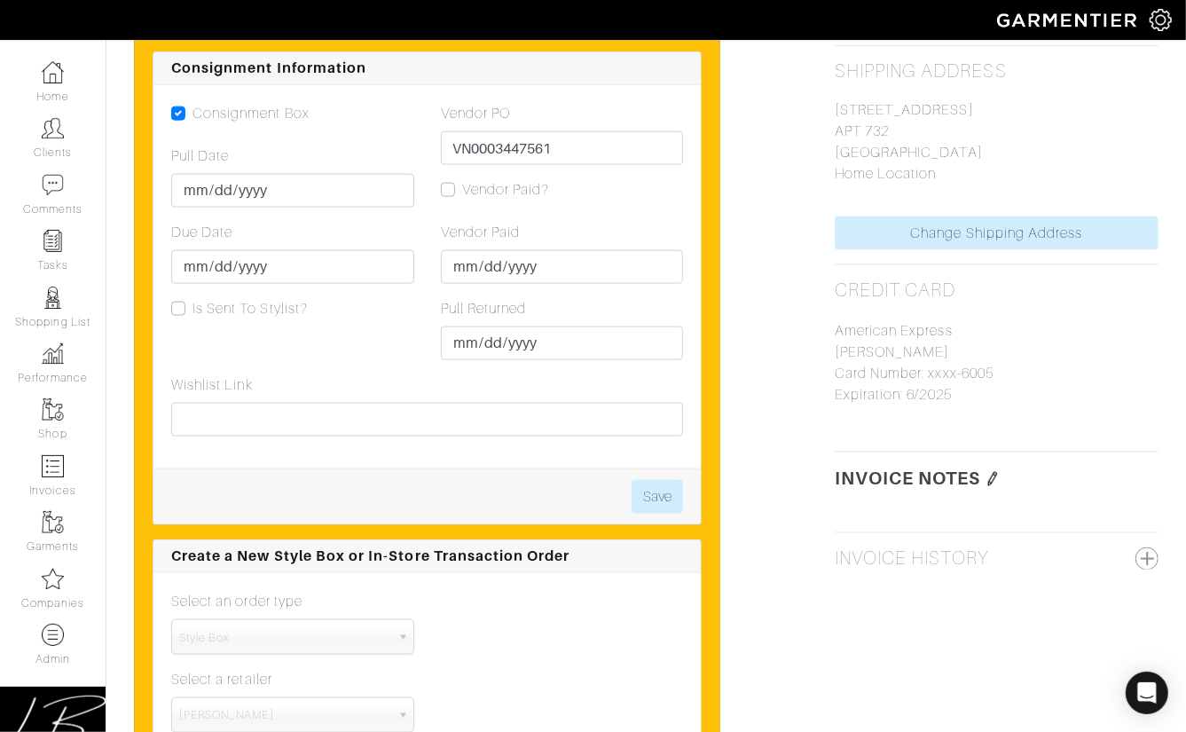
scroll to position [1457, 0]
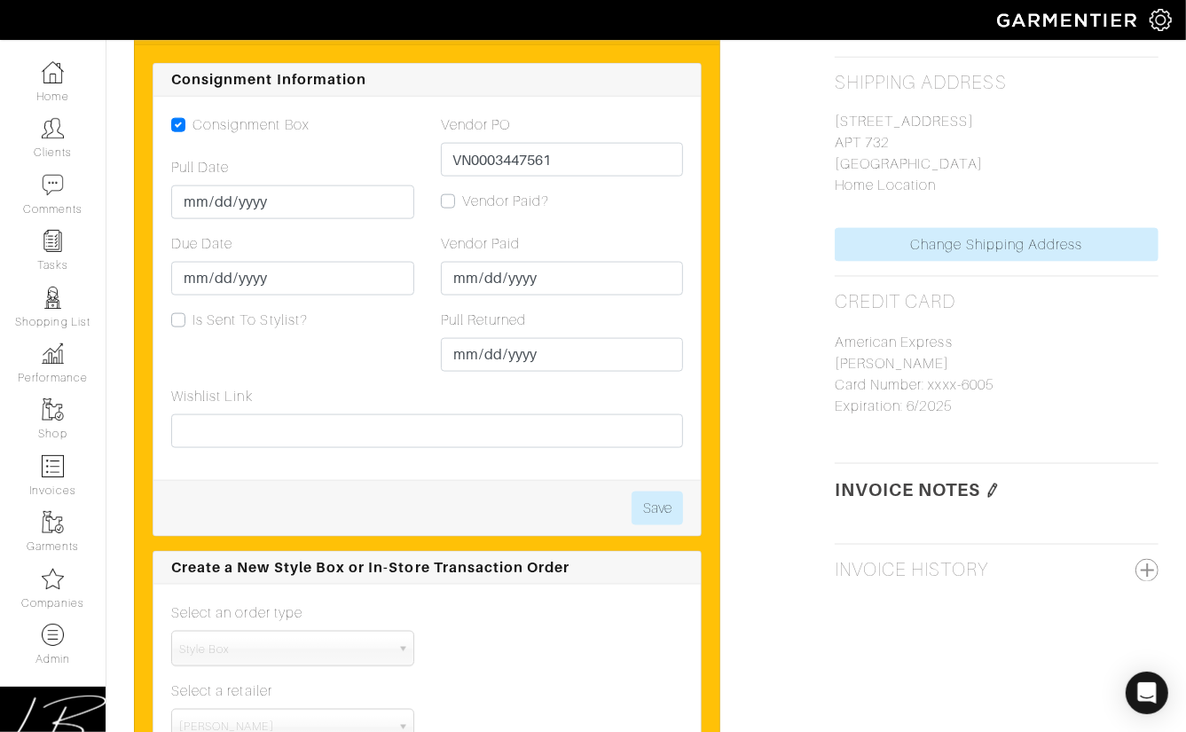
click at [462, 200] on label "Vendor Paid?" at bounding box center [506, 201] width 88 height 21
click at [450, 200] on input "Vendor Paid?" at bounding box center [448, 200] width 14 height 18
checkbox input "true"
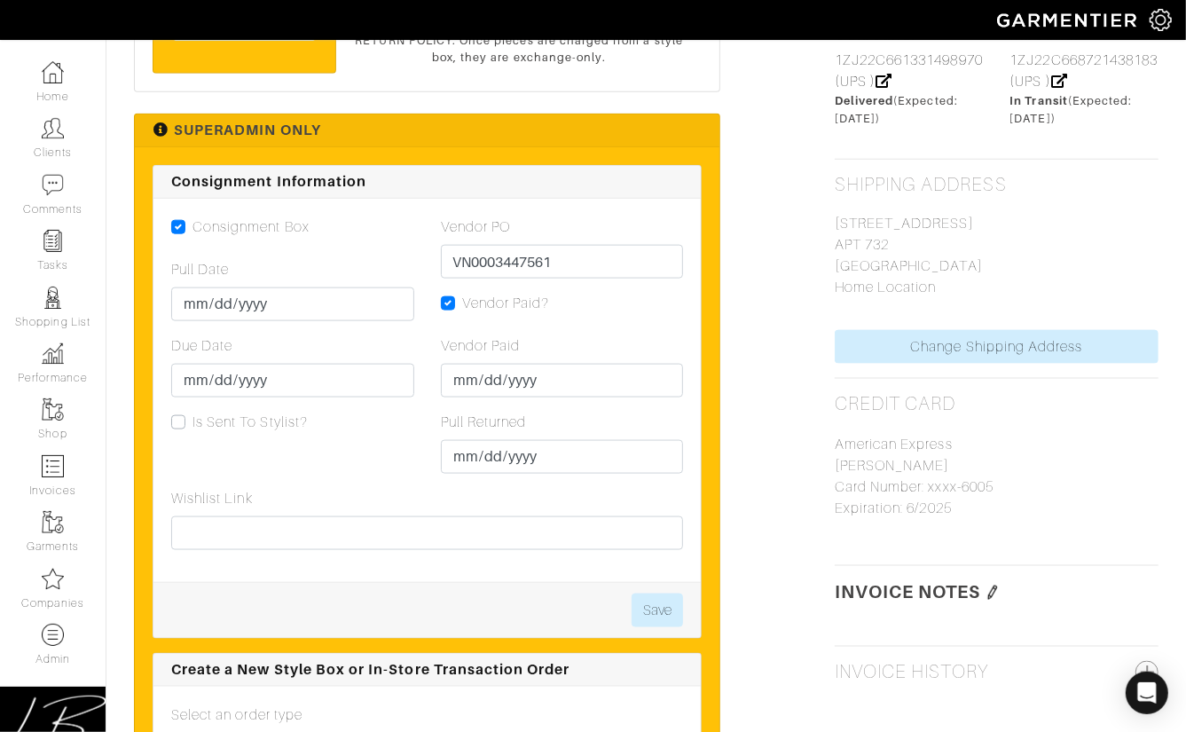
scroll to position [1346, 0]
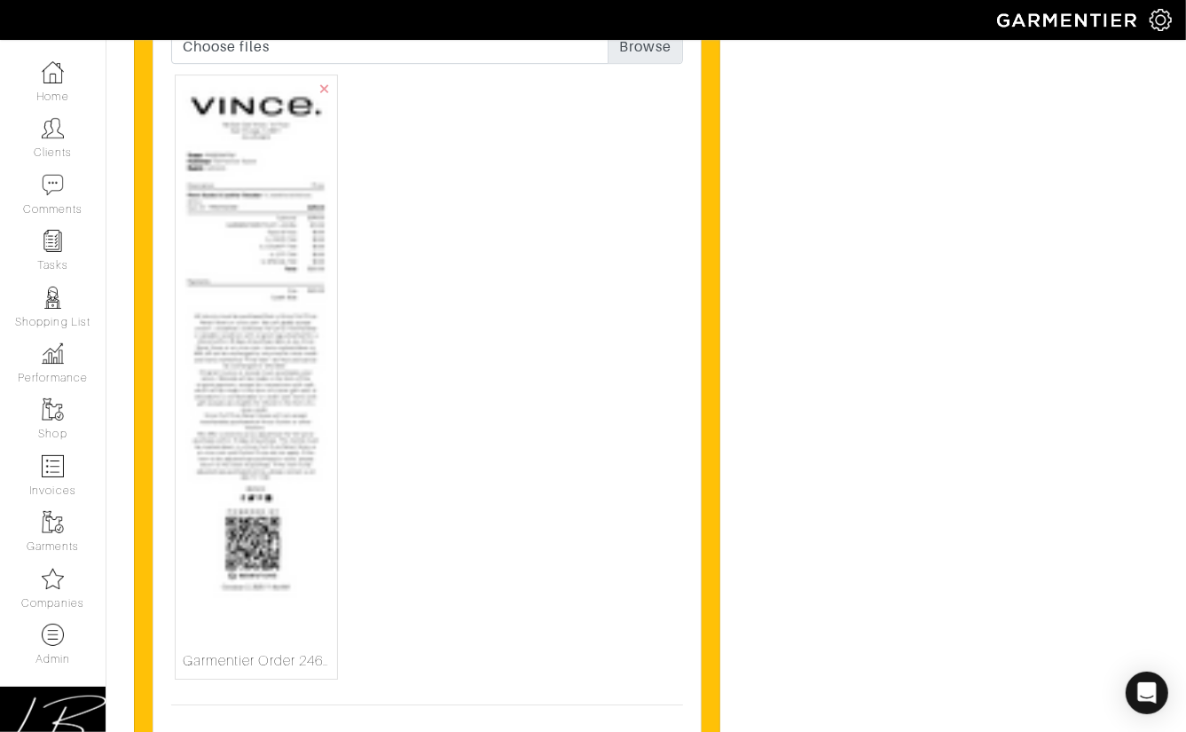
scroll to position [3594, 0]
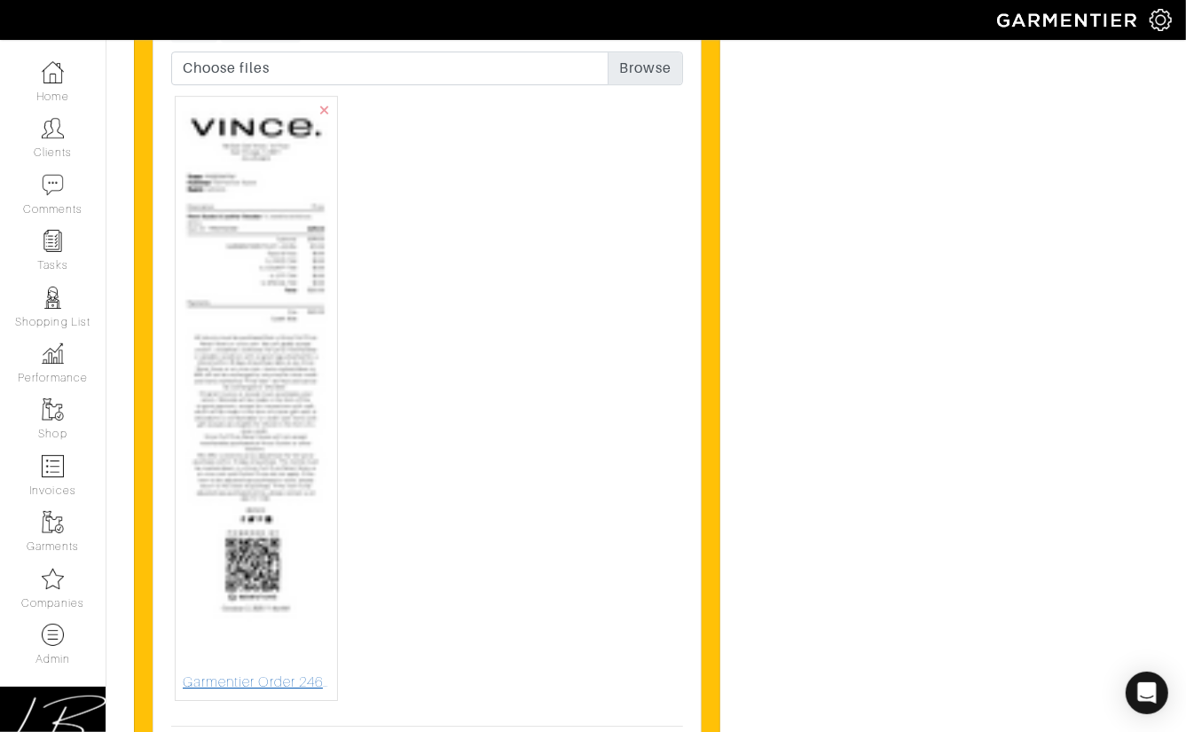
click at [301, 368] on img at bounding box center [256, 388] width 147 height 568
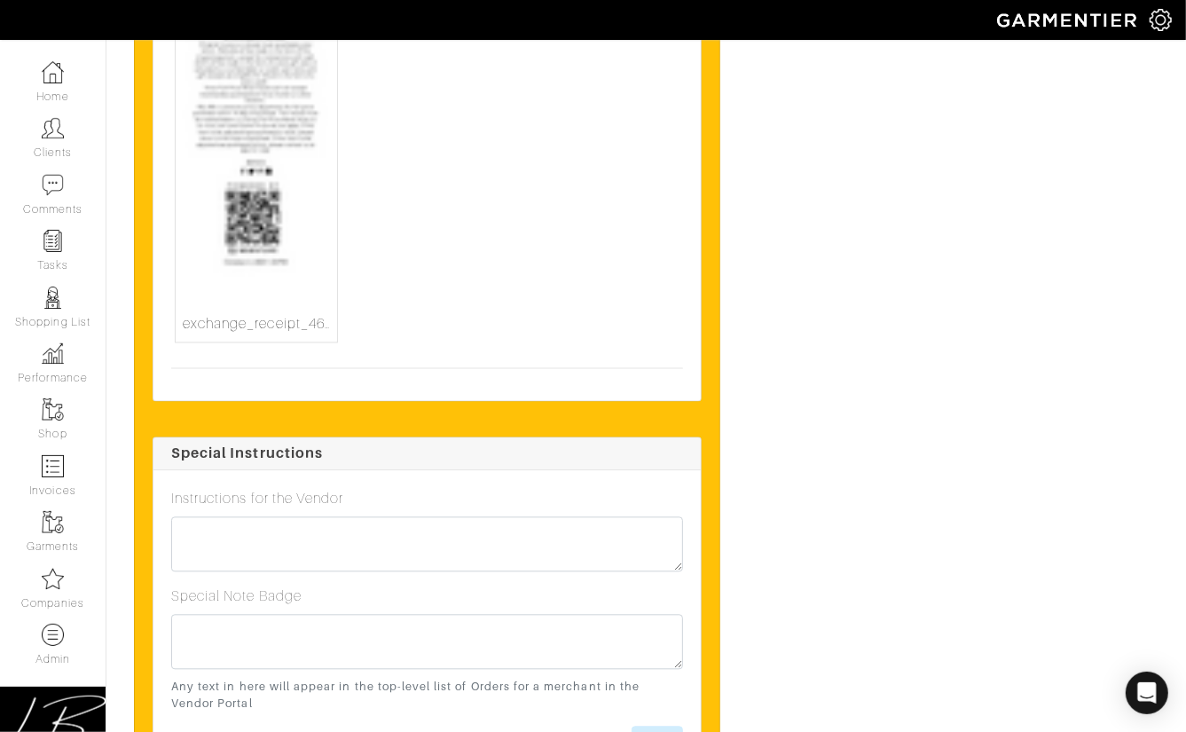
scroll to position [6597, 0]
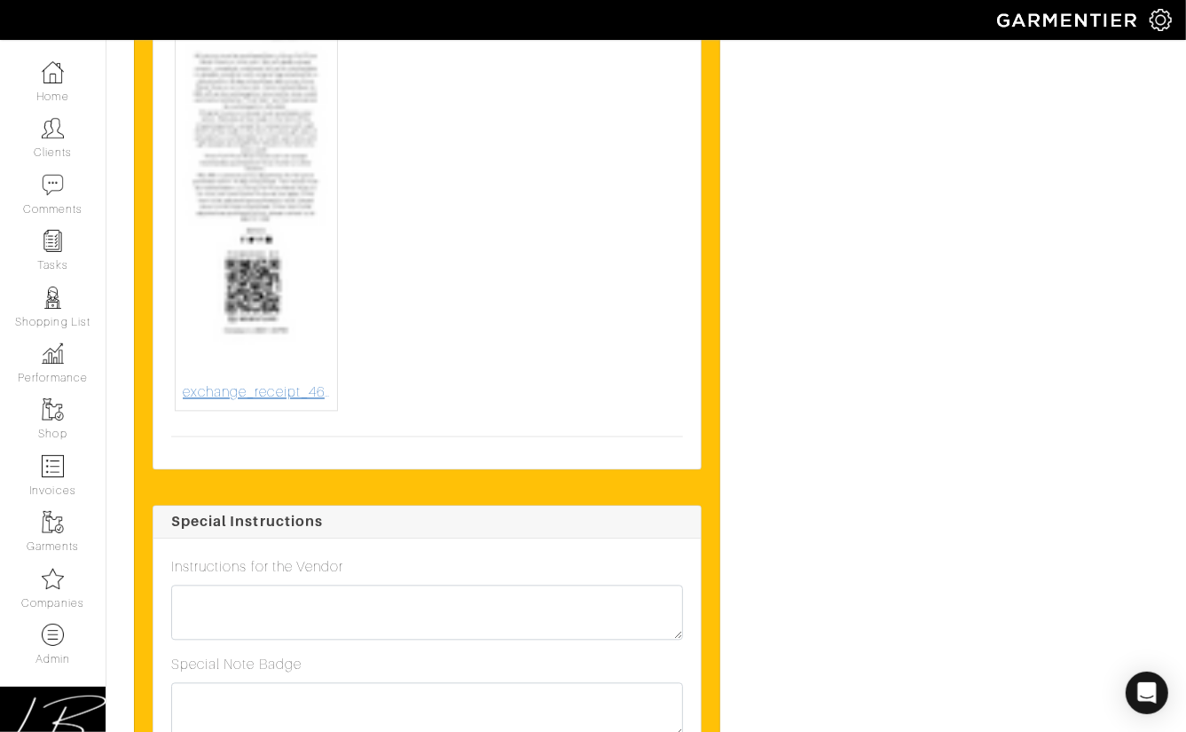
click at [240, 282] on img at bounding box center [256, 60] width 147 height 642
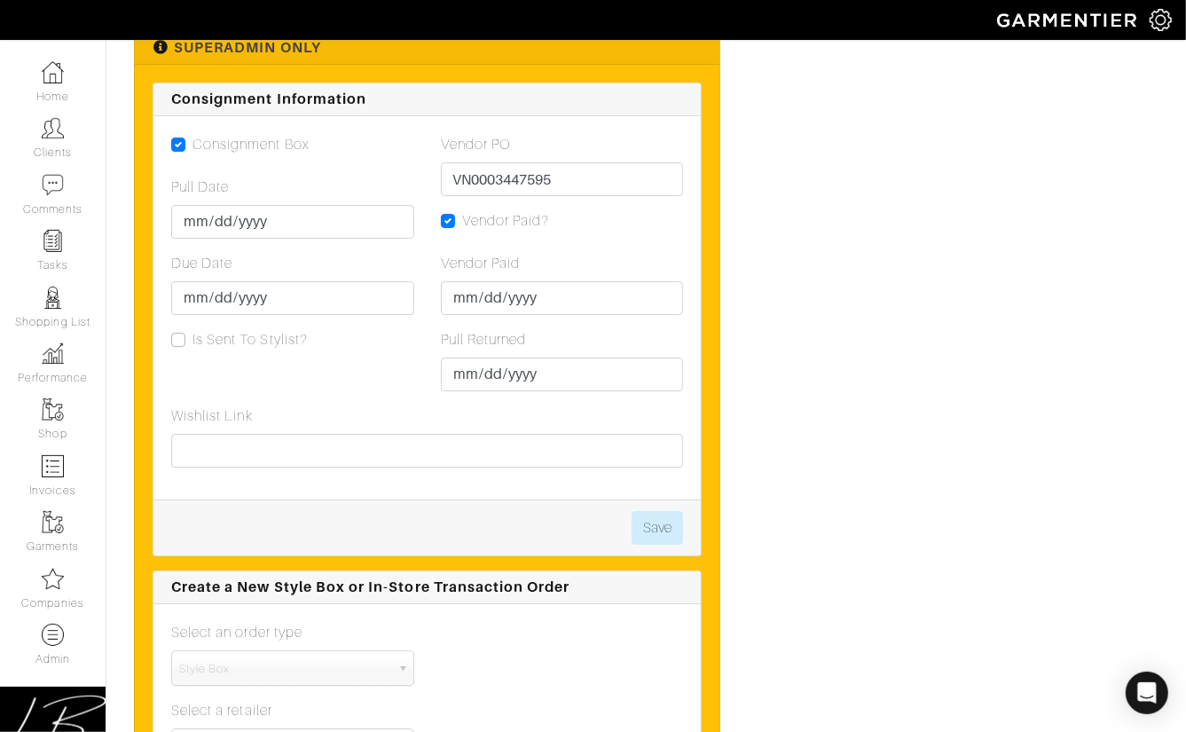
scroll to position [3786, 0]
